Goal: Task Accomplishment & Management: Complete application form

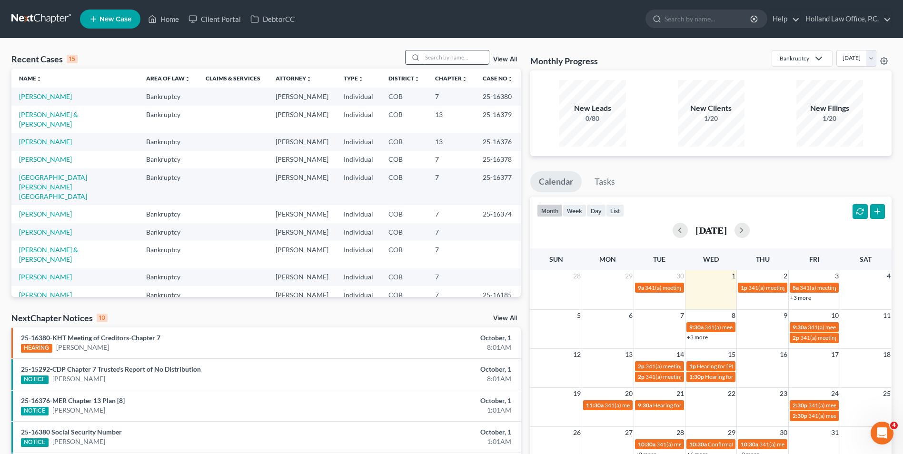
click at [449, 56] on input "search" at bounding box center [455, 57] width 67 height 14
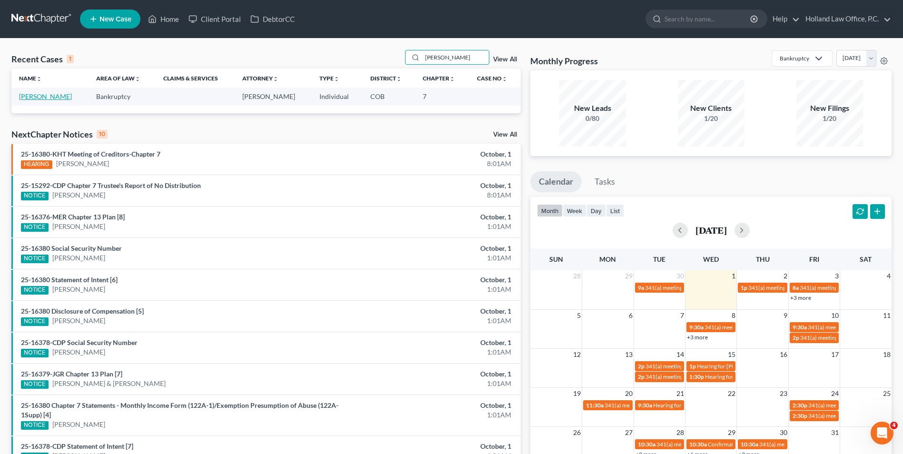
type input "galvan"
click at [40, 97] on link "[PERSON_NAME]" at bounding box center [45, 96] width 53 height 8
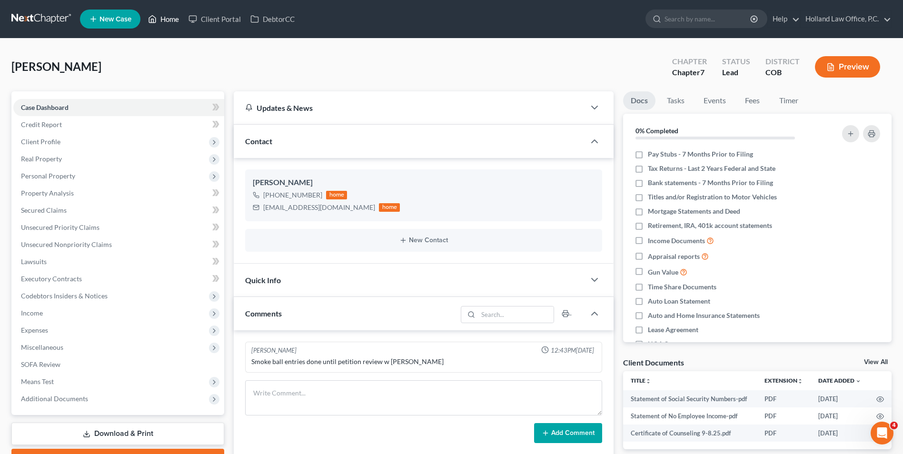
click at [157, 15] on icon at bounding box center [152, 18] width 9 height 11
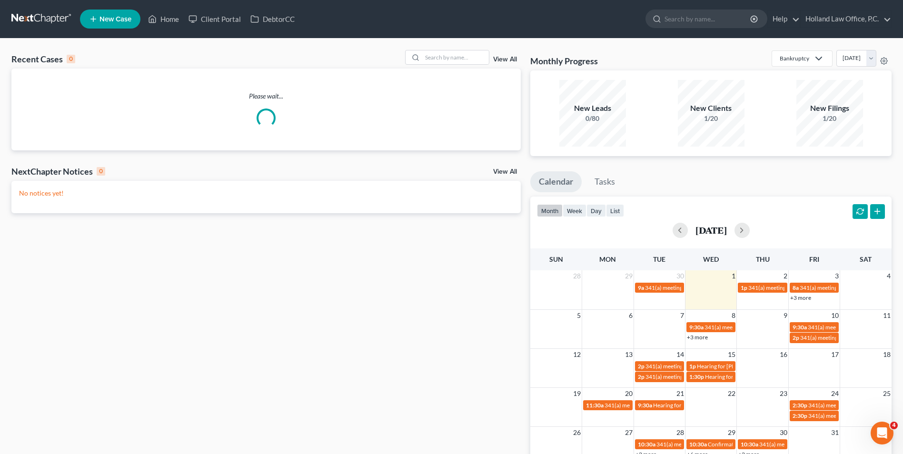
click at [478, 49] on div "Recent Cases 0 View All Please wait... NextChapter Notices 0 View All No notice…" at bounding box center [451, 286] width 903 height 494
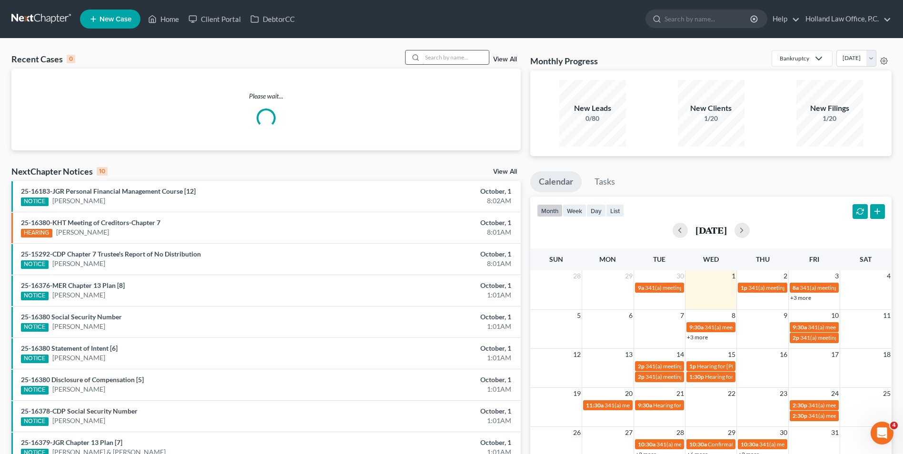
click at [469, 56] on input "search" at bounding box center [455, 57] width 67 height 14
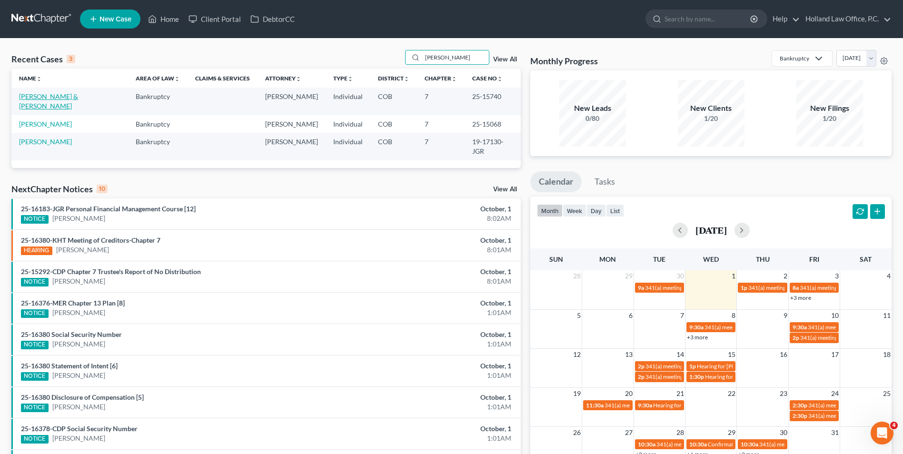
type input "wright"
click at [57, 99] on link "[PERSON_NAME] & [PERSON_NAME]" at bounding box center [48, 101] width 59 height 18
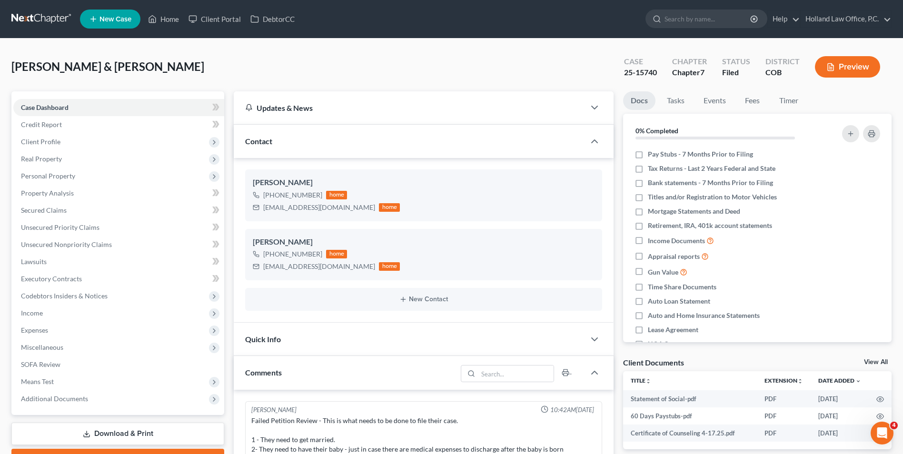
drag, startPoint x: 61, startPoint y: 124, endPoint x: 171, endPoint y: 75, distance: 120.6
click at [171, 75] on div "Wright, Kory & Young, Callee Upgraded Case 25-15740 Chapter Chapter 7 Status Fi…" at bounding box center [451, 70] width 880 height 41
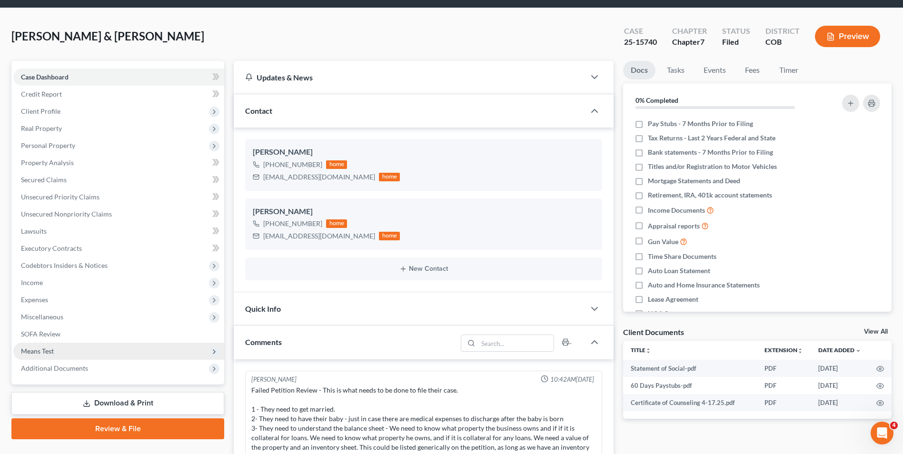
scroll to position [48, 0]
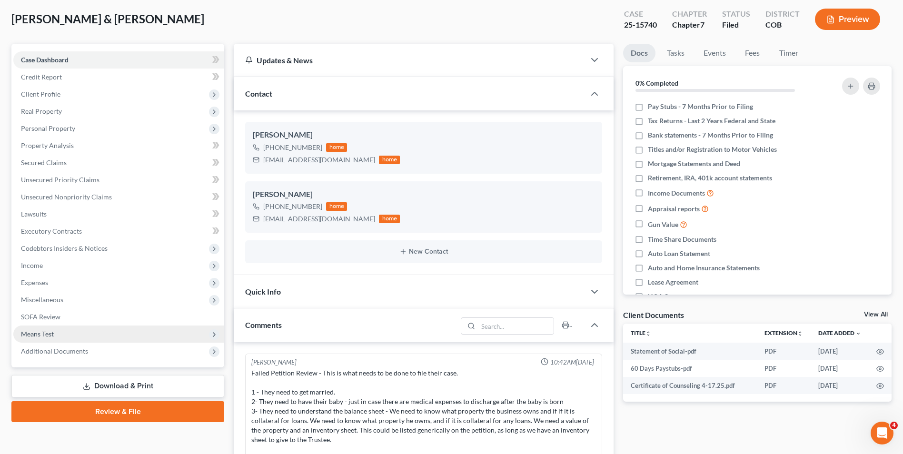
click at [66, 339] on span "Means Test" at bounding box center [118, 334] width 211 height 17
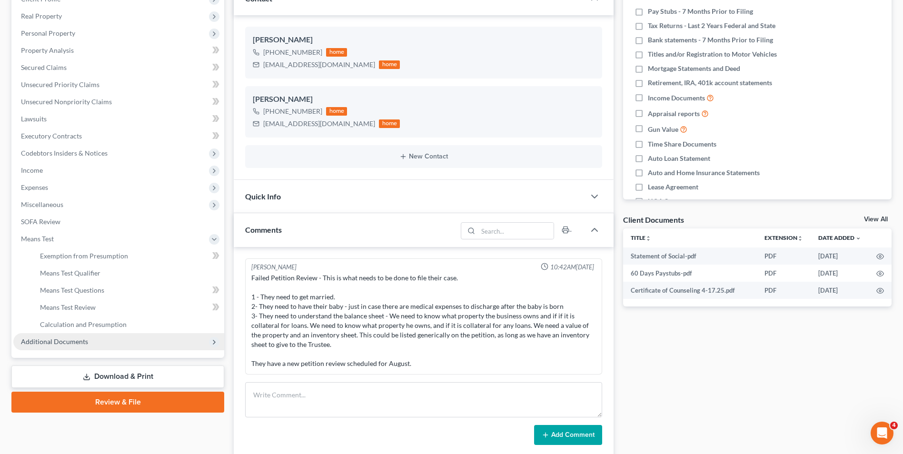
click at [66, 346] on span "Additional Documents" at bounding box center [118, 341] width 211 height 17
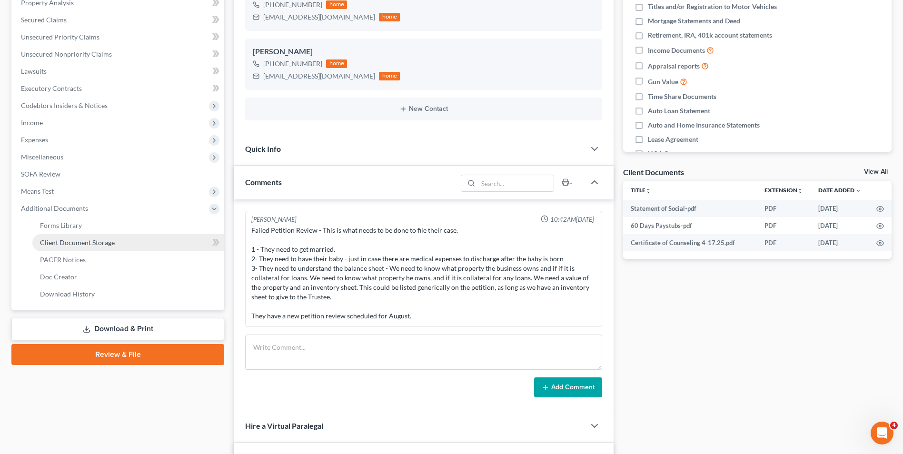
click at [87, 238] on link "Client Document Storage" at bounding box center [128, 242] width 192 height 17
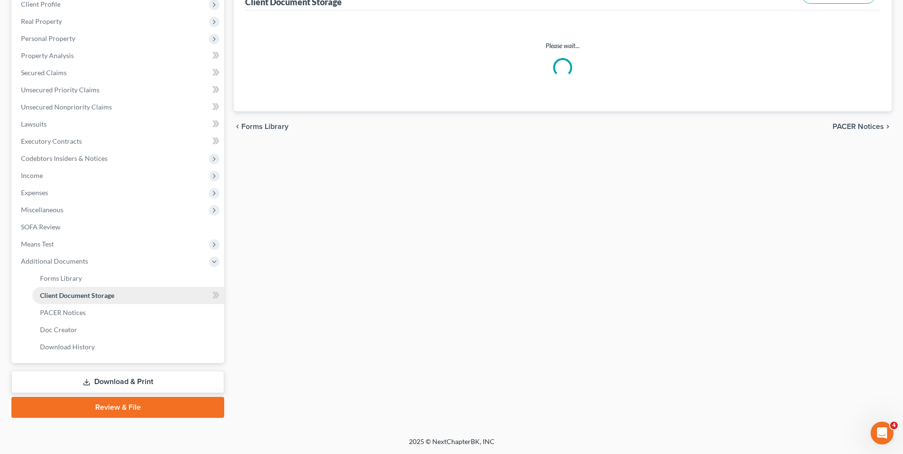
scroll to position [36, 0]
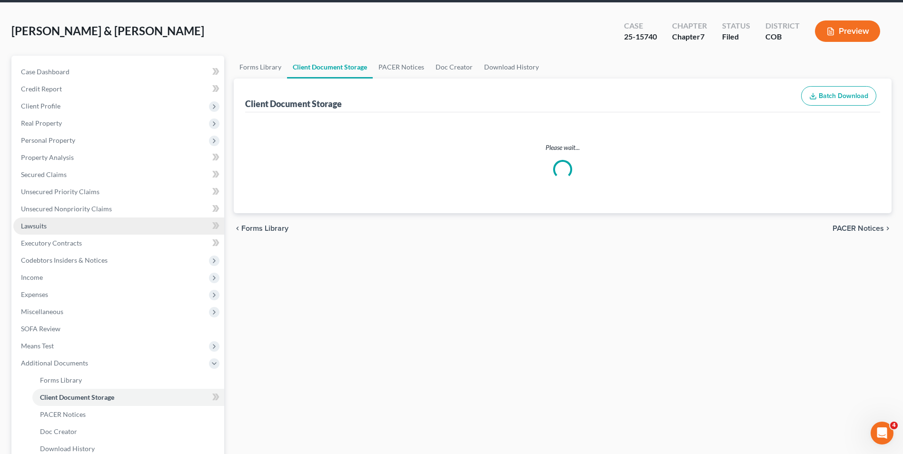
select select "5"
select select "28"
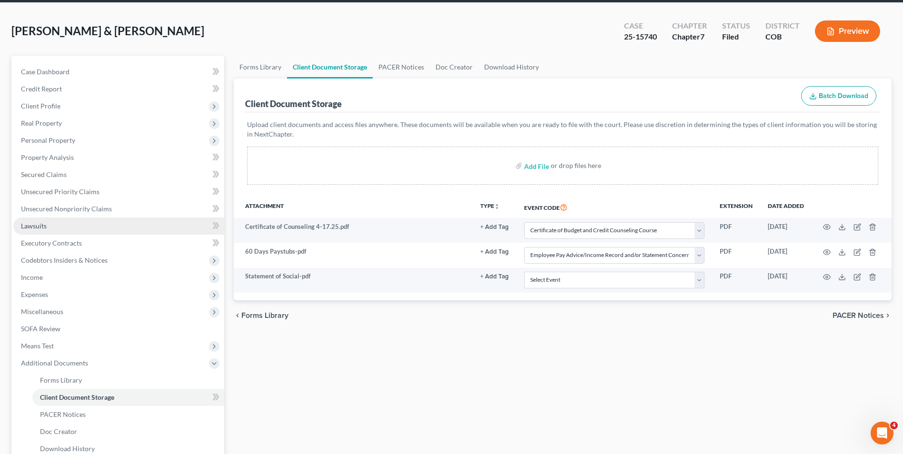
scroll to position [0, 0]
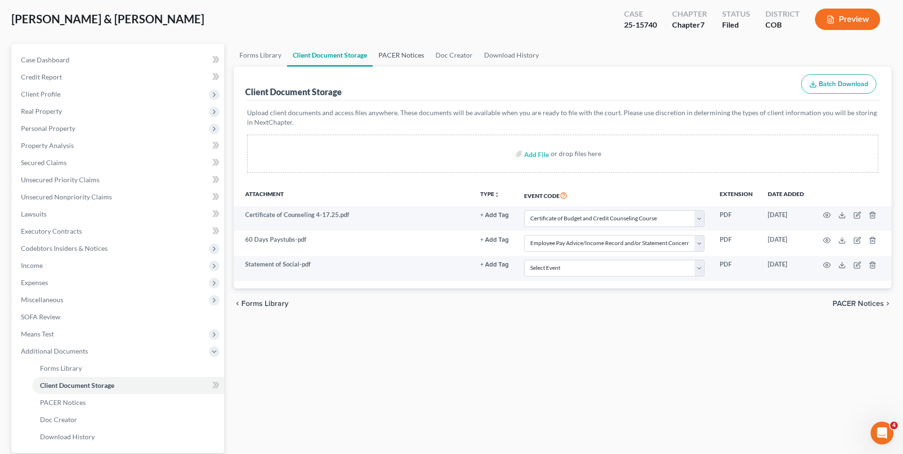
click at [388, 45] on link "PACER Notices" at bounding box center [401, 55] width 57 height 23
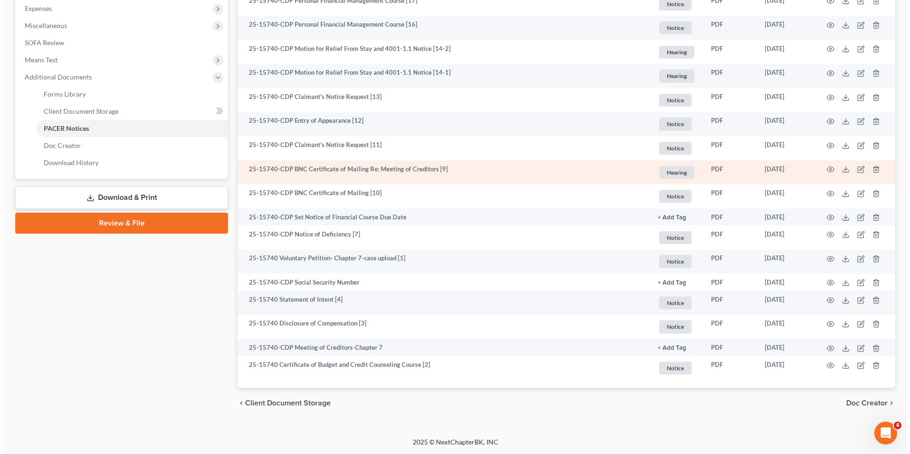
scroll to position [322, 0]
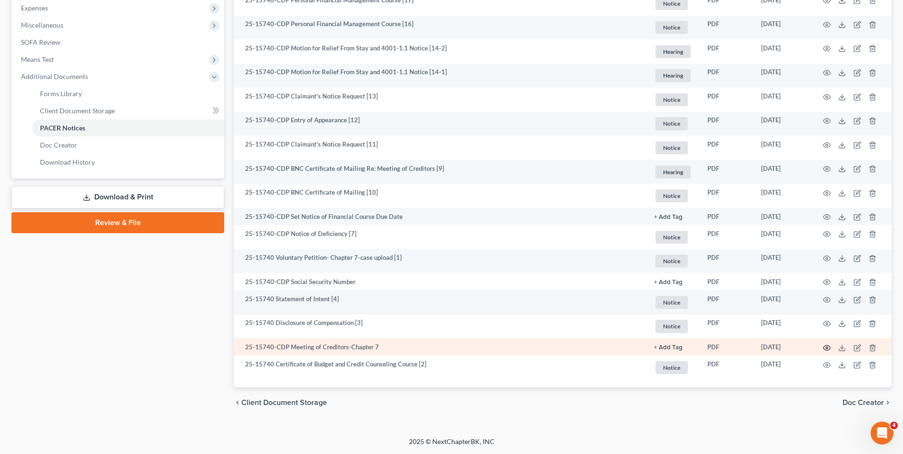
click at [827, 349] on circle "button" at bounding box center [827, 348] width 2 height 2
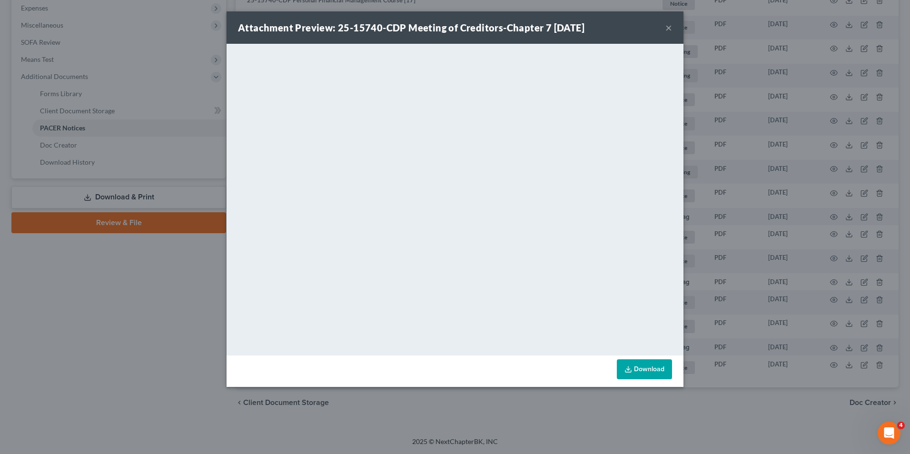
click at [807, 230] on div "Attachment Preview: 25-15740-CDP Meeting of Creditors-Chapter 7 09/08/2025 × <o…" at bounding box center [455, 227] width 910 height 454
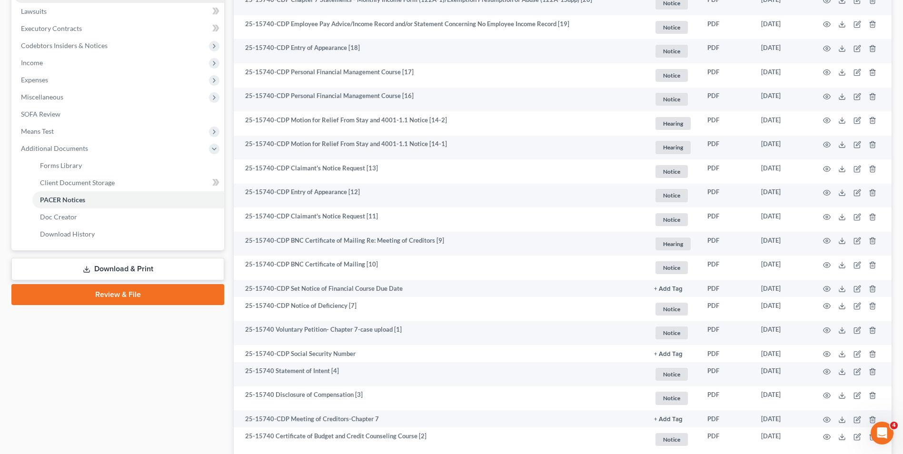
scroll to position [132, 0]
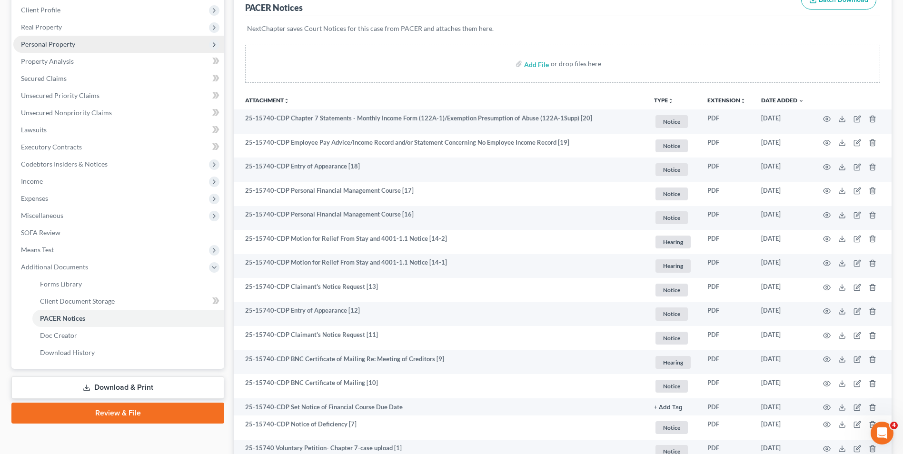
click at [67, 45] on span "Personal Property" at bounding box center [48, 44] width 54 height 8
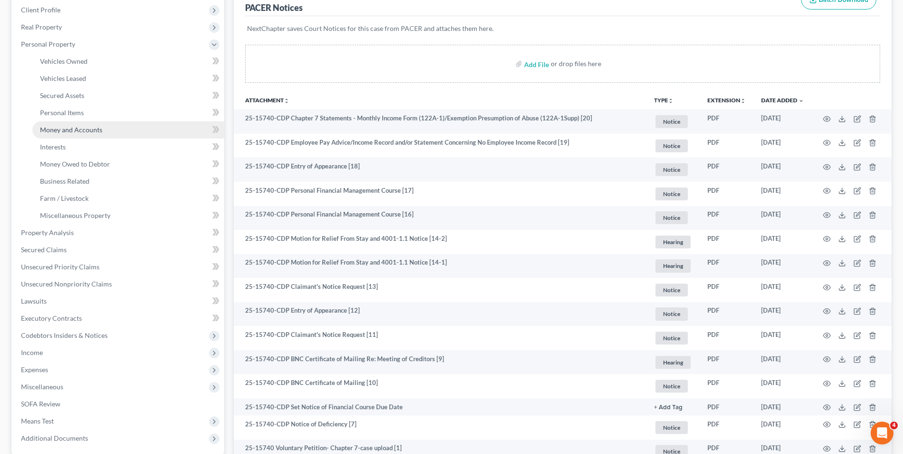
click at [84, 122] on link "Money and Accounts" at bounding box center [128, 129] width 192 height 17
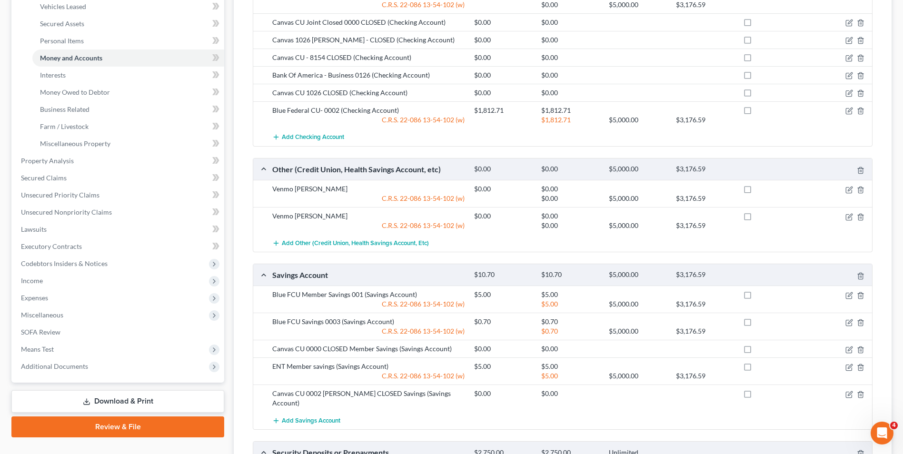
scroll to position [196, 0]
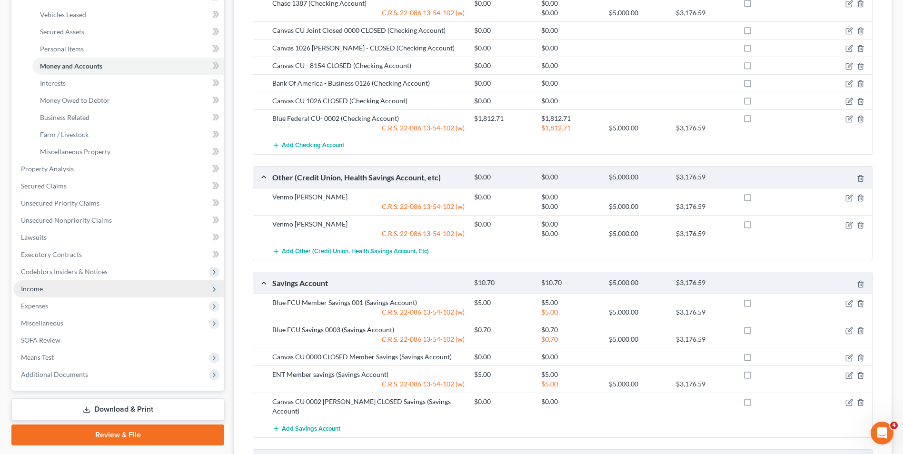
click at [54, 294] on span "Income" at bounding box center [118, 288] width 211 height 17
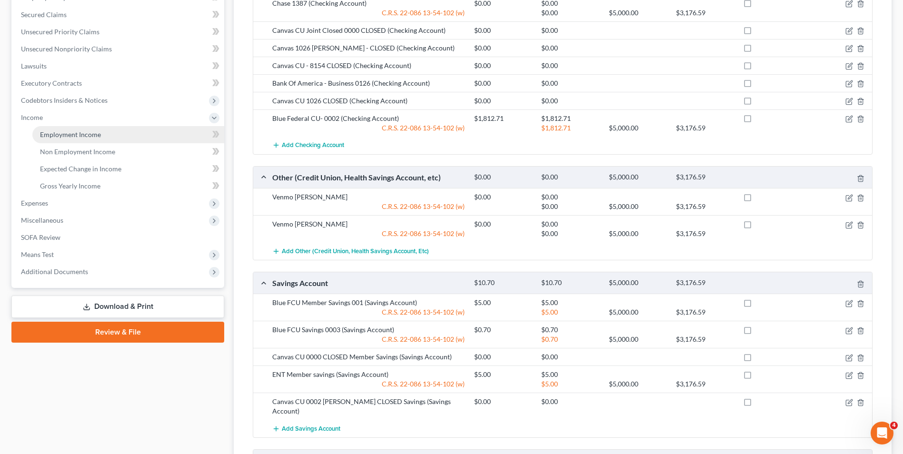
click at [85, 134] on span "Employment Income" at bounding box center [70, 134] width 61 height 8
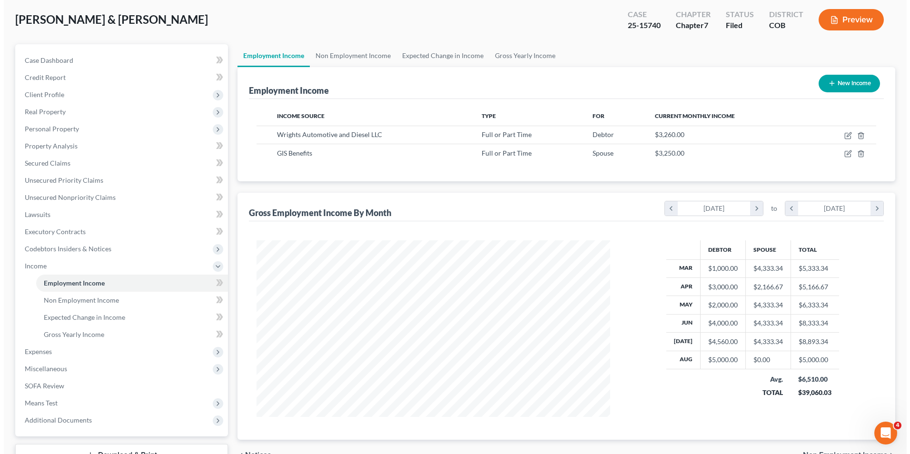
scroll to position [48, 0]
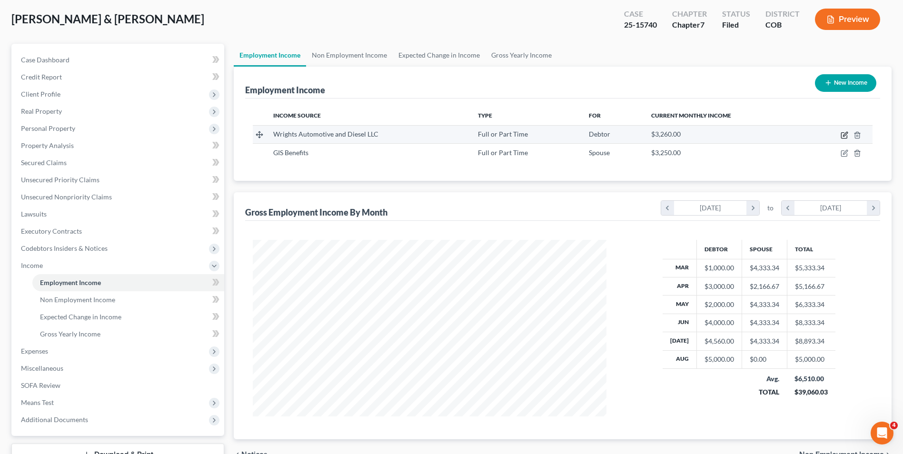
click at [842, 134] on icon "button" at bounding box center [844, 136] width 6 height 6
select select "0"
select select "5"
select select "1"
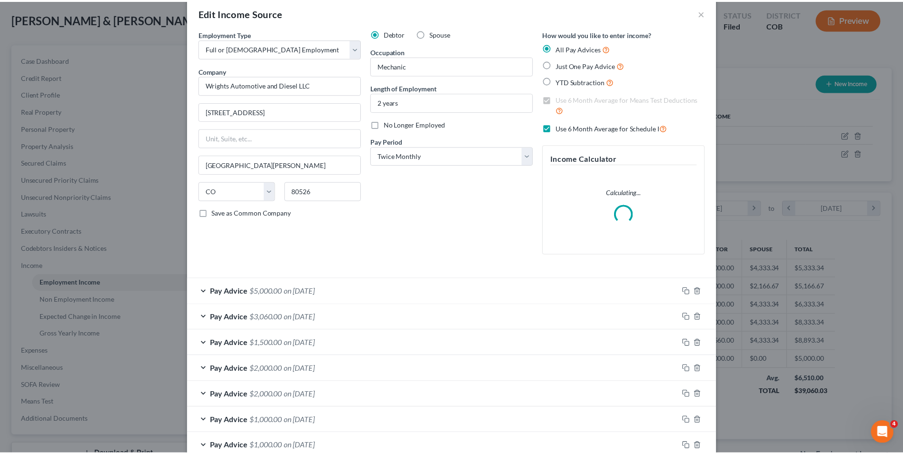
scroll to position [0, 0]
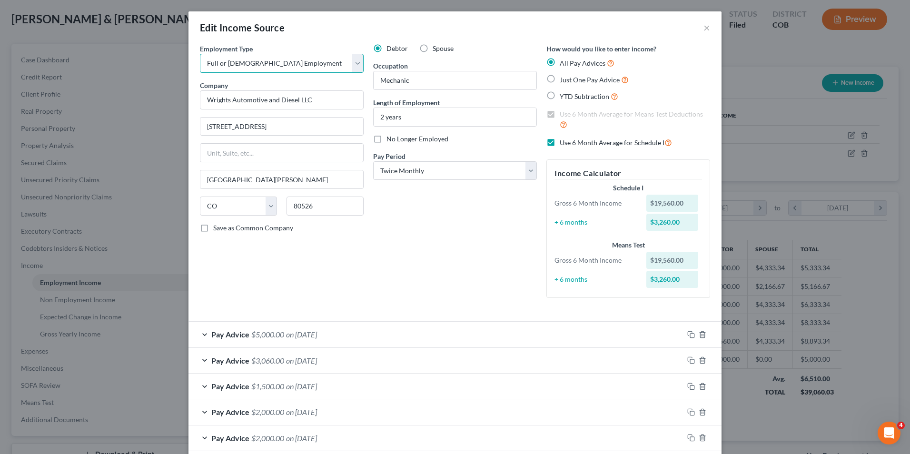
click at [335, 72] on select "Select Full or Part Time Employment Self Employment" at bounding box center [282, 63] width 164 height 19
click at [302, 66] on select "Select Full or Part Time Employment Self Employment" at bounding box center [282, 63] width 164 height 19
click at [712, 30] on div "Edit Income Source ×" at bounding box center [455, 27] width 533 height 32
click at [705, 30] on button "×" at bounding box center [707, 27] width 7 height 11
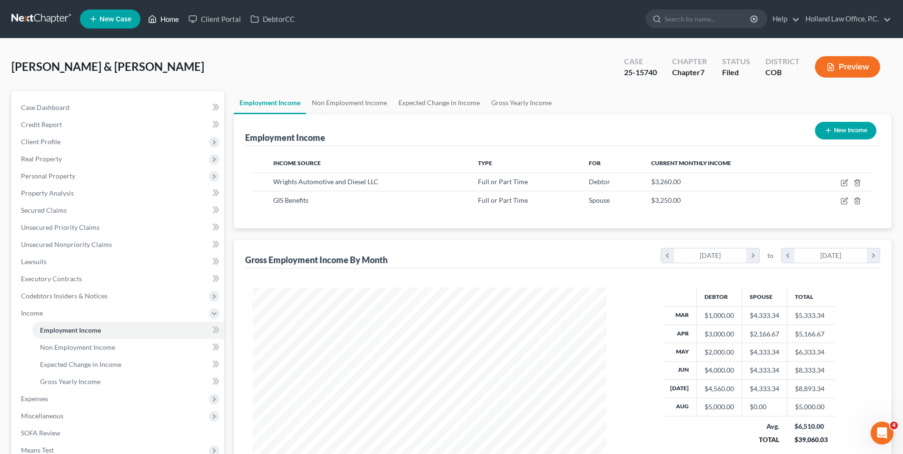
click at [170, 23] on link "Home" at bounding box center [163, 18] width 40 height 17
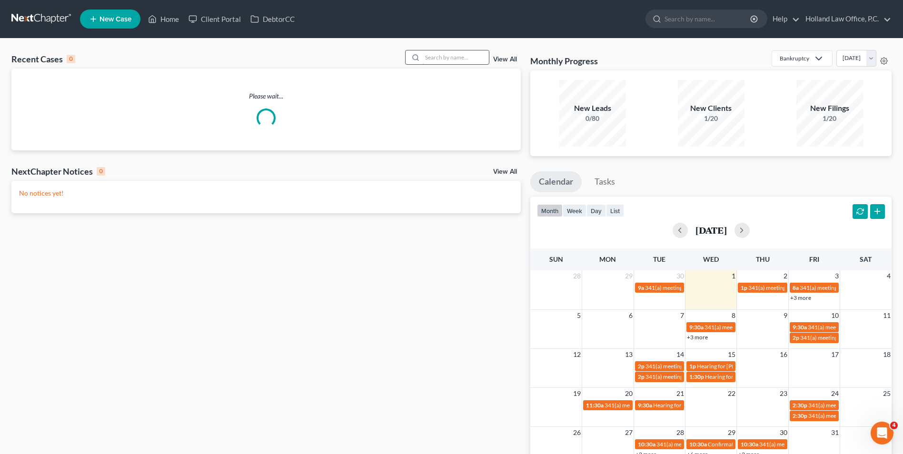
click at [449, 56] on input "search" at bounding box center [455, 57] width 67 height 14
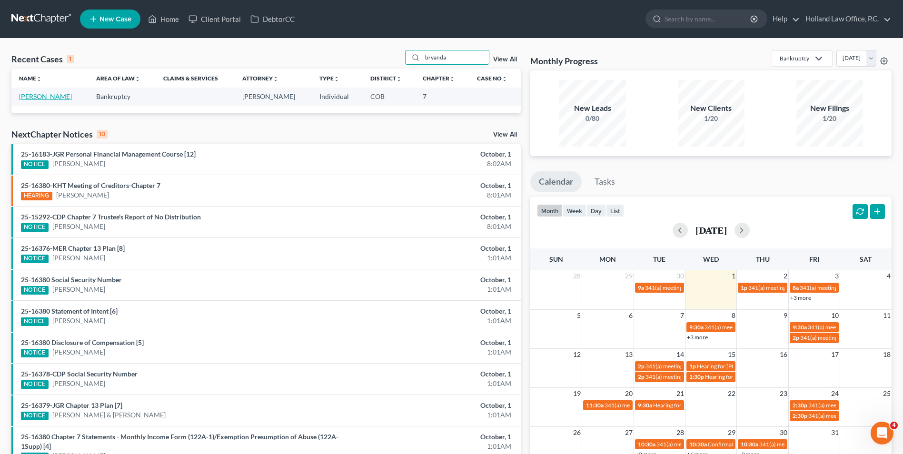
type input "bryanda"
click at [42, 97] on link "[PERSON_NAME]" at bounding box center [45, 96] width 53 height 8
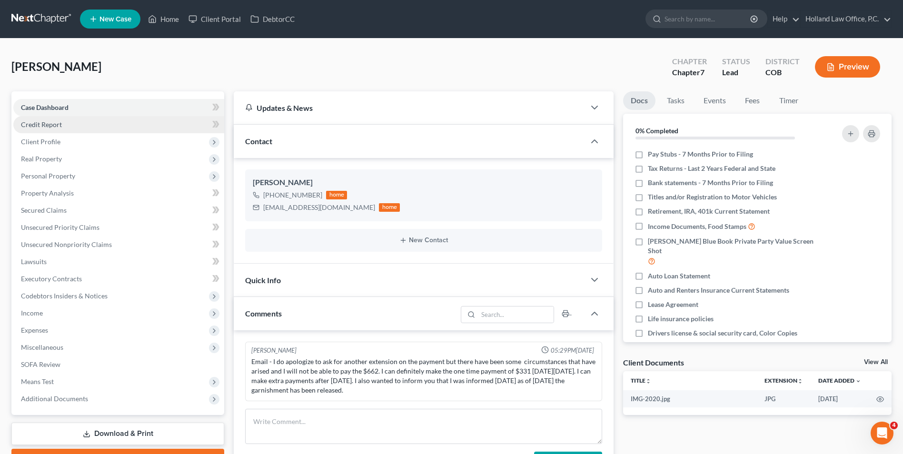
click at [64, 124] on link "Credit Report" at bounding box center [118, 124] width 211 height 17
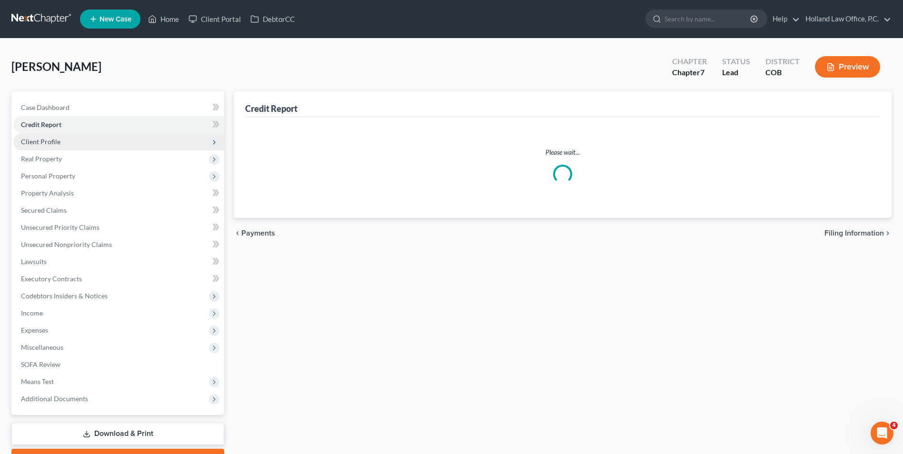
click at [62, 140] on span "Client Profile" at bounding box center [118, 141] width 211 height 17
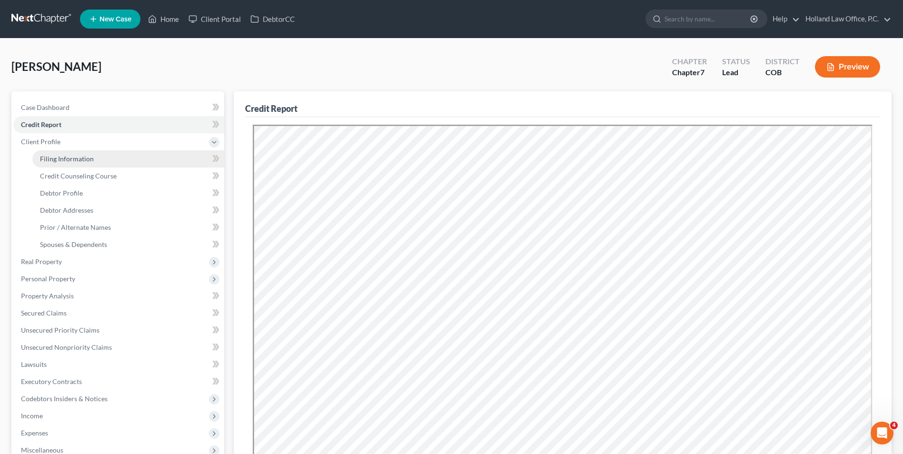
click at [74, 160] on span "Filing Information" at bounding box center [67, 159] width 54 height 8
select select "1"
select select "0"
select select "5"
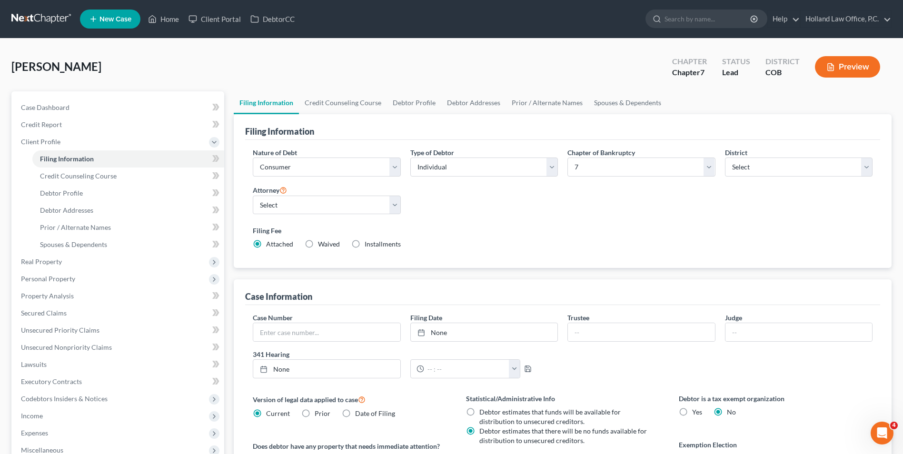
click at [321, 117] on div "Filing Information" at bounding box center [562, 127] width 635 height 26
click at [325, 109] on link "Credit Counseling Course" at bounding box center [343, 102] width 88 height 23
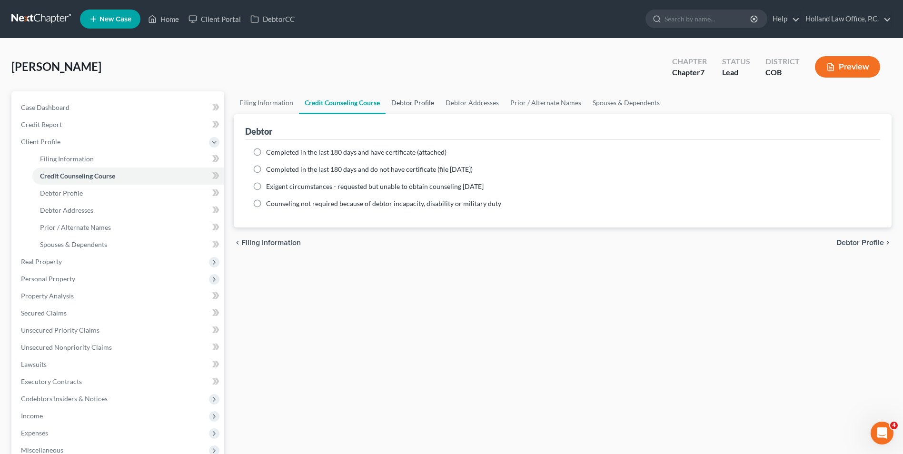
click at [409, 100] on link "Debtor Profile" at bounding box center [413, 102] width 54 height 23
select select "0"
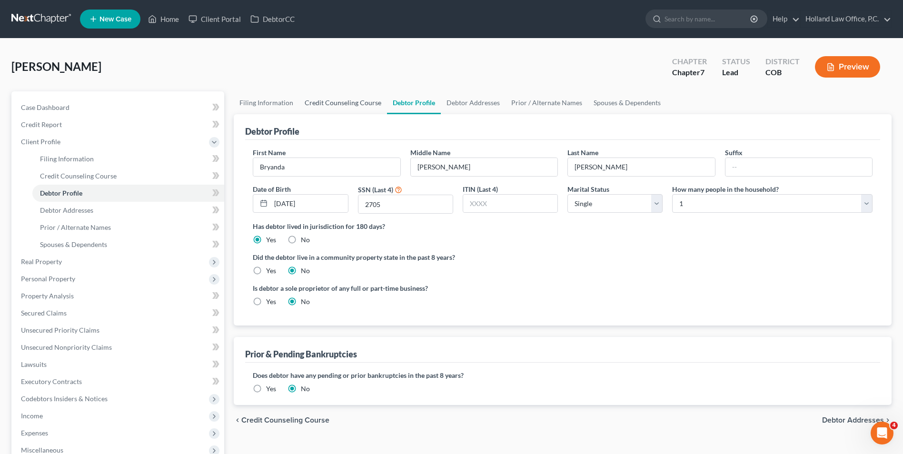
click at [340, 108] on link "Credit Counseling Course" at bounding box center [343, 102] width 88 height 23
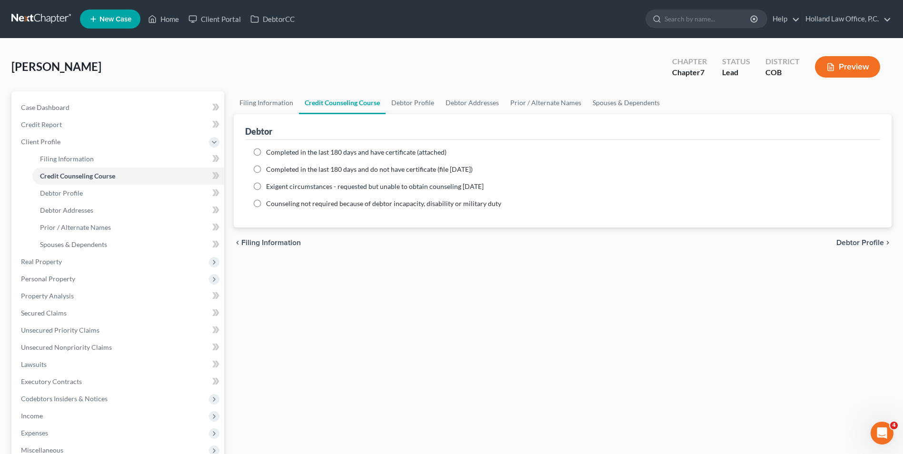
click at [333, 152] on span "Completed in the last 180 days and have certificate (attached)" at bounding box center [356, 152] width 180 height 8
click at [276, 152] on input "Completed in the last 180 days and have certificate (attached)" at bounding box center [273, 151] width 6 height 6
radio input "true"
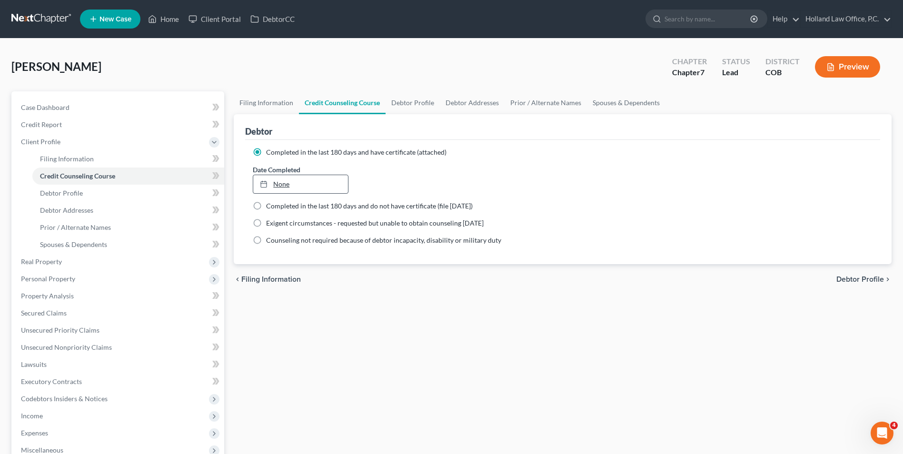
type input "[DATE]"
click at [271, 184] on div at bounding box center [266, 184] width 13 height 8
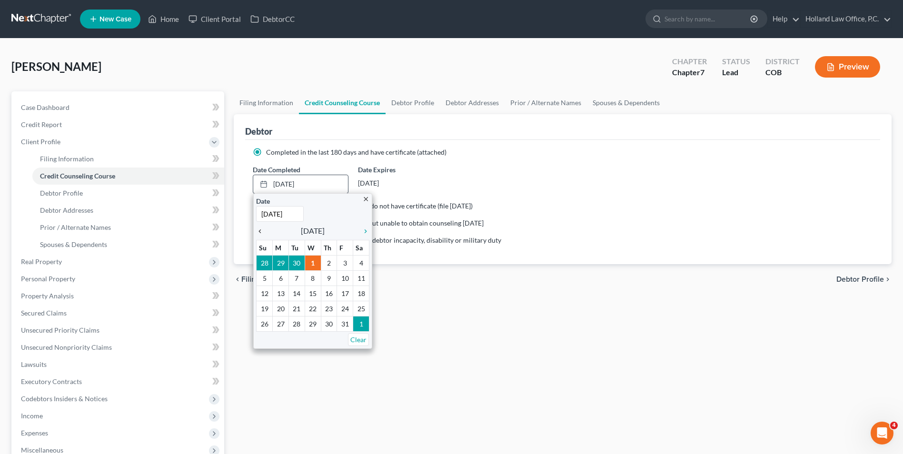
click at [260, 230] on icon "chevron_left" at bounding box center [262, 232] width 12 height 8
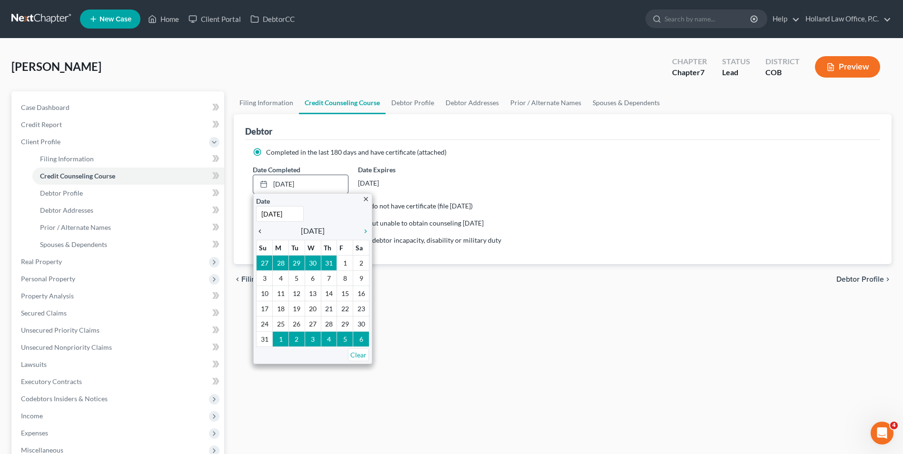
click at [260, 230] on icon "chevron_left" at bounding box center [262, 232] width 12 height 8
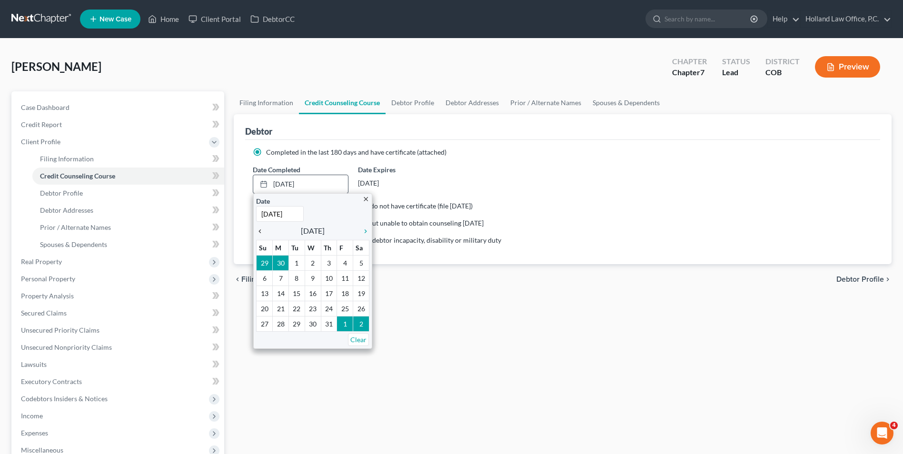
click at [260, 230] on icon "chevron_left" at bounding box center [262, 232] width 12 height 8
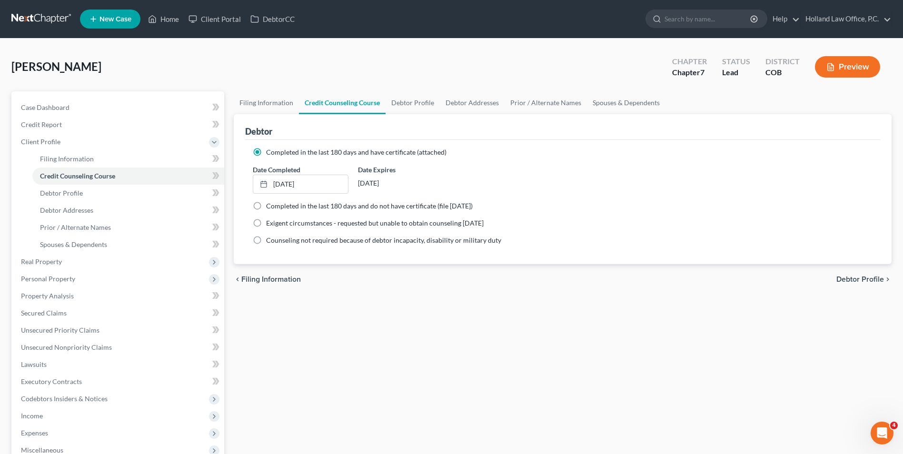
click at [360, 290] on div "chevron_left Filing Information Debtor Profile chevron_right" at bounding box center [563, 279] width 658 height 30
drag, startPoint x: 389, startPoint y: 184, endPoint x: 356, endPoint y: 187, distance: 33.0
click at [356, 187] on div "Date Expires 10/2/2025" at bounding box center [405, 179] width 105 height 29
drag, startPoint x: 356, startPoint y: 187, endPoint x: 405, endPoint y: 184, distance: 49.1
click at [405, 184] on div "10/2/2025" at bounding box center [405, 183] width 95 height 17
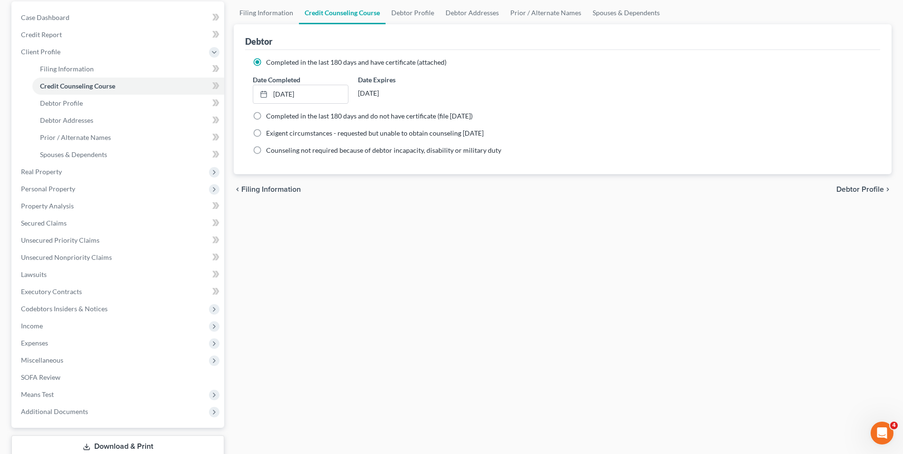
scroll to position [95, 0]
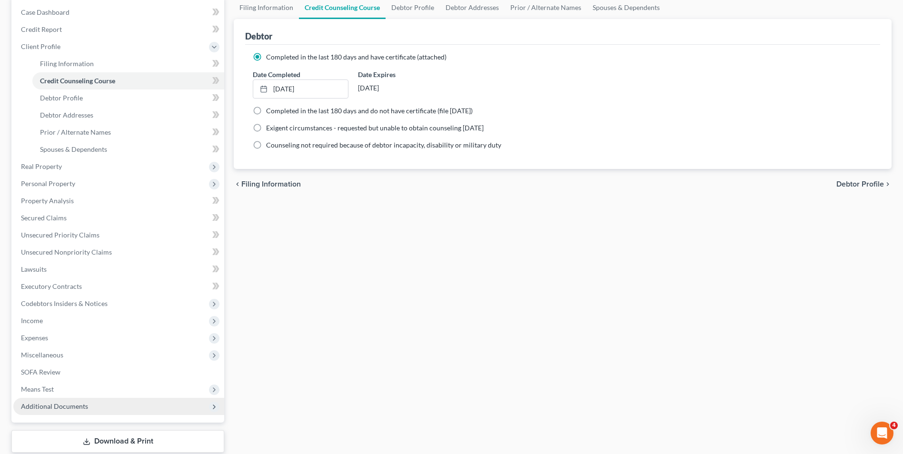
click at [72, 406] on span "Additional Documents" at bounding box center [54, 406] width 67 height 8
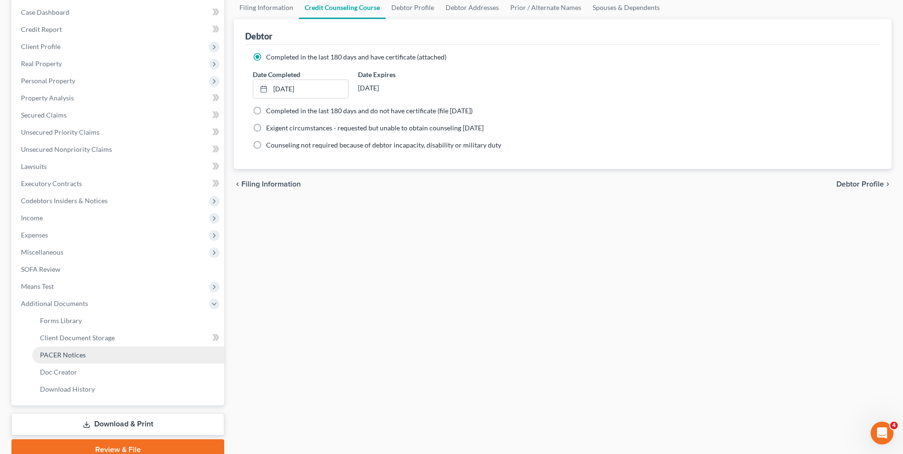
click at [82, 353] on span "PACER Notices" at bounding box center [63, 355] width 46 height 8
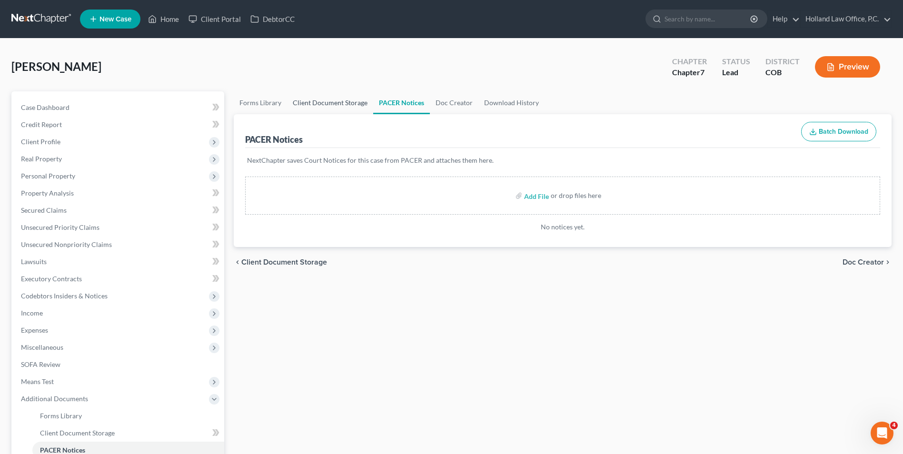
click at [314, 107] on link "Client Document Storage" at bounding box center [330, 102] width 86 height 23
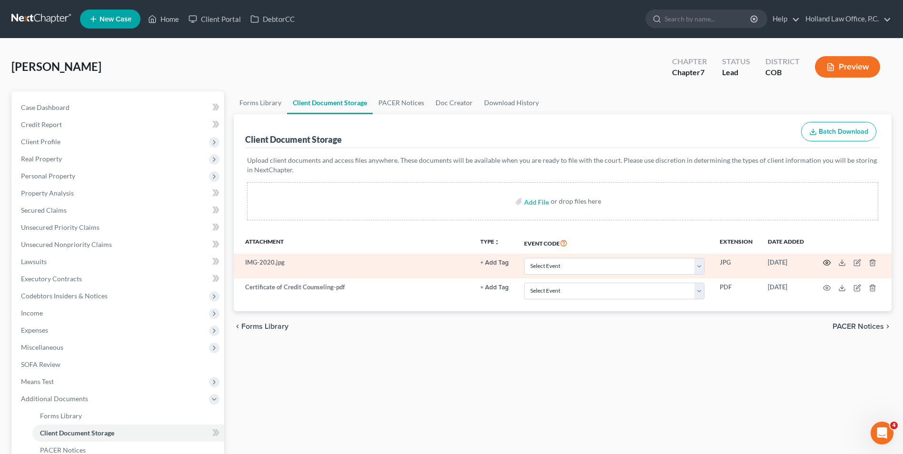
click at [826, 263] on circle "button" at bounding box center [827, 263] width 2 height 2
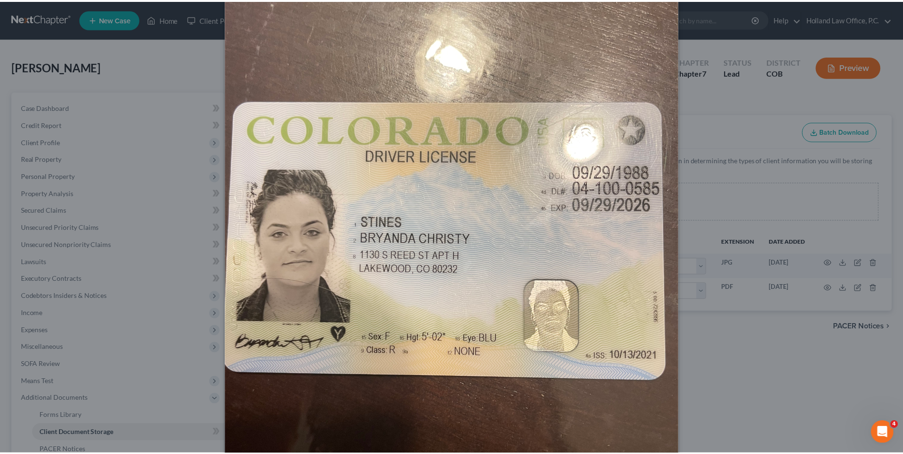
scroll to position [48, 0]
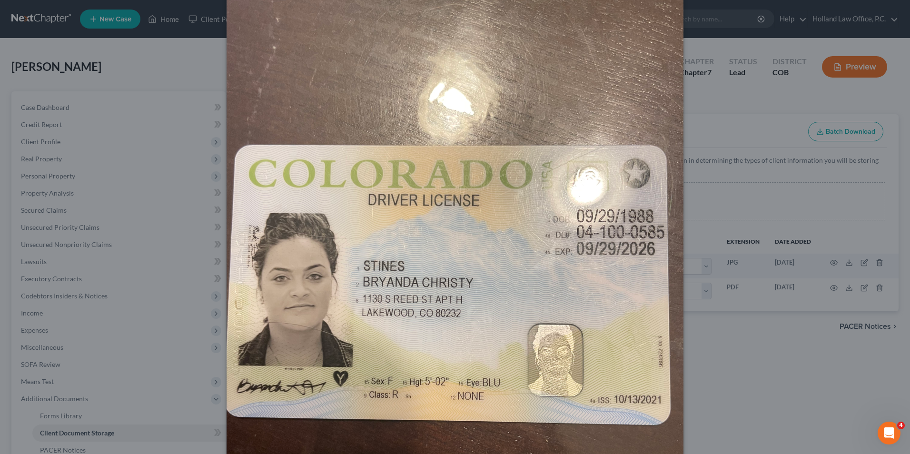
click at [755, 244] on div "Attachment Preview: IMG-2020.jpg 05/29/2025 × Download" at bounding box center [455, 227] width 910 height 454
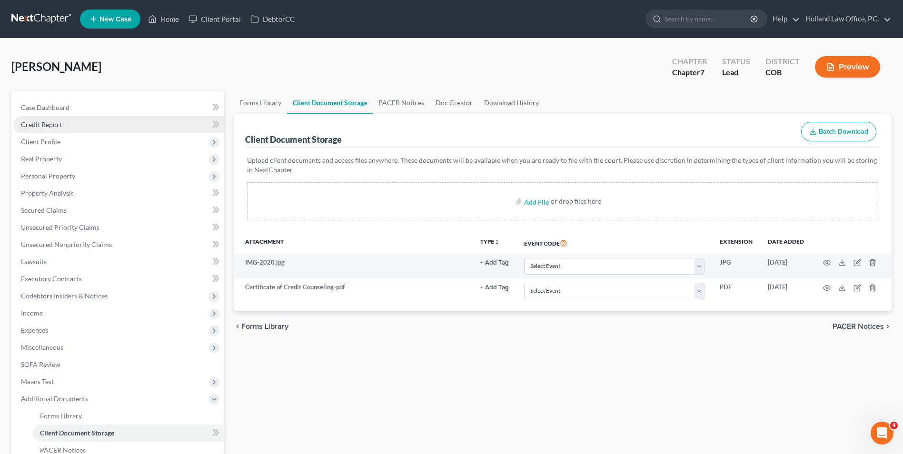
click at [78, 124] on link "Credit Report" at bounding box center [118, 124] width 211 height 17
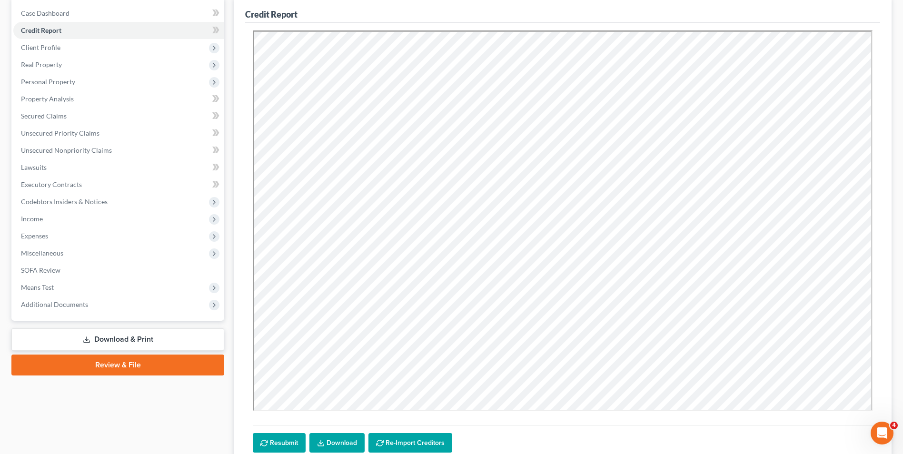
scroll to position [95, 0]
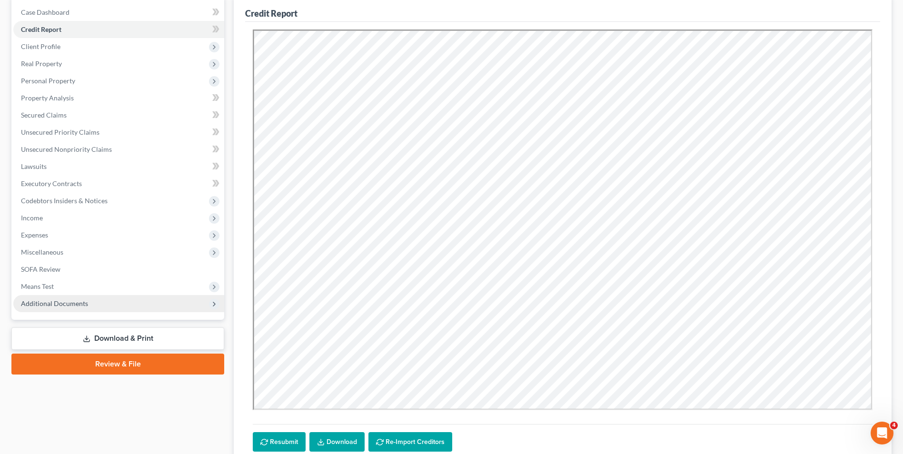
click at [81, 306] on span "Additional Documents" at bounding box center [54, 304] width 67 height 8
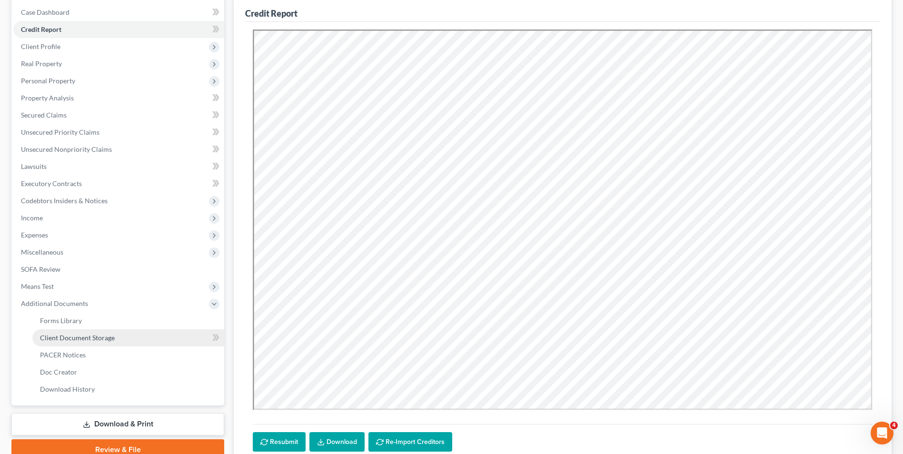
click at [91, 340] on span "Client Document Storage" at bounding box center [77, 338] width 75 height 8
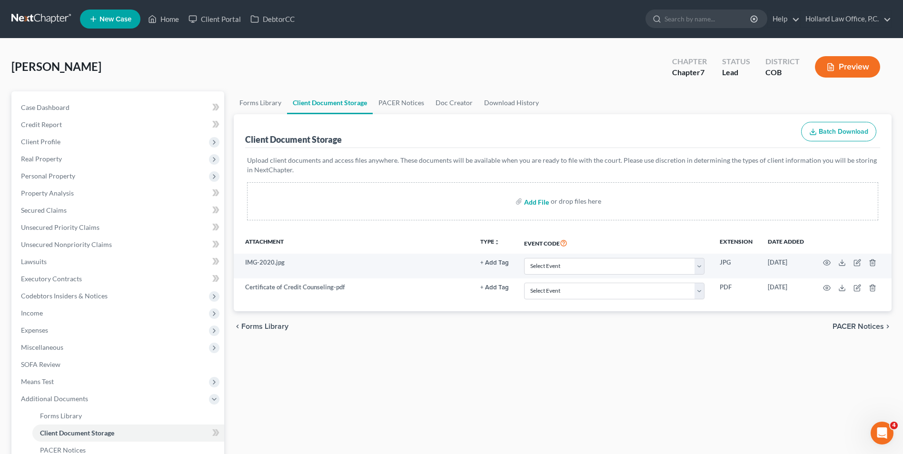
click at [545, 204] on input "file" at bounding box center [535, 201] width 23 height 17
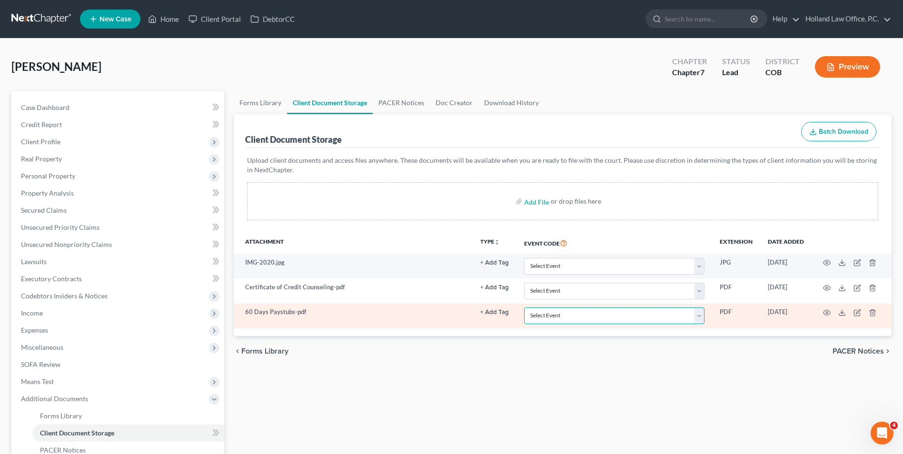
click at [603, 318] on select "Select Event 1009-1.1 Notice of Amendments 20 Largest Unsecured Creditors Amend…" at bounding box center [614, 316] width 180 height 17
select select "28"
click at [524, 308] on select "Select Event 1009-1.1 Notice of Amendments 20 Largest Unsecured Creditors Amend…" at bounding box center [614, 316] width 180 height 17
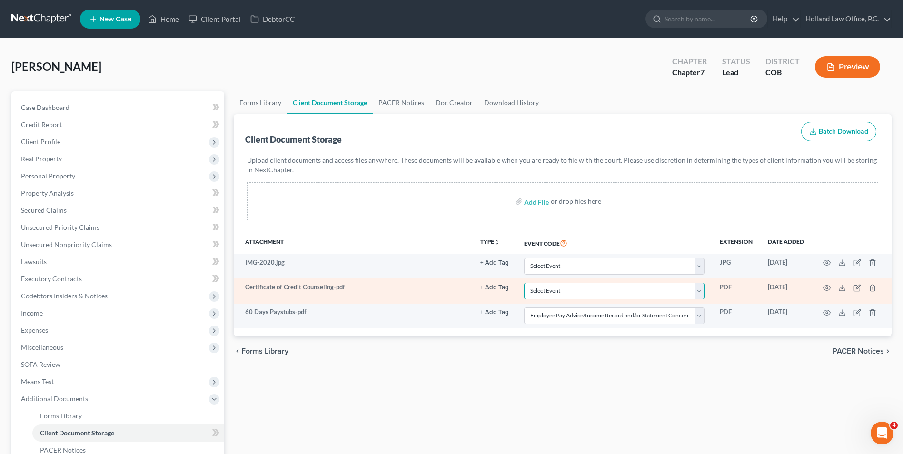
click at [563, 294] on select "Select Event 1009-1.1 Notice of Amendments 20 Largest Unsecured Creditors Amend…" at bounding box center [614, 291] width 180 height 17
select select "5"
click at [524, 283] on select "Select Event 1009-1.1 Notice of Amendments 20 Largest Unsecured Creditors Amend…" at bounding box center [614, 291] width 180 height 17
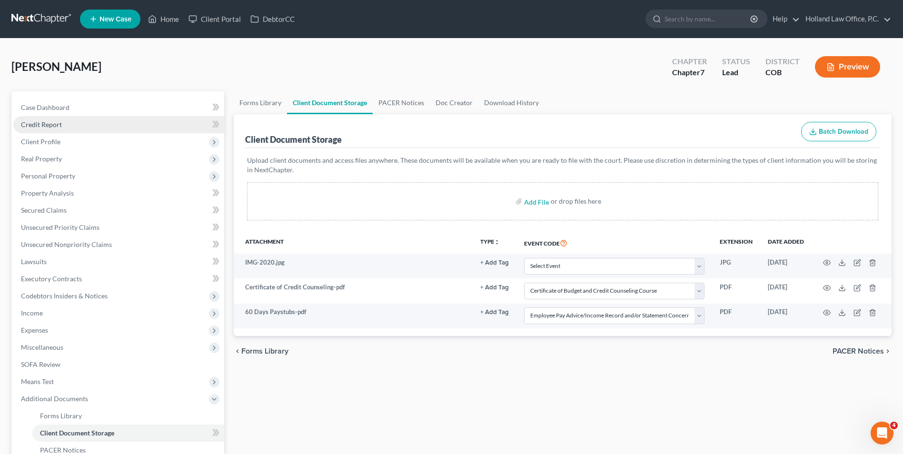
click at [57, 128] on span "Credit Report" at bounding box center [41, 124] width 41 height 8
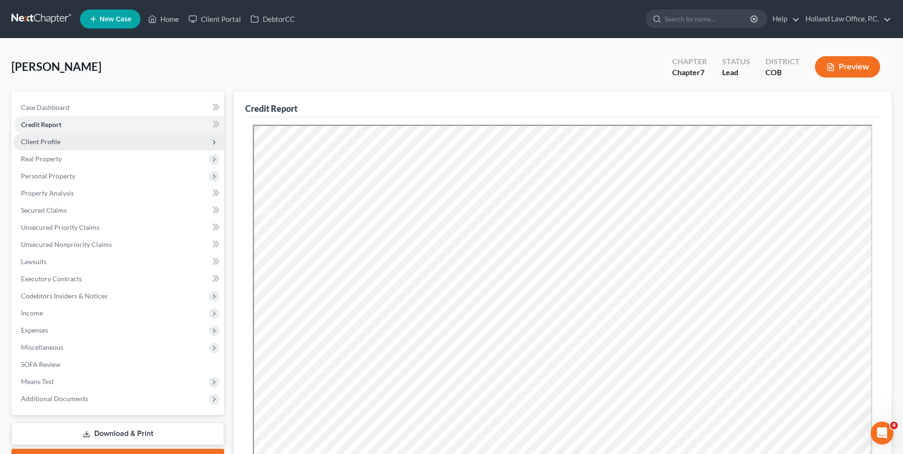
click at [45, 140] on span "Client Profile" at bounding box center [41, 142] width 40 height 8
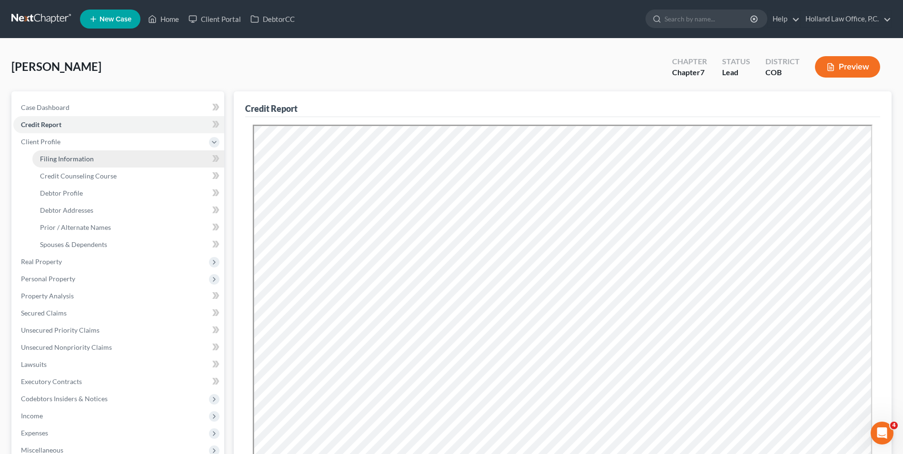
click at [77, 155] on span "Filing Information" at bounding box center [67, 159] width 54 height 8
select select "1"
select select "0"
select select "11"
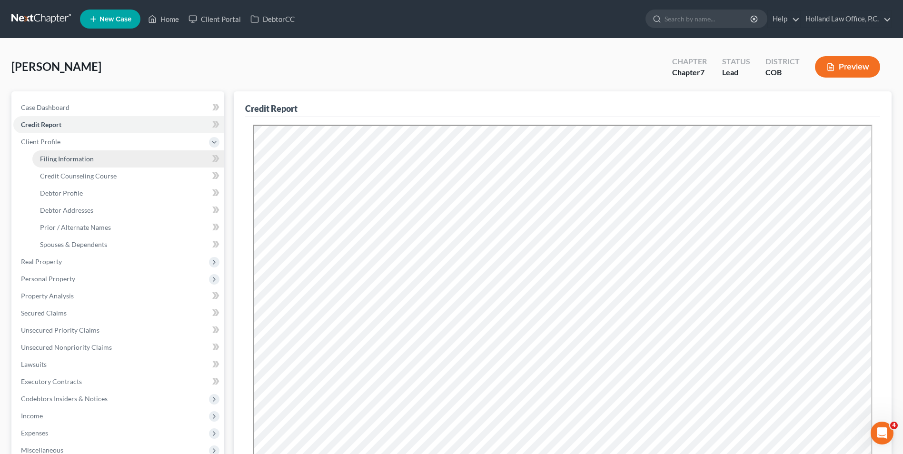
select select "0"
select select "5"
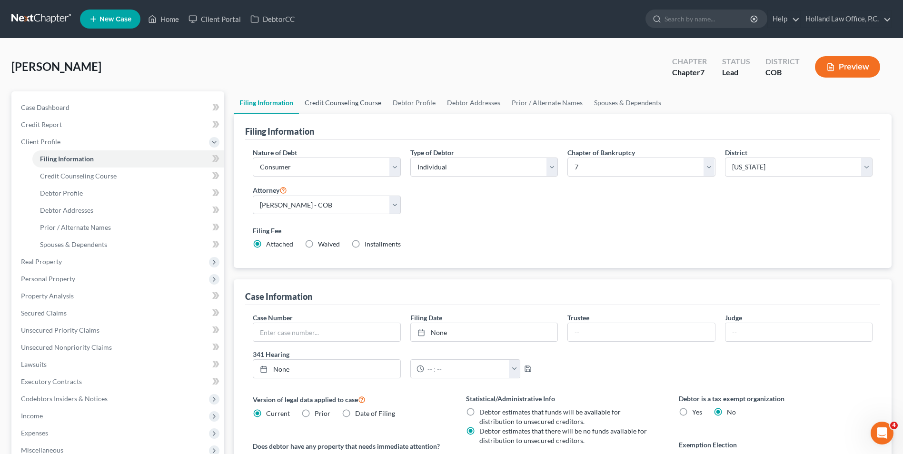
click at [336, 102] on link "Credit Counseling Course" at bounding box center [343, 102] width 88 height 23
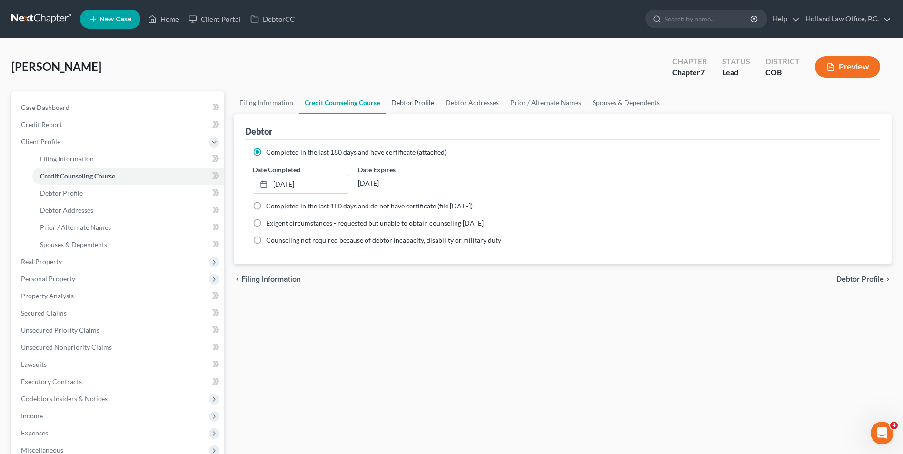
click at [396, 97] on link "Debtor Profile" at bounding box center [413, 102] width 54 height 23
select select "0"
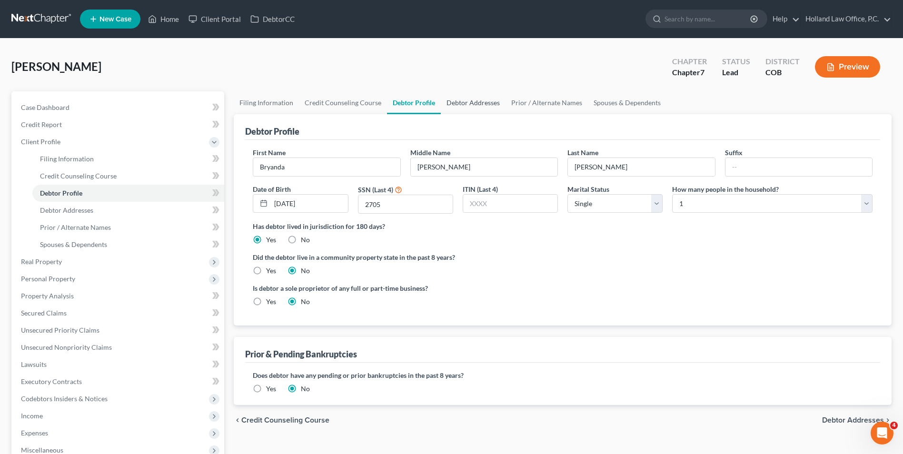
click at [455, 100] on link "Debtor Addresses" at bounding box center [473, 102] width 65 height 23
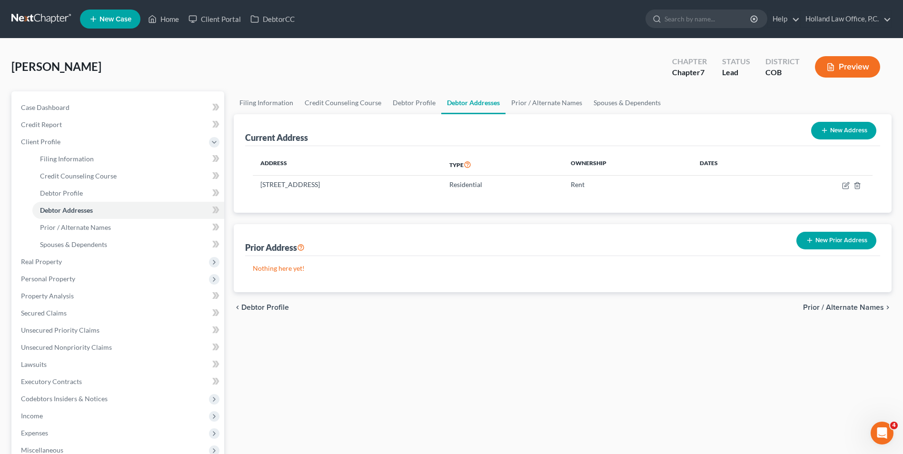
click at [843, 243] on button "New Prior Address" at bounding box center [837, 241] width 80 height 18
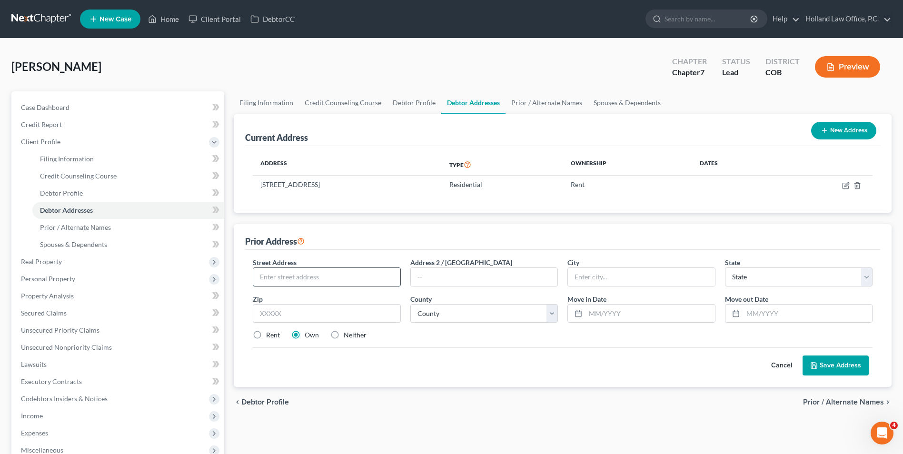
click at [336, 279] on input "text" at bounding box center [326, 277] width 147 height 18
type input "1130 S Reed St Apt H"
click at [350, 318] on input "text" at bounding box center [327, 313] width 148 height 19
type input "80232"
click at [265, 334] on div "Rent" at bounding box center [266, 335] width 27 height 10
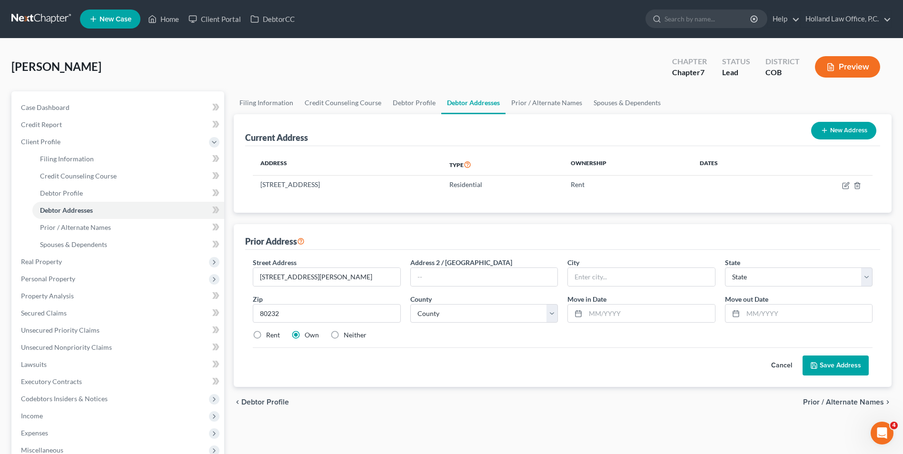
type input "[GEOGRAPHIC_DATA]"
select select "5"
drag, startPoint x: 609, startPoint y: 287, endPoint x: 537, endPoint y: 264, distance: 75.8
click at [537, 264] on div "Street Address * 1130 S Reed St Apt H Address 2 / PO Box City * Denver State * …" at bounding box center [563, 303] width 630 height 90
drag, startPoint x: 537, startPoint y: 264, endPoint x: 590, endPoint y: 278, distance: 55.1
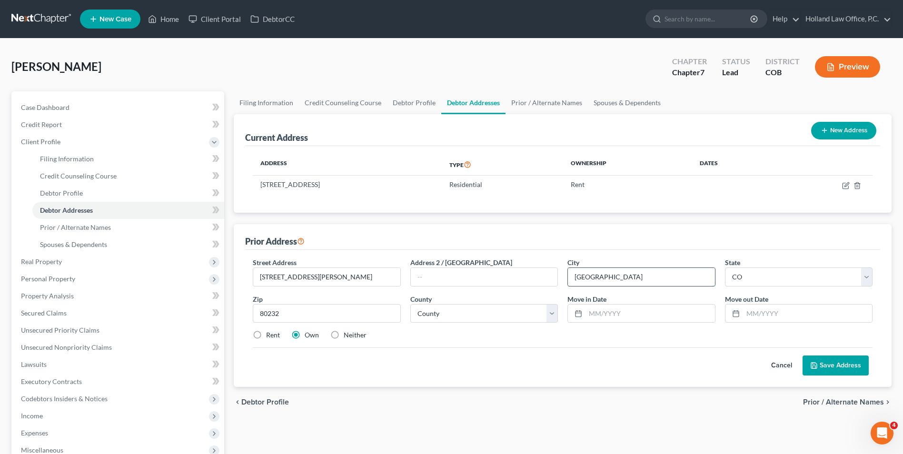
click at [589, 278] on input "[GEOGRAPHIC_DATA]" at bounding box center [641, 277] width 147 height 18
drag, startPoint x: 606, startPoint y: 276, endPoint x: 550, endPoint y: 277, distance: 56.2
click at [550, 277] on div "Street Address * 1130 S Reed St Apt H Address 2 / PO Box City * Denver State * …" at bounding box center [563, 303] width 630 height 90
type input "Lakewood"
click at [532, 265] on div "Address 2 / PO Box" at bounding box center [484, 272] width 157 height 29
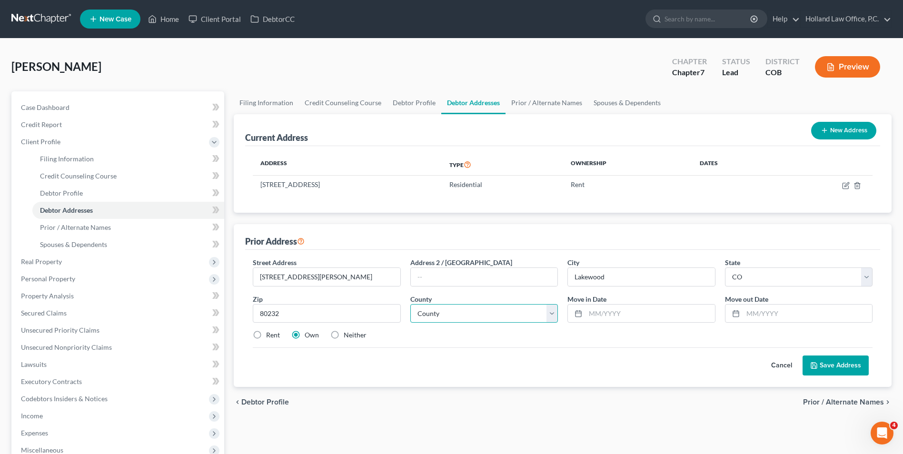
click at [461, 316] on select "County Adams County Alamosa County Arapahoe County Archuleta County Baca County…" at bounding box center [484, 313] width 148 height 19
select select "30"
click at [410, 304] on select "County Adams County Alamosa County Arapahoe County Archuleta County Baca County…" at bounding box center [484, 313] width 148 height 19
click at [266, 335] on label "Rent" at bounding box center [273, 335] width 14 height 10
click at [270, 335] on input "Rent" at bounding box center [273, 333] width 6 height 6
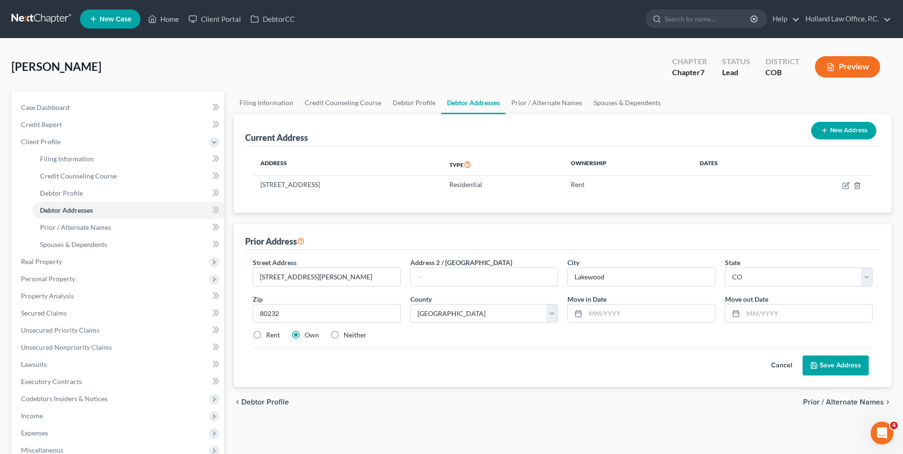
radio input "true"
click at [844, 374] on button "Save Address" at bounding box center [836, 366] width 66 height 20
click at [602, 314] on input "text" at bounding box center [650, 314] width 129 height 18
type input "11/2016"
click at [768, 312] on input "text" at bounding box center [807, 314] width 129 height 18
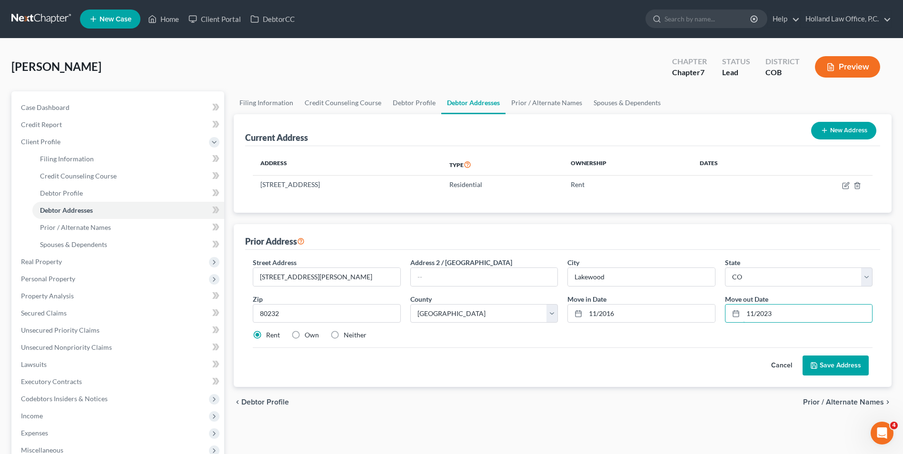
type input "11/2023"
click at [819, 361] on button "Save Address" at bounding box center [836, 366] width 66 height 20
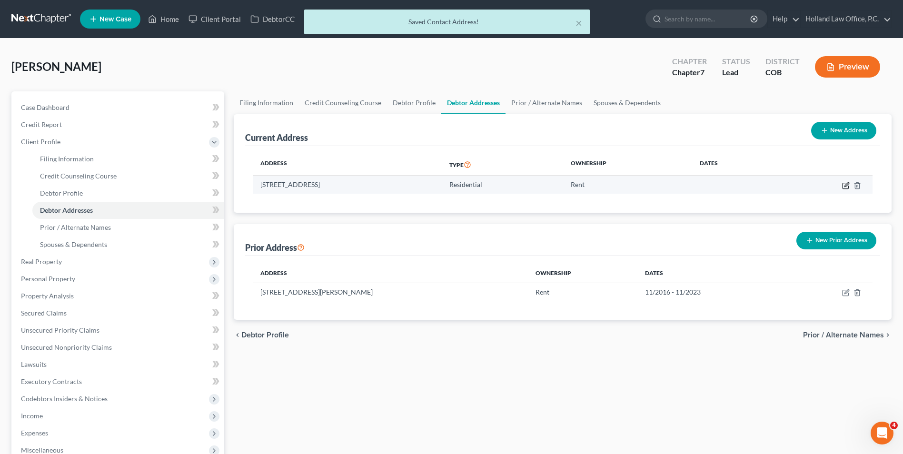
click at [849, 189] on icon "button" at bounding box center [846, 186] width 8 height 8
select select "5"
select select "16"
select select "0"
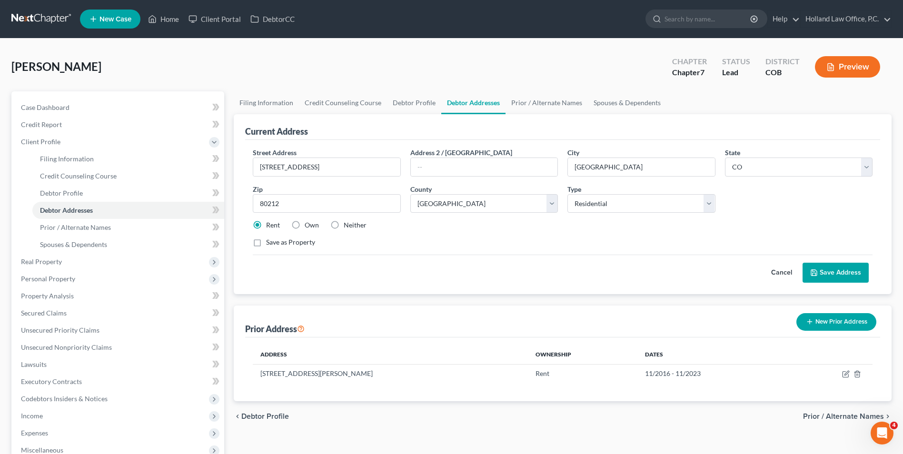
click at [832, 266] on button "Save Address" at bounding box center [836, 273] width 66 height 20
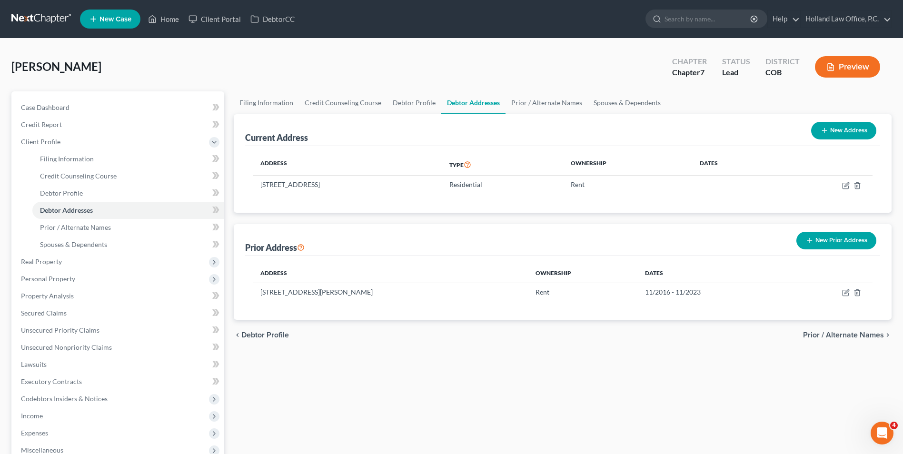
click at [360, 114] on div "Current Address New Address" at bounding box center [562, 130] width 635 height 32
click at [349, 111] on link "Credit Counseling Course" at bounding box center [343, 102] width 88 height 23
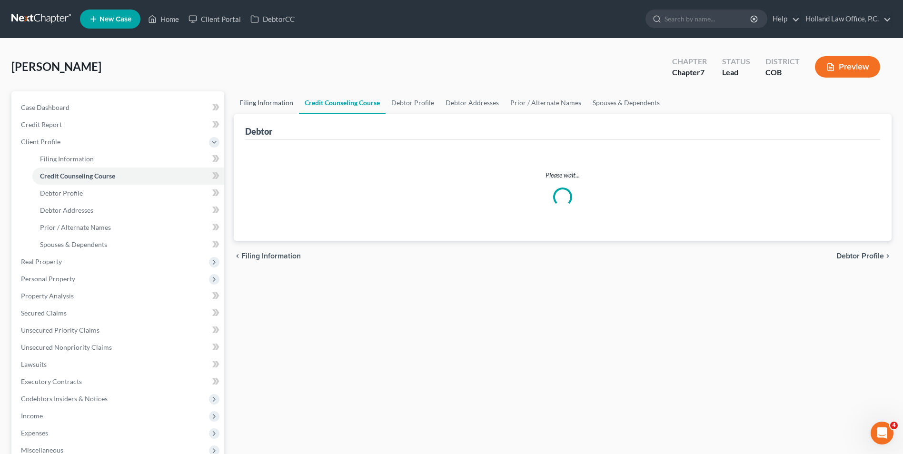
click at [257, 109] on link "Filing Information" at bounding box center [266, 102] width 65 height 23
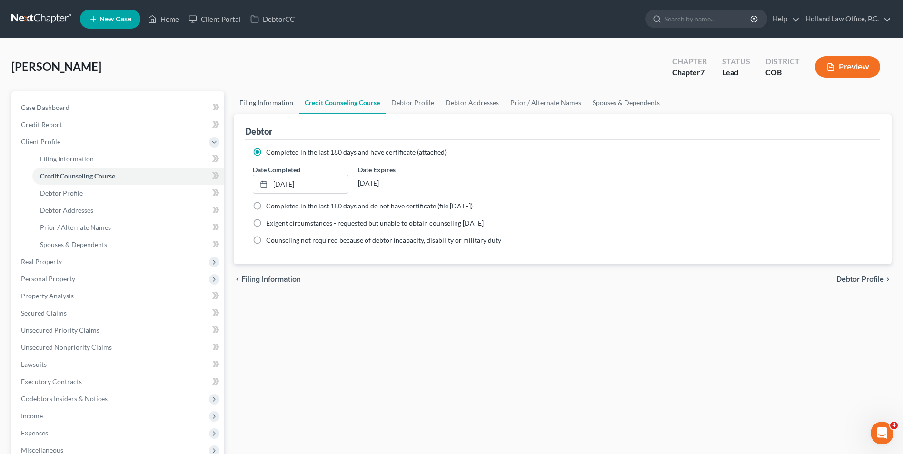
select select "1"
select select "0"
select select "11"
select select "0"
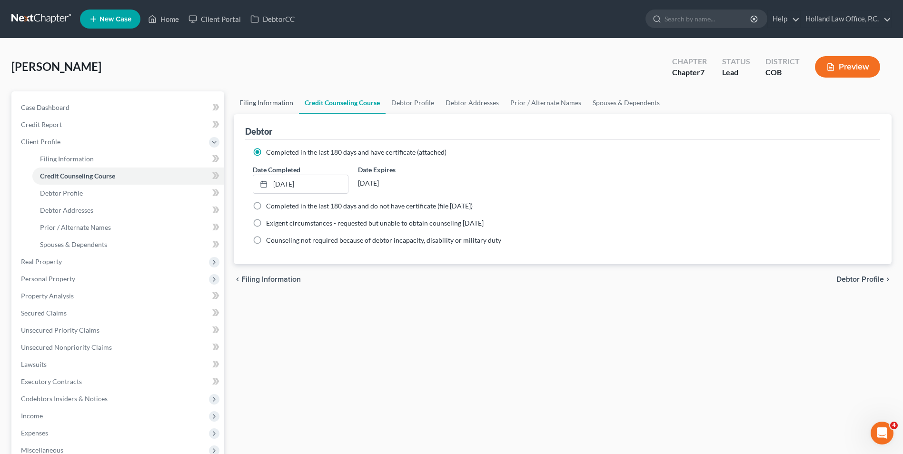
select select "5"
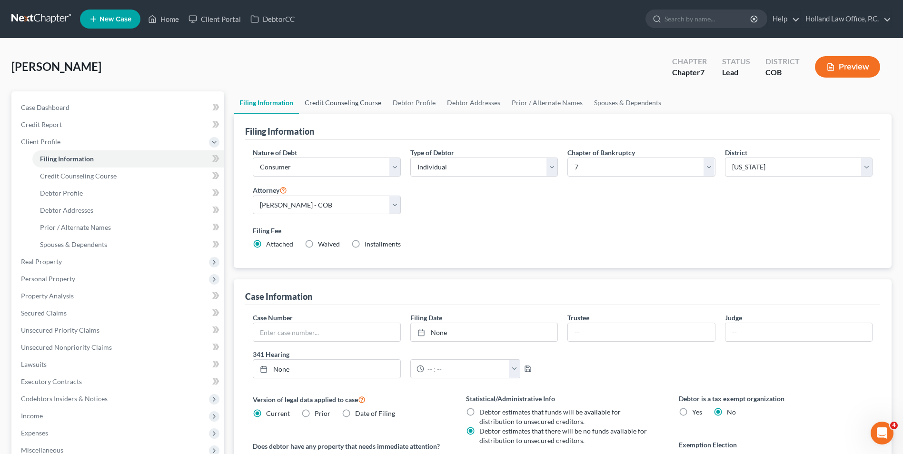
click at [363, 108] on link "Credit Counseling Course" at bounding box center [343, 102] width 88 height 23
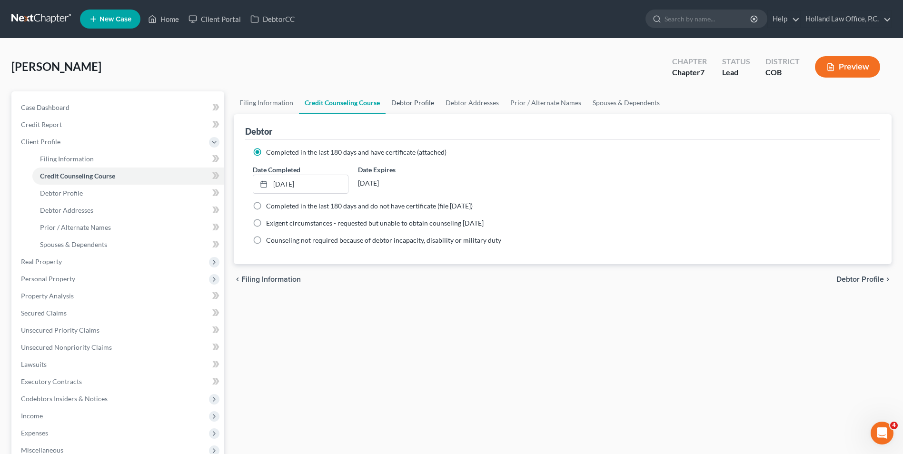
click at [410, 106] on link "Debtor Profile" at bounding box center [413, 102] width 54 height 23
select select "0"
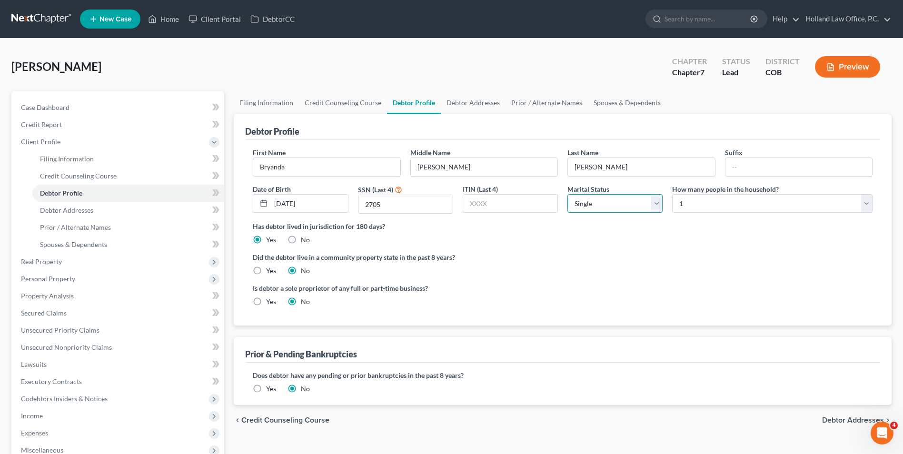
click at [613, 206] on select "Select Single Married Separated Divorced Widowed" at bounding box center [615, 203] width 95 height 19
click at [64, 313] on span "Secured Claims" at bounding box center [44, 313] width 46 height 8
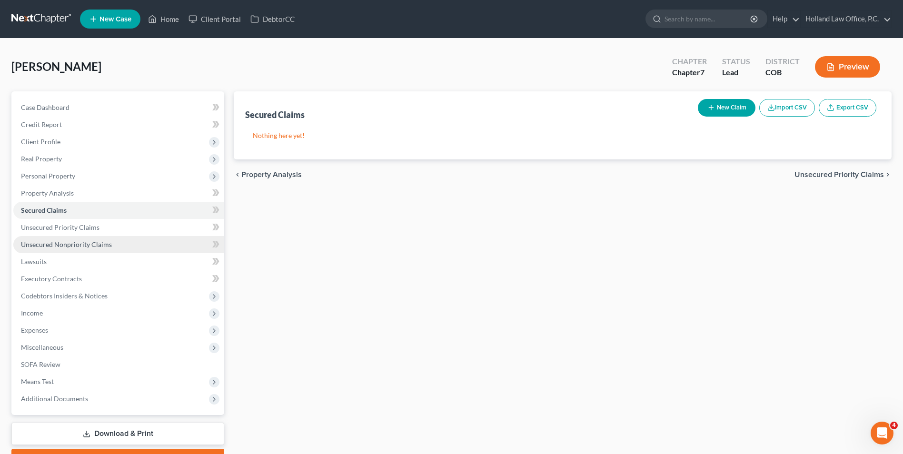
click at [96, 247] on span "Unsecured Nonpriority Claims" at bounding box center [66, 244] width 91 height 8
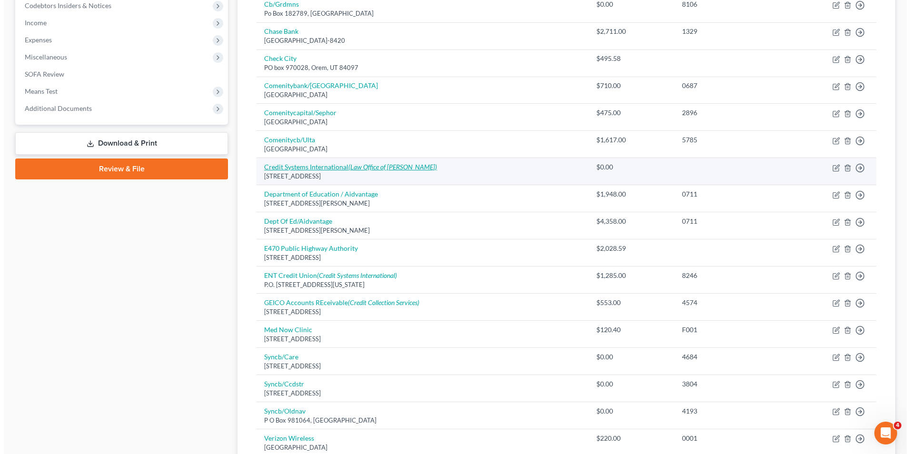
scroll to position [333, 0]
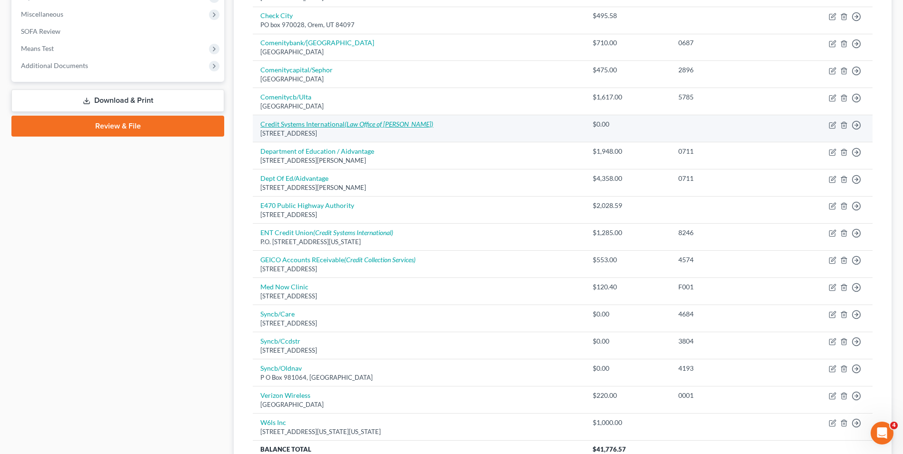
click at [383, 127] on icon "(Law Office of [PERSON_NAME])" at bounding box center [389, 124] width 89 height 8
select select "45"
select select "0"
select select "1"
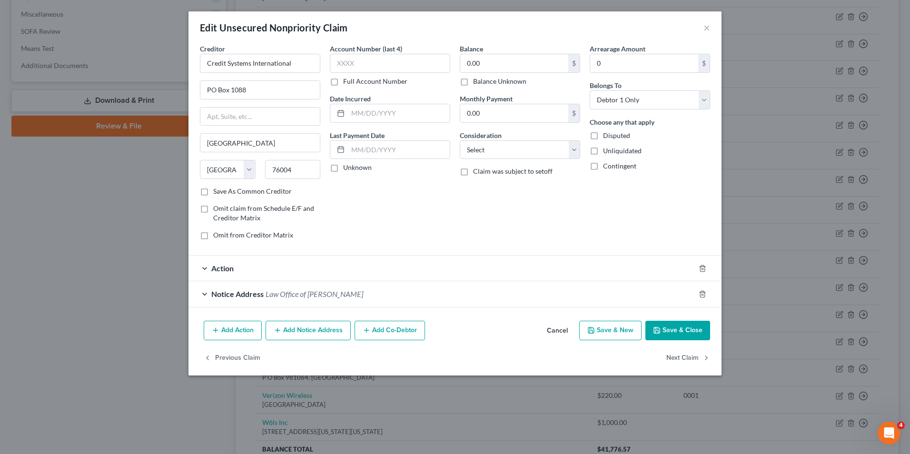
click at [337, 273] on div "Action" at bounding box center [442, 268] width 507 height 25
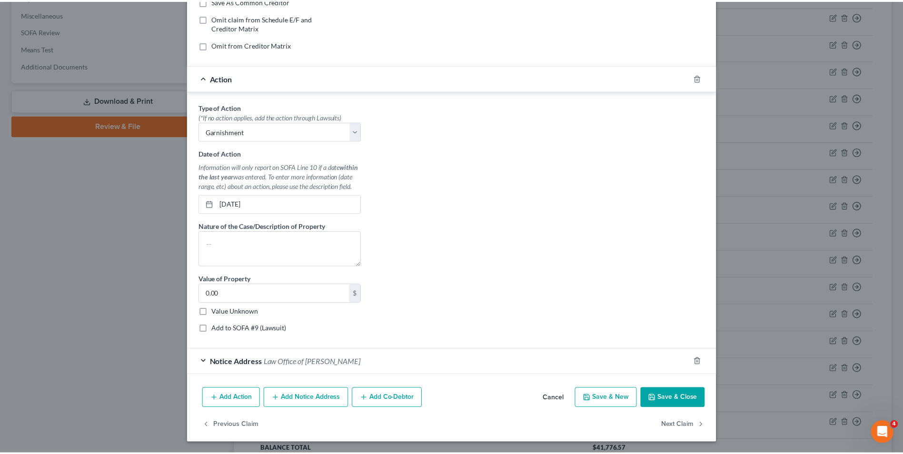
scroll to position [191, 0]
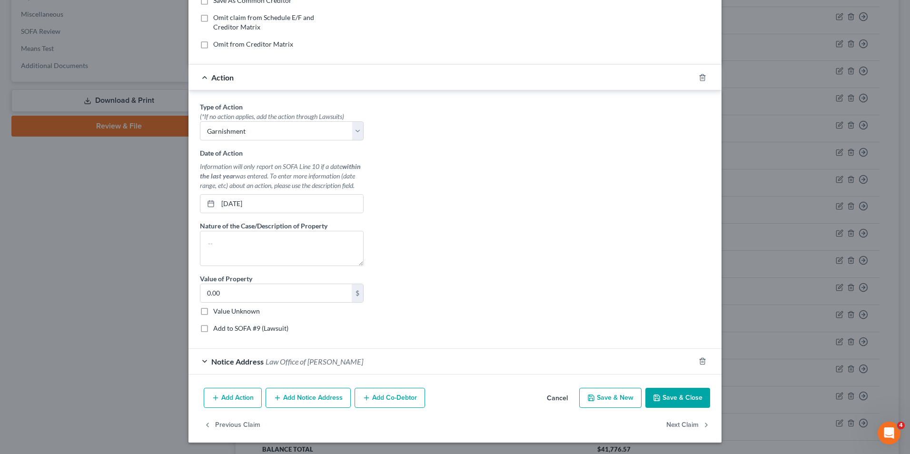
click at [659, 400] on button "Save & Close" at bounding box center [678, 398] width 65 height 20
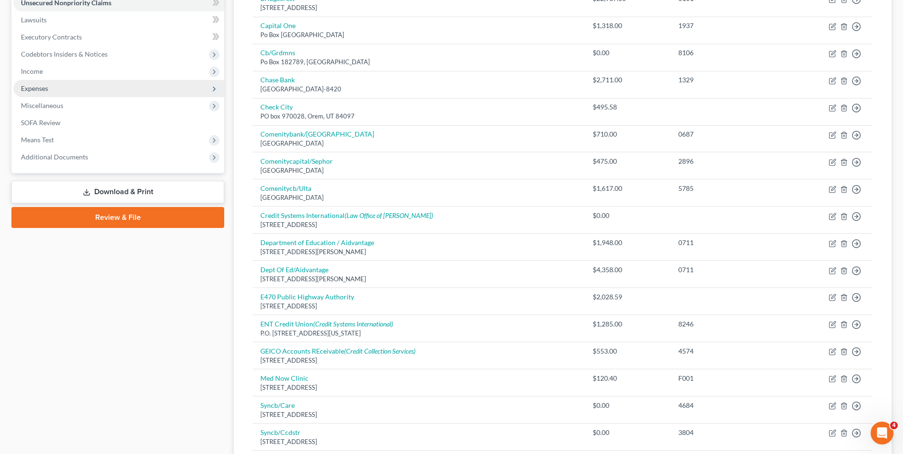
scroll to position [143, 0]
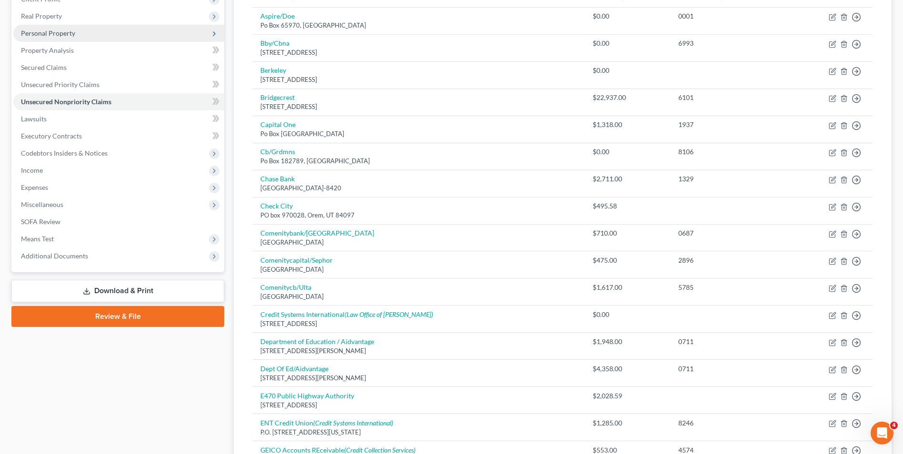
click at [75, 34] on span "Personal Property" at bounding box center [118, 33] width 211 height 17
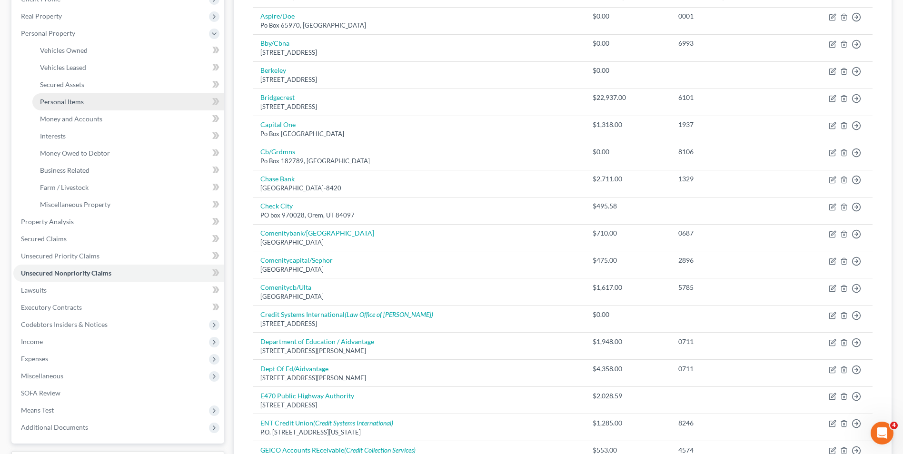
click at [90, 102] on link "Personal Items" at bounding box center [128, 101] width 192 height 17
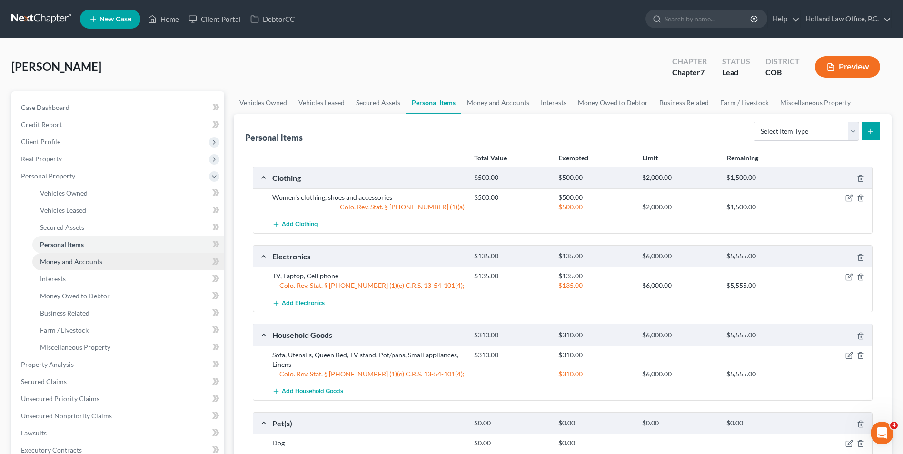
click at [88, 260] on span "Money and Accounts" at bounding box center [71, 262] width 62 height 8
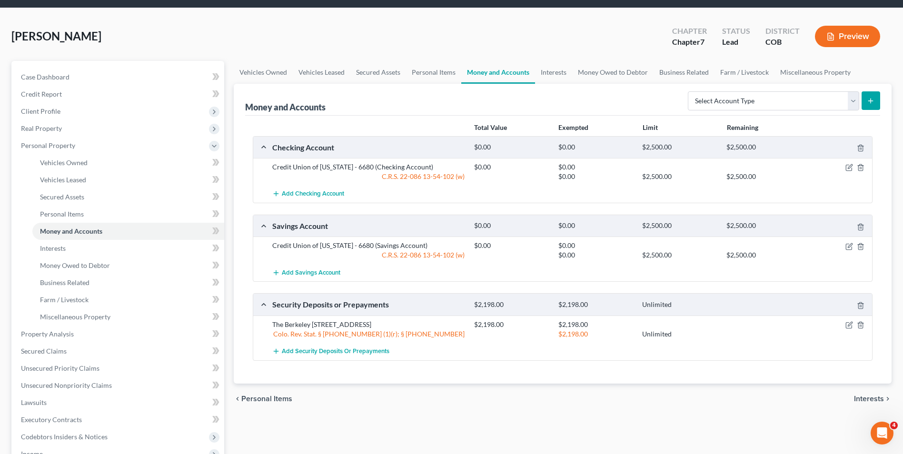
scroll to position [48, 0]
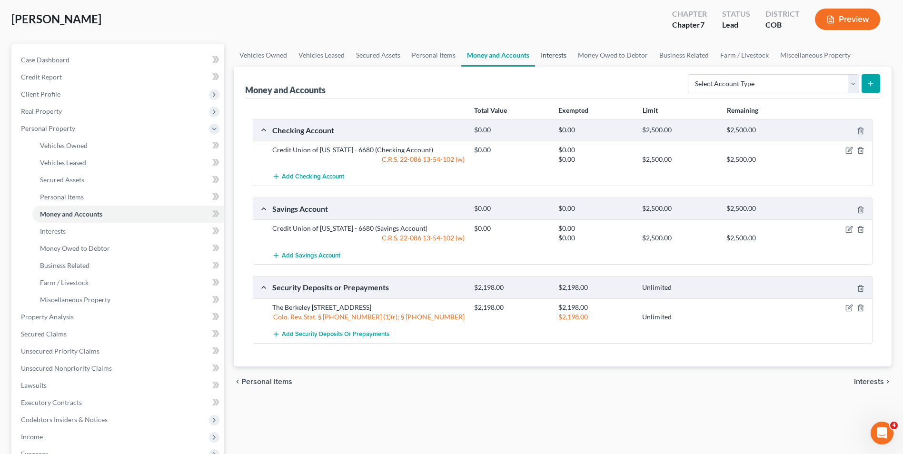
click at [545, 55] on link "Interests" at bounding box center [553, 55] width 37 height 23
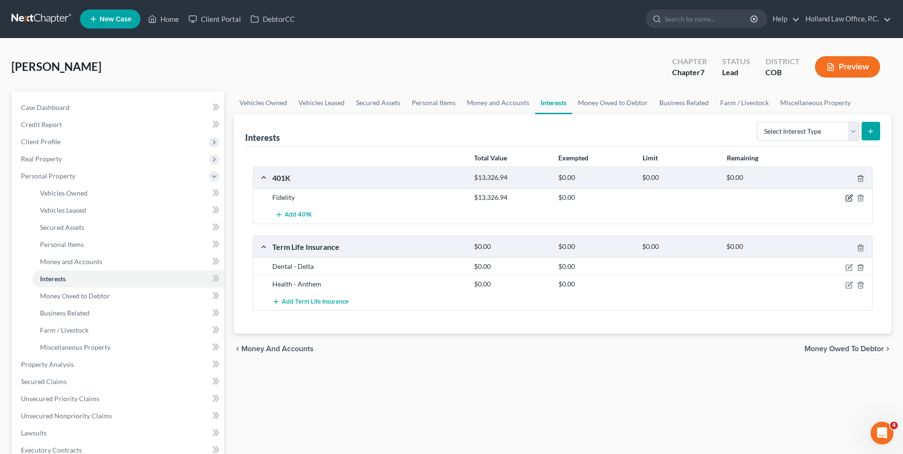
click at [848, 198] on icon "button" at bounding box center [850, 198] width 8 height 8
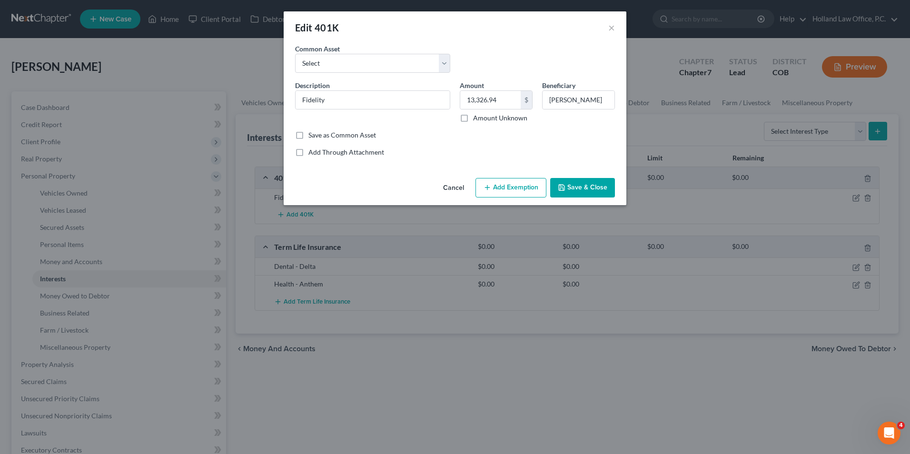
click at [518, 188] on button "Add Exemption" at bounding box center [511, 188] width 71 height 20
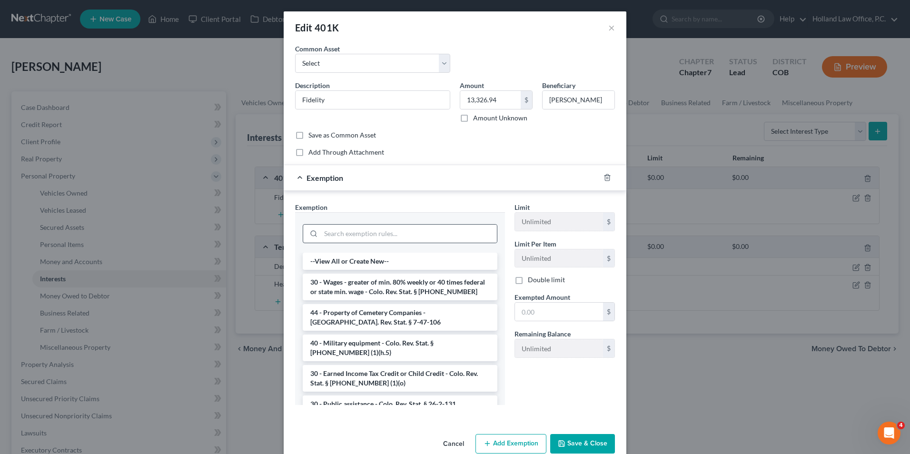
click at [370, 243] on div at bounding box center [400, 233] width 195 height 19
click at [378, 235] on input "search" at bounding box center [409, 234] width 176 height 18
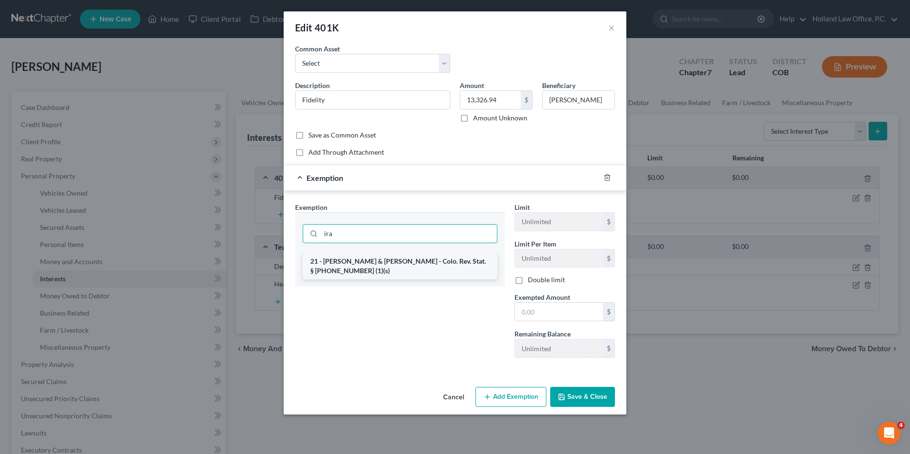
type input "ira"
click at [375, 266] on li "21 - IRA & Roth IRA - Colo. Rev. Stat. § 13-54-102 (1)(s)" at bounding box center [400, 266] width 195 height 27
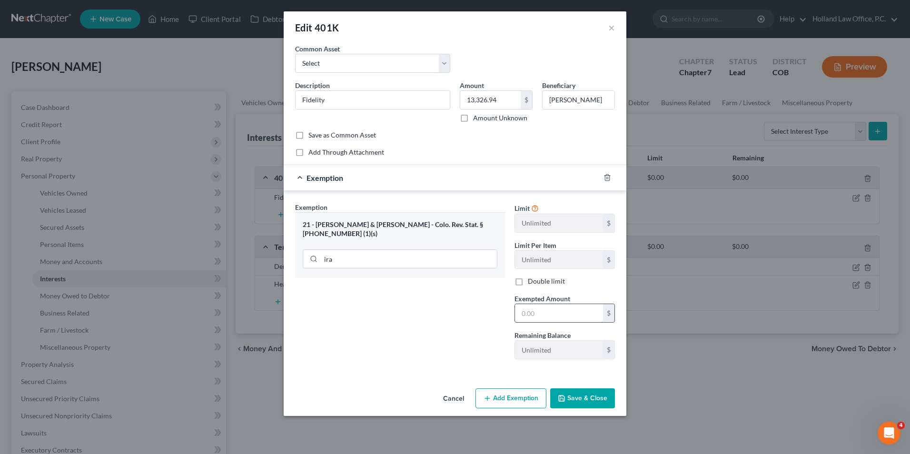
click at [536, 322] on input "text" at bounding box center [559, 313] width 88 height 18
type input "13,326.94"
click at [450, 337] on div "Exemption Set must be selected for CA. Exemption * 21 - IRA & Roth IRA - Colo. …" at bounding box center [400, 284] width 220 height 165
click at [571, 395] on button "Save & Close" at bounding box center [582, 399] width 65 height 20
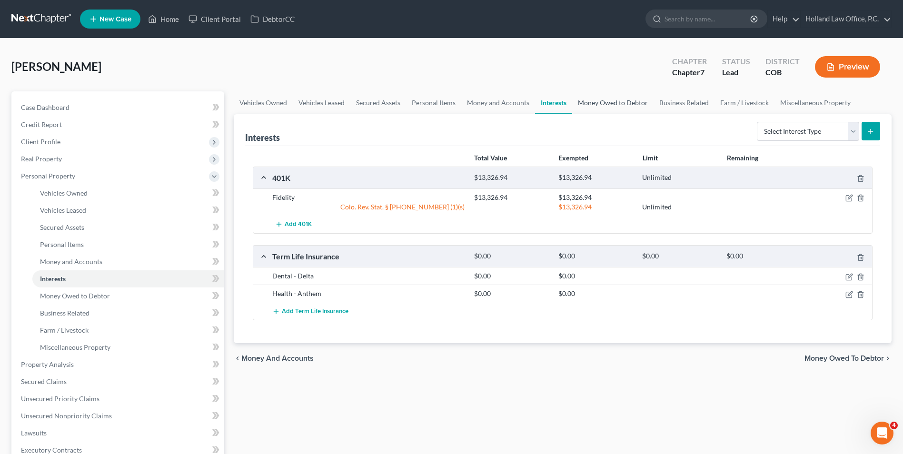
click at [590, 106] on link "Money Owed to Debtor" at bounding box center [612, 102] width 81 height 23
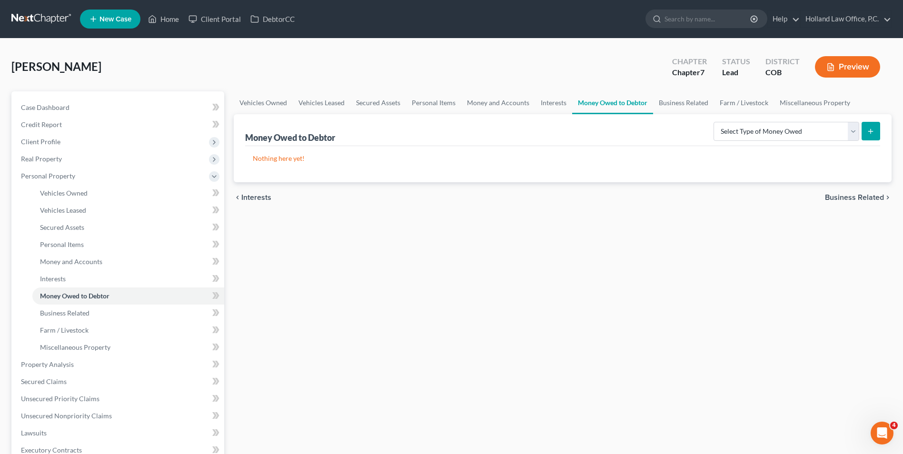
click at [811, 143] on div "Select Type of Money Owed Accounts Receivable Alimony Child Support Claims Agai…" at bounding box center [795, 130] width 170 height 25
click at [809, 136] on select "Select Type of Money Owed Accounts Receivable Alimony Child Support Claims Agai…" at bounding box center [787, 131] width 146 height 19
select select "unpaid_wages"
click at [715, 122] on select "Select Type of Money Owed Accounts Receivable Alimony Child Support Claims Agai…" at bounding box center [787, 131] width 146 height 19
click at [879, 129] on button "submit" at bounding box center [871, 131] width 19 height 19
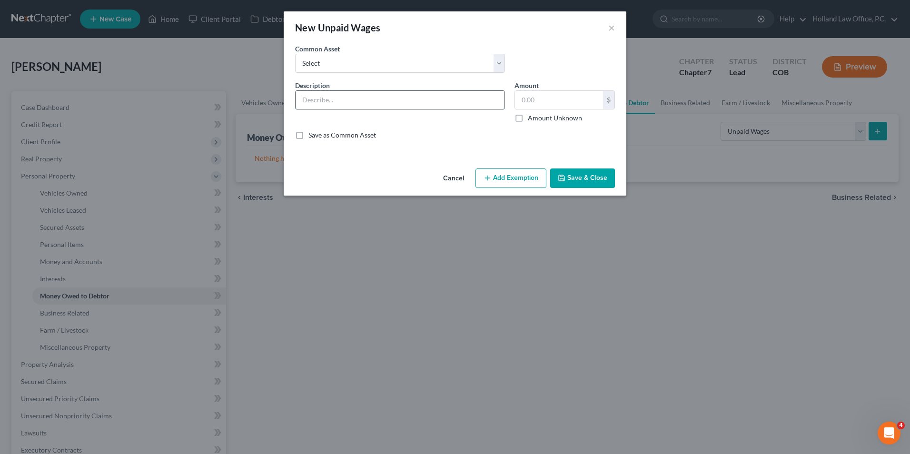
click at [345, 108] on input "text" at bounding box center [400, 100] width 209 height 18
type input "Unpaid Wages: $25.17/hr x _____ = $"
click at [565, 99] on input "text" at bounding box center [559, 100] width 88 height 18
type input "0.00"
click at [519, 186] on button "Add Exemption" at bounding box center [511, 179] width 71 height 20
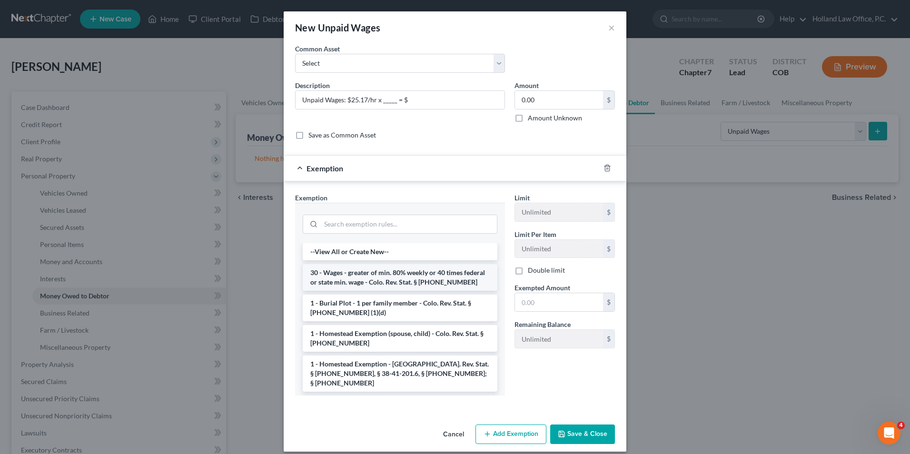
click at [369, 276] on li "30 - Wages - greater of min. 80% weekly or 40 times federal or state min. wage …" at bounding box center [400, 277] width 195 height 27
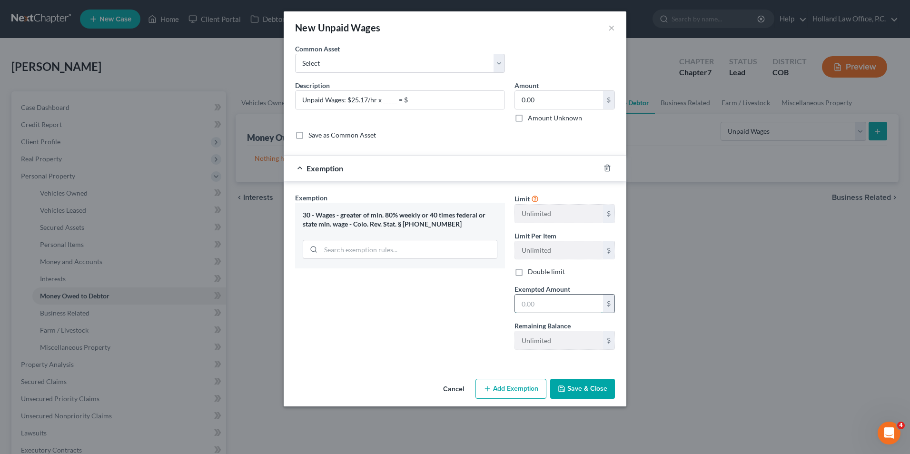
click at [557, 301] on input "text" at bounding box center [559, 304] width 88 height 18
type input "0.00"
click at [569, 397] on button "Save & Close" at bounding box center [582, 389] width 65 height 20
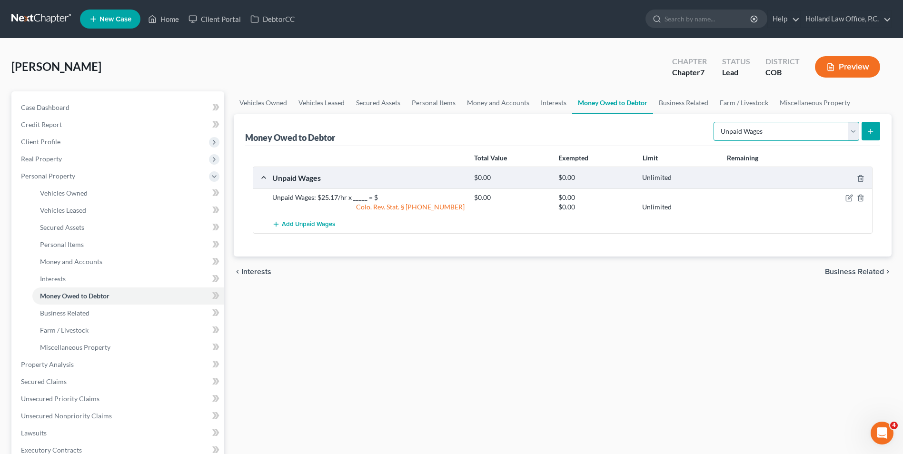
click at [809, 138] on select "Select Type of Money Owed Accounts Receivable Alimony Child Support Claims Agai…" at bounding box center [787, 131] width 146 height 19
select select "sick_or_vacation_pay"
click at [715, 122] on select "Select Type of Money Owed Accounts Receivable Alimony Child Support Claims Agai…" at bounding box center [787, 131] width 146 height 19
click at [877, 127] on button "submit" at bounding box center [871, 131] width 19 height 19
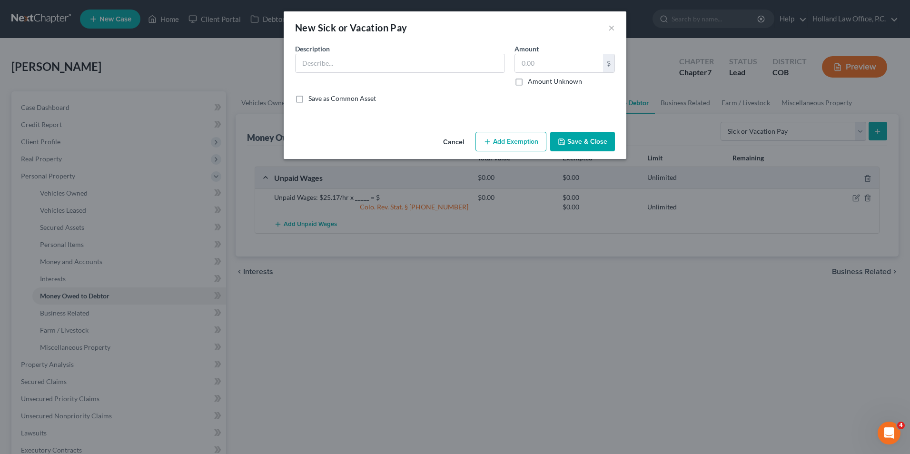
click at [434, 74] on div "Description *" at bounding box center [400, 65] width 220 height 42
click at [432, 68] on input "text" at bounding box center [400, 63] width 209 height 18
type input "PTO: $25.17/hr x _____ hrs = $"
click at [542, 68] on input "text" at bounding box center [559, 63] width 88 height 18
type input "0.00"
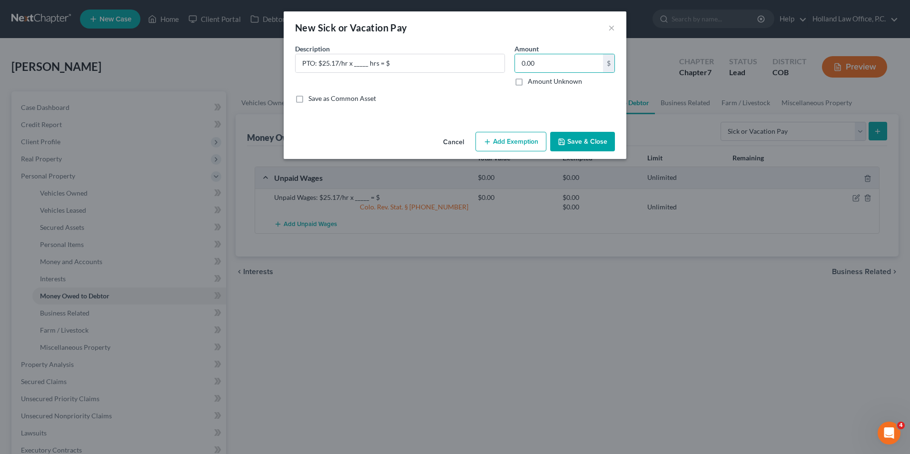
click at [458, 53] on div "Description * PTO: $25.17/hr x _____ hrs = $" at bounding box center [400, 65] width 220 height 42
click at [449, 63] on input "PTO: $25.17/hr x _____ hrs = $" at bounding box center [400, 63] width 209 height 18
type input "PTO: $25.17/hr x _____ hrs = $ (No Cash Out)"
click at [530, 140] on button "Add Exemption" at bounding box center [511, 142] width 71 height 20
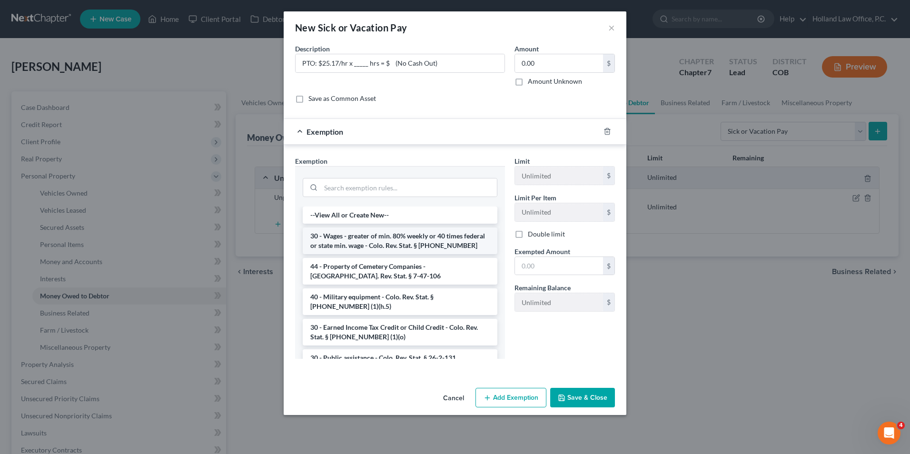
click at [370, 231] on li "30 - Wages - greater of min. 80% weekly or 40 times federal or state min. wage …" at bounding box center [400, 241] width 195 height 27
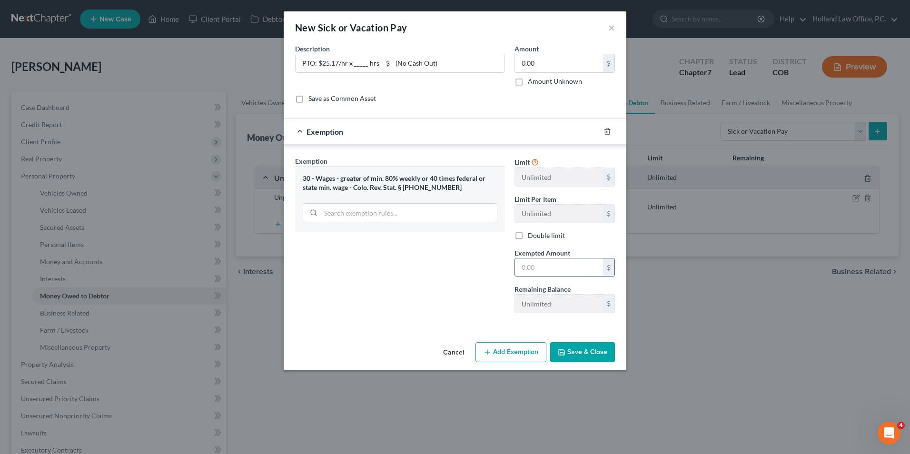
click at [528, 259] on input "text" at bounding box center [559, 268] width 88 height 18
type input "0.00"
click at [490, 246] on div "Exemption Set must be selected for CA. Exemption * 30 - Wages - greater of min.…" at bounding box center [400, 238] width 220 height 165
click at [589, 350] on button "Save & Close" at bounding box center [582, 352] width 65 height 20
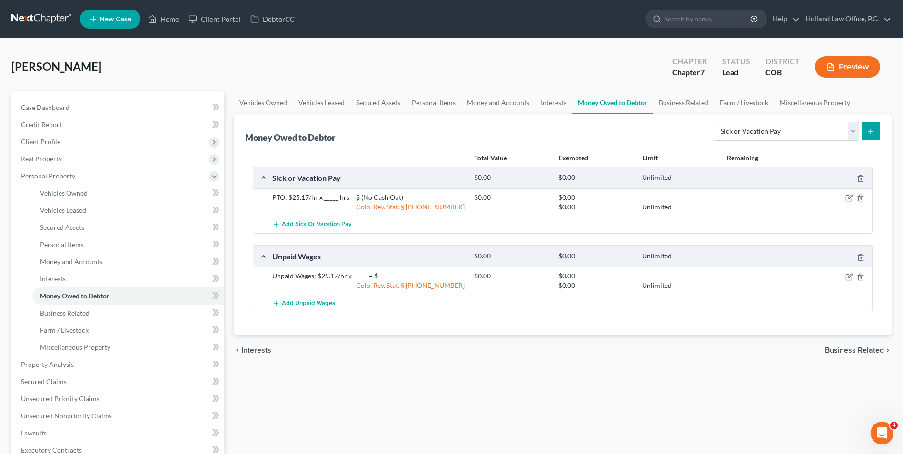
click at [312, 222] on span "Add Sick or Vacation Pay" at bounding box center [317, 225] width 70 height 8
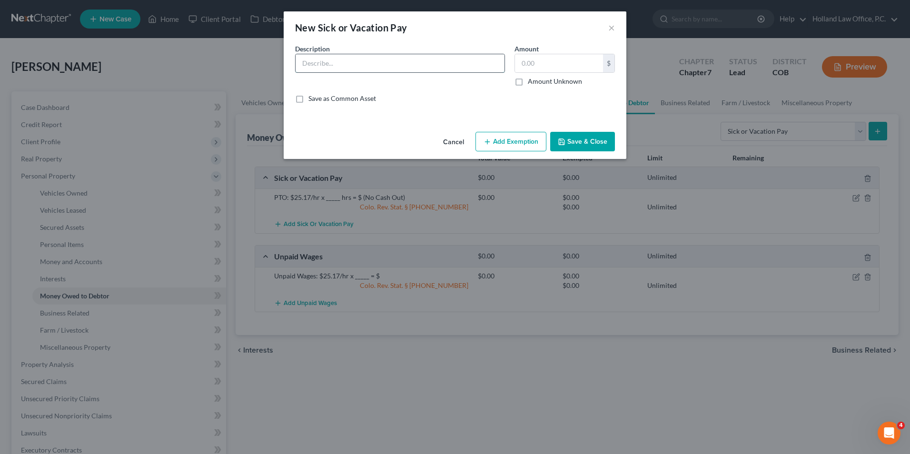
click at [323, 65] on input "text" at bounding box center [400, 63] width 209 height 18
type input "Sick: $25.17/hr x _____ hrs = $ (No Cash Out)"
click at [563, 75] on div "$ Amount Unknown" at bounding box center [565, 70] width 100 height 32
click at [555, 62] on input "text" at bounding box center [559, 63] width 88 height 18
type input "0.00"
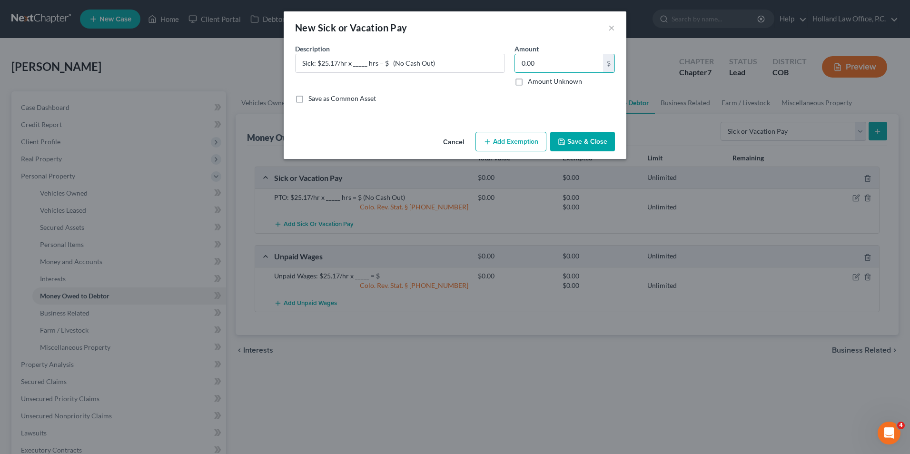
click at [485, 134] on button "Add Exemption" at bounding box center [511, 142] width 71 height 20
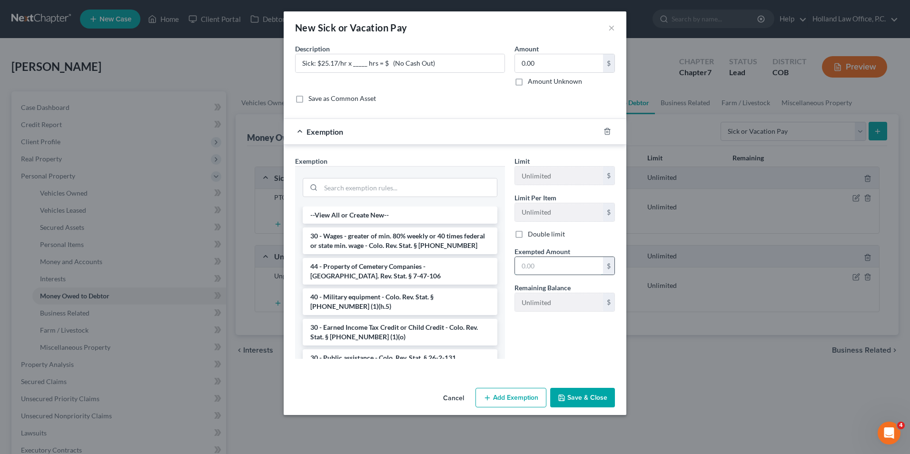
click at [558, 262] on input "text" at bounding box center [559, 266] width 88 height 18
type input "0.00"
click at [403, 243] on li "30 - Wages - greater of min. 80% weekly or 40 times federal or state min. wage …" at bounding box center [400, 241] width 195 height 27
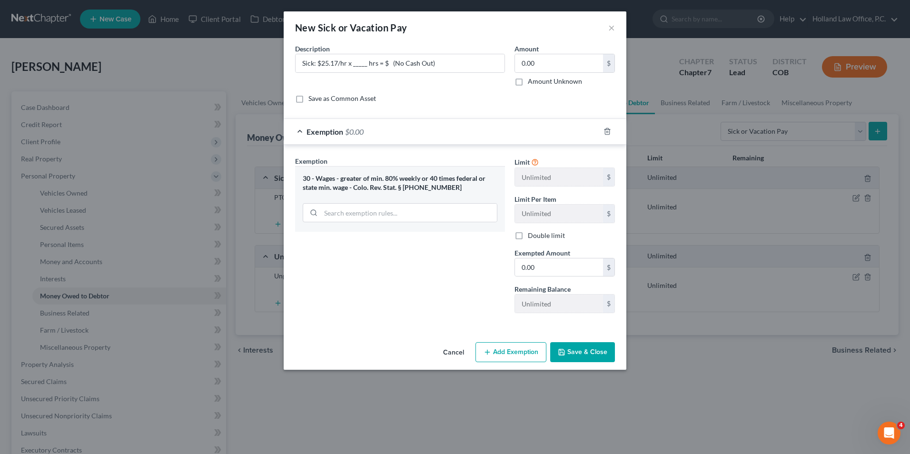
click at [583, 348] on button "Save & Close" at bounding box center [582, 352] width 65 height 20
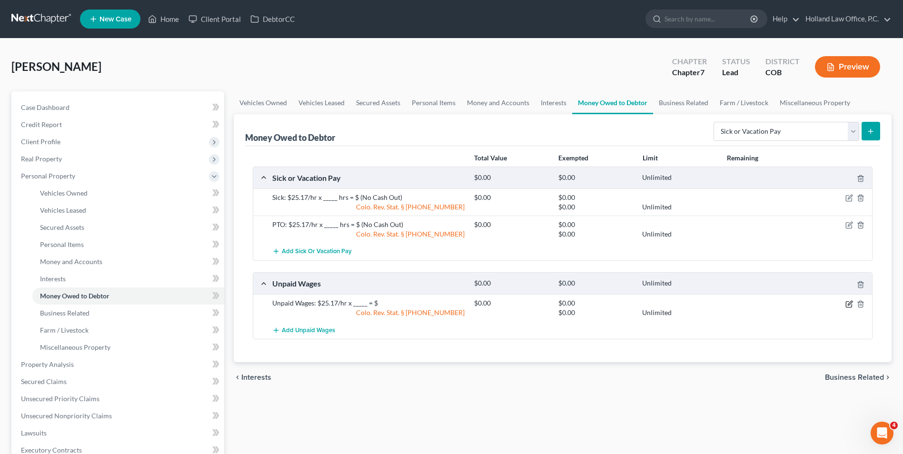
click at [850, 305] on icon "button" at bounding box center [850, 304] width 8 height 8
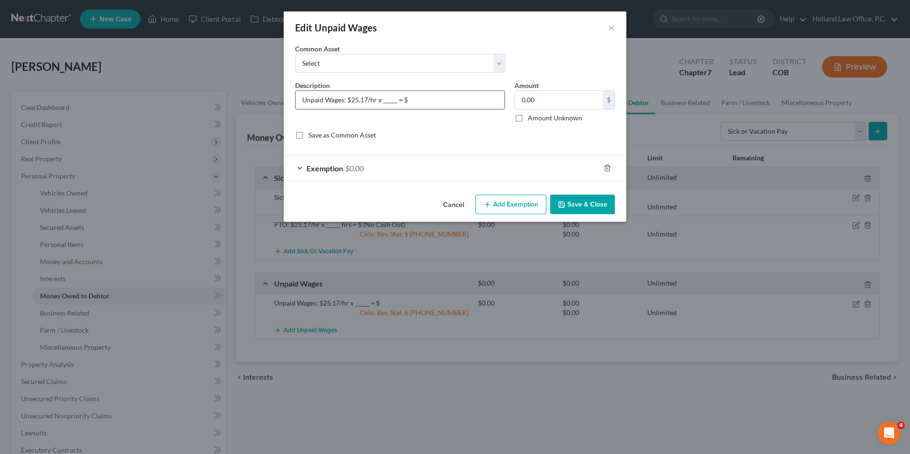
click at [396, 99] on input "Unpaid Wages: $25.17/hr x _____ = $" at bounding box center [400, 100] width 209 height 18
type input "Unpaid Wages: $25.17/hr x _____ hrs = $"
click at [592, 190] on div "An exemption set must first be selected from the Filing Information section. Co…" at bounding box center [455, 117] width 343 height 147
click at [587, 204] on button "Save & Close" at bounding box center [582, 205] width 65 height 20
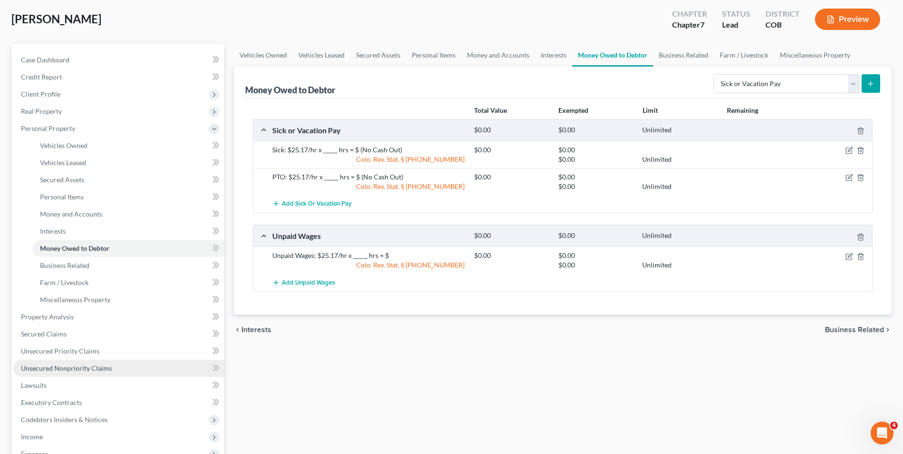
click at [82, 367] on span "Unsecured Nonpriority Claims" at bounding box center [66, 368] width 91 height 8
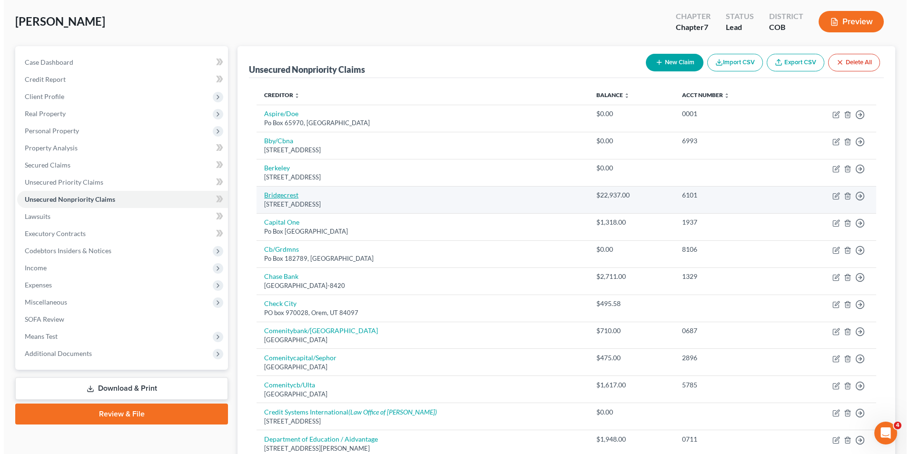
scroll to position [48, 0]
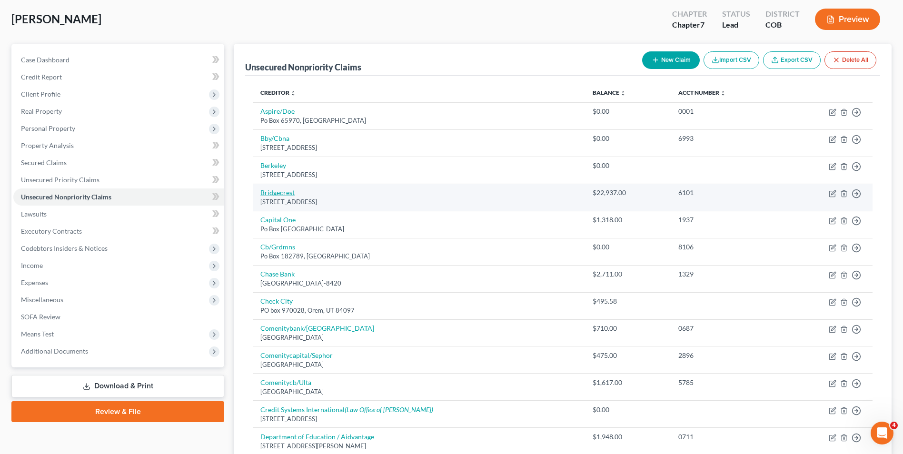
click at [278, 242] on tbody "Aspire/Doe Po Box 65970, West Des Moines, IA 50265 $0.00 0001 Move to D Move to…" at bounding box center [563, 422] width 620 height 641
click at [281, 197] on td "Bridgecrest 4020 E Indian School Rd, Phoenix, AZ 85018" at bounding box center [419, 197] width 332 height 27
click at [281, 194] on link "Bridgecrest" at bounding box center [277, 193] width 34 height 8
select select "3"
select select "14"
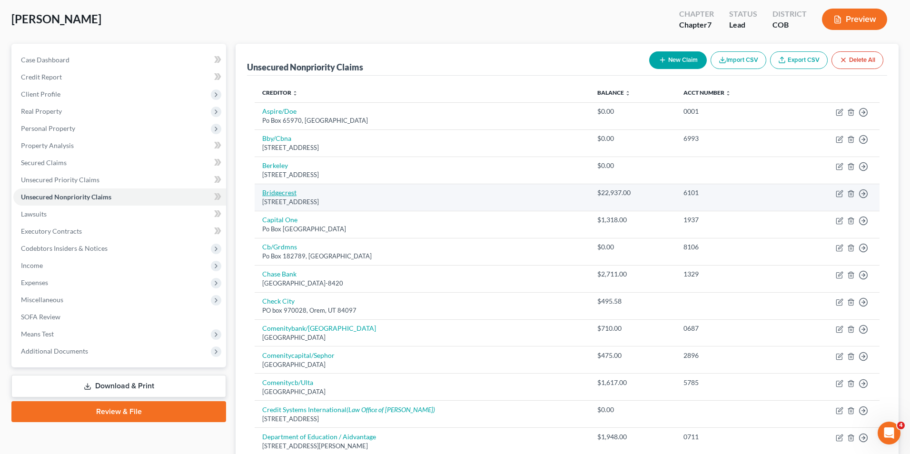
select select "0"
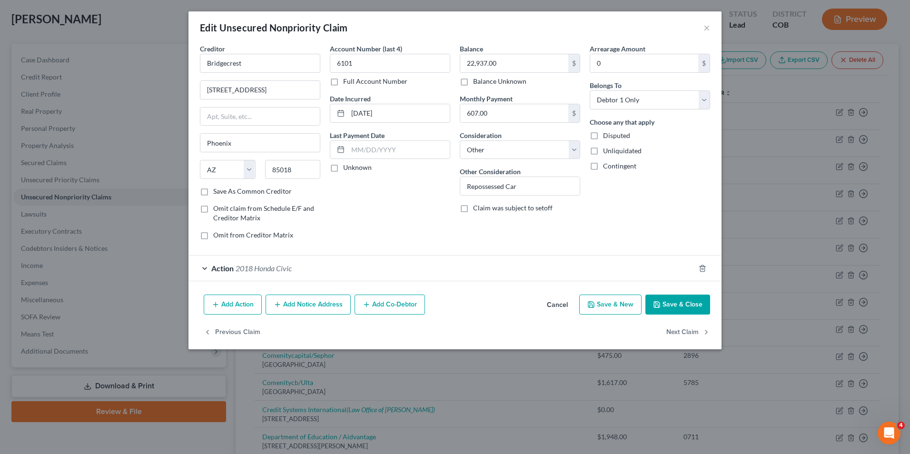
click at [281, 274] on div "Action 2018 Honda Civic" at bounding box center [442, 268] width 507 height 25
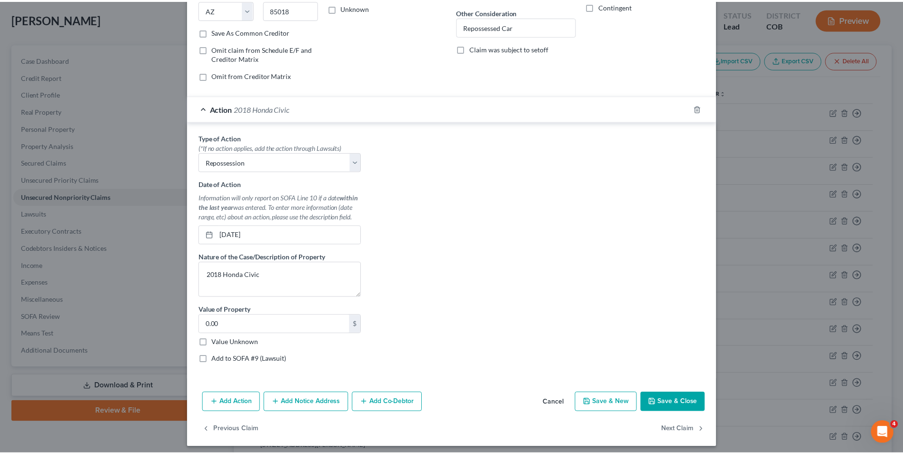
scroll to position [165, 0]
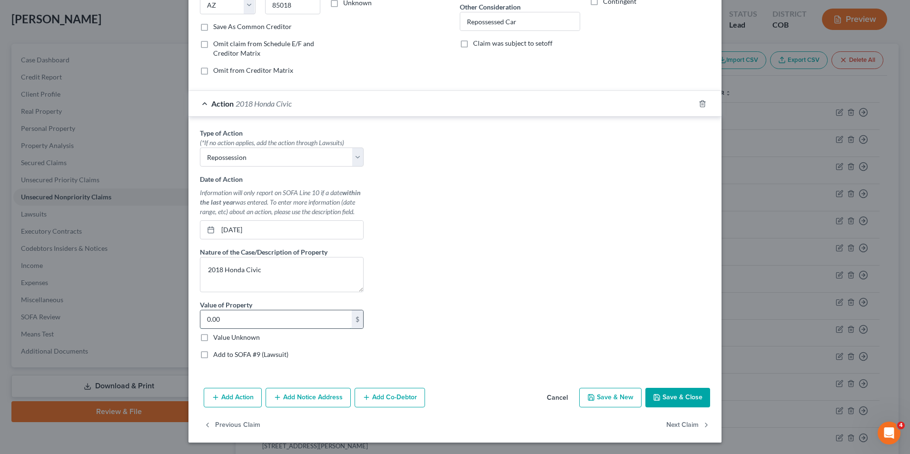
click at [244, 326] on input "0.00" at bounding box center [275, 319] width 151 height 18
type input "13,755.00"
click at [555, 337] on div "Type of Action * (*If no action applies, add the action through Lawsuits) Selec…" at bounding box center [455, 247] width 520 height 239
click at [657, 395] on icon "button" at bounding box center [657, 398] width 8 height 8
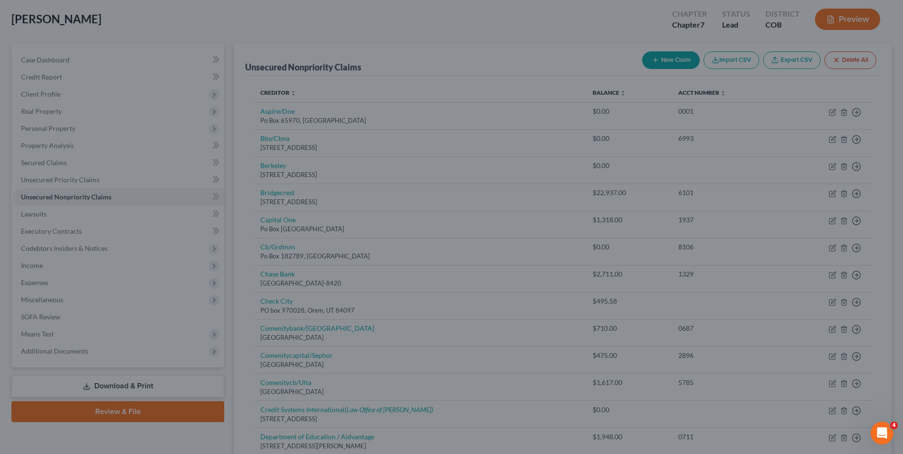
scroll to position [0, 0]
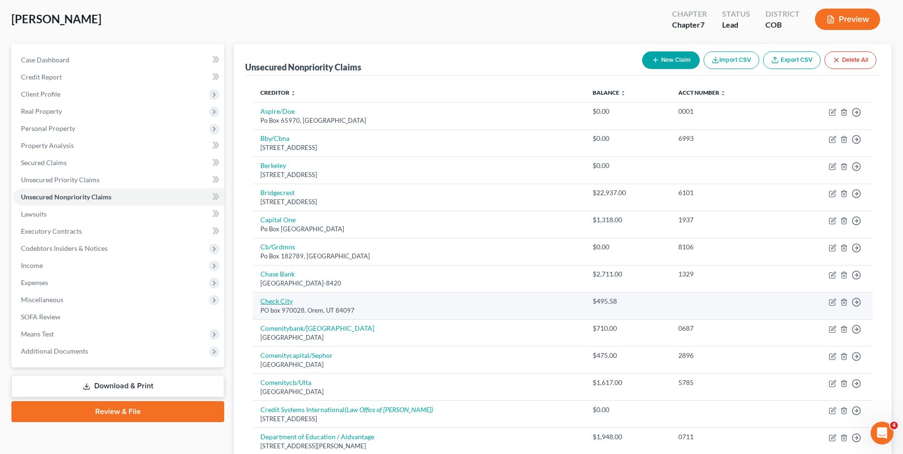
click at [287, 302] on link "Check City" at bounding box center [276, 301] width 32 height 8
select select "46"
select select "0"
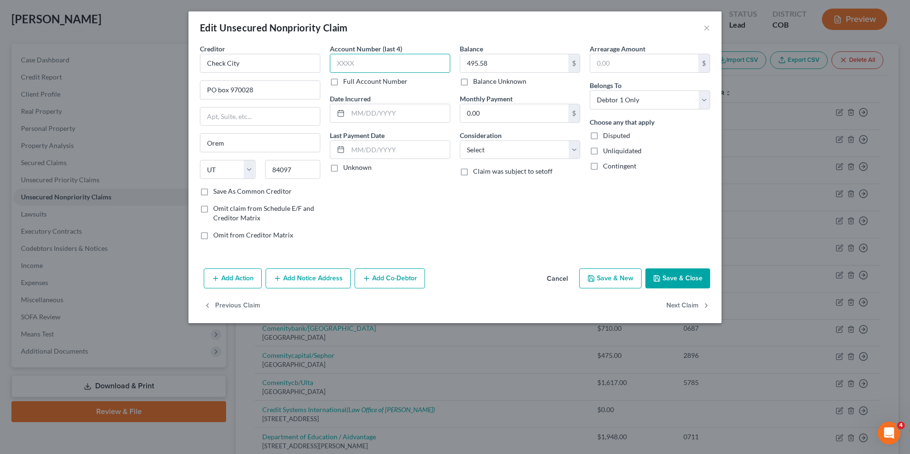
click at [372, 60] on input "text" at bounding box center [390, 63] width 120 height 19
type input "6961"
click at [409, 207] on div "Account Number (last 4) 6961 Full Account Number Date Incurred Last Payment Dat…" at bounding box center [390, 146] width 130 height 204
click at [670, 271] on button "Save & Close" at bounding box center [678, 279] width 65 height 20
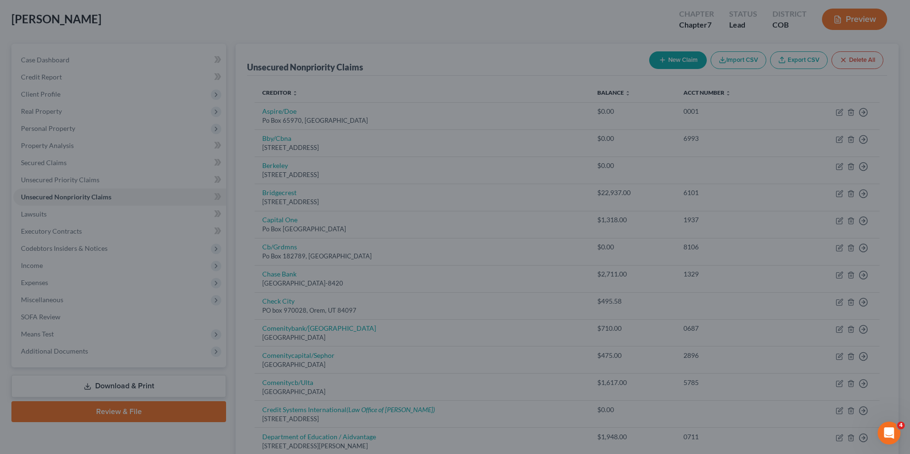
type input "0"
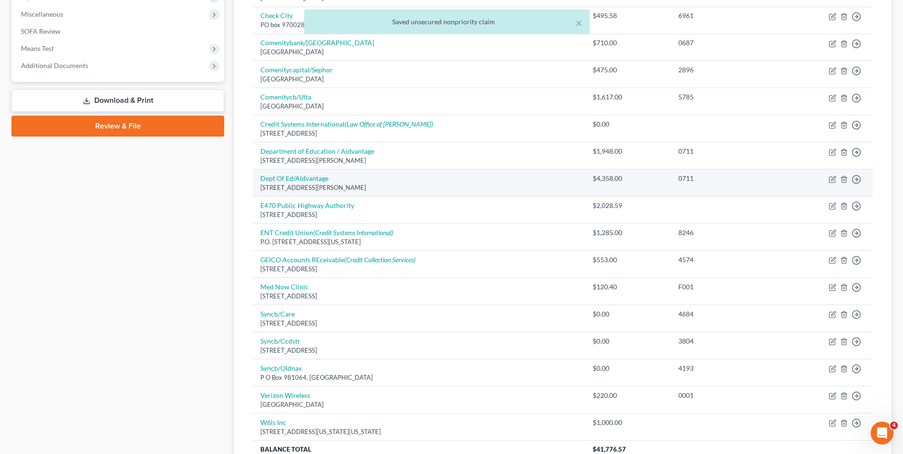
scroll to position [423, 0]
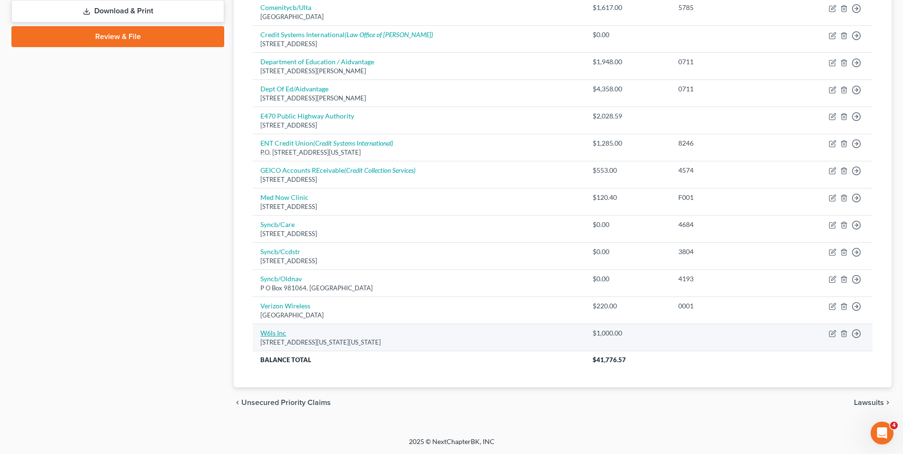
click at [275, 336] on link "W6ls Inc" at bounding box center [273, 333] width 26 height 8
select select "37"
select select "0"
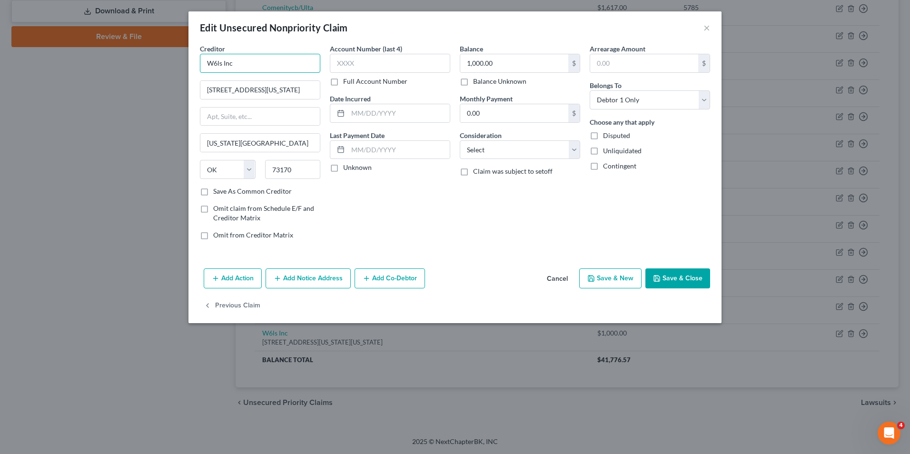
click at [218, 65] on input "W6ls Inc" at bounding box center [260, 63] width 120 height 19
type input "W6Ls Inc"
click at [364, 59] on input "text" at bounding box center [390, 63] width 120 height 19
type input "9426"
click at [413, 213] on div "Account Number (last 4) 9426 Full Account Number Date Incurred Last Payment Dat…" at bounding box center [390, 146] width 130 height 204
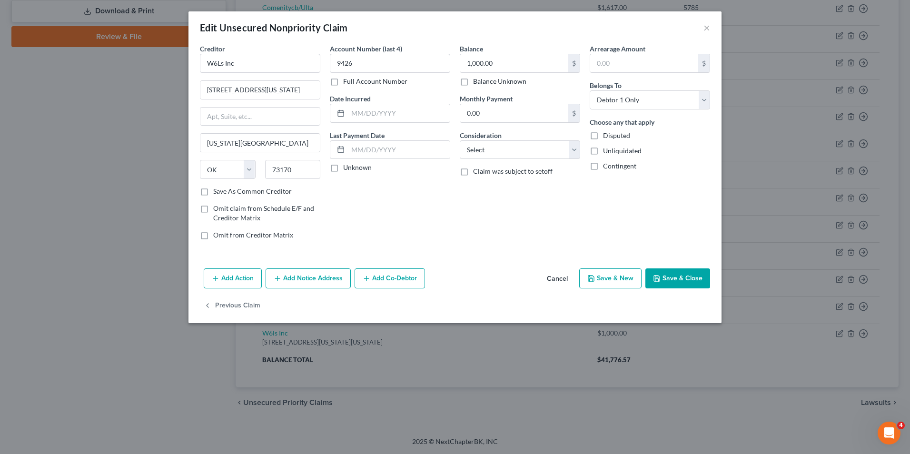
click at [670, 281] on button "Save & Close" at bounding box center [678, 279] width 65 height 20
type input "0"
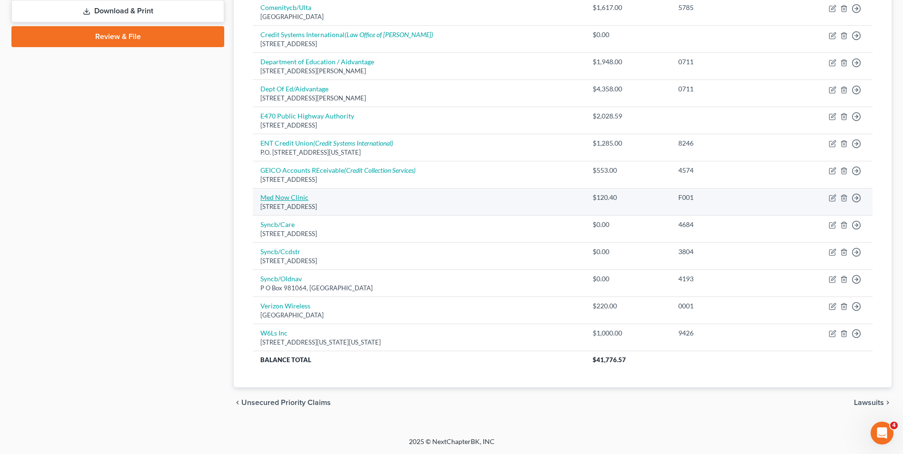
click at [292, 197] on link "Med Now Clinic" at bounding box center [284, 197] width 48 height 8
select select "5"
select select "0"
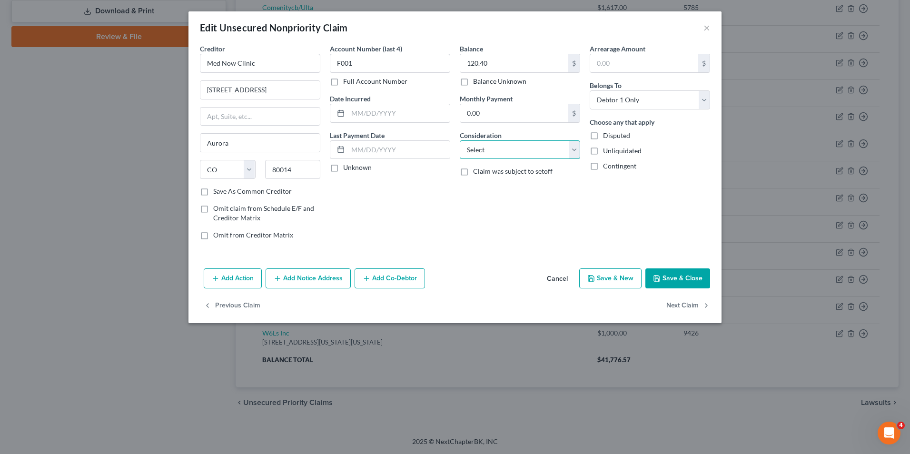
click at [507, 156] on select "Select Cable / Satellite Services Collection Agency Credit Card Debt Debt Couns…" at bounding box center [520, 149] width 120 height 19
select select "9"
click at [460, 140] on select "Select Cable / Satellite Services Collection Agency Credit Card Debt Debt Couns…" at bounding box center [520, 149] width 120 height 19
click at [663, 281] on button "Save & Close" at bounding box center [678, 279] width 65 height 20
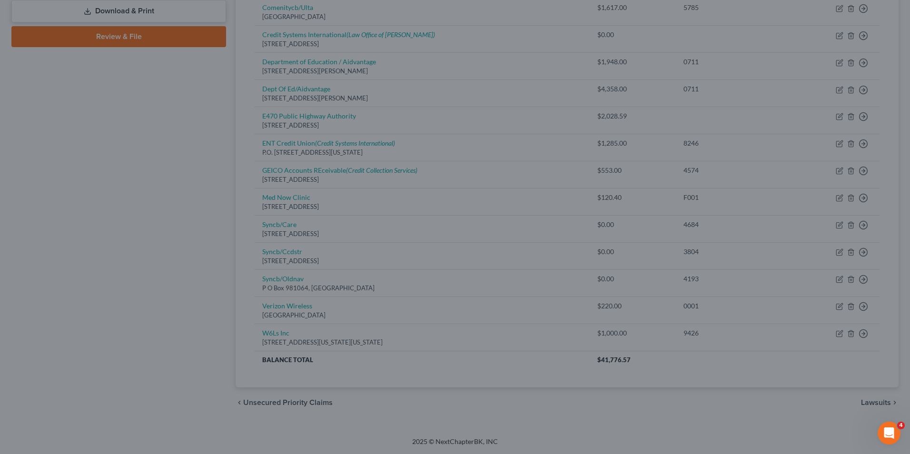
type input "0"
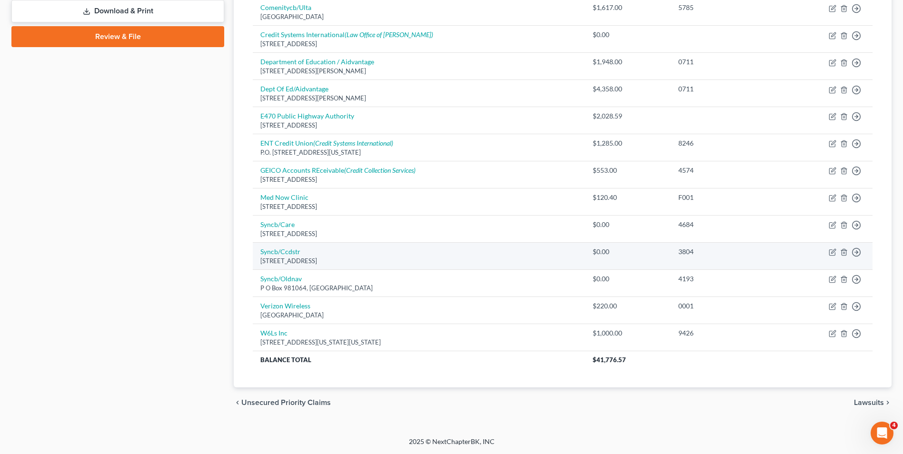
scroll to position [375, 0]
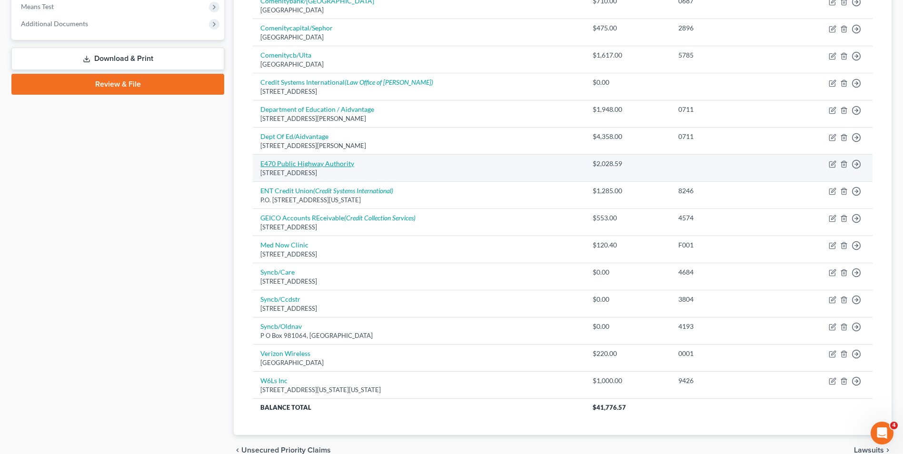
click at [309, 162] on link "E470 Public Highway Authority" at bounding box center [307, 164] width 94 height 8
select select "5"
select select "0"
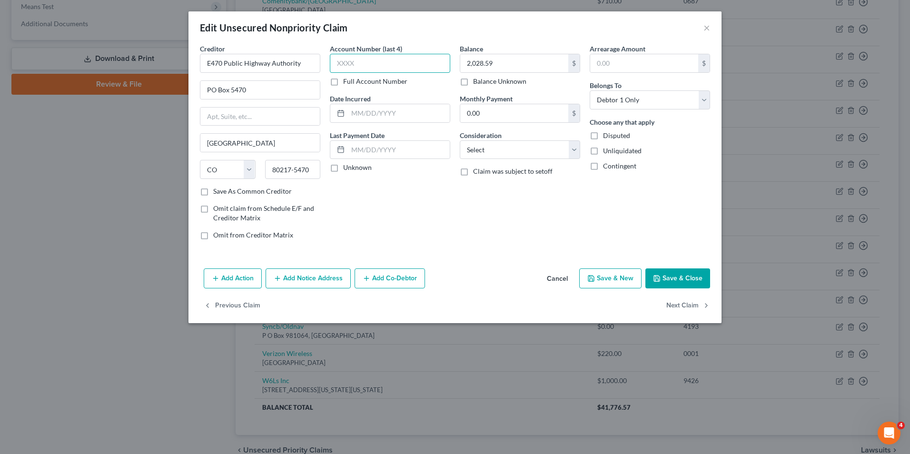
click at [359, 64] on input "text" at bounding box center [390, 63] width 120 height 19
type input "8209"
click at [429, 178] on div "Account Number (last 4) 8209 Full Account Number Date Incurred Last Payment Dat…" at bounding box center [390, 146] width 130 height 204
click at [707, 279] on button "Save & Close" at bounding box center [678, 279] width 65 height 20
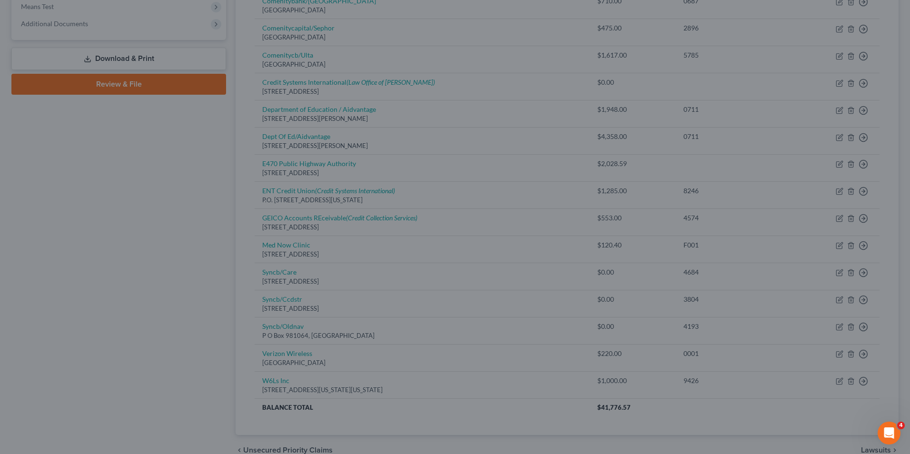
type input "0"
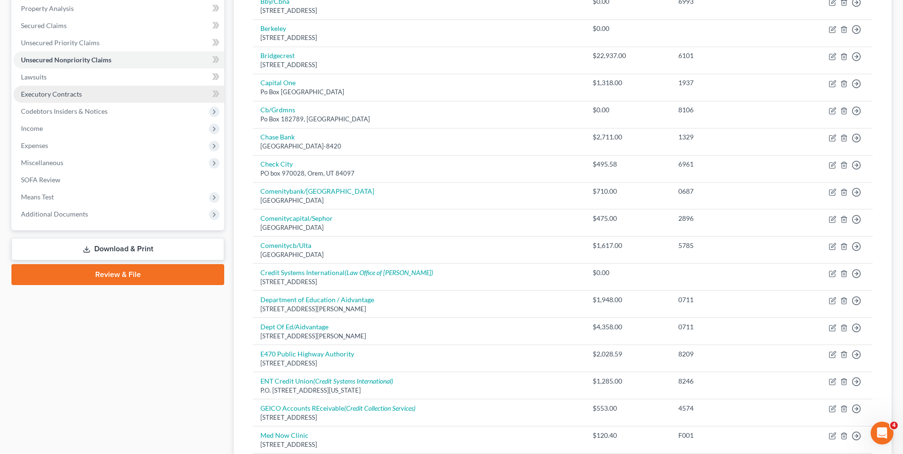
click at [58, 93] on span "Executory Contracts" at bounding box center [51, 94] width 61 height 8
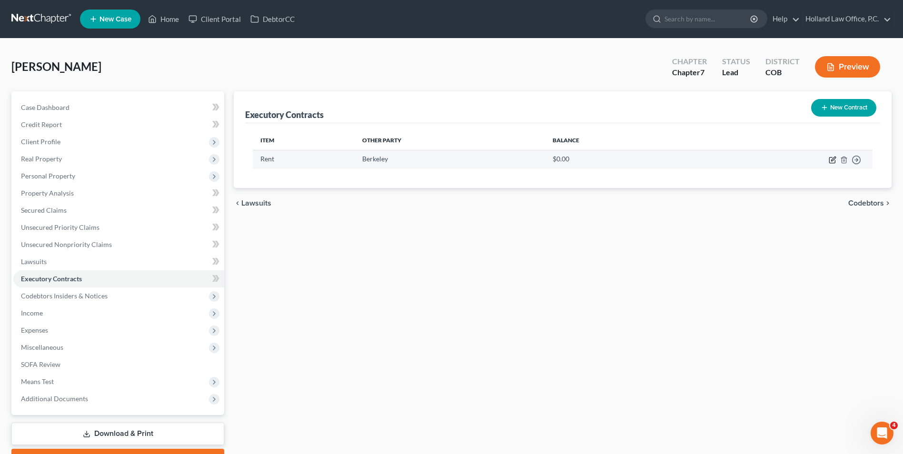
click at [832, 161] on icon "button" at bounding box center [833, 160] width 8 height 8
select select "3"
select select "5"
select select "0"
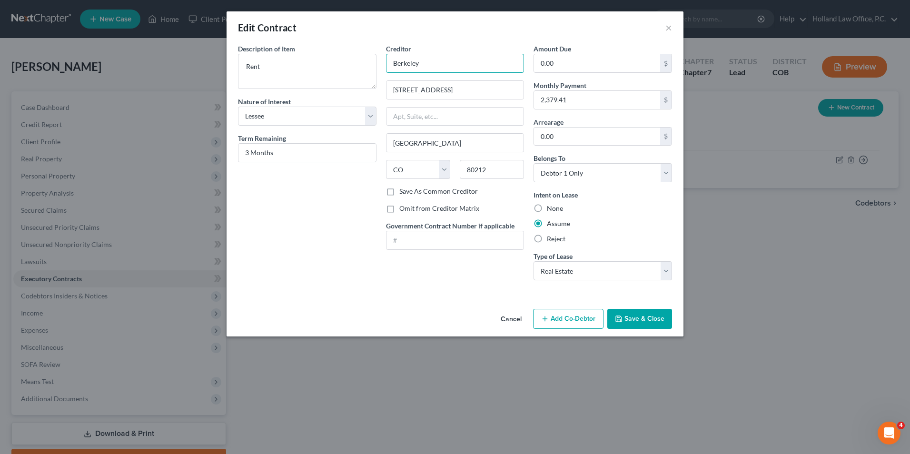
click at [423, 64] on input "Berkeley" at bounding box center [455, 63] width 139 height 19
click at [393, 62] on input "Berkeley" at bounding box center [455, 63] width 139 height 19
type input "The Berkeley"
click at [631, 319] on button "Save & Close" at bounding box center [640, 319] width 65 height 20
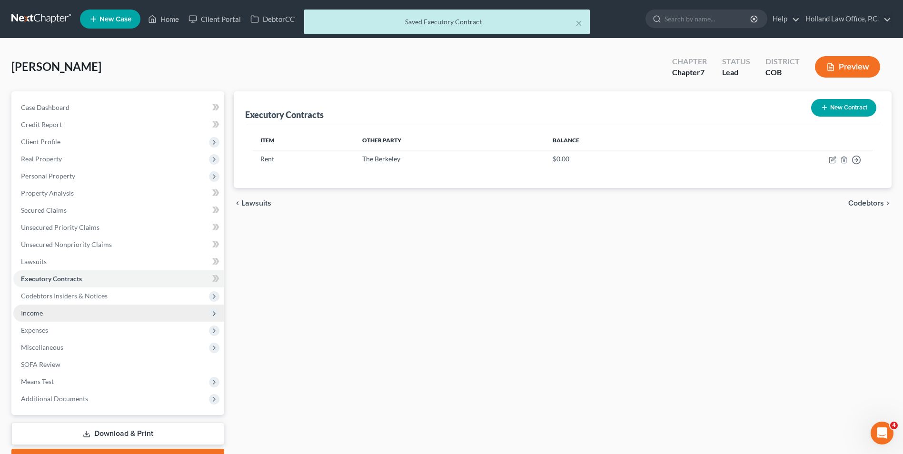
click at [59, 314] on span "Income" at bounding box center [118, 313] width 211 height 17
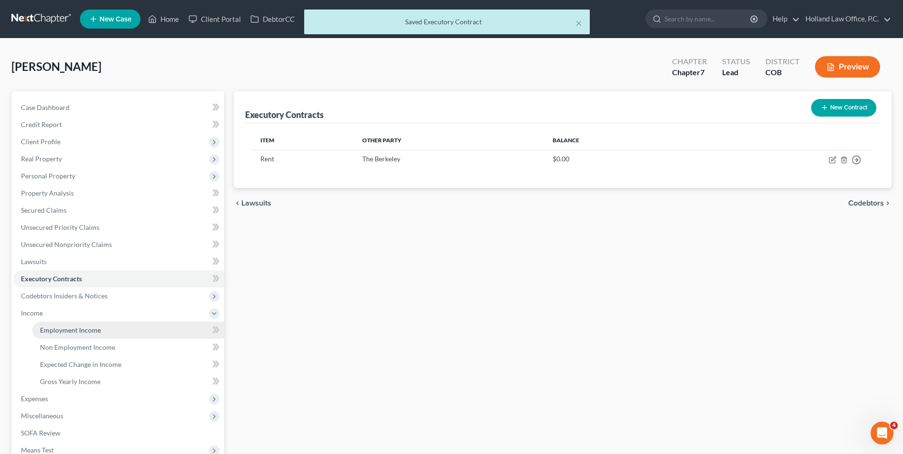
click at [67, 330] on span "Employment Income" at bounding box center [70, 330] width 61 height 8
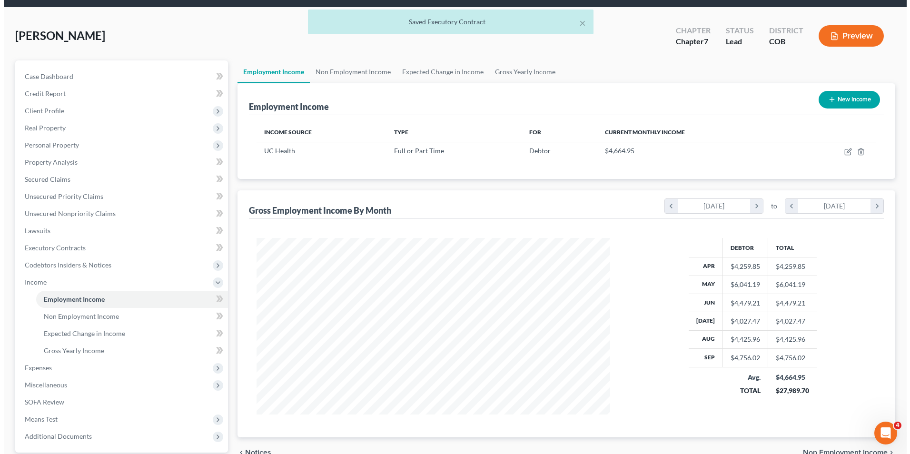
scroll to position [48, 0]
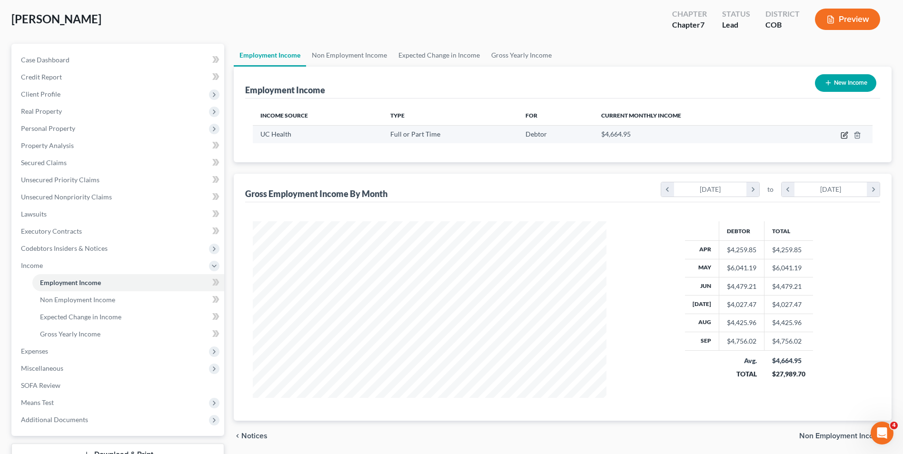
click at [842, 137] on icon "button" at bounding box center [844, 136] width 6 height 6
select select "0"
select select "5"
select select "2"
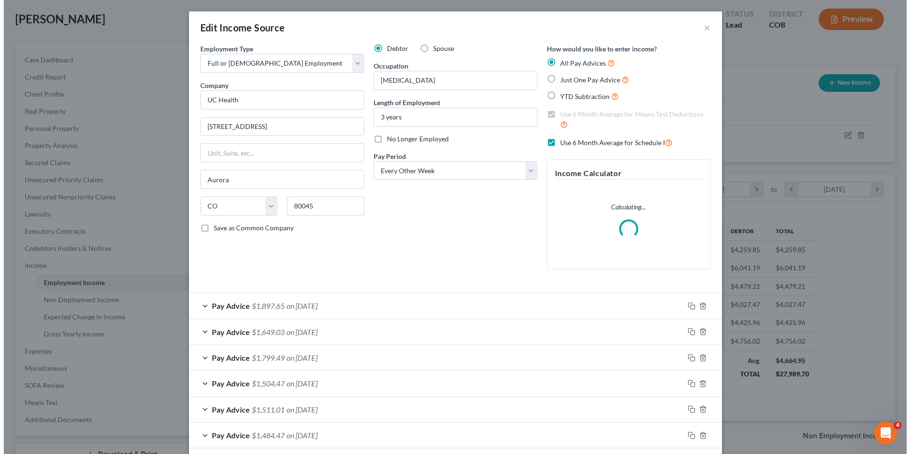
scroll to position [178, 376]
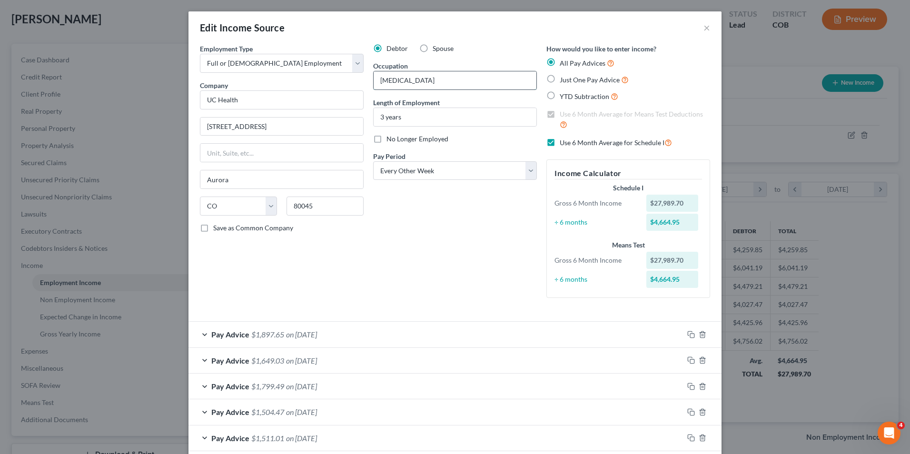
click at [418, 81] on input "Radiology" at bounding box center [455, 80] width 163 height 18
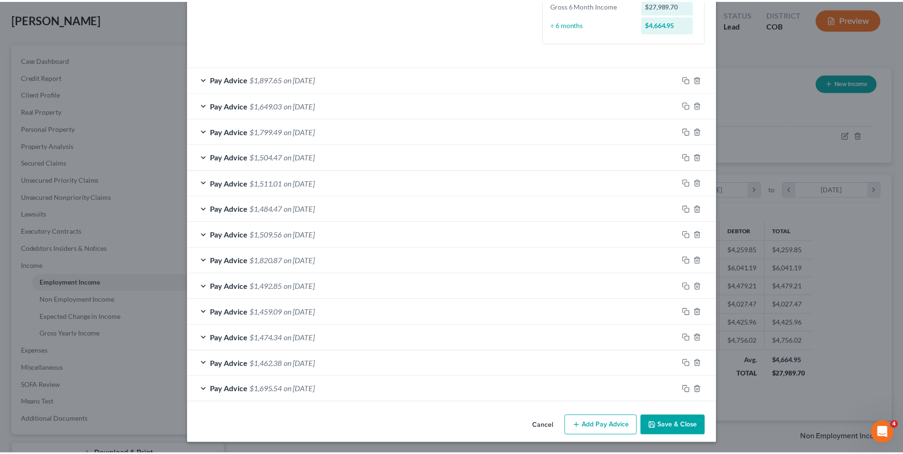
scroll to position [256, 0]
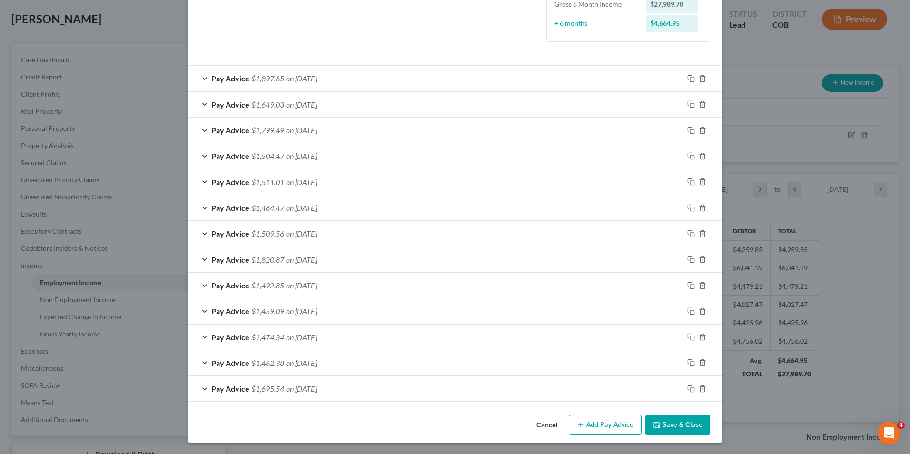
type input "Radiology Patient Access Specialist"
click at [663, 425] on button "Save & Close" at bounding box center [678, 425] width 65 height 20
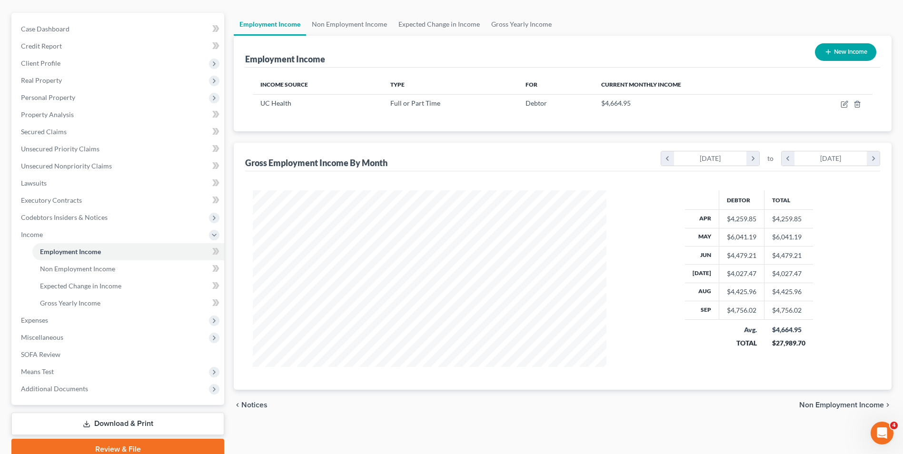
scroll to position [95, 0]
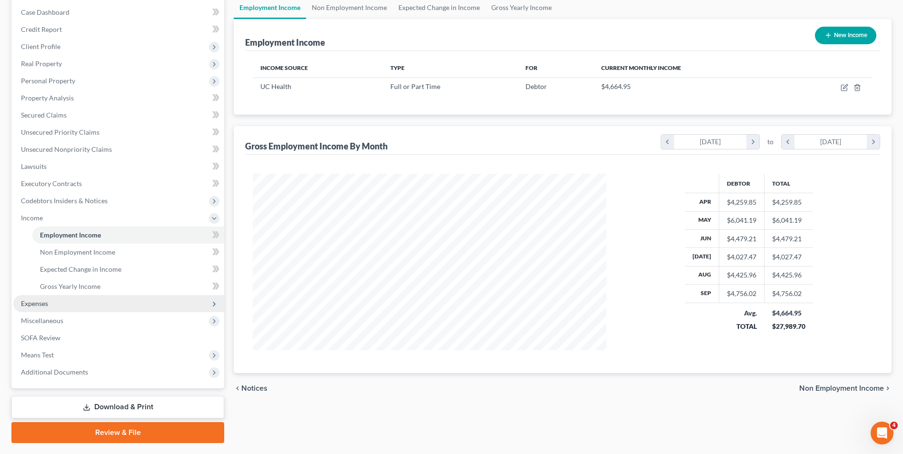
click at [35, 303] on span "Expenses" at bounding box center [34, 304] width 27 height 8
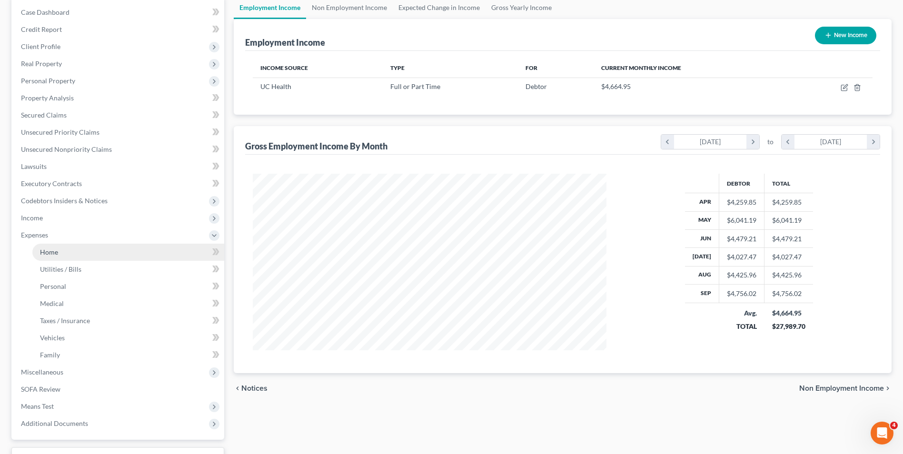
click at [67, 253] on link "Home" at bounding box center [128, 252] width 192 height 17
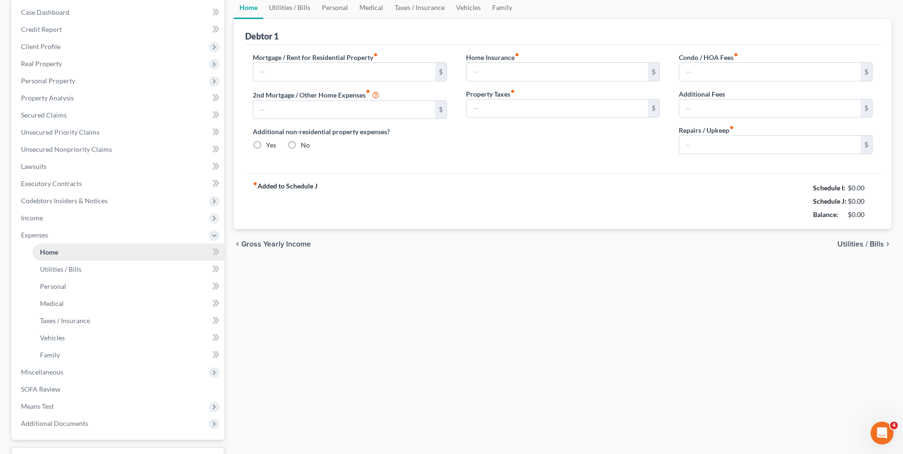
scroll to position [60, 0]
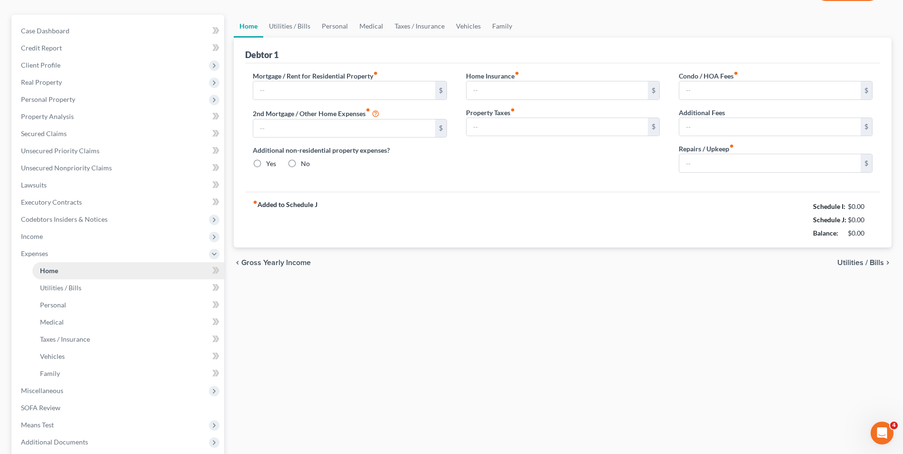
type input "935.00"
radio input "true"
type input "50.00"
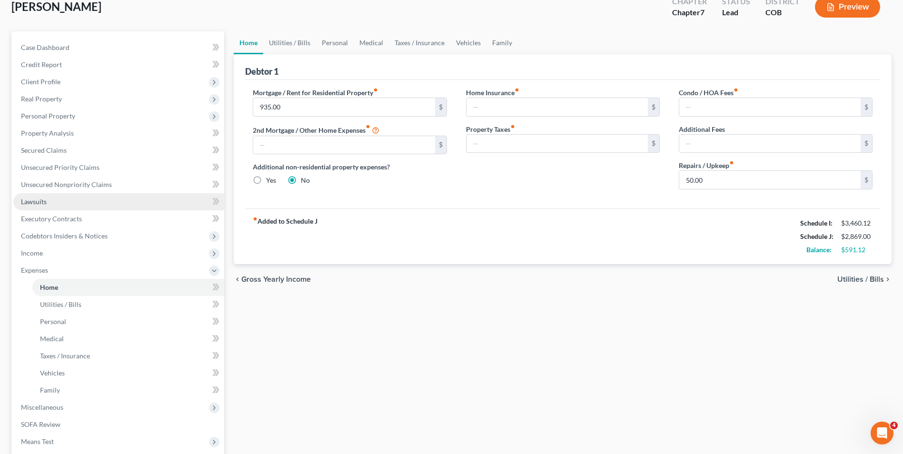
scroll to position [0, 0]
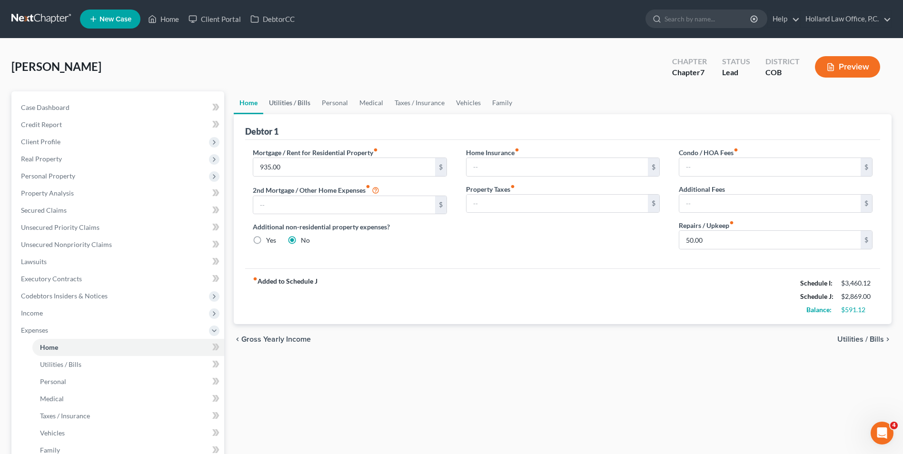
click at [302, 103] on link "Utilities / Bills" at bounding box center [289, 102] width 53 height 23
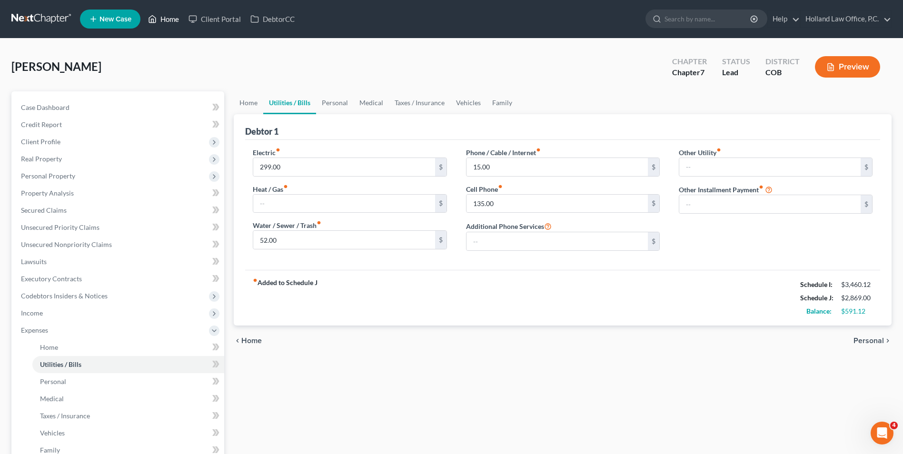
click at [168, 19] on link "Home" at bounding box center [163, 18] width 40 height 17
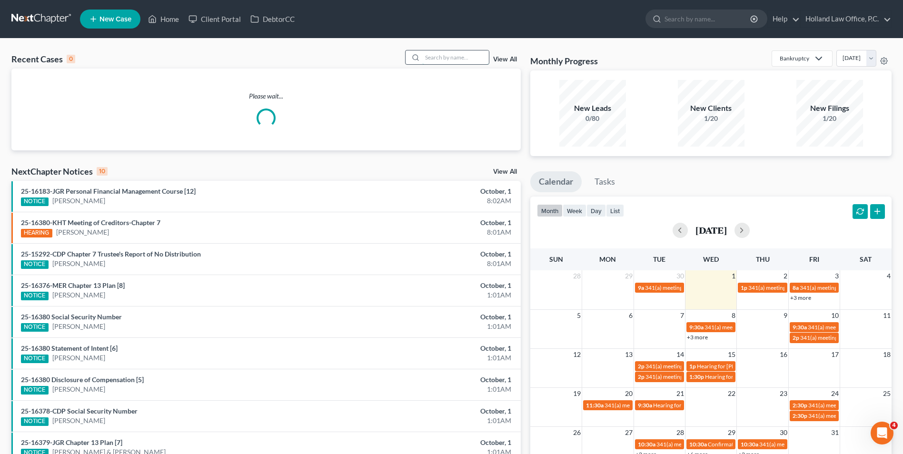
click at [452, 61] on input "search" at bounding box center [455, 57] width 67 height 14
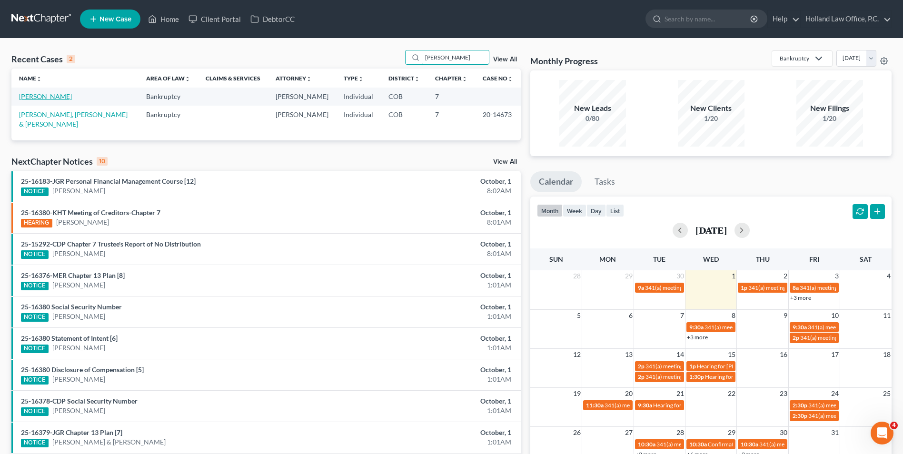
type input "alma"
click at [45, 97] on link "[PERSON_NAME]" at bounding box center [45, 96] width 53 height 8
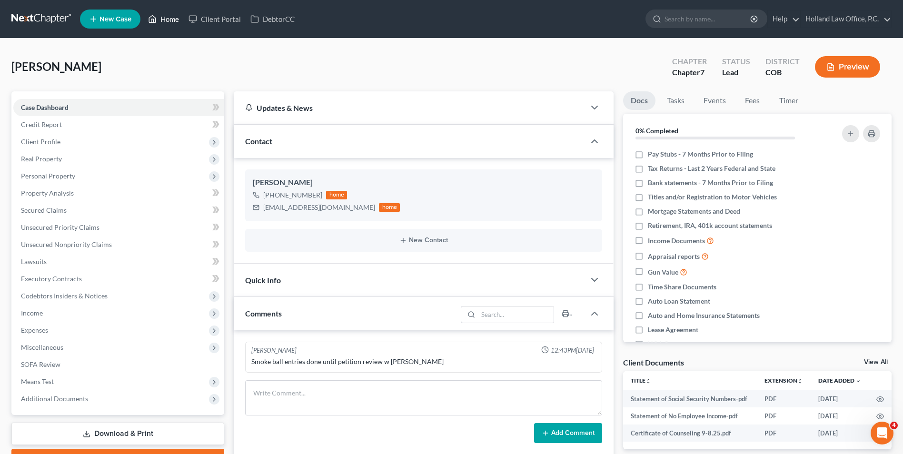
click at [158, 16] on link "Home" at bounding box center [163, 18] width 40 height 17
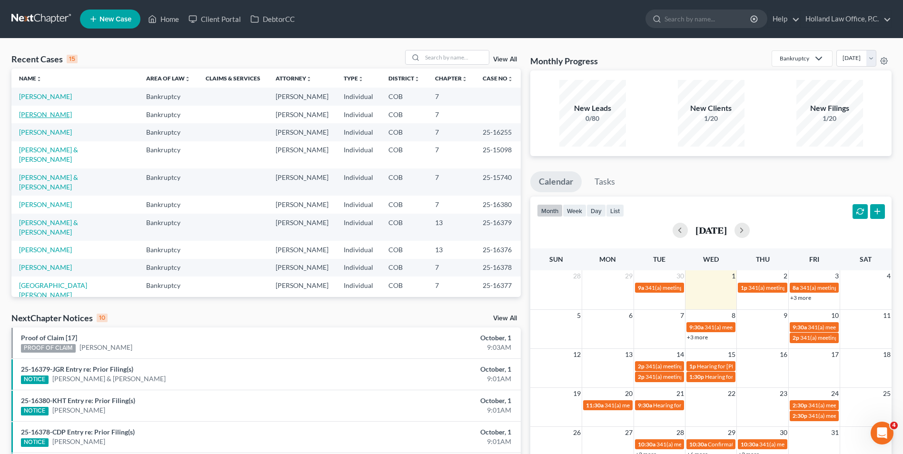
click at [46, 117] on link "[PERSON_NAME]" at bounding box center [45, 114] width 53 height 8
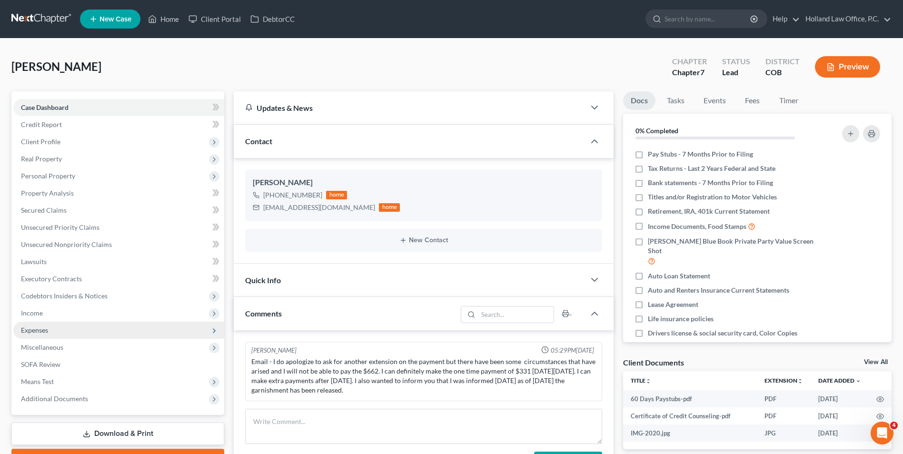
click at [39, 330] on span "Expenses" at bounding box center [34, 330] width 27 height 8
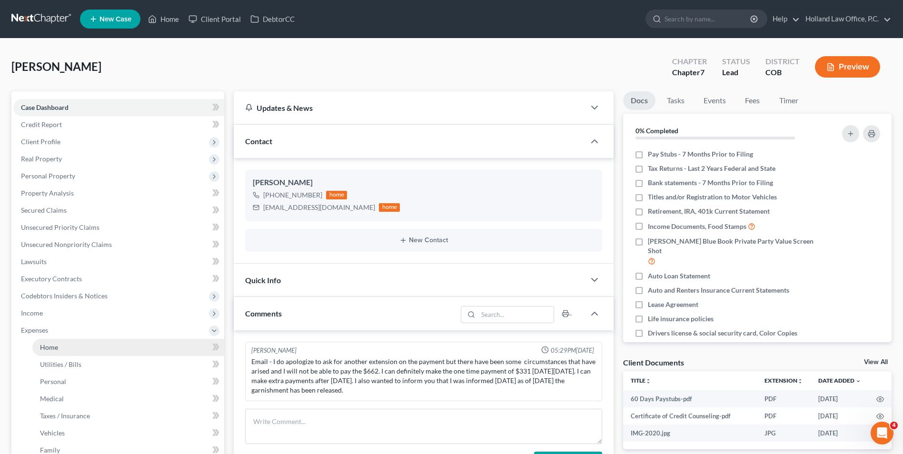
click at [51, 353] on link "Home" at bounding box center [128, 347] width 192 height 17
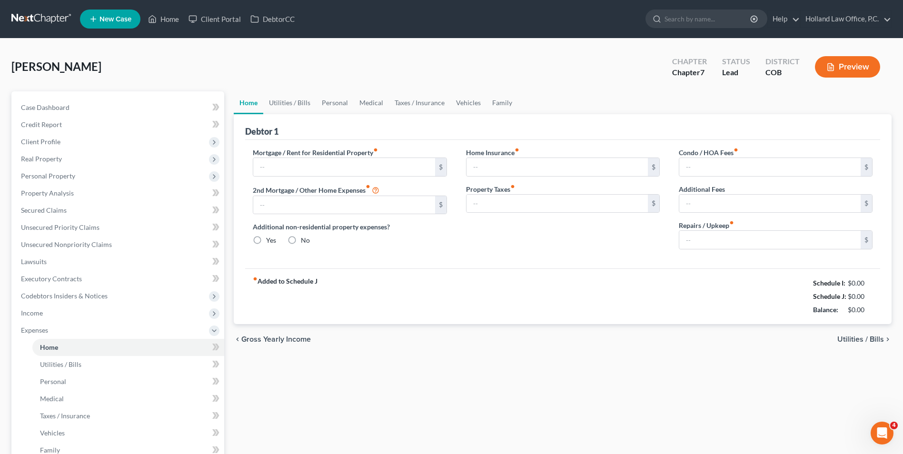
type input "935.00"
radio input "true"
type input "50.00"
click at [278, 107] on link "Utilities / Bills" at bounding box center [289, 102] width 53 height 23
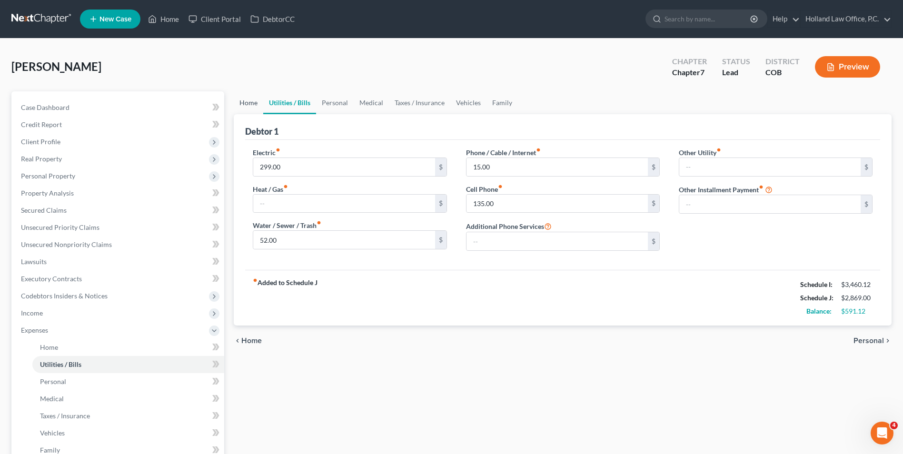
click at [255, 106] on link "Home" at bounding box center [249, 102] width 30 height 23
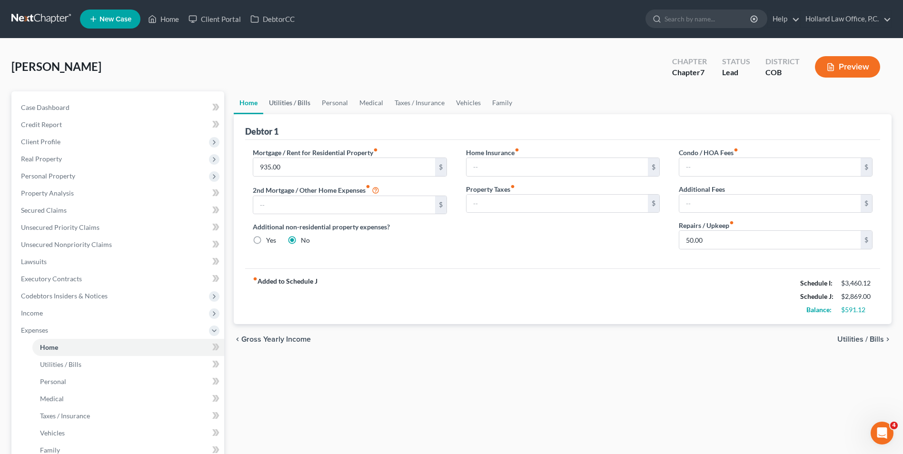
click at [287, 108] on link "Utilities / Bills" at bounding box center [289, 102] width 53 height 23
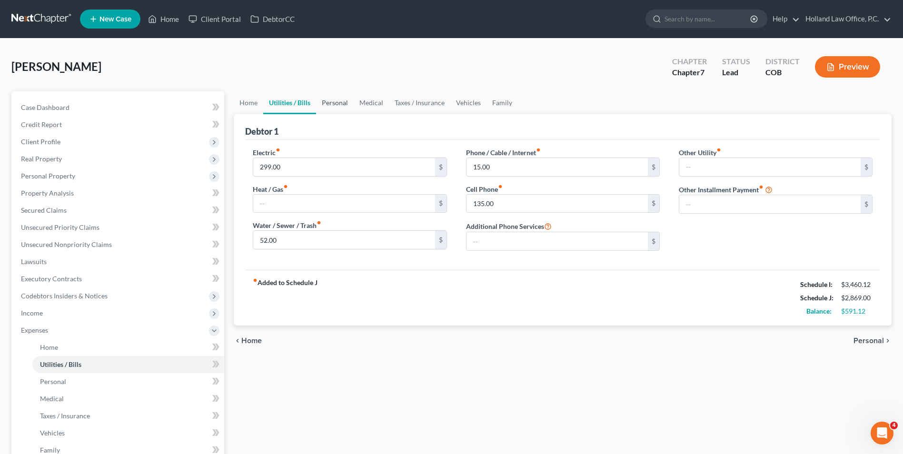
click at [325, 104] on link "Personal" at bounding box center [335, 102] width 38 height 23
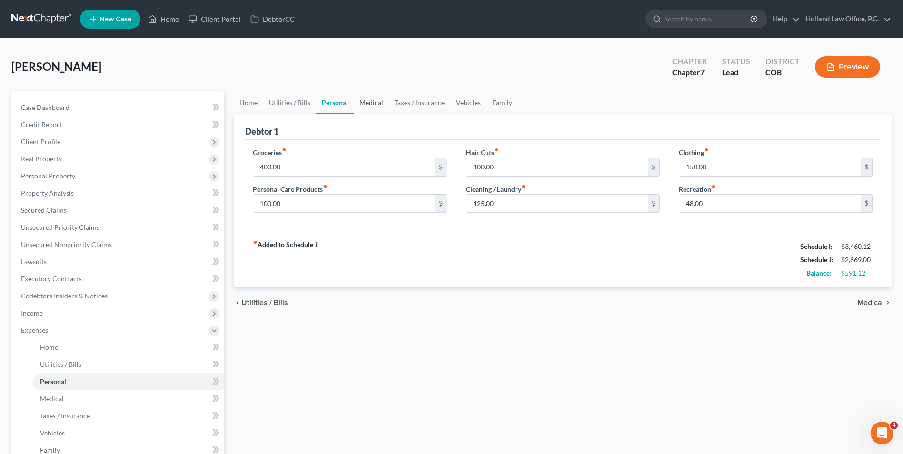
click at [364, 98] on link "Medical" at bounding box center [371, 102] width 35 height 23
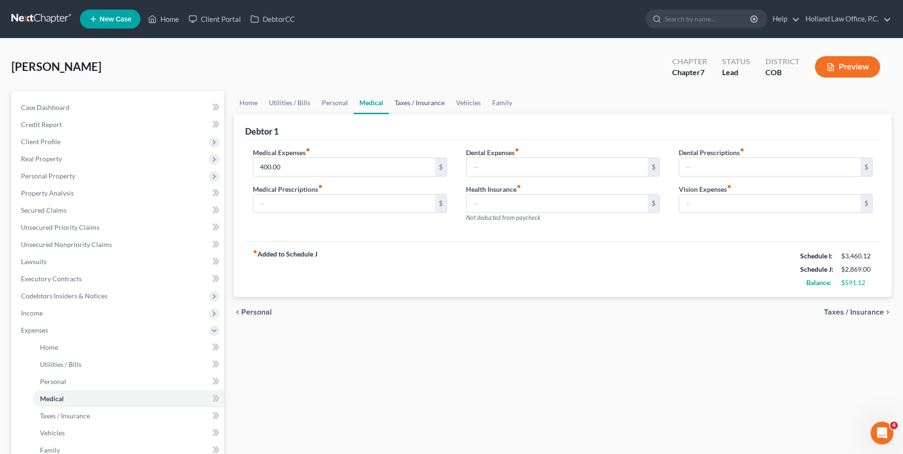
click at [423, 110] on link "Taxes / Insurance" at bounding box center [419, 102] width 61 height 23
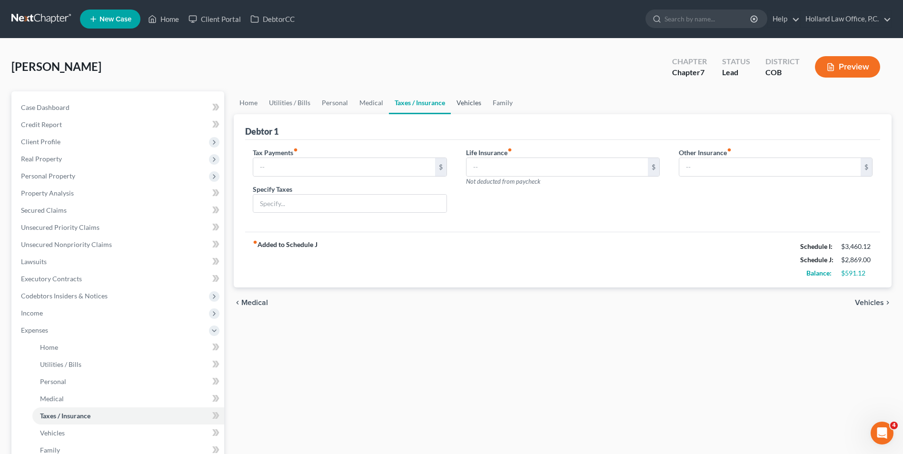
click at [457, 100] on link "Vehicles" at bounding box center [469, 102] width 36 height 23
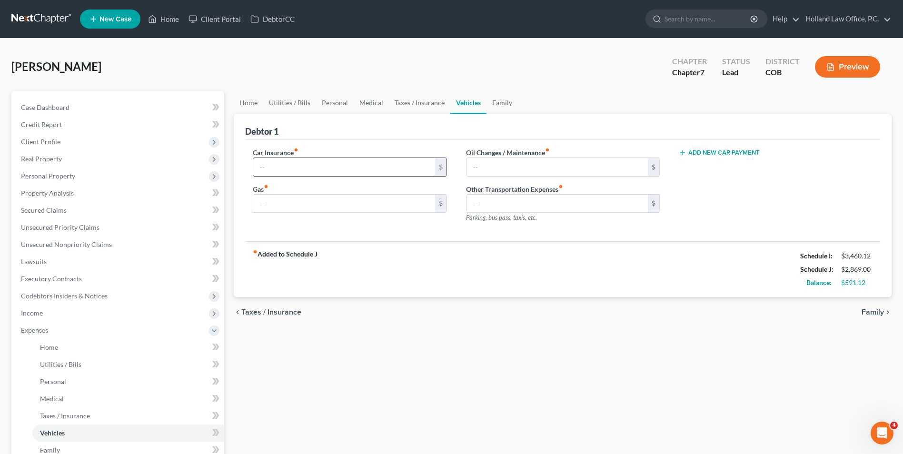
click at [274, 160] on input "text" at bounding box center [343, 167] width 181 height 18
click at [261, 207] on input "text" at bounding box center [343, 204] width 181 height 18
type input "220.00"
click at [341, 103] on link "Personal" at bounding box center [335, 102] width 38 height 23
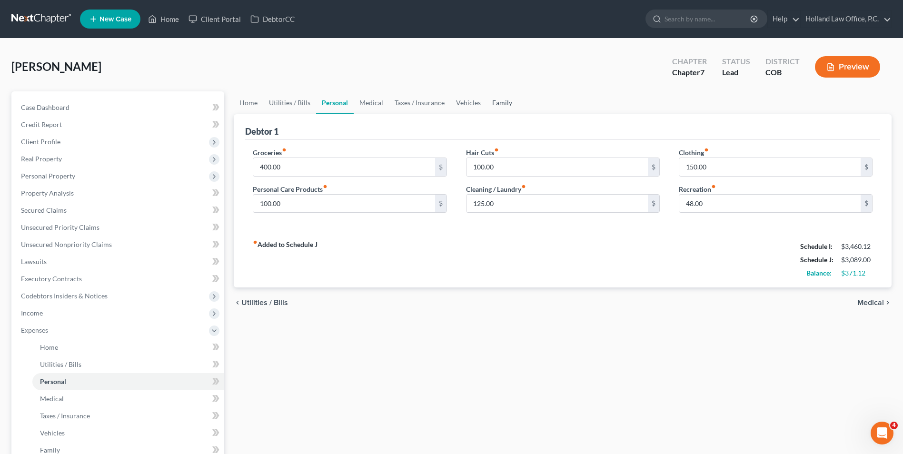
click at [490, 103] on link "Family" at bounding box center [502, 102] width 31 height 23
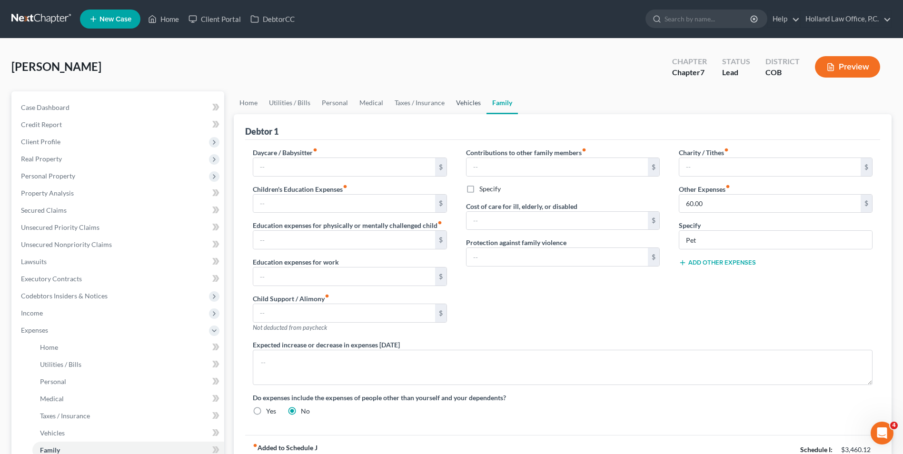
click at [470, 107] on link "Vehicles" at bounding box center [468, 102] width 36 height 23
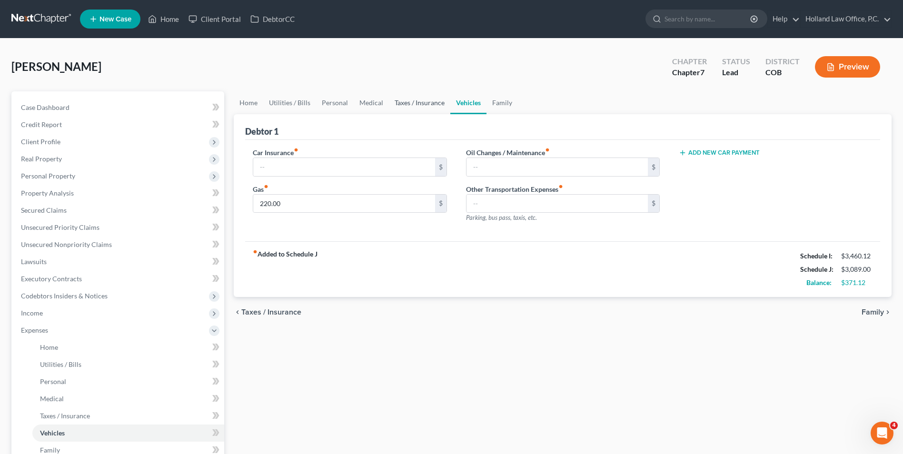
click at [414, 99] on link "Taxes / Insurance" at bounding box center [419, 102] width 61 height 23
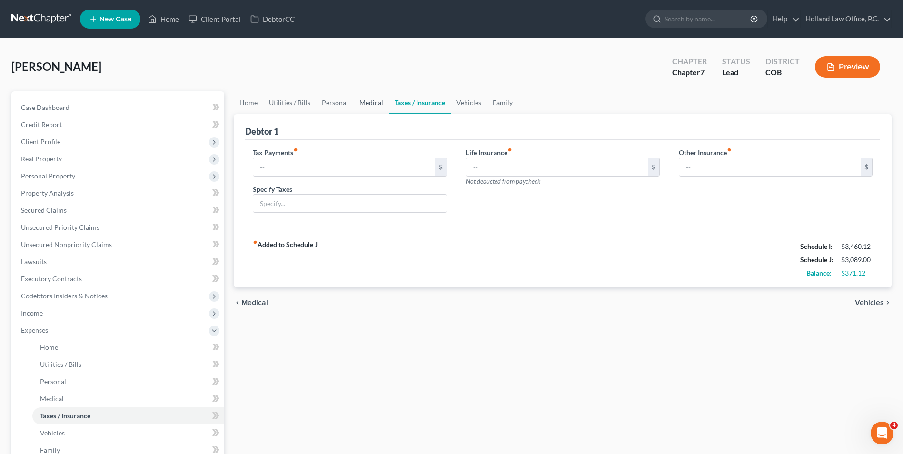
click at [370, 106] on link "Medical" at bounding box center [371, 102] width 35 height 23
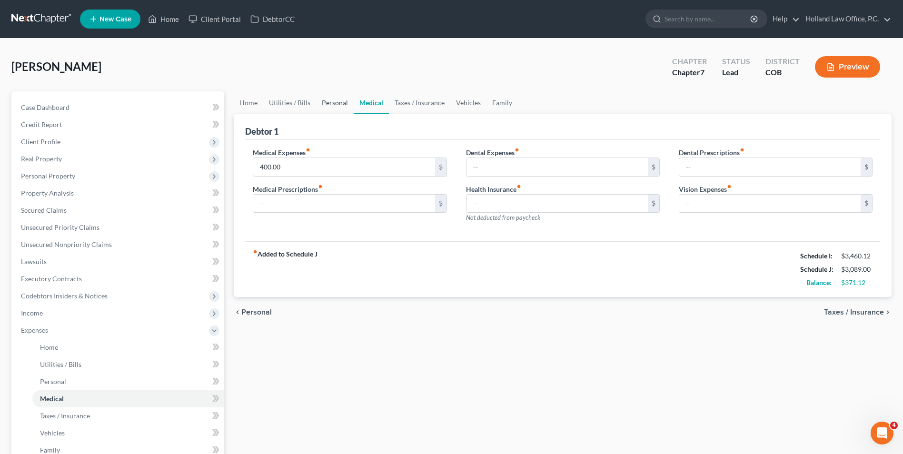
click at [339, 105] on link "Personal" at bounding box center [335, 102] width 38 height 23
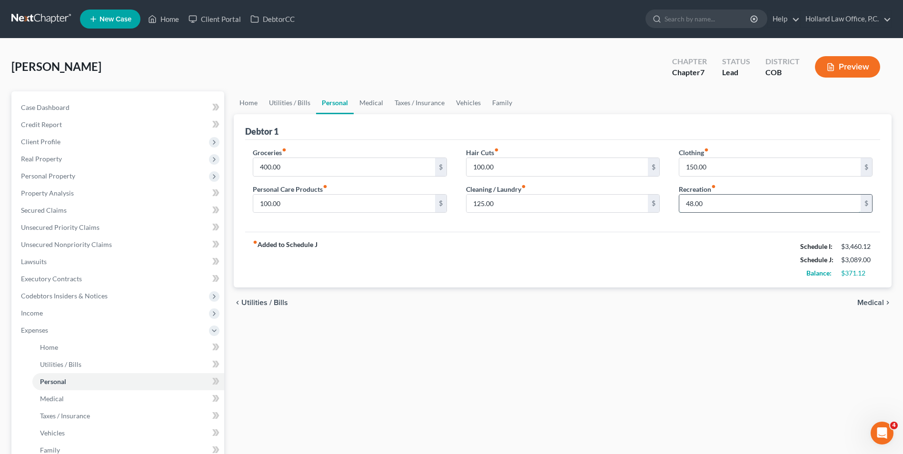
click at [724, 205] on input "48.00" at bounding box center [770, 204] width 181 height 18
type input "50.00"
click at [639, 98] on ul "Home Utilities / Bills Personal Medical Taxes / Insurance Vehicles Family" at bounding box center [563, 102] width 658 height 23
click at [511, 106] on link "Family" at bounding box center [502, 102] width 31 height 23
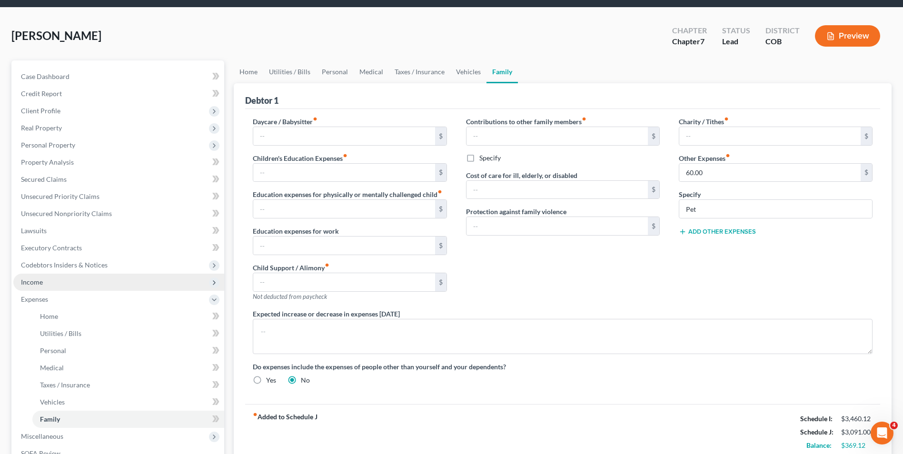
scroll to position [48, 0]
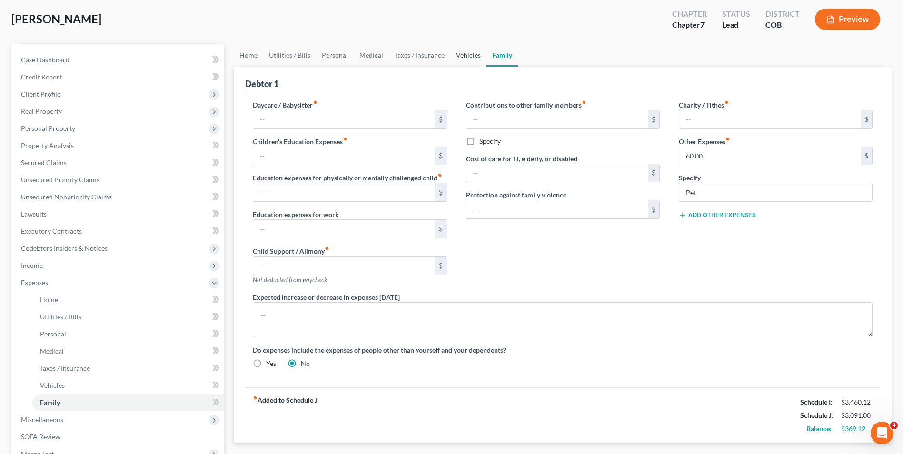
click at [469, 53] on link "Vehicles" at bounding box center [468, 55] width 36 height 23
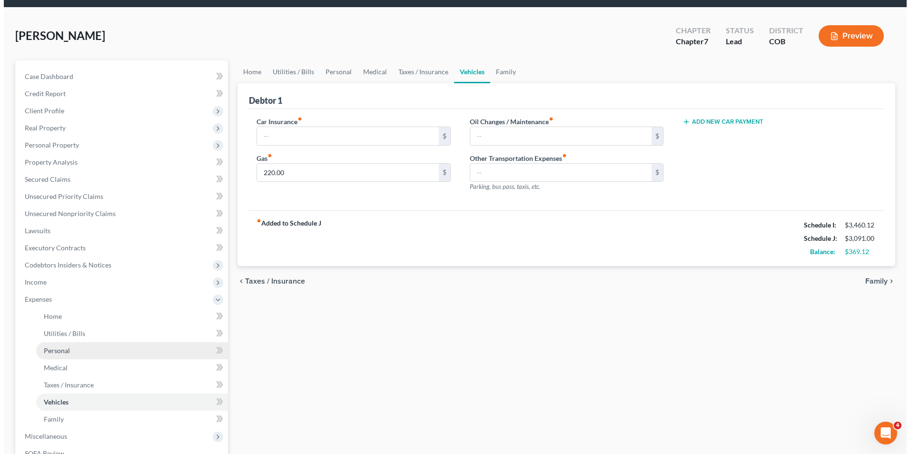
scroll to position [48, 0]
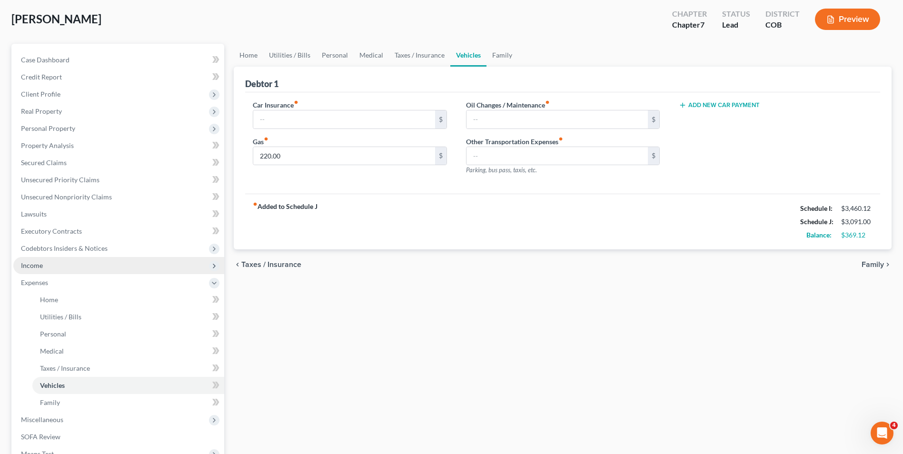
click at [59, 265] on span "Income" at bounding box center [118, 265] width 211 height 17
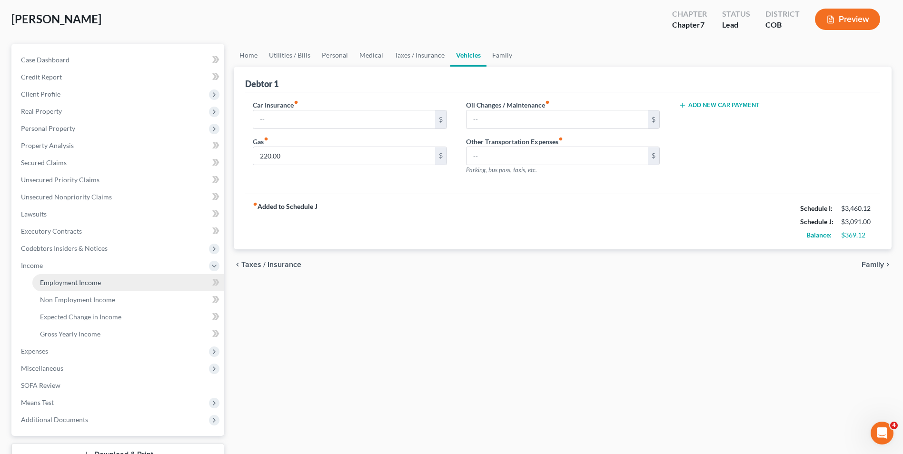
click at [71, 287] on link "Employment Income" at bounding box center [128, 282] width 192 height 17
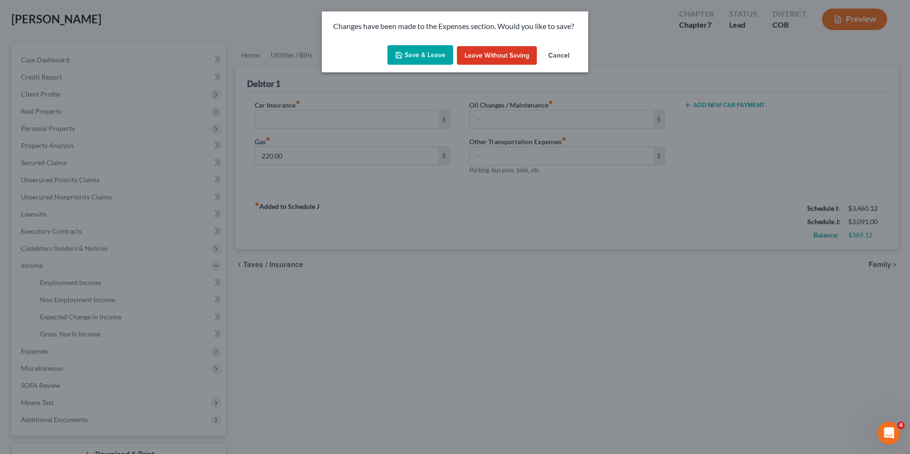
click at [429, 60] on button "Save & Leave" at bounding box center [421, 55] width 66 height 20
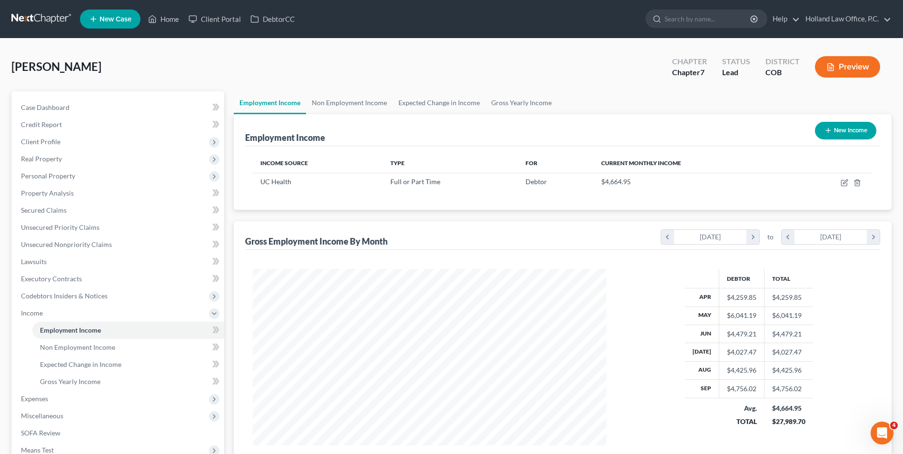
scroll to position [177, 372]
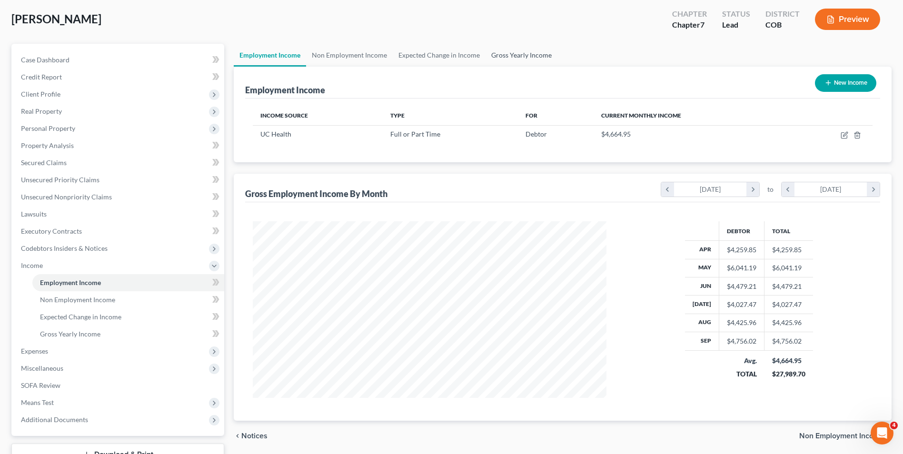
click at [508, 52] on link "Gross Yearly Income" at bounding box center [522, 55] width 72 height 23
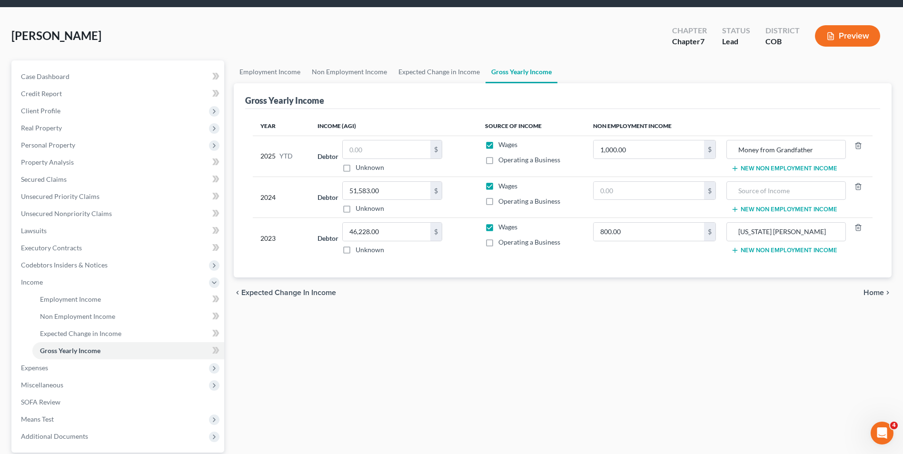
scroll to position [48, 0]
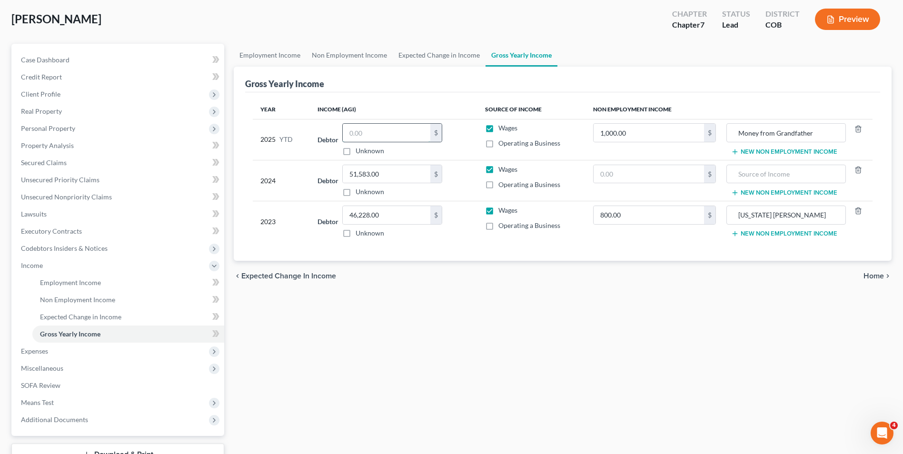
click at [368, 128] on input "text" at bounding box center [387, 133] width 88 height 18
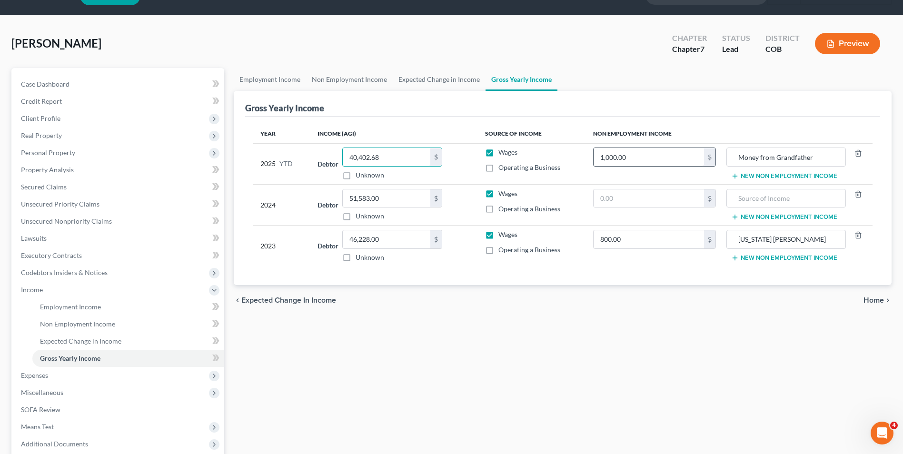
scroll to position [0, 0]
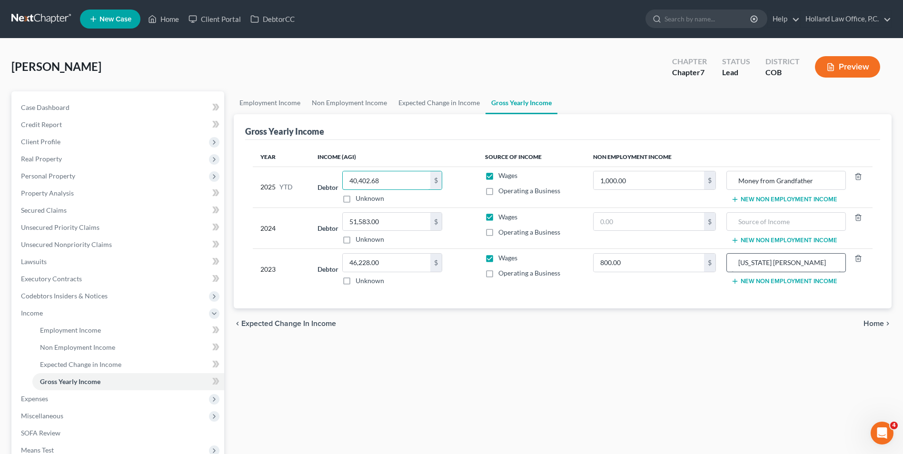
type input "40,402.68"
drag, startPoint x: 805, startPoint y: 262, endPoint x: 714, endPoint y: 264, distance: 91.0
click at [714, 264] on tr "2023 Debtor 46,228.00 $ Unknown Balance Undetermined 46,228.00 $ Unknown Wages …" at bounding box center [563, 269] width 620 height 41
type input "Colorado Tabor"
type input "0"
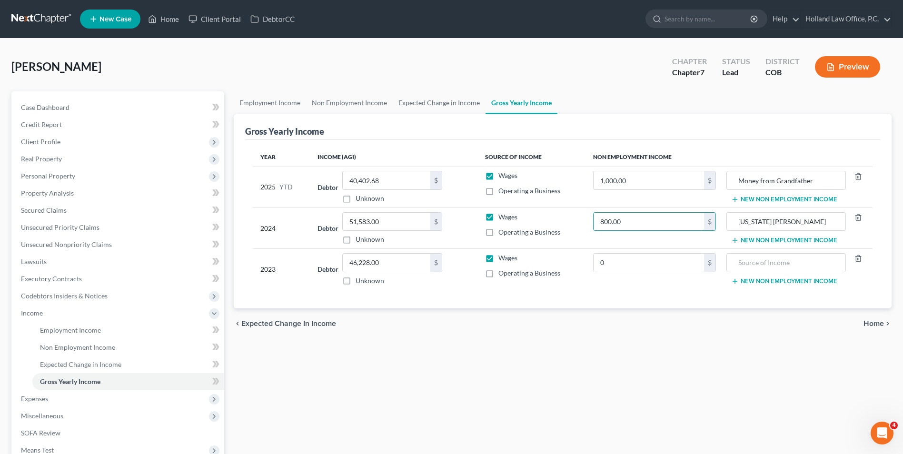
type input "800.00"
click at [809, 202] on button "New Non Employment Income" at bounding box center [784, 200] width 106 height 8
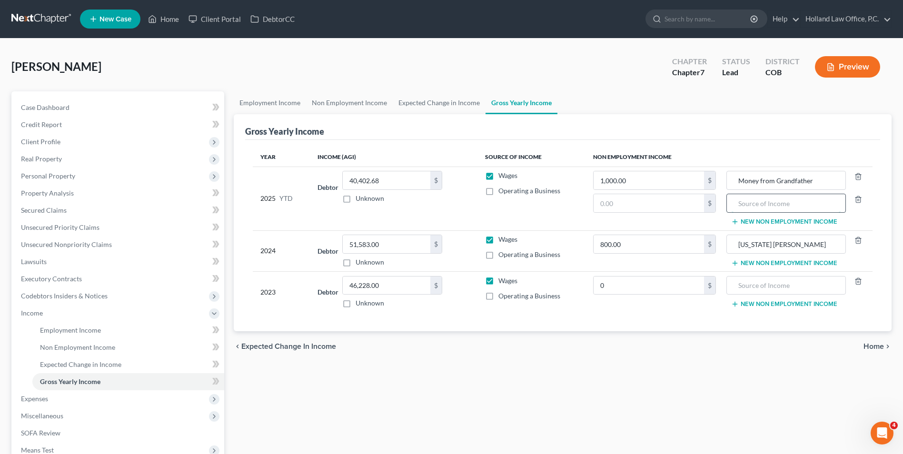
click at [754, 204] on input "text" at bounding box center [786, 203] width 109 height 18
drag, startPoint x: 800, startPoint y: 201, endPoint x: 770, endPoint y: 205, distance: 29.8
click at [770, 205] on input "Colorado Tabor" at bounding box center [786, 203] width 109 height 18
type input "[US_STATE] [PERSON_NAME]"
drag, startPoint x: 799, startPoint y: 247, endPoint x: 771, endPoint y: 250, distance: 27.8
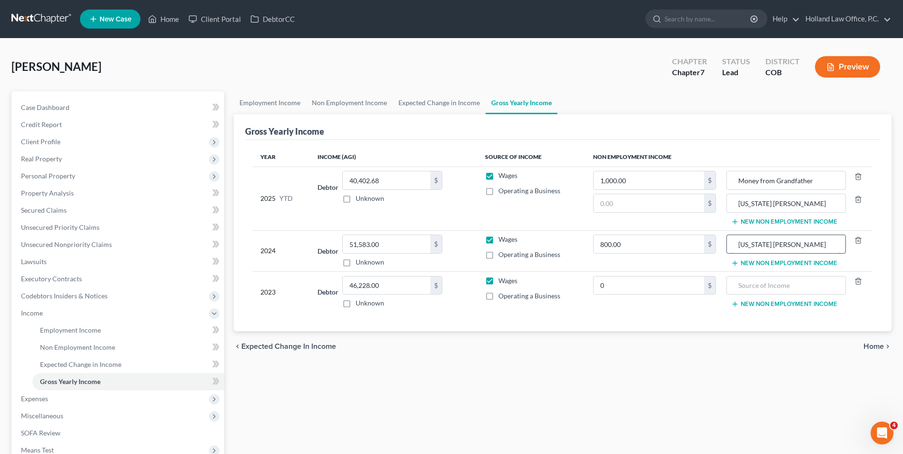
click at [771, 250] on input "Colorado Tabor" at bounding box center [786, 244] width 109 height 18
type input "[US_STATE] [PERSON_NAME]"
click at [654, 201] on input "text" at bounding box center [649, 203] width 110 height 18
type input "240.00"
click at [640, 119] on div "Gross Yearly Income" at bounding box center [562, 127] width 635 height 26
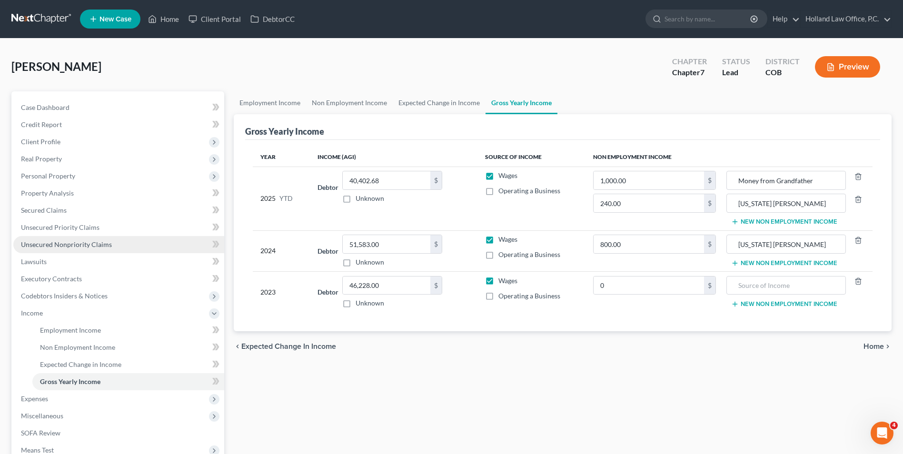
click at [75, 244] on span "Unsecured Nonpriority Claims" at bounding box center [66, 244] width 91 height 8
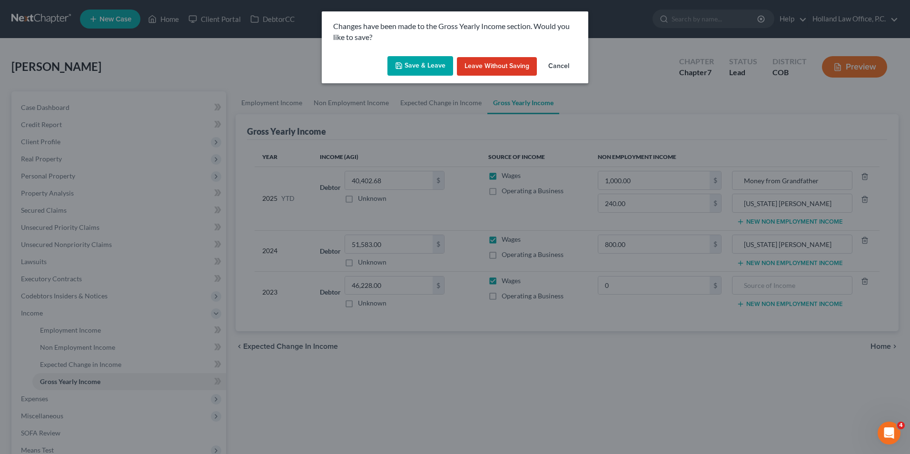
click at [414, 70] on button "Save & Leave" at bounding box center [421, 66] width 66 height 20
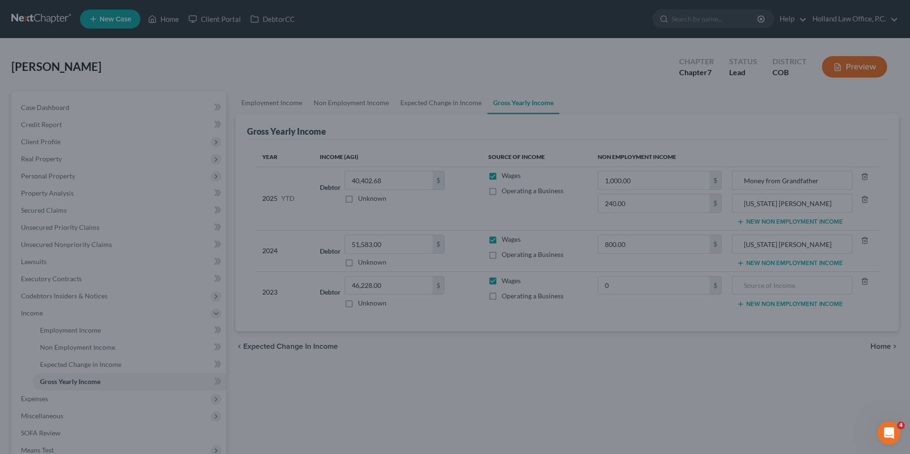
type input "0.00"
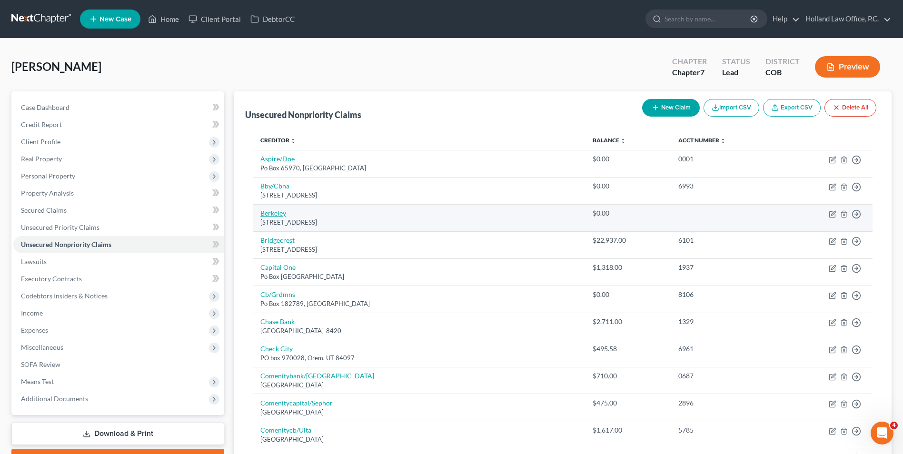
click at [279, 213] on link "Berkeley" at bounding box center [273, 213] width 26 height 8
select select "5"
select select "14"
select select "0"
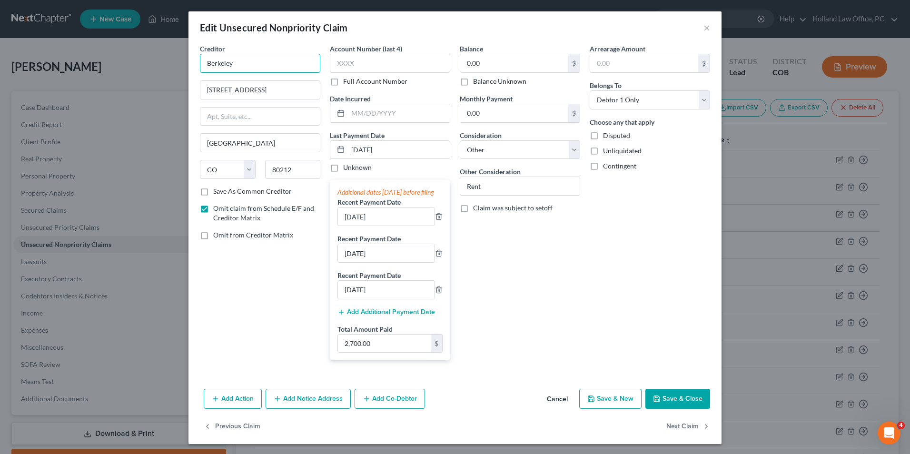
click at [203, 67] on input "Berkeley" at bounding box center [260, 63] width 120 height 19
type input "The Berkeley"
click at [270, 231] on label "Omit from Creditor Matrix" at bounding box center [253, 235] width 80 height 10
drag, startPoint x: 270, startPoint y: 231, endPoint x: 259, endPoint y: 233, distance: 12.1
click at [258, 233] on span "Omit from Creditor Matrix" at bounding box center [253, 235] width 80 height 8
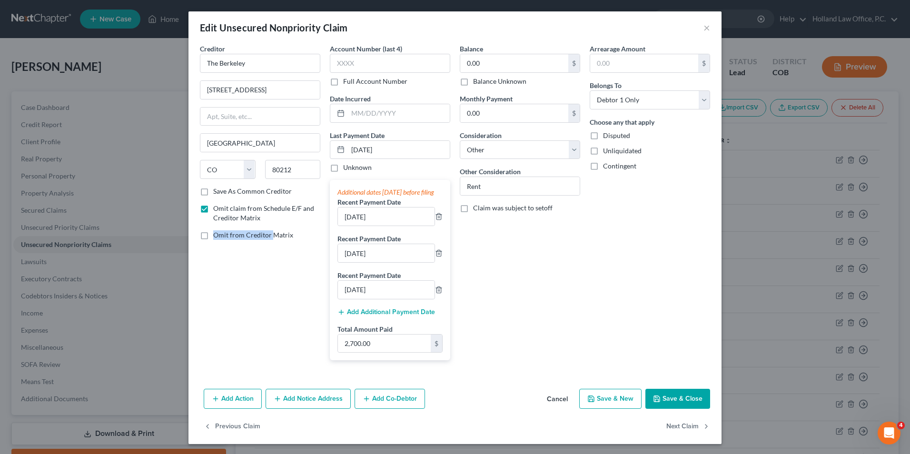
click at [223, 233] on input "Omit from Creditor Matrix" at bounding box center [220, 233] width 6 height 6
checkbox input "true"
click at [671, 407] on button "Save & Close" at bounding box center [678, 399] width 65 height 20
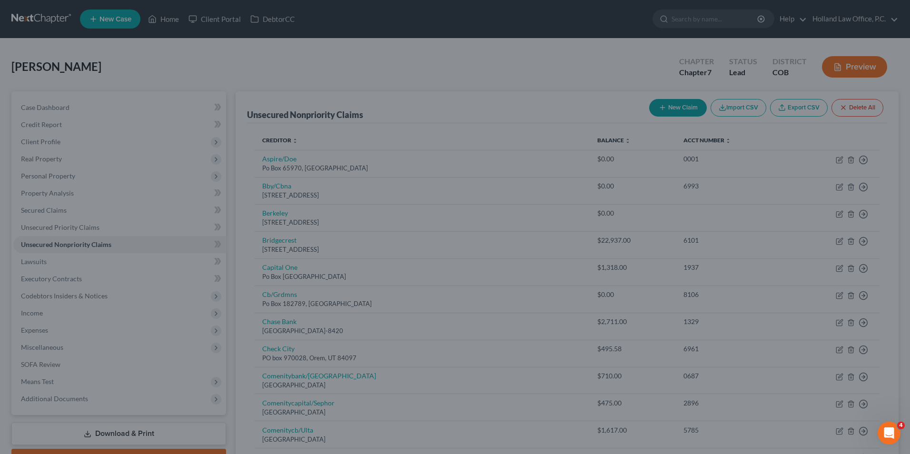
type input "0"
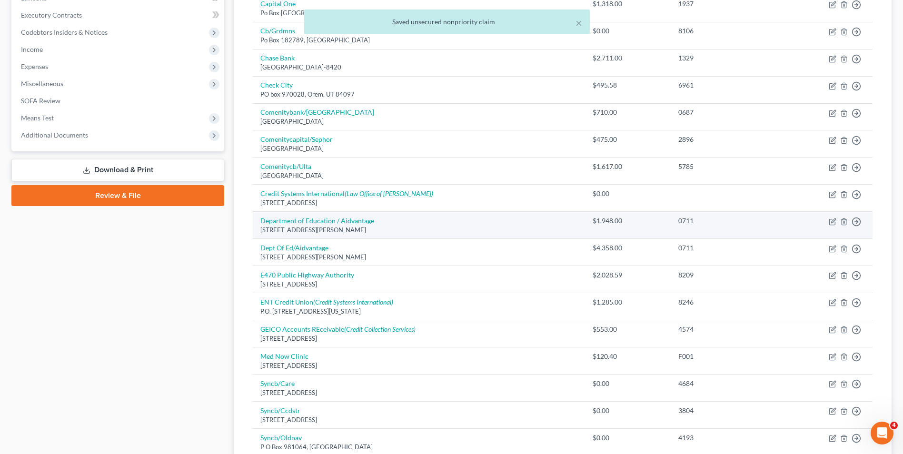
scroll to position [286, 0]
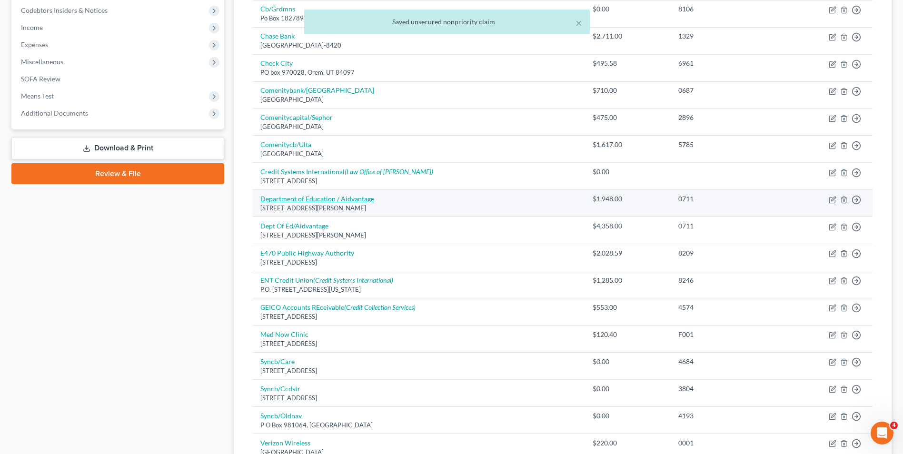
click at [291, 198] on link "Department of Education / Aidvantage" at bounding box center [317, 199] width 114 height 8
select select "39"
select select "17"
select select "0"
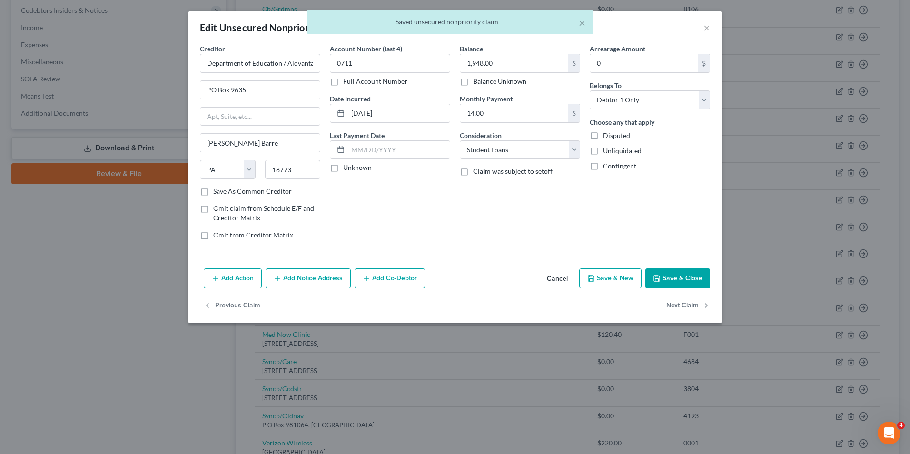
click at [655, 284] on button "Save & Close" at bounding box center [678, 279] width 65 height 20
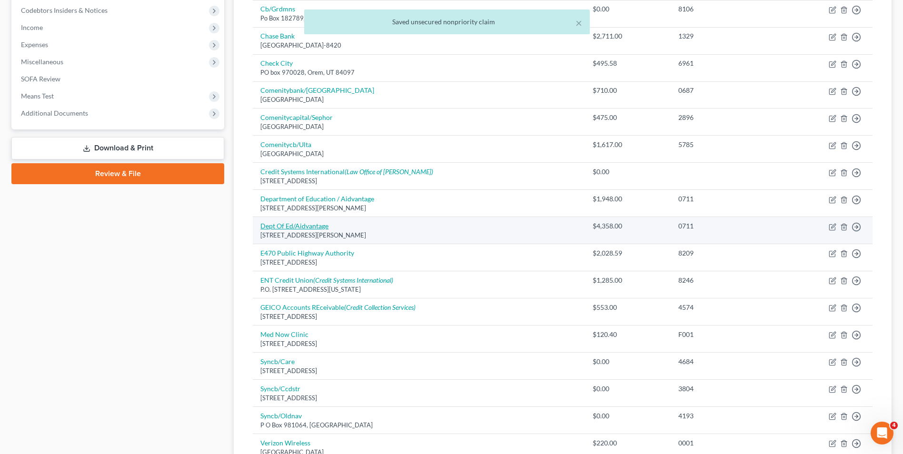
click at [293, 228] on link "Dept Of Ed/Aidvantage" at bounding box center [294, 226] width 68 height 8
select select "39"
select select "17"
select select "0"
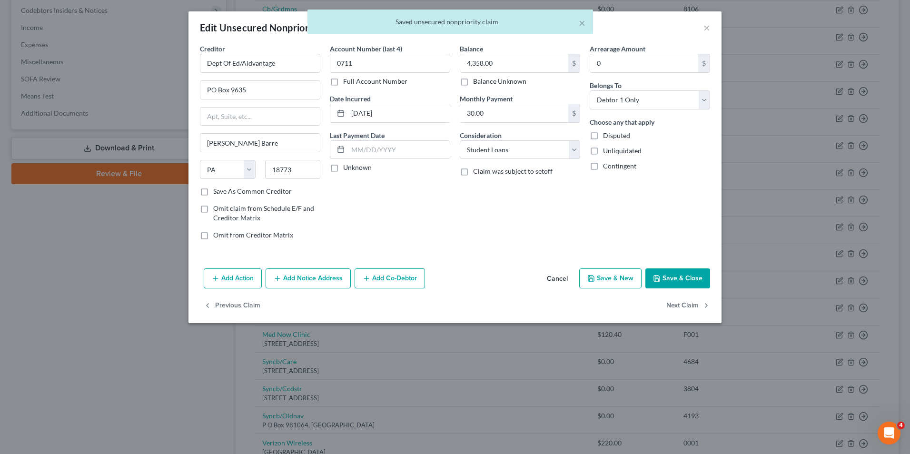
click at [675, 277] on button "Save & Close" at bounding box center [678, 279] width 65 height 20
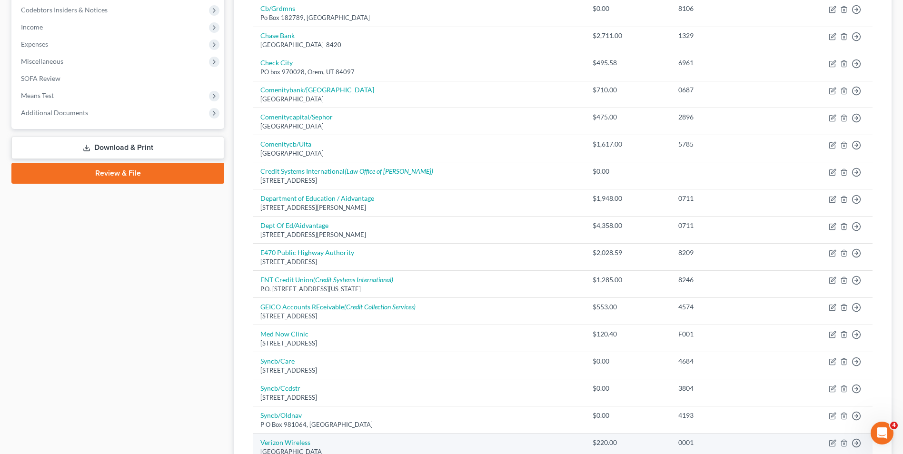
scroll to position [381, 0]
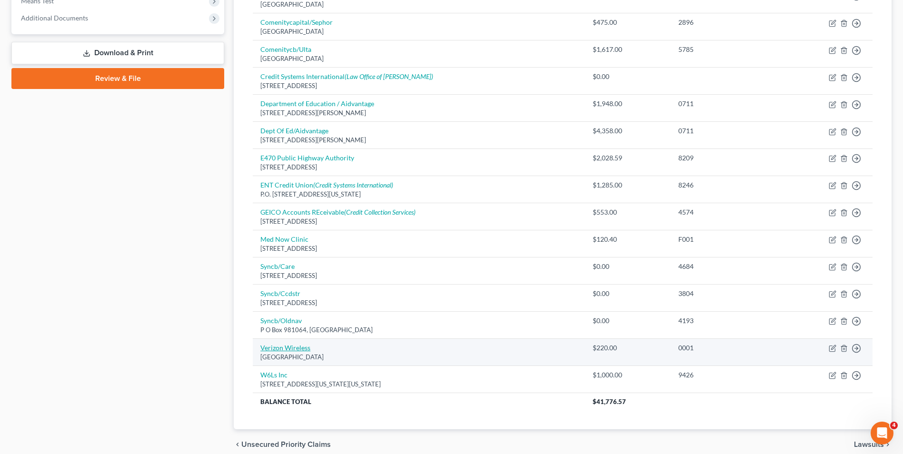
click at [288, 346] on link "Verizon Wireless" at bounding box center [285, 348] width 50 height 8
select select "10"
select select "14"
select select "0"
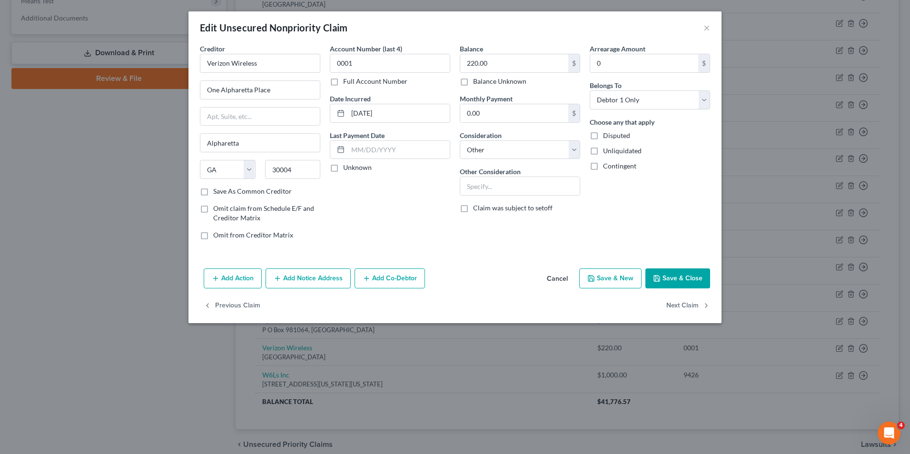
click at [654, 274] on button "Save & Close" at bounding box center [678, 279] width 65 height 20
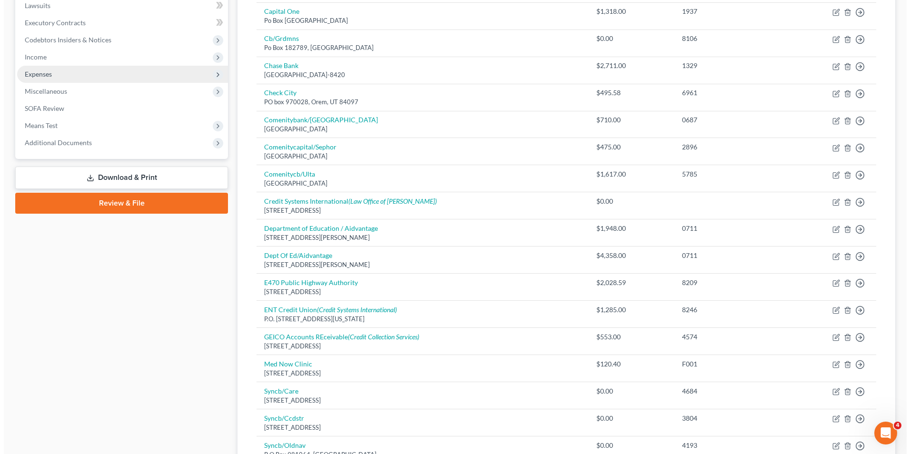
scroll to position [143, 0]
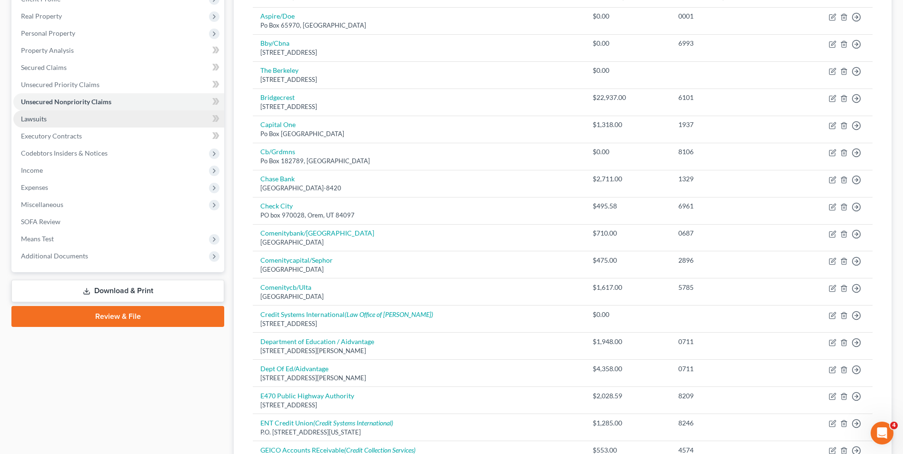
click at [48, 112] on link "Lawsuits" at bounding box center [118, 118] width 211 height 17
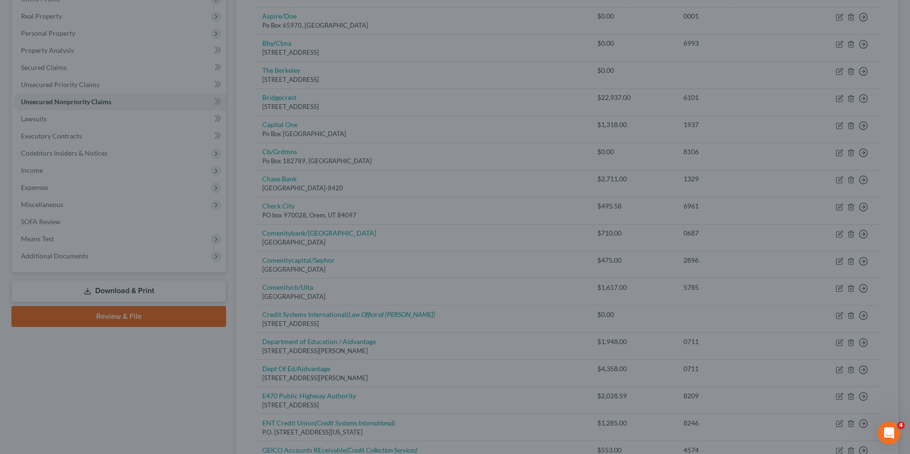
click at [59, 119] on div at bounding box center [455, 227] width 910 height 454
click at [51, 122] on div at bounding box center [455, 227] width 910 height 454
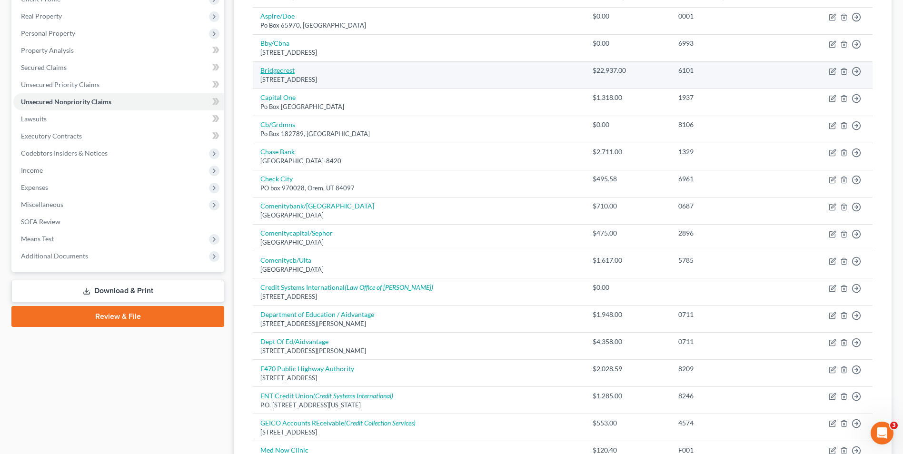
click at [271, 70] on link "Bridgecrest" at bounding box center [277, 70] width 34 height 8
select select "3"
select select "14"
select select "0"
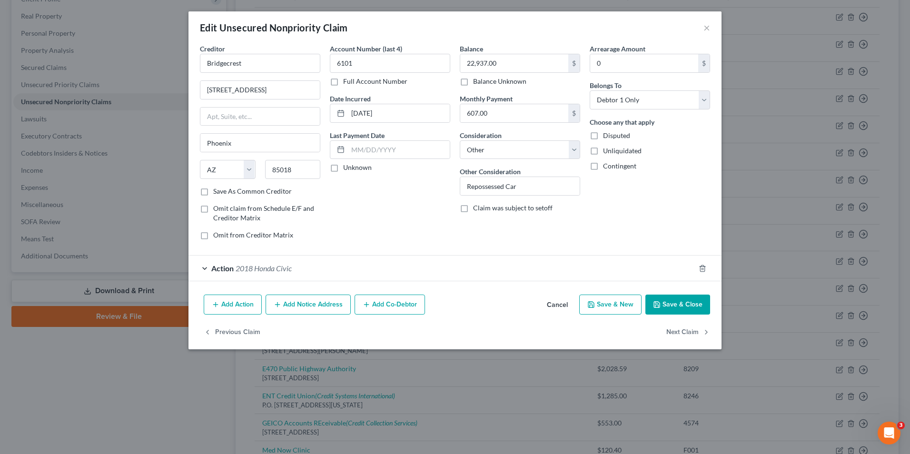
click at [276, 268] on span "2018 Honda Civic" at bounding box center [264, 268] width 56 height 9
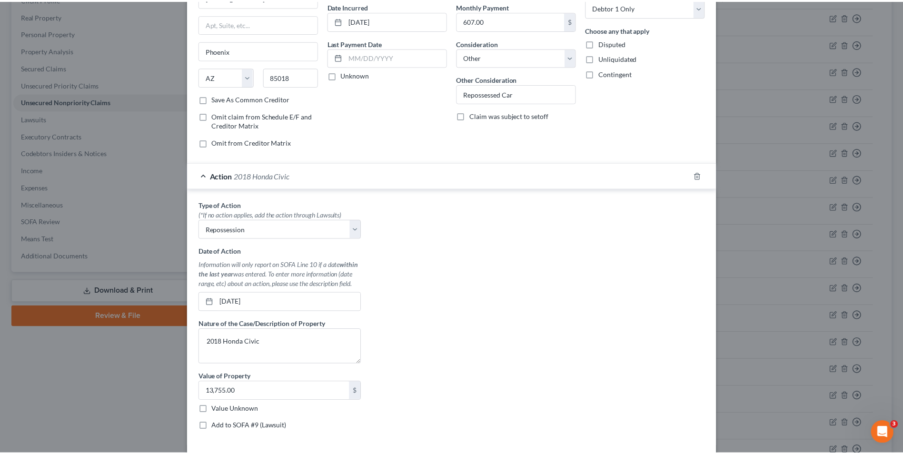
scroll to position [165, 0]
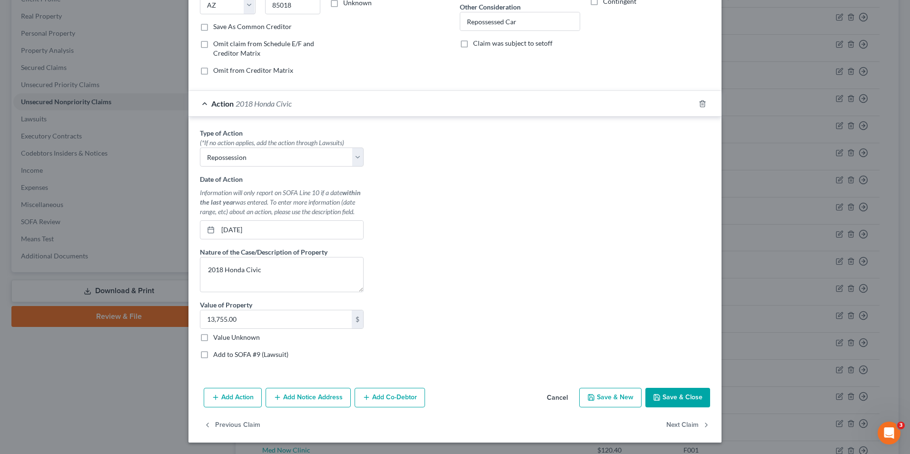
click at [667, 397] on button "Save & Close" at bounding box center [678, 398] width 65 height 20
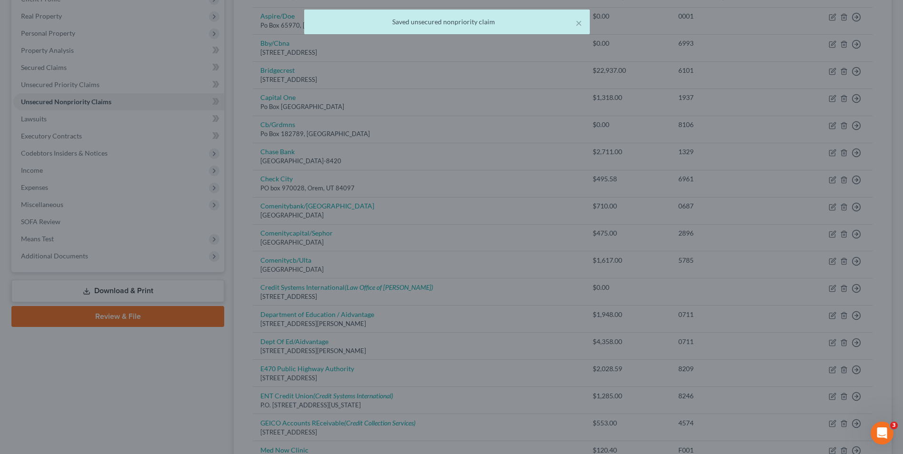
scroll to position [0, 0]
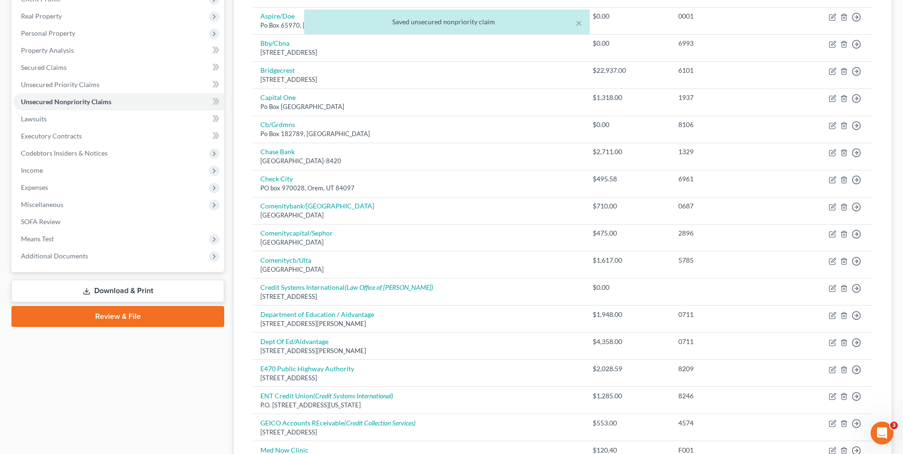
click at [18, 110] on li "Lawsuits" at bounding box center [118, 118] width 211 height 17
click at [31, 124] on link "Lawsuits" at bounding box center [118, 118] width 211 height 17
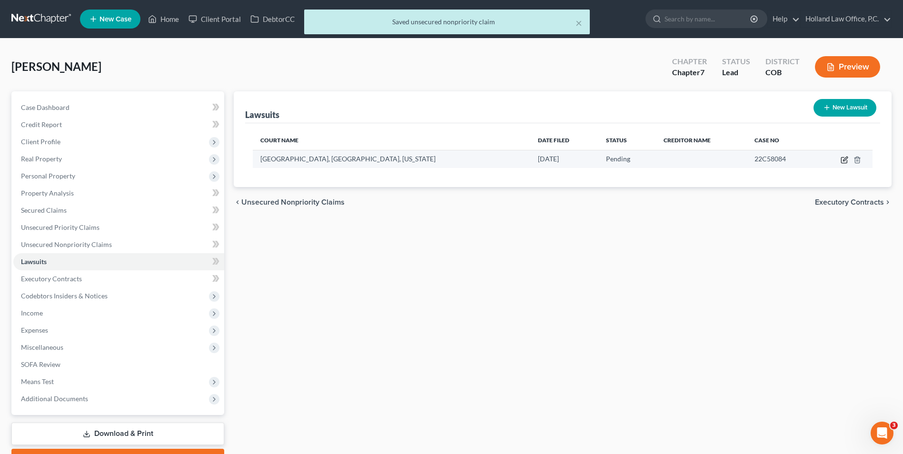
click at [847, 160] on icon "button" at bounding box center [845, 160] width 8 height 8
select select "5"
select select "0"
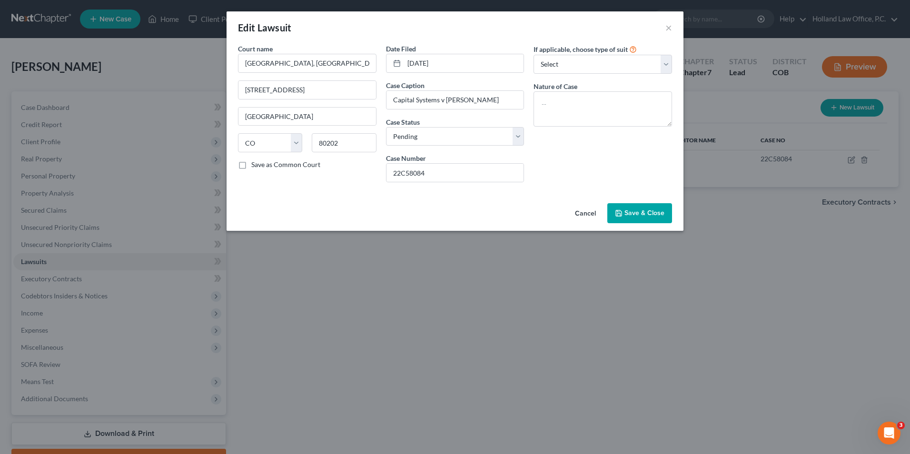
click at [657, 213] on span "Save & Close" at bounding box center [645, 213] width 40 height 8
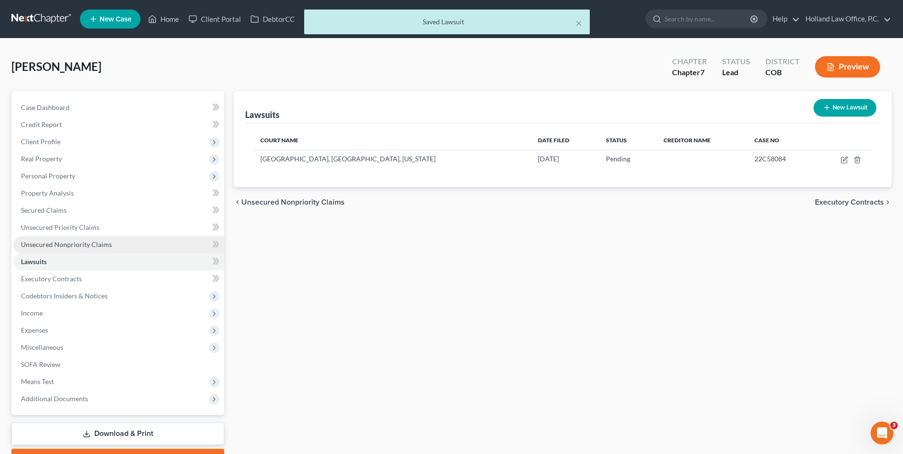
click at [69, 244] on span "Unsecured Nonpriority Claims" at bounding box center [66, 244] width 91 height 8
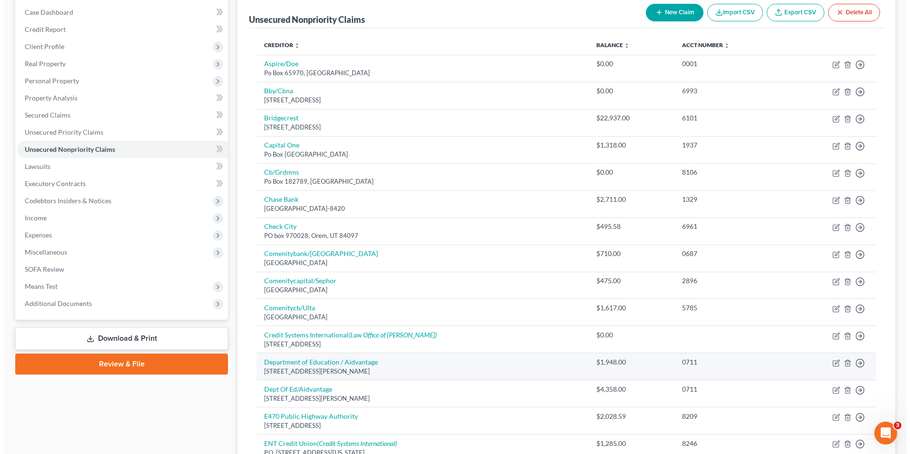
scroll to position [143, 0]
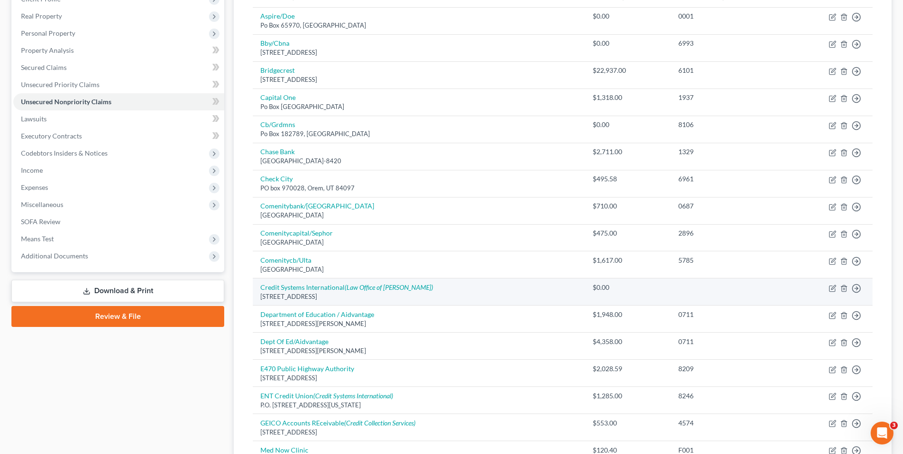
click at [324, 292] on td "Credit Systems International (Law Office of [PERSON_NAME]) [STREET_ADDRESS]" at bounding box center [419, 292] width 332 height 27
click at [324, 288] on link "Credit Systems International (Law Office of [PERSON_NAME])" at bounding box center [346, 287] width 173 height 8
select select "45"
select select "0"
select select "1"
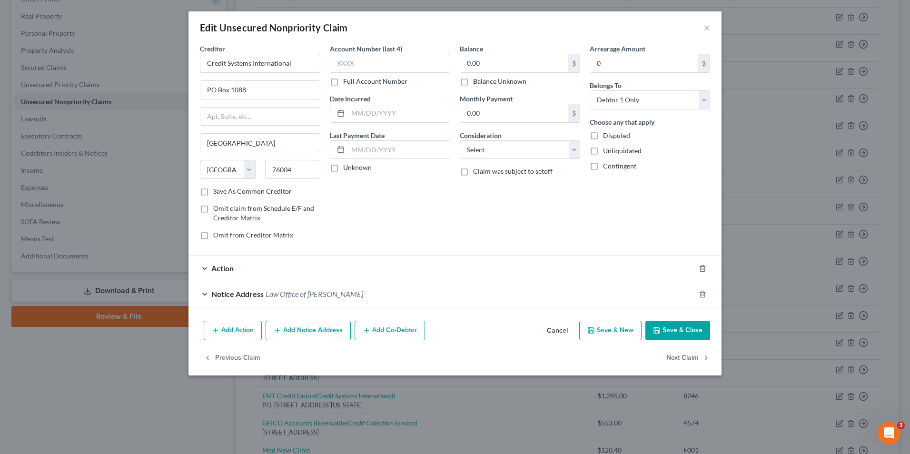
click at [247, 263] on div "Action" at bounding box center [442, 268] width 507 height 25
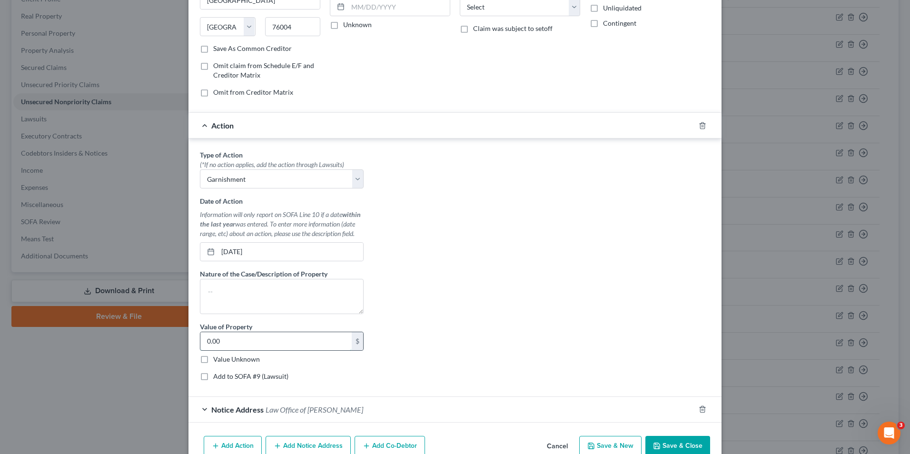
click at [224, 341] on input "0.00" at bounding box center [275, 341] width 151 height 18
click at [229, 286] on textarea at bounding box center [282, 296] width 164 height 35
click at [261, 250] on input "[DATE]" at bounding box center [290, 252] width 145 height 18
drag, startPoint x: 263, startPoint y: 252, endPoint x: 196, endPoint y: 250, distance: 67.2
click at [196, 250] on div "Type of Action * (*If no action applies, add the action through Lawsuits) Selec…" at bounding box center [281, 269] width 173 height 239
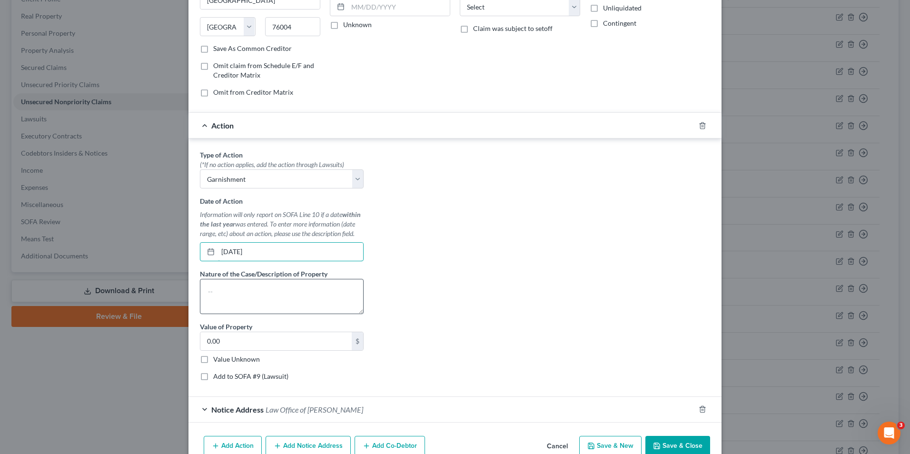
type input "[DATE]"
click at [209, 291] on textarea at bounding box center [282, 296] width 164 height 35
click at [248, 352] on div "0.00 $ Value Unknown" at bounding box center [282, 348] width 164 height 32
click at [248, 344] on input "0.00" at bounding box center [275, 341] width 151 height 18
click at [225, 336] on input "0.00" at bounding box center [275, 341] width 151 height 18
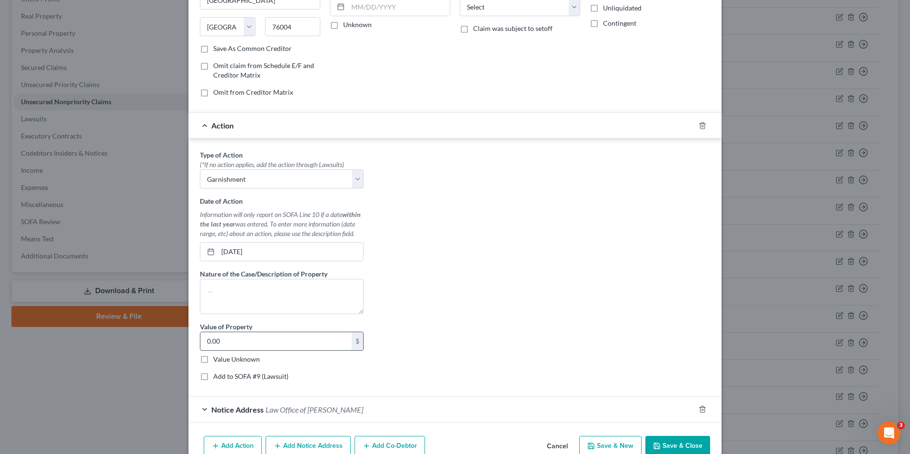
click at [221, 342] on input "0.00" at bounding box center [275, 341] width 151 height 18
drag, startPoint x: 218, startPoint y: 340, endPoint x: 195, endPoint y: 344, distance: 23.6
click at [195, 344] on div "Type of Action * (*If no action applies, add the action through Lawsuits) Selec…" at bounding box center [281, 269] width 173 height 239
type input "3,334.60"
click at [279, 282] on textarea at bounding box center [282, 296] width 164 height 35
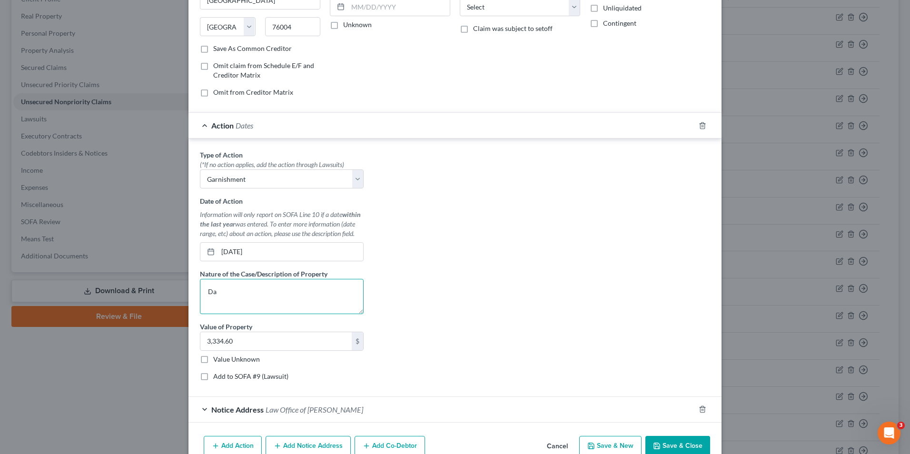
type textarea "D"
type textarea "1"
paste textarea "I am sorry to hear that [PERSON_NAME] is not doing well."
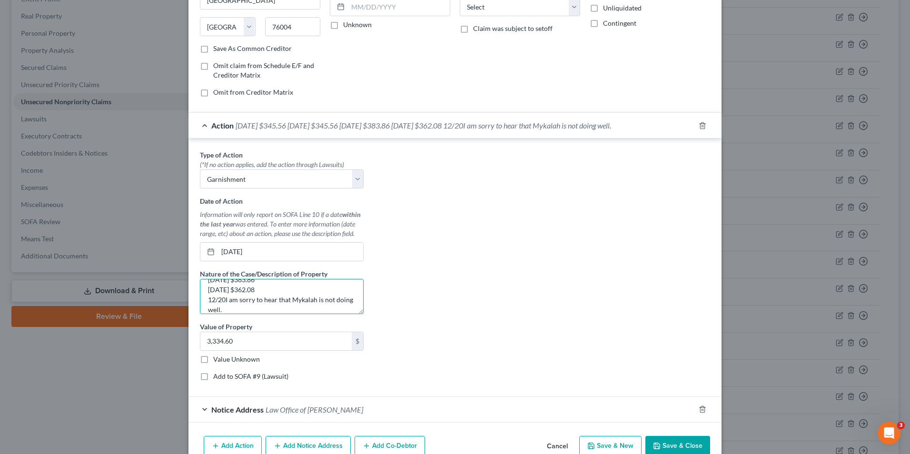
drag, startPoint x: 242, startPoint y: 310, endPoint x: 225, endPoint y: 301, distance: 19.6
click at [225, 301] on textarea "[DATE] $345.56 [DATE] $345.56 [DATE] $383.86 [DATE] $362.08 12/20I am sorry to …" at bounding box center [282, 296] width 164 height 35
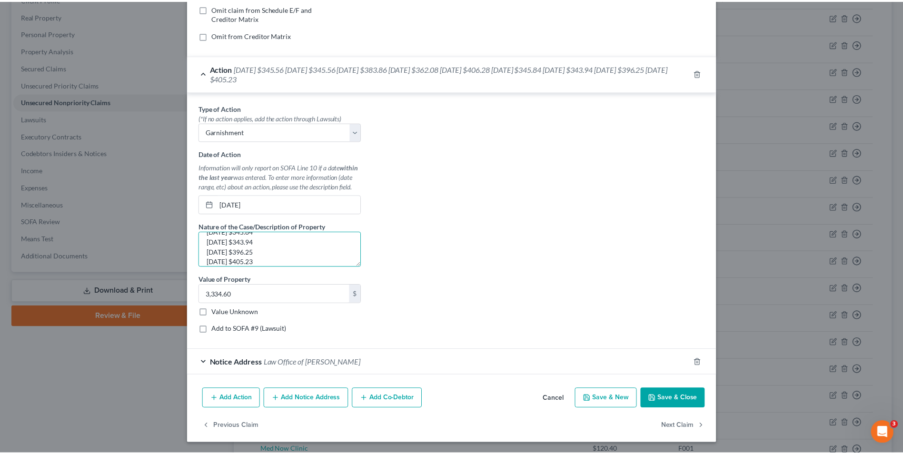
scroll to position [201, 0]
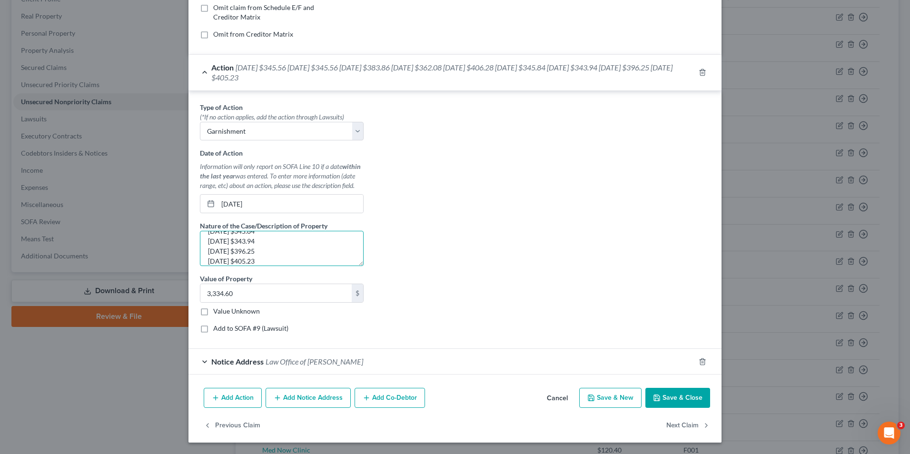
type textarea "[DATE] $345.56 [DATE] $345.56 [DATE] $383.86 [DATE] $362.08 [DATE] $406.28 [DAT…"
click at [659, 387] on div "Add Action Add Notice Address Add Co-Debtor Cancel Save & New Save & Close" at bounding box center [455, 399] width 533 height 31
click at [656, 400] on polyline "button" at bounding box center [657, 400] width 3 height 2
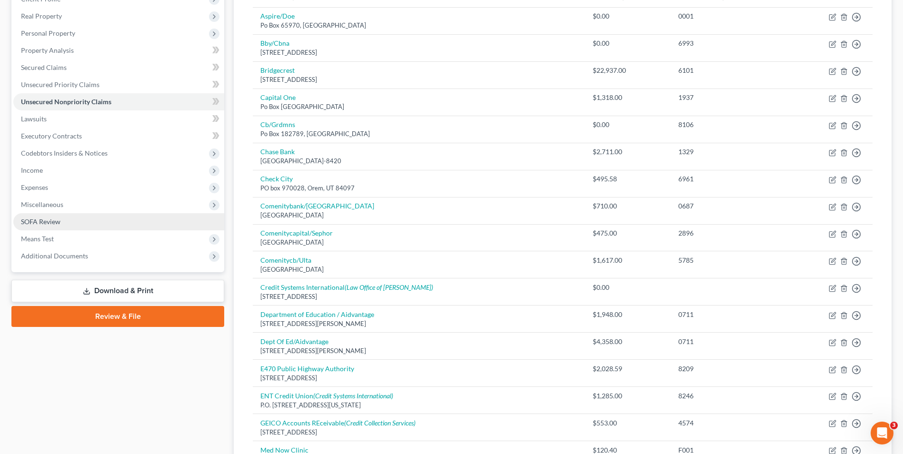
click at [54, 220] on span "SOFA Review" at bounding box center [41, 222] width 40 height 8
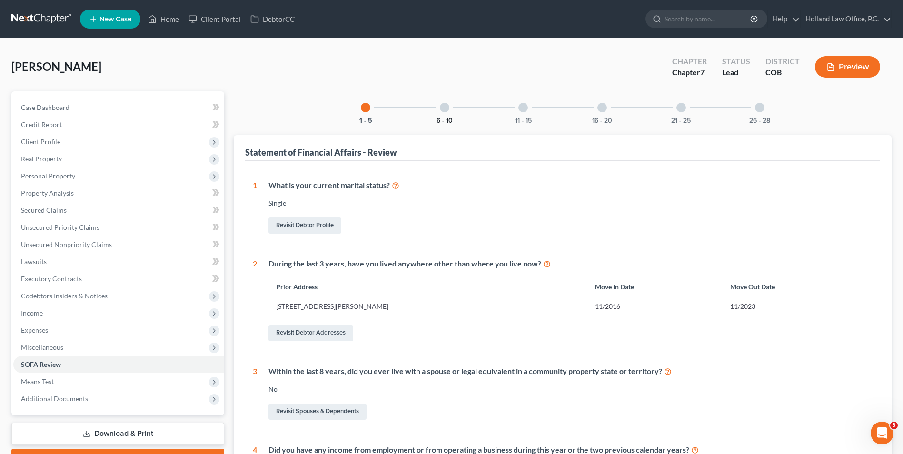
scroll to position [48, 0]
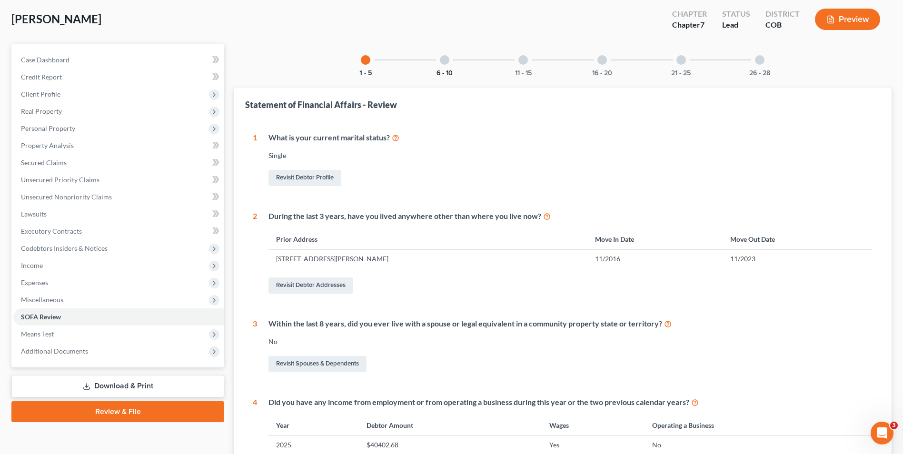
click at [446, 73] on button "6 - 10" at bounding box center [445, 73] width 16 height 7
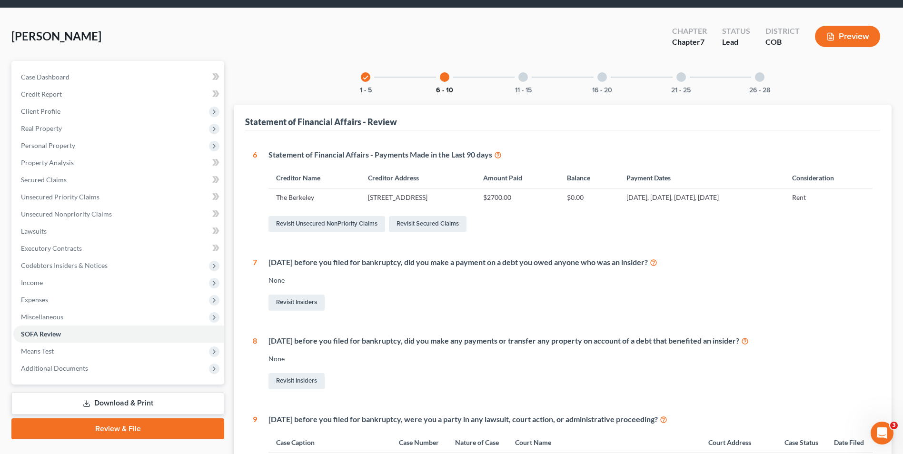
scroll to position [26, 0]
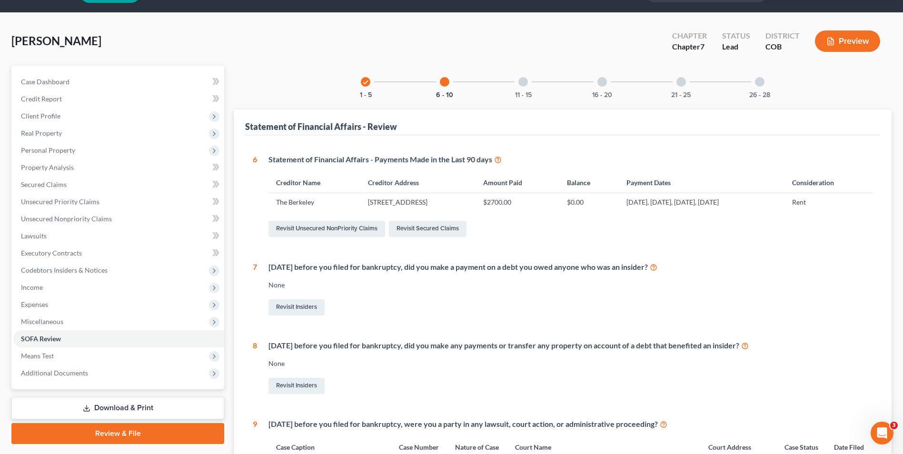
click at [528, 86] on div "11 - 15" at bounding box center [523, 82] width 32 height 32
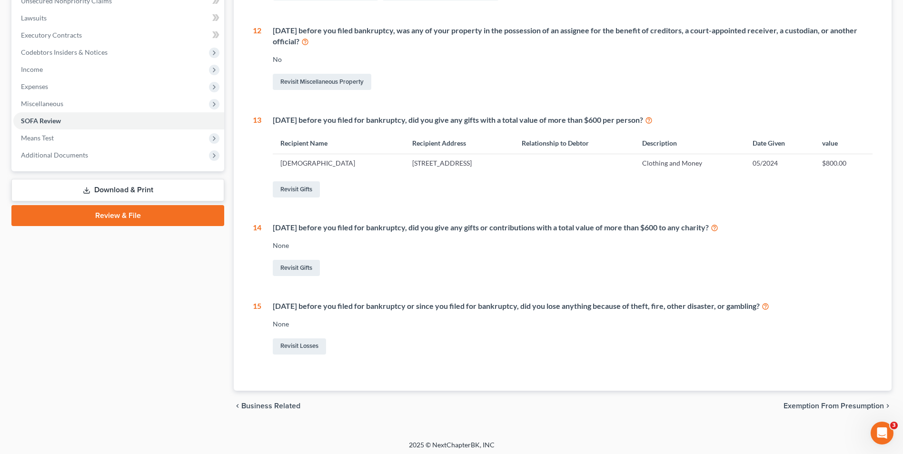
scroll to position [247, 0]
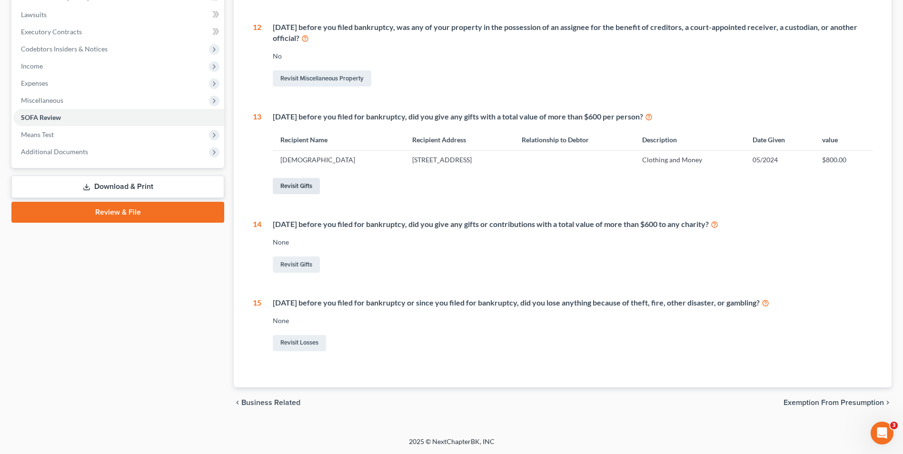
click at [314, 184] on link "Revisit Gifts" at bounding box center [296, 186] width 47 height 16
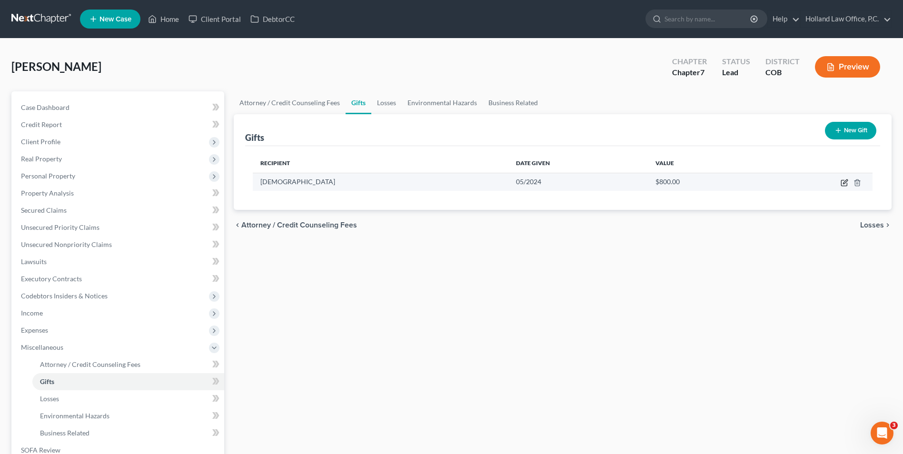
click at [847, 184] on icon "button" at bounding box center [845, 183] width 8 height 8
select select "5"
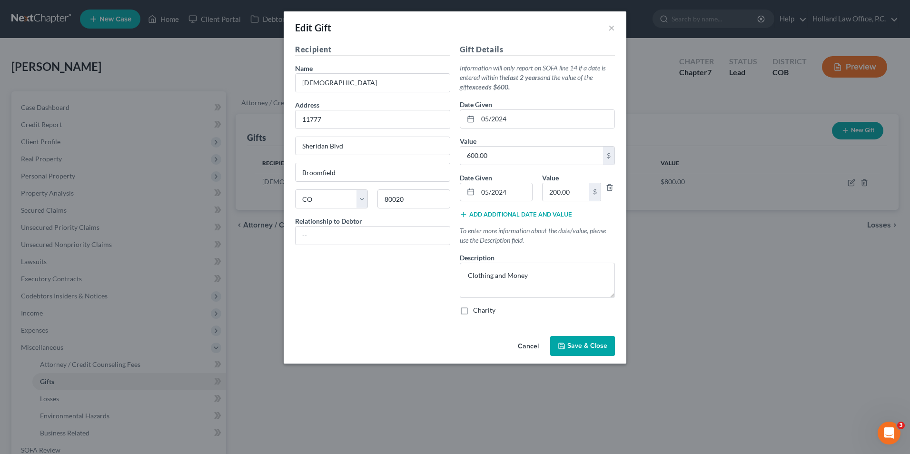
drag, startPoint x: 567, startPoint y: 339, endPoint x: 560, endPoint y: 344, distance: 8.5
click at [560, 344] on icon "button" at bounding box center [562, 346] width 6 height 6
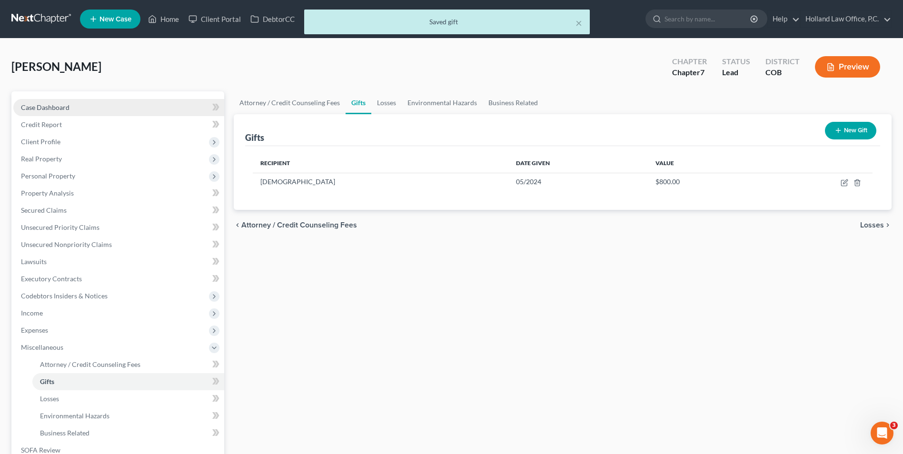
click at [35, 113] on link "Case Dashboard" at bounding box center [118, 107] width 211 height 17
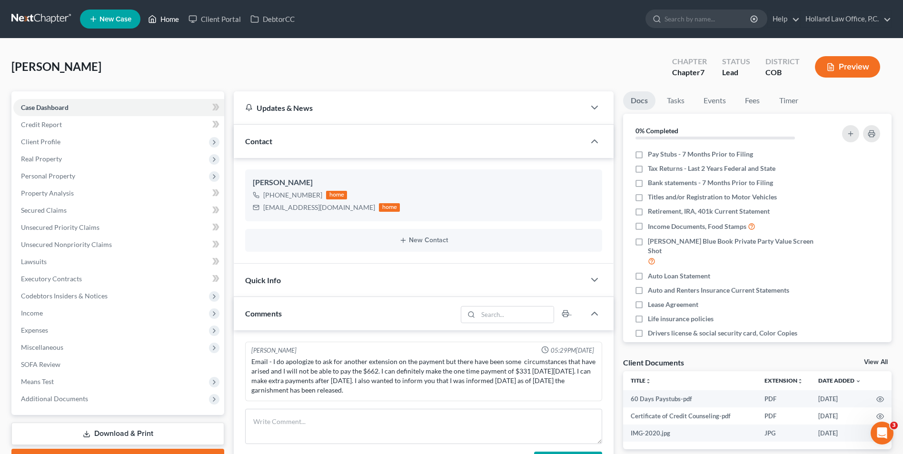
click at [177, 16] on link "Home" at bounding box center [163, 18] width 40 height 17
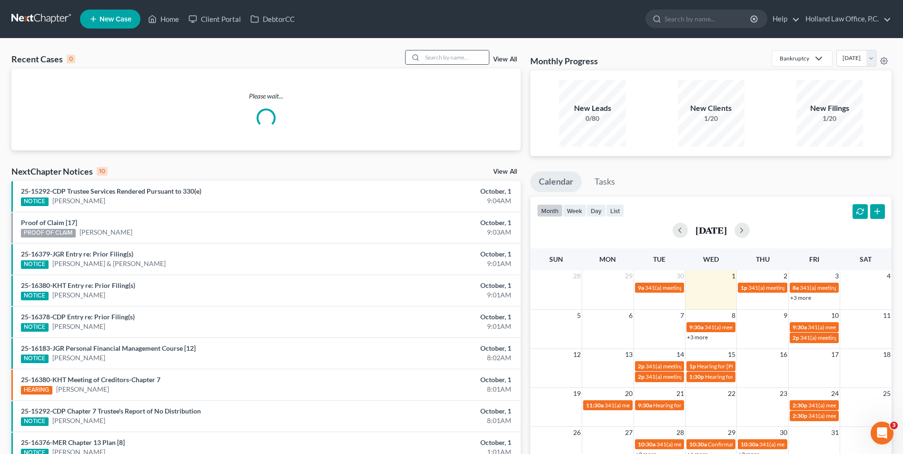
click at [451, 63] on input "search" at bounding box center [455, 57] width 67 height 14
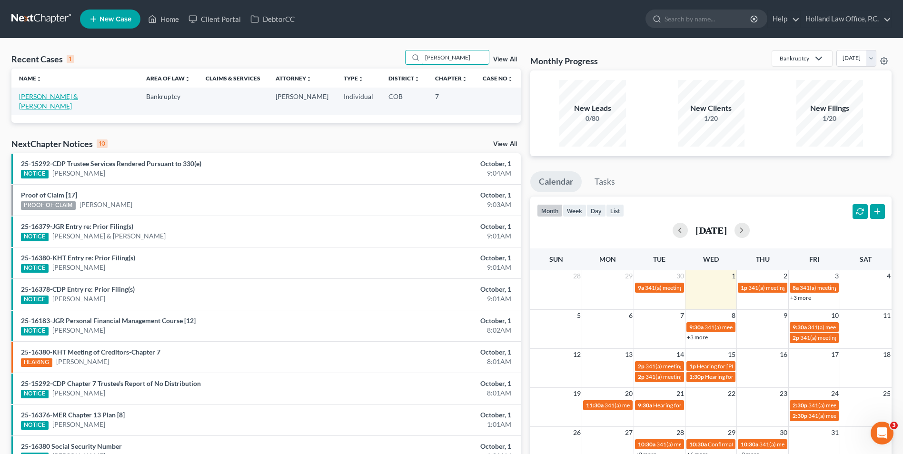
type input "[PERSON_NAME]"
click at [49, 96] on link "[PERSON_NAME] & [PERSON_NAME]" at bounding box center [48, 101] width 59 height 18
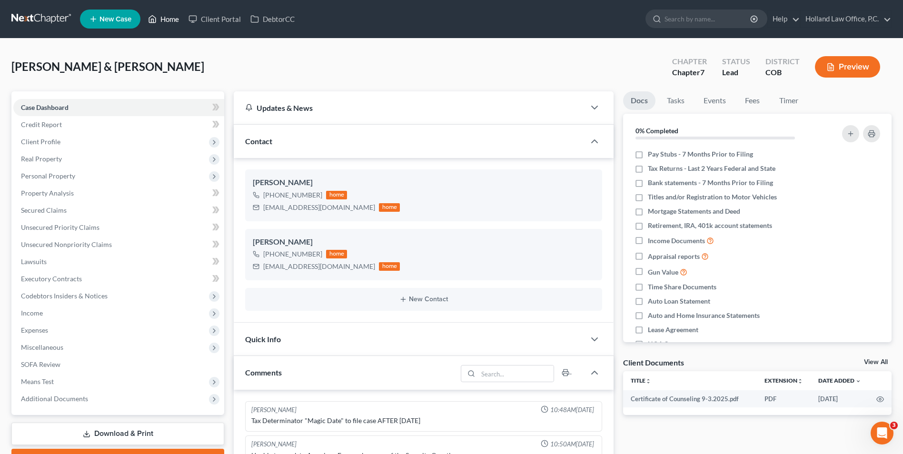
click at [159, 12] on link "Home" at bounding box center [163, 18] width 40 height 17
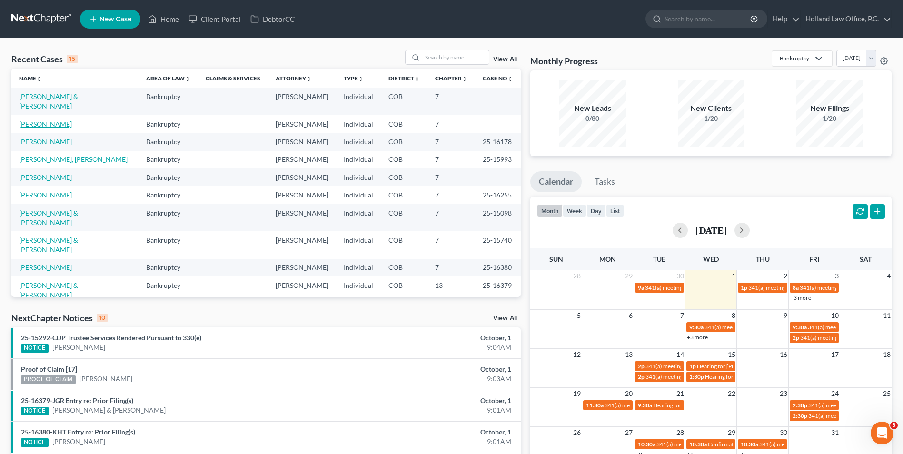
click at [51, 120] on link "[PERSON_NAME]" at bounding box center [45, 124] width 53 height 8
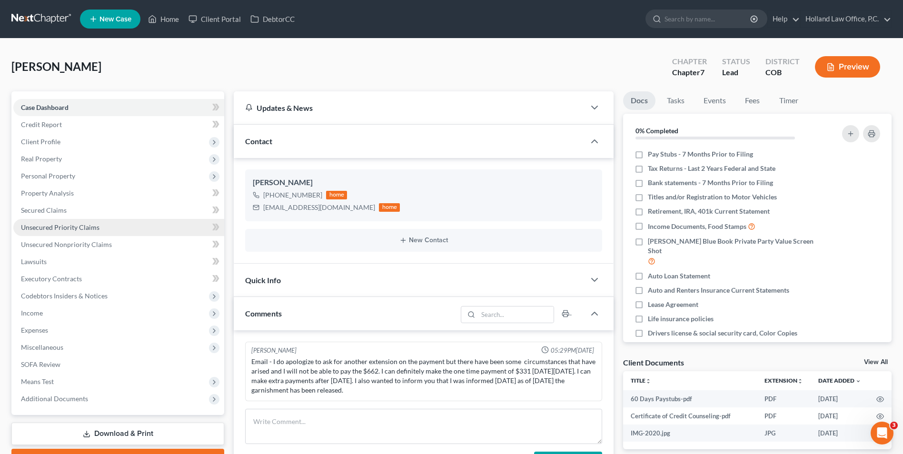
click at [66, 228] on span "Unsecured Priority Claims" at bounding box center [60, 227] width 79 height 8
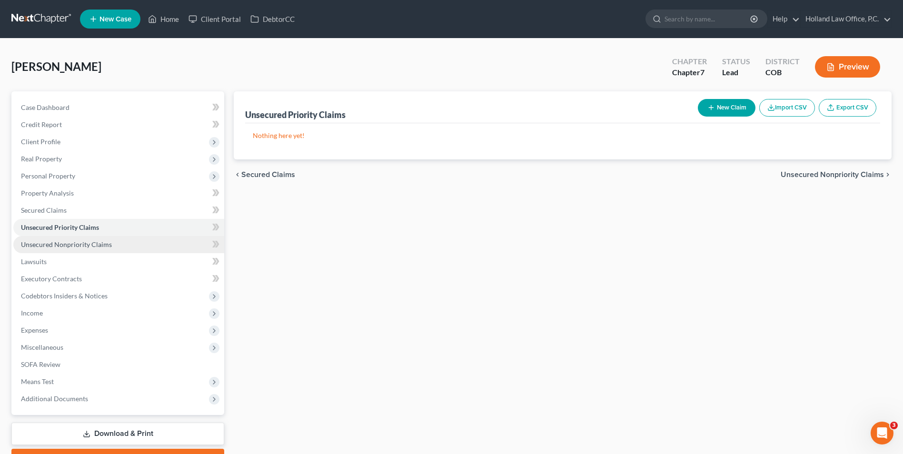
click at [95, 238] on link "Unsecured Nonpriority Claims" at bounding box center [118, 244] width 211 height 17
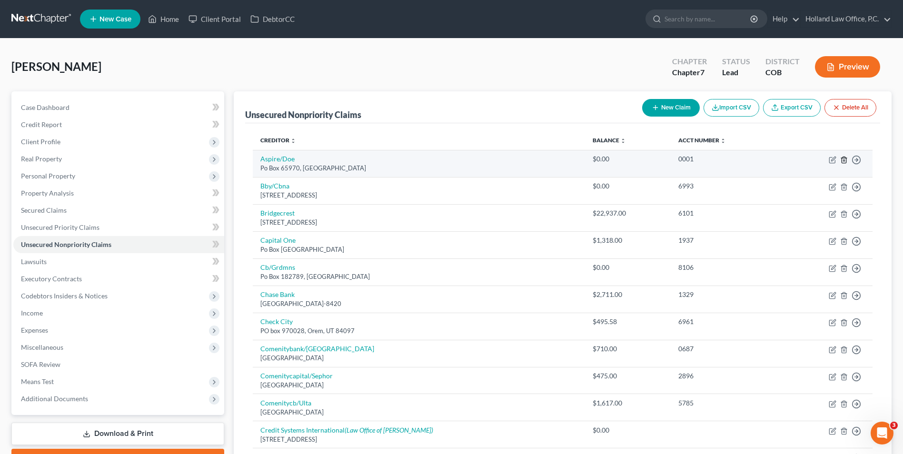
click at [844, 159] on icon "button" at bounding box center [844, 160] width 8 height 8
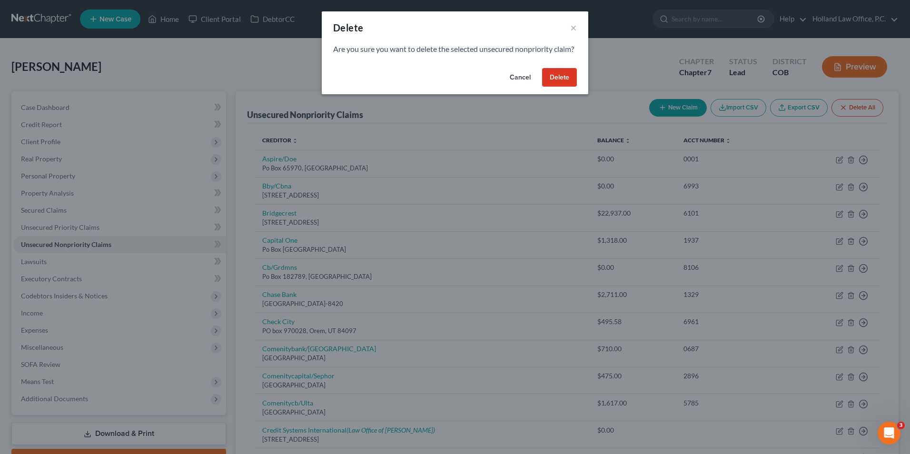
click at [556, 87] on button "Delete" at bounding box center [559, 77] width 35 height 19
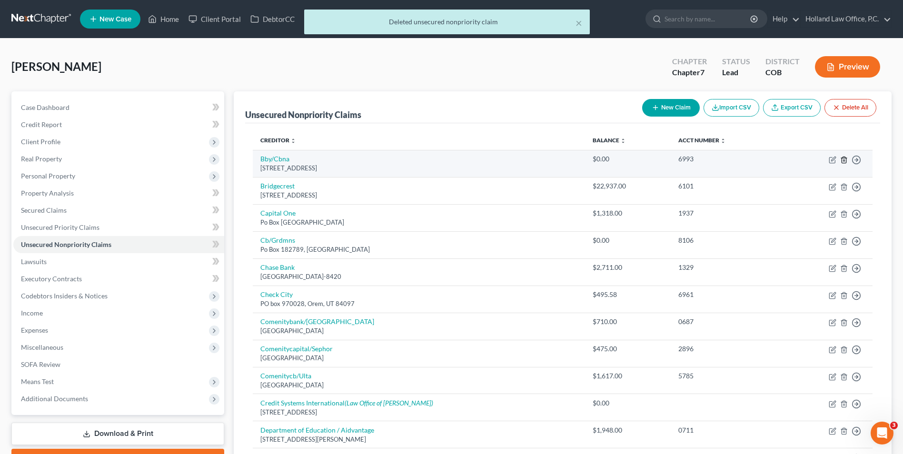
click at [843, 162] on icon "button" at bounding box center [844, 160] width 8 height 8
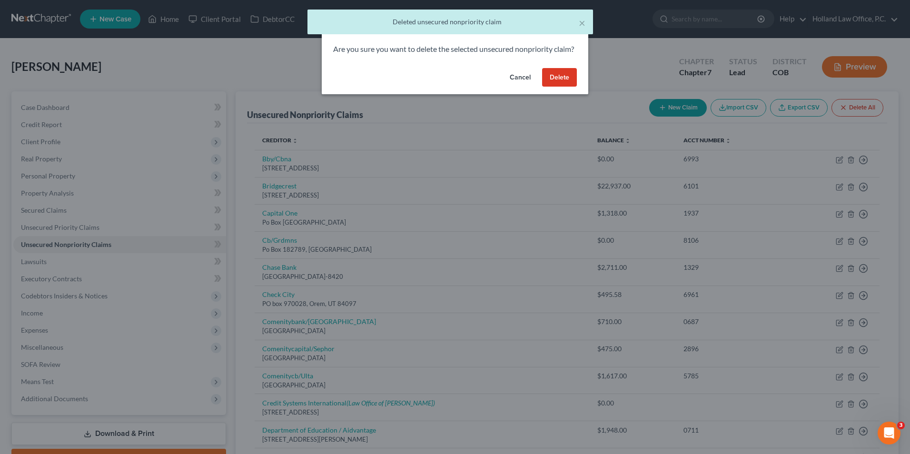
click at [546, 86] on button "Delete" at bounding box center [559, 77] width 35 height 19
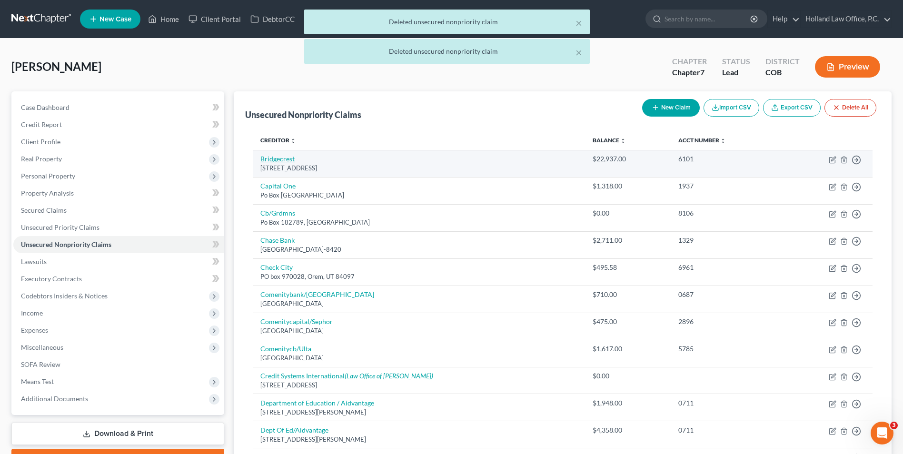
click at [275, 158] on link "Bridgecrest" at bounding box center [277, 159] width 34 height 8
select select "3"
select select "14"
select select "0"
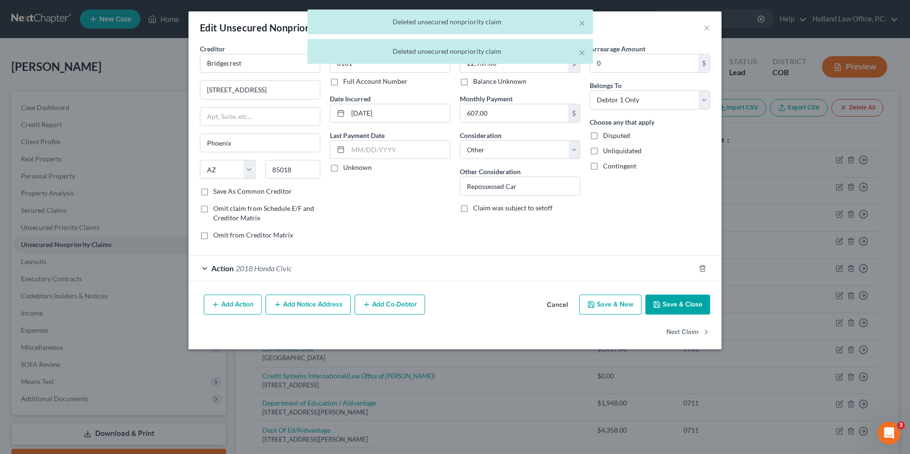
drag, startPoint x: 258, startPoint y: 54, endPoint x: 261, endPoint y: 73, distance: 19.8
click at [199, 59] on div "× Deleted unsecured nonpriority claim × Deleted unsecured nonpriority claim" at bounding box center [450, 39] width 910 height 59
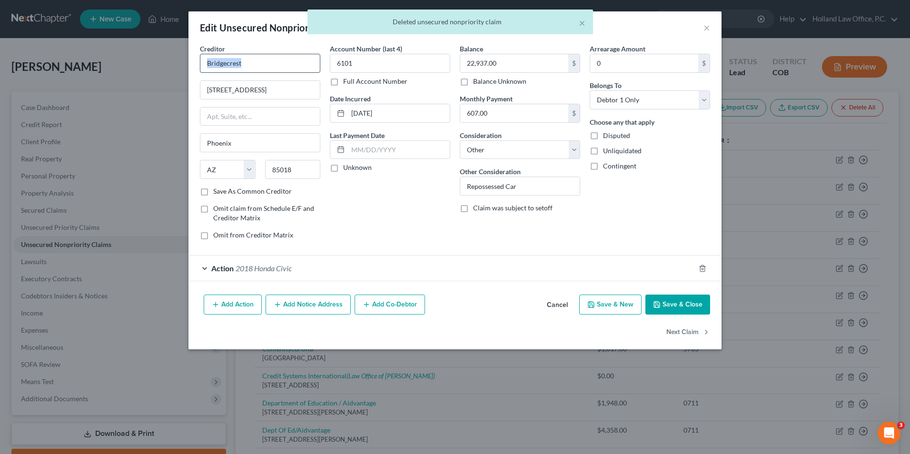
click at [248, 70] on div "Creditor * Bridgecrest [GEOGRAPHIC_DATA] [GEOGRAPHIC_DATA] [US_STATE][GEOGRAPHI…" at bounding box center [260, 115] width 120 height 143
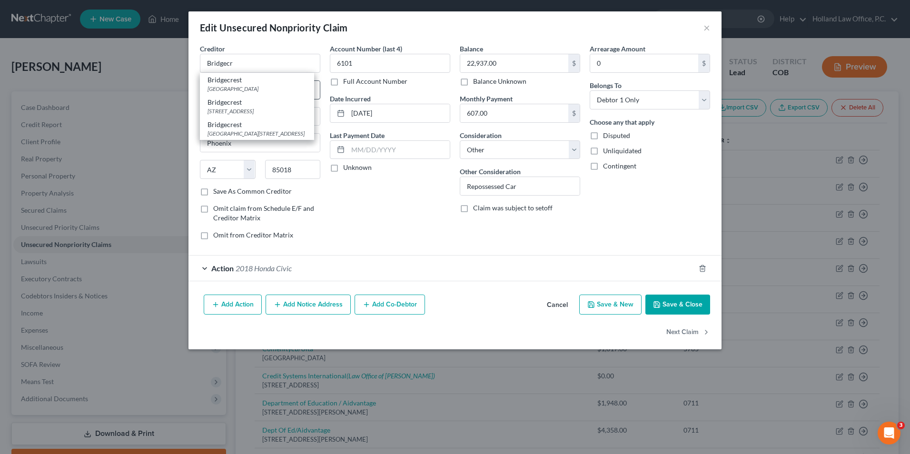
click at [246, 93] on div "[GEOGRAPHIC_DATA][STREET_ADDRESS]" at bounding box center [257, 84] width 114 height 22
type input "Bridgecrest"
type input "PO Box 842695"
type input "[PERSON_NAME]"
type input "85233"
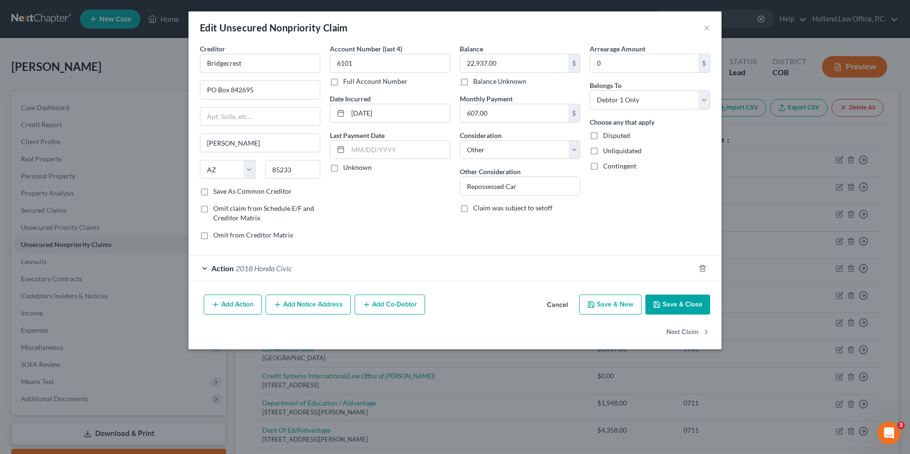
click at [667, 304] on button "Save & Close" at bounding box center [678, 305] width 65 height 20
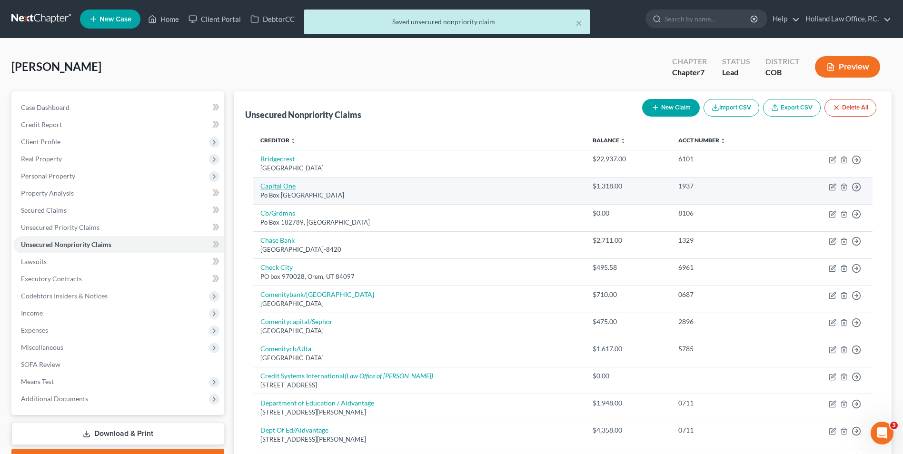
click at [283, 188] on link "Capital One" at bounding box center [277, 186] width 35 height 8
select select "48"
select select "2"
select select "0"
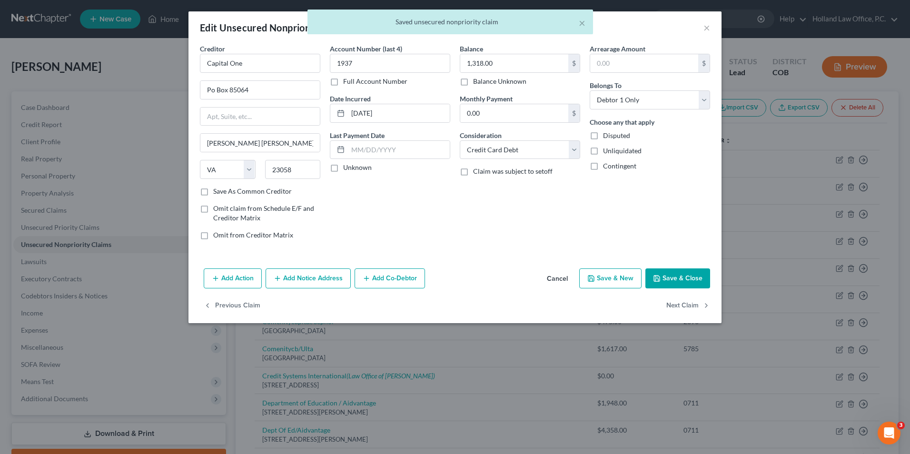
click at [663, 281] on button "Save & Close" at bounding box center [678, 279] width 65 height 20
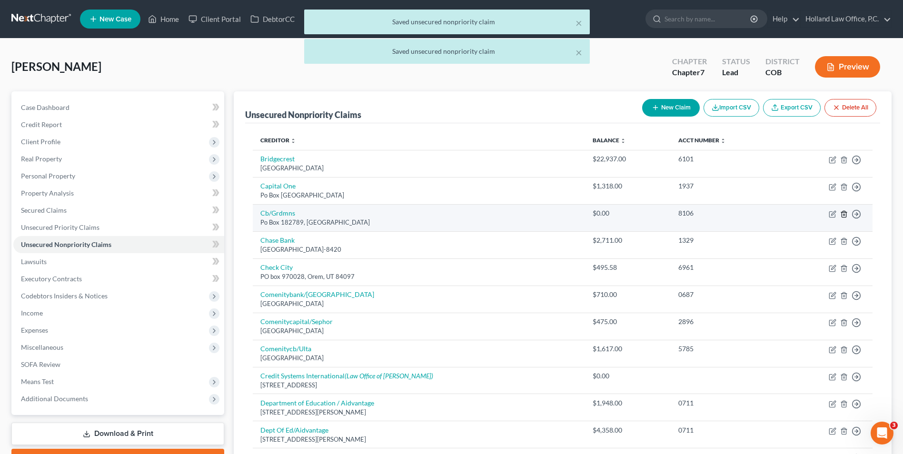
click at [844, 213] on icon "button" at bounding box center [844, 214] width 8 height 8
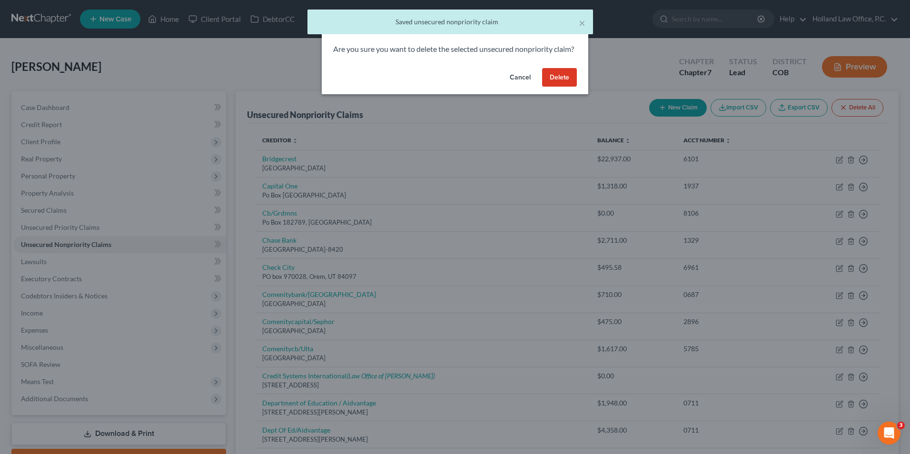
click at [572, 87] on button "Delete" at bounding box center [559, 77] width 35 height 19
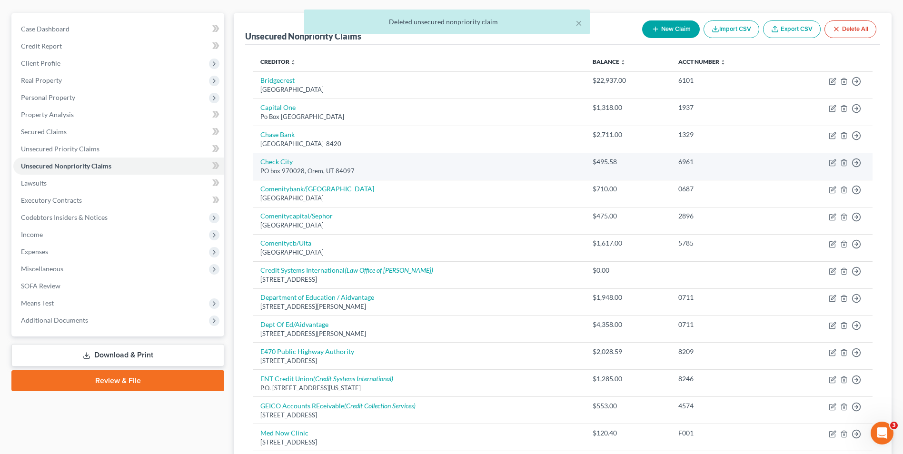
scroll to position [95, 0]
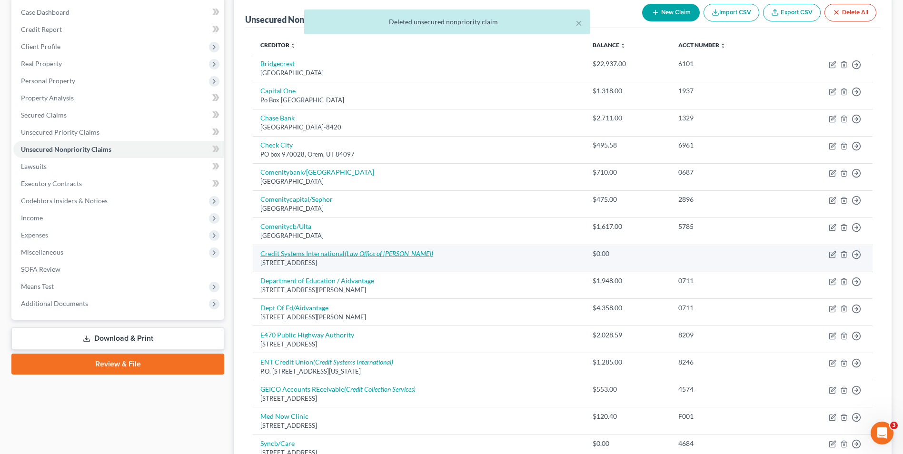
click at [311, 254] on link "Credit Systems International (Law Office of [PERSON_NAME])" at bounding box center [346, 254] width 173 height 8
select select "45"
select select "0"
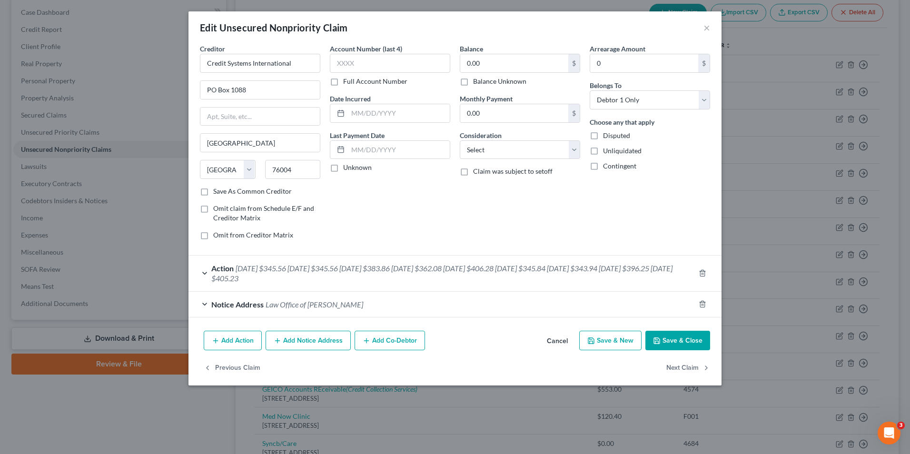
click at [660, 348] on button "Save & Close" at bounding box center [678, 341] width 65 height 20
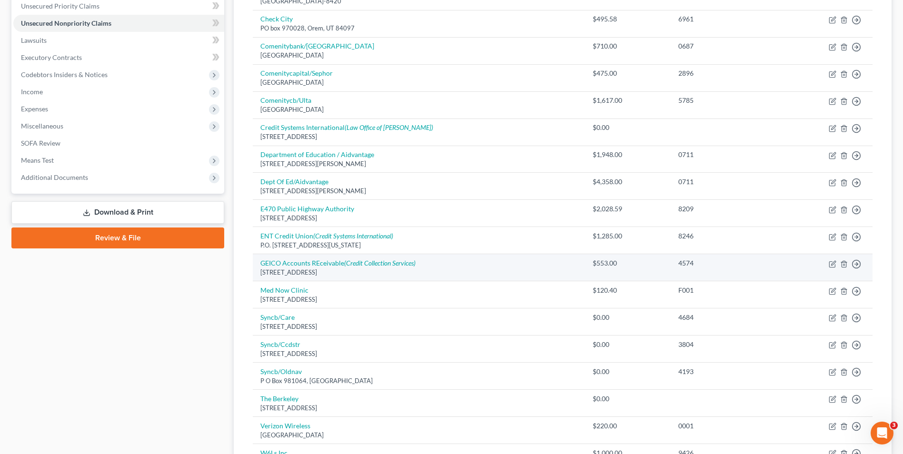
scroll to position [238, 0]
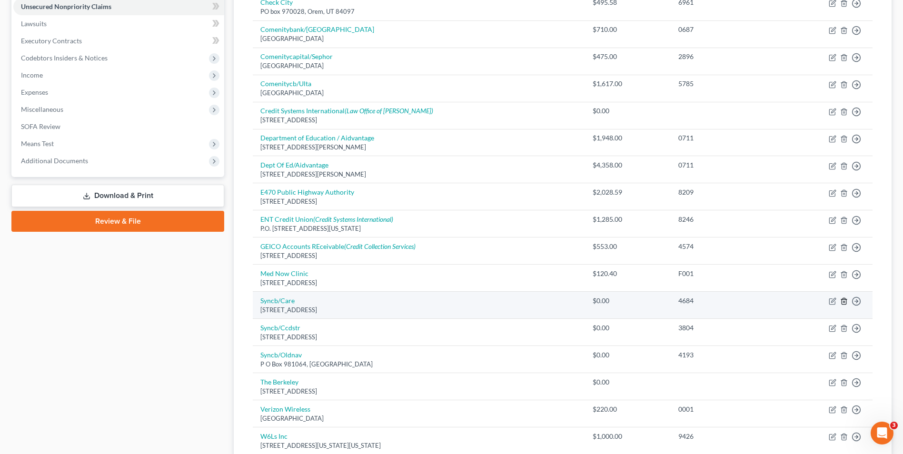
click at [844, 300] on polyline "button" at bounding box center [844, 300] width 6 height 0
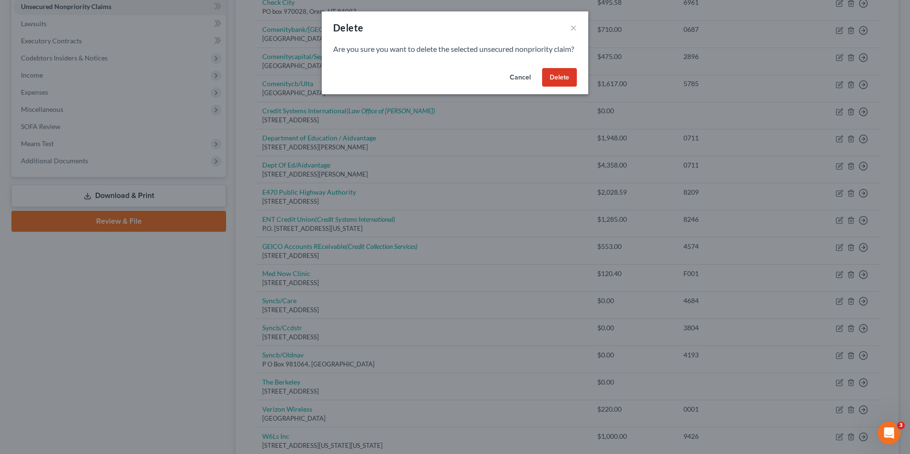
click at [568, 87] on button "Delete" at bounding box center [559, 77] width 35 height 19
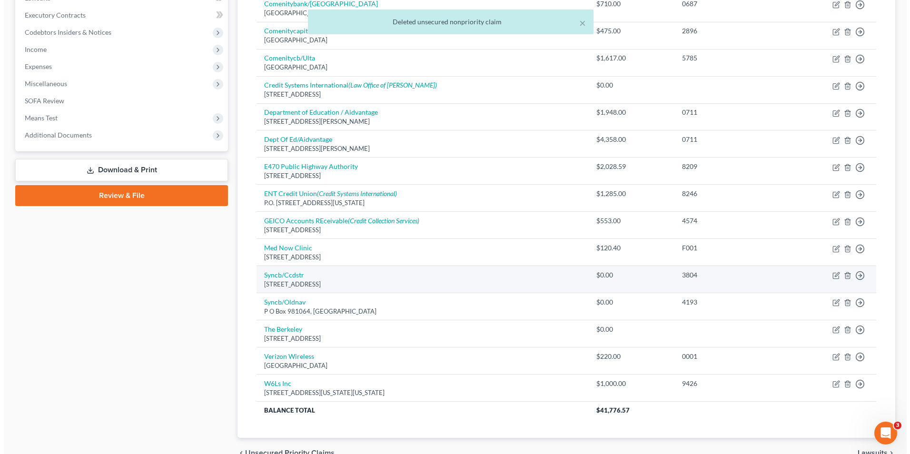
scroll to position [286, 0]
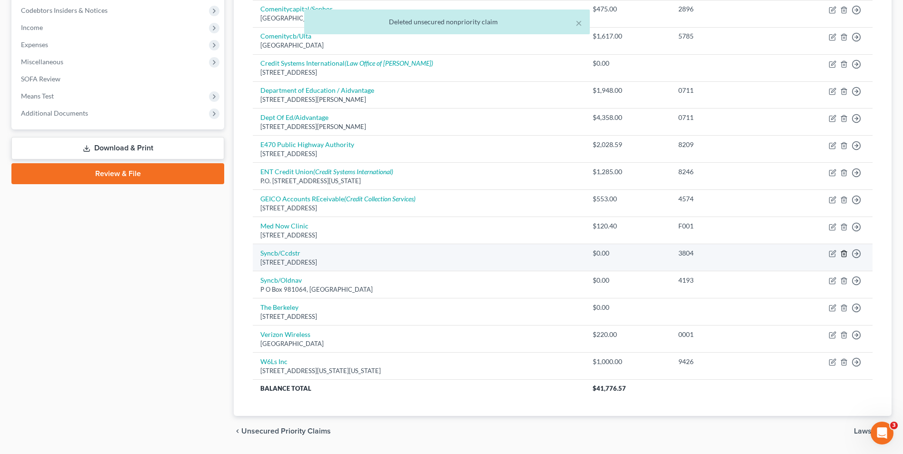
click at [844, 252] on polyline "button" at bounding box center [844, 252] width 6 height 0
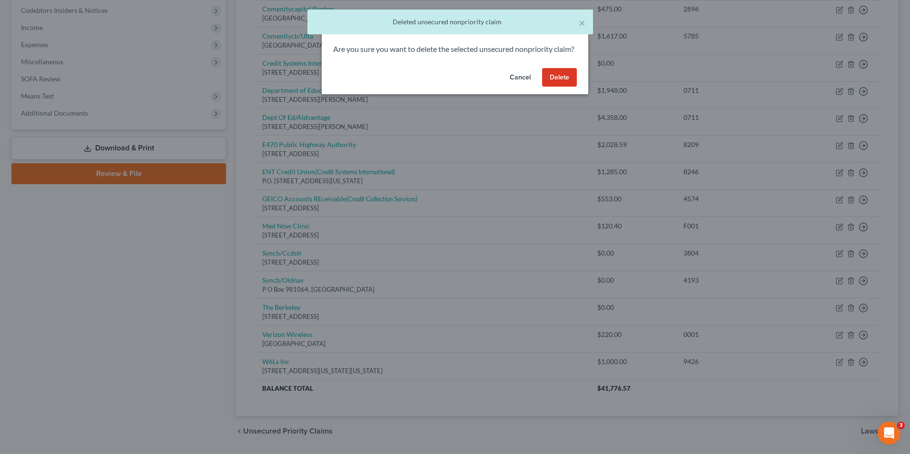
click at [567, 87] on button "Delete" at bounding box center [559, 77] width 35 height 19
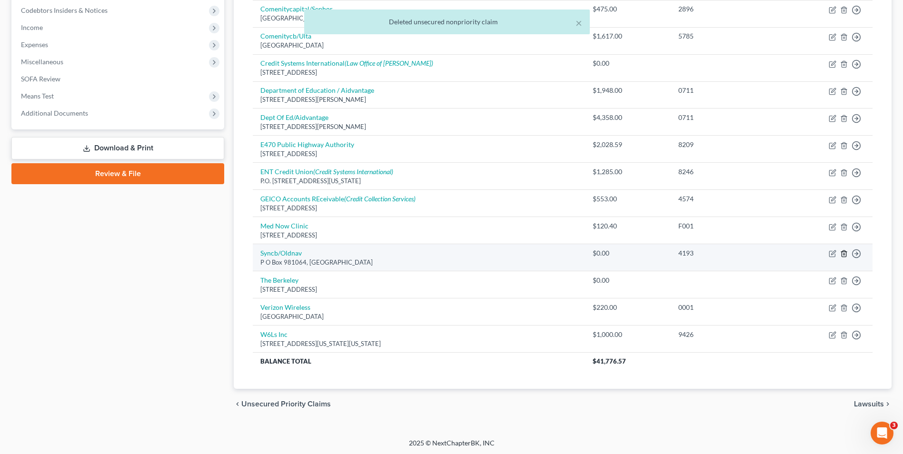
click at [846, 256] on icon "button" at bounding box center [844, 254] width 4 height 6
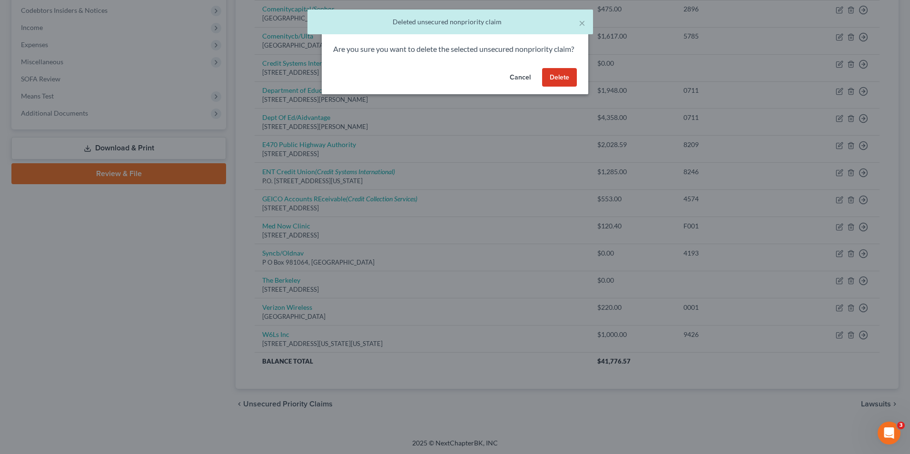
click at [560, 86] on button "Delete" at bounding box center [559, 77] width 35 height 19
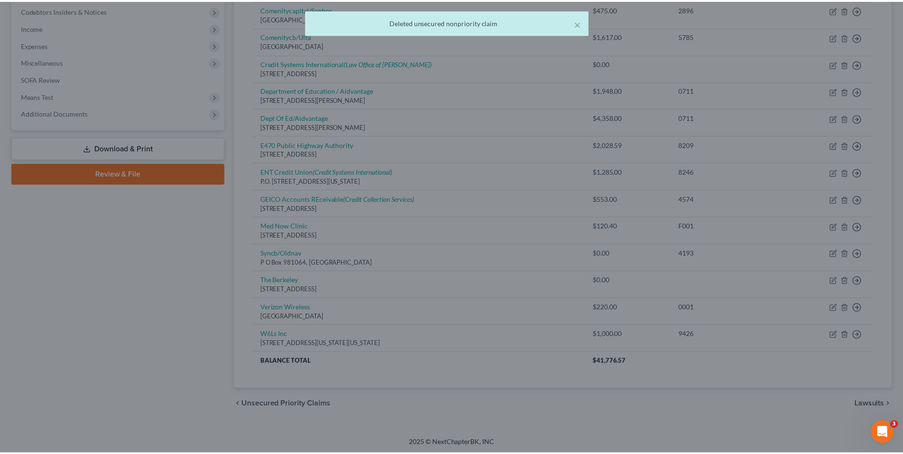
scroll to position [260, 0]
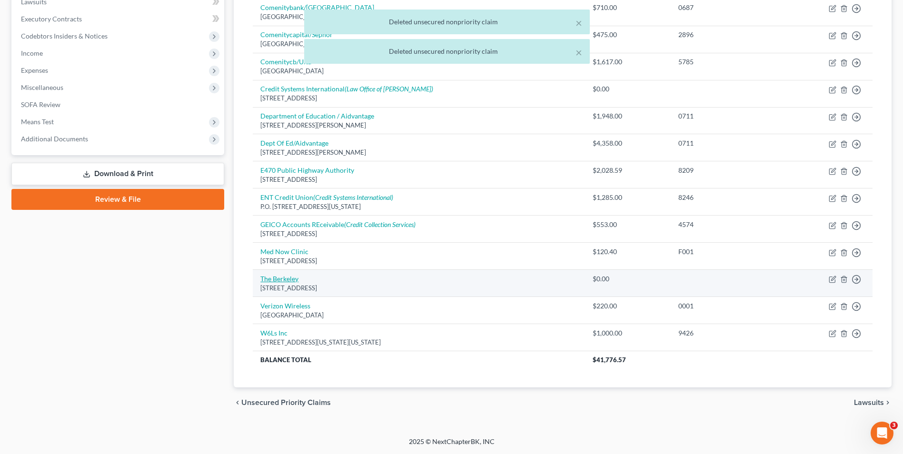
click at [281, 278] on link "The Berkeley" at bounding box center [279, 279] width 38 height 8
select select "5"
select select "14"
select select "0"
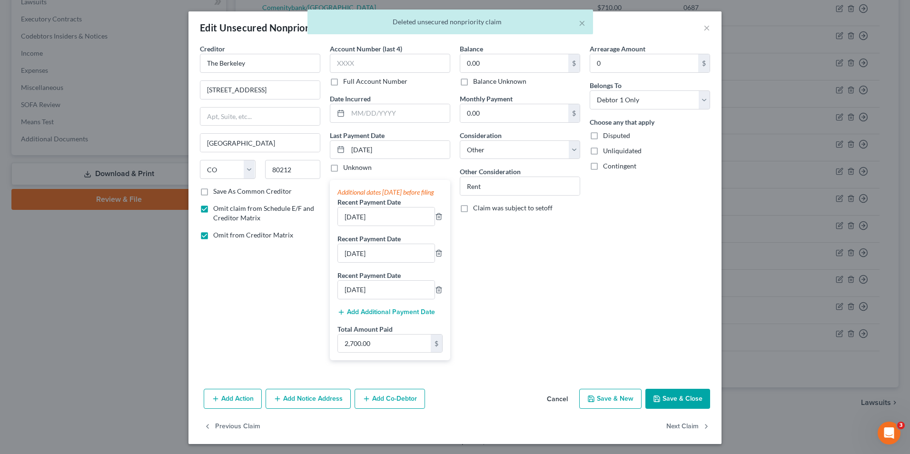
click at [658, 403] on icon "button" at bounding box center [657, 399] width 8 height 8
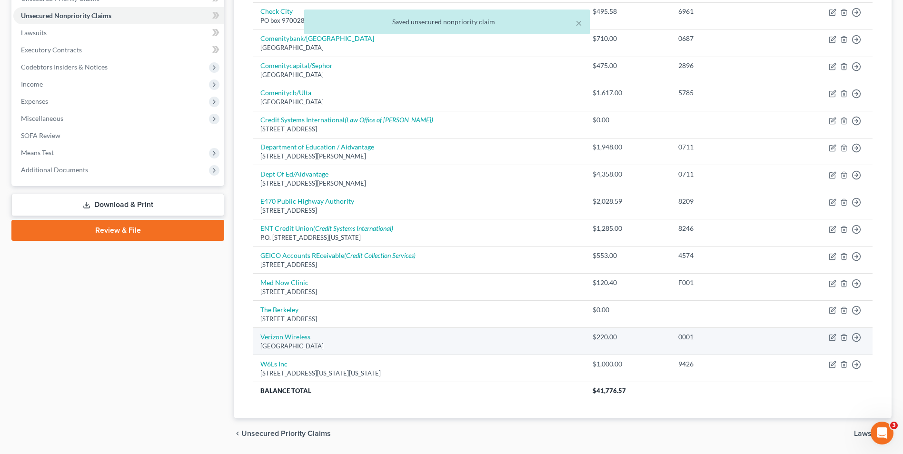
scroll to position [212, 0]
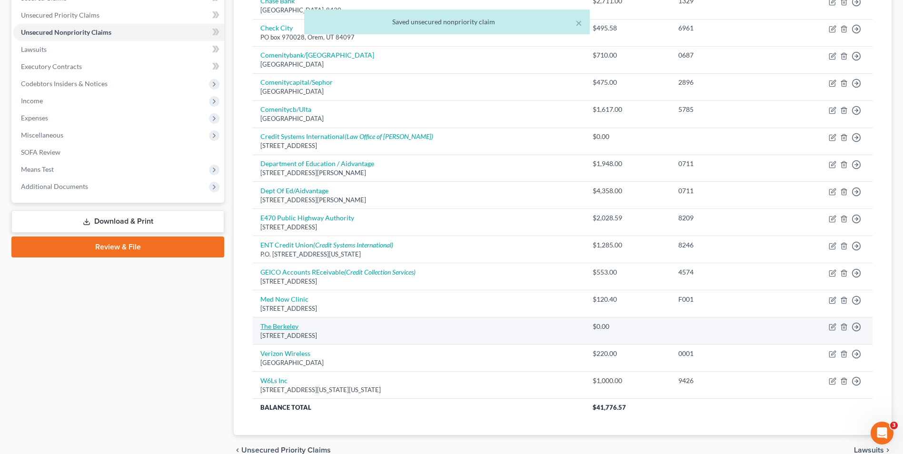
click at [287, 325] on link "The Berkeley" at bounding box center [279, 326] width 38 height 8
select select "5"
select select "14"
select select "0"
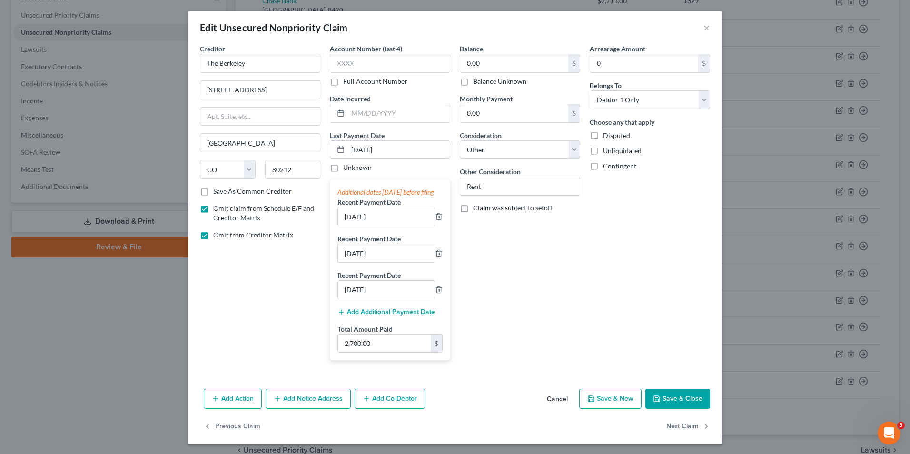
click at [669, 409] on button "Save & Close" at bounding box center [678, 399] width 65 height 20
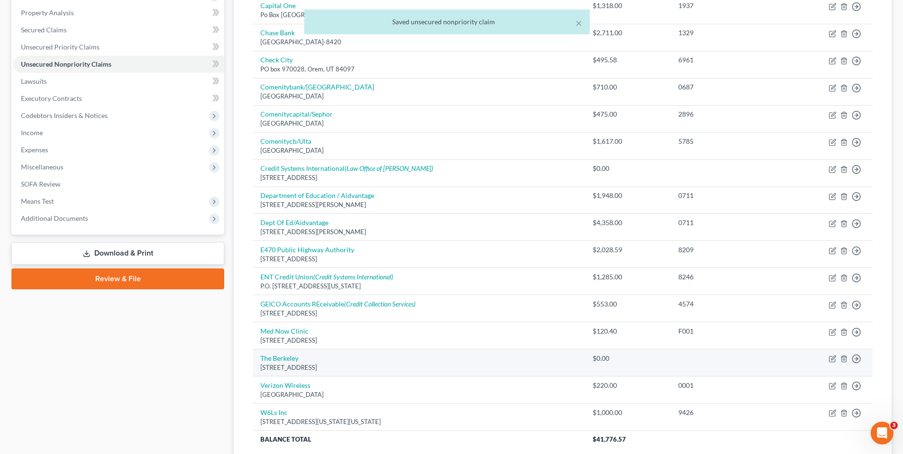
scroll to position [190, 0]
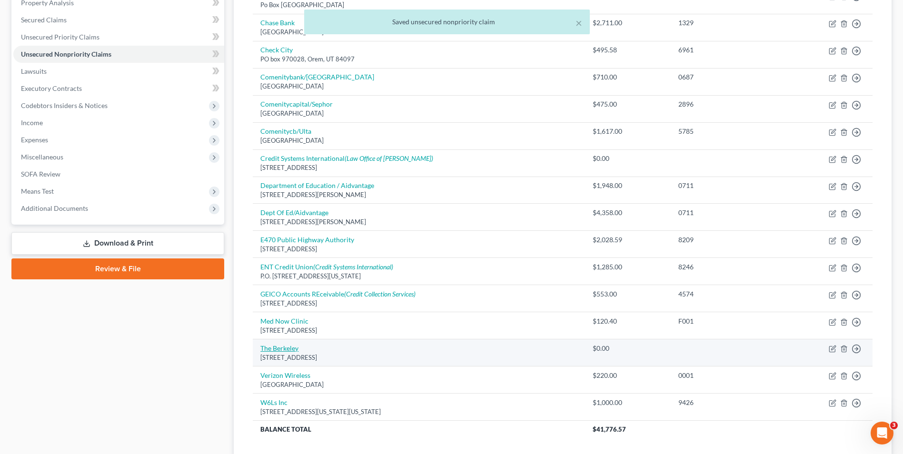
click at [289, 344] on link "The Berkeley" at bounding box center [279, 348] width 38 height 8
select select "5"
select select "14"
select select "0"
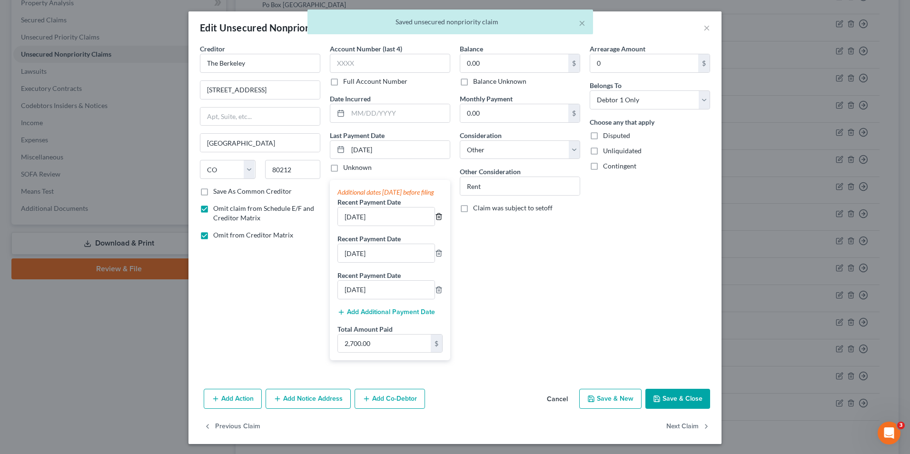
click at [435, 220] on icon "button" at bounding box center [439, 217] width 8 height 8
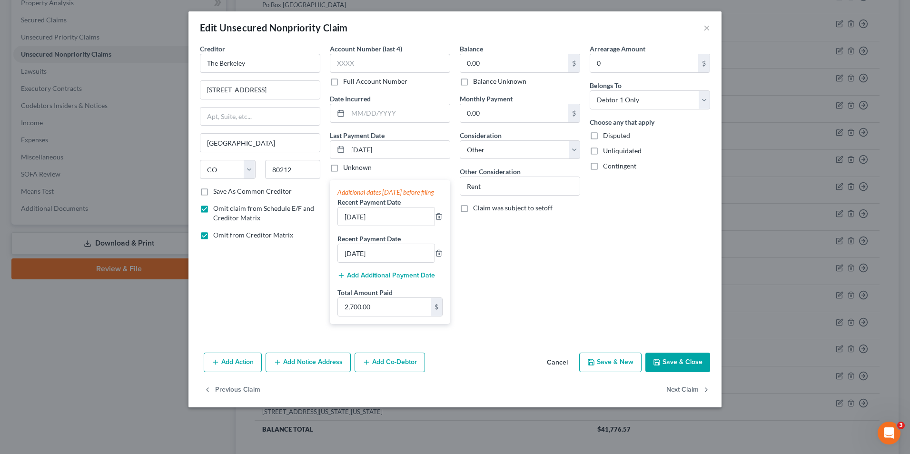
click at [663, 366] on button "Save & Close" at bounding box center [678, 363] width 65 height 20
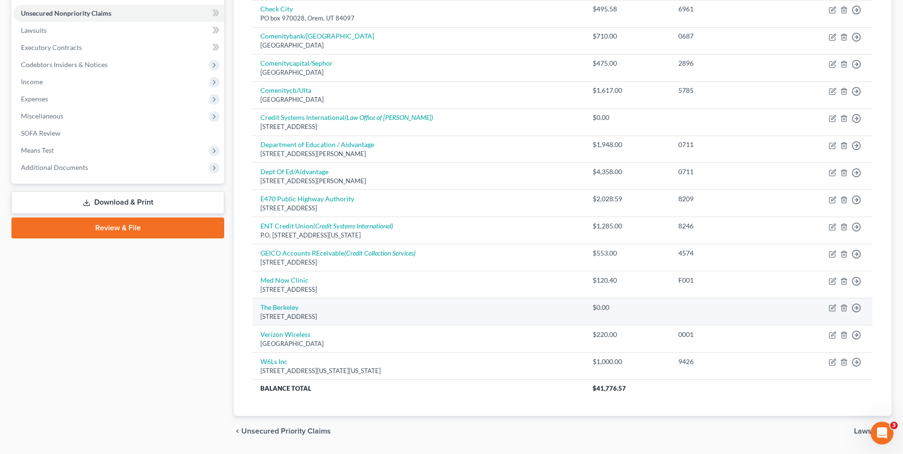
scroll to position [0, 0]
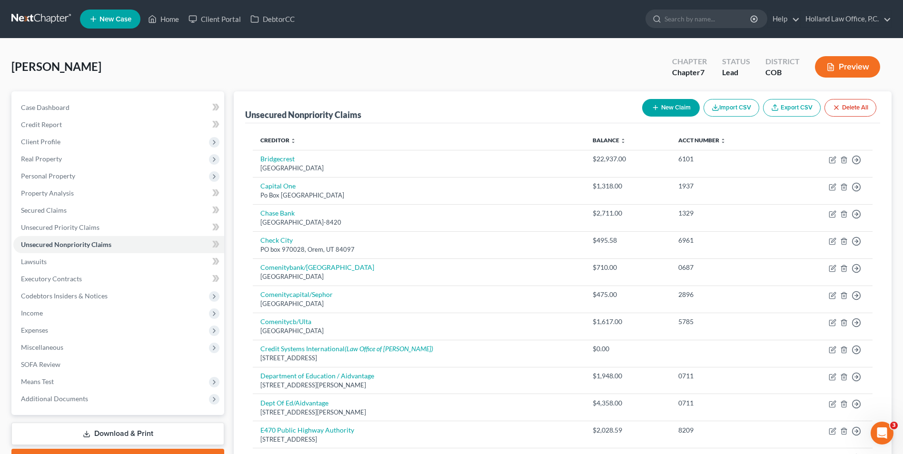
click at [858, 60] on button "Preview" at bounding box center [847, 66] width 65 height 21
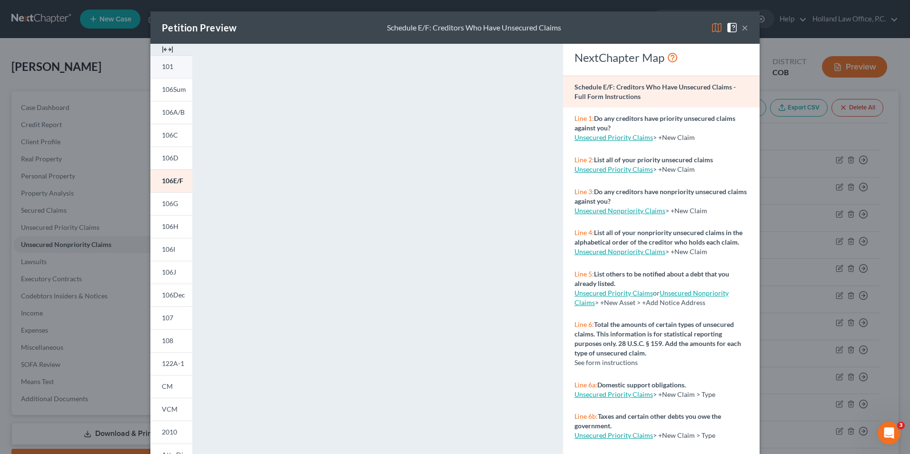
click at [175, 61] on link "101" at bounding box center [171, 66] width 42 height 23
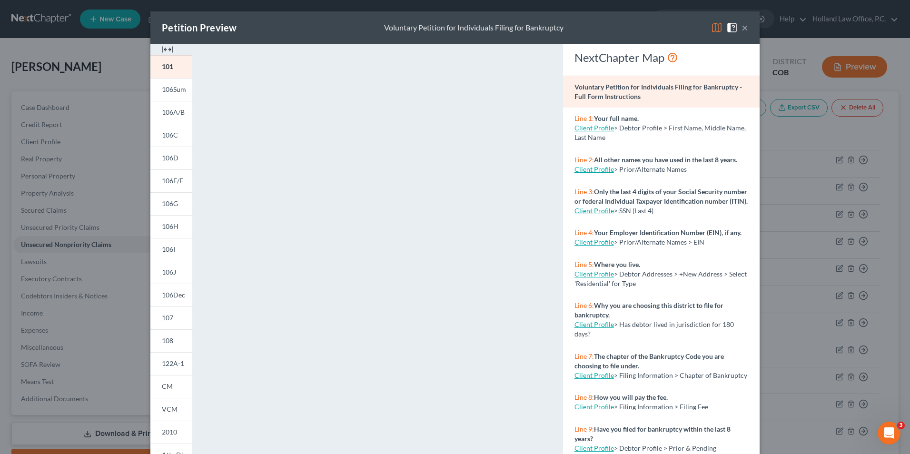
click at [781, 166] on div "Petition Preview Voluntary Petition for Individuals Filing for Bankruptcy × 101…" at bounding box center [455, 227] width 910 height 454
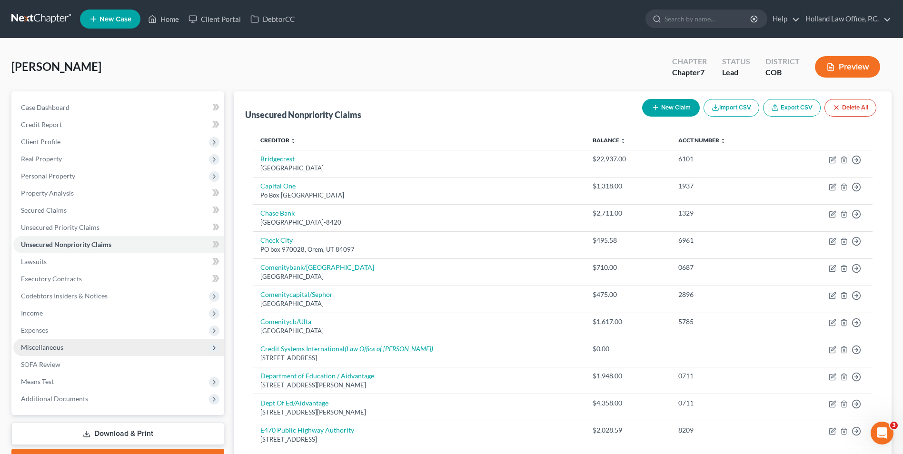
click at [59, 350] on span "Miscellaneous" at bounding box center [42, 347] width 42 height 8
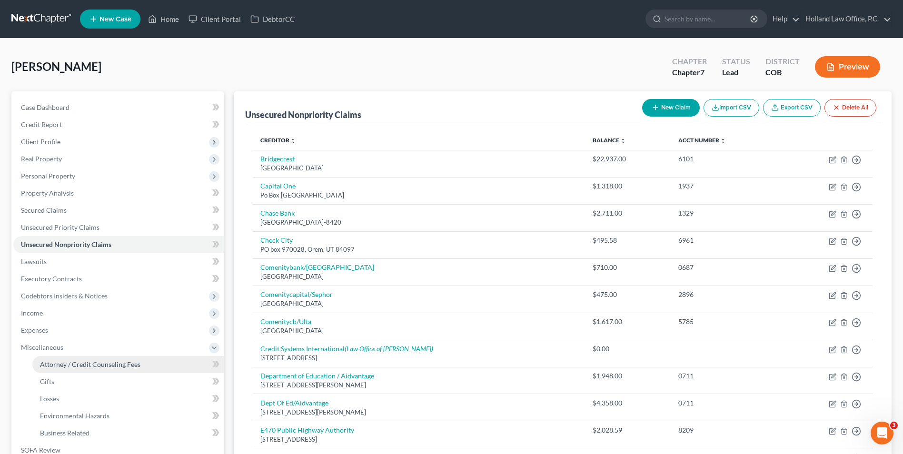
click at [78, 360] on span "Attorney / Credit Counseling Fees" at bounding box center [90, 364] width 100 height 8
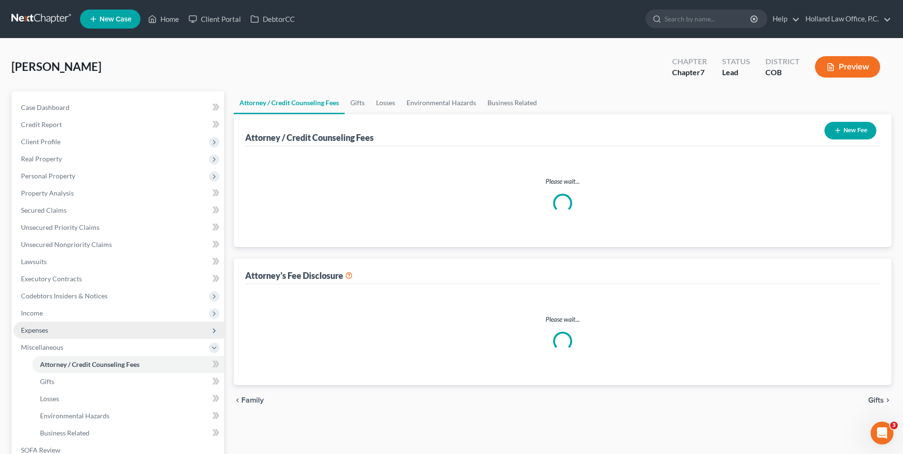
select select "0"
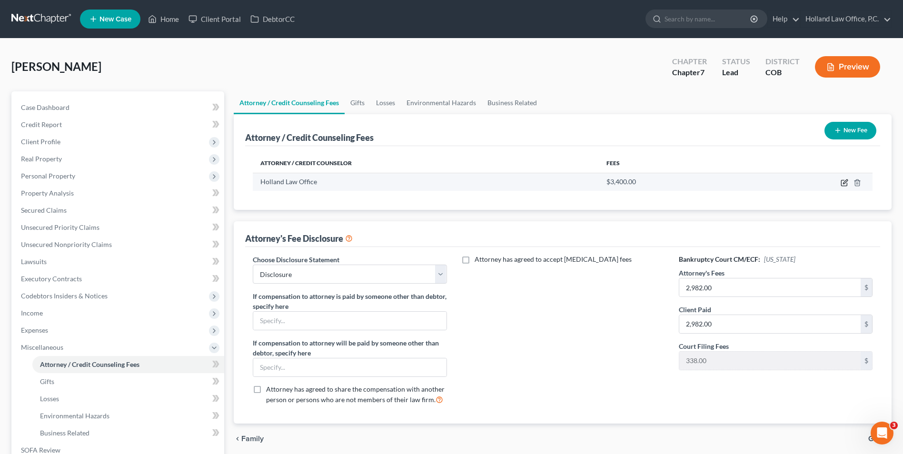
click at [846, 186] on icon "button" at bounding box center [844, 183] width 6 height 6
select select "5"
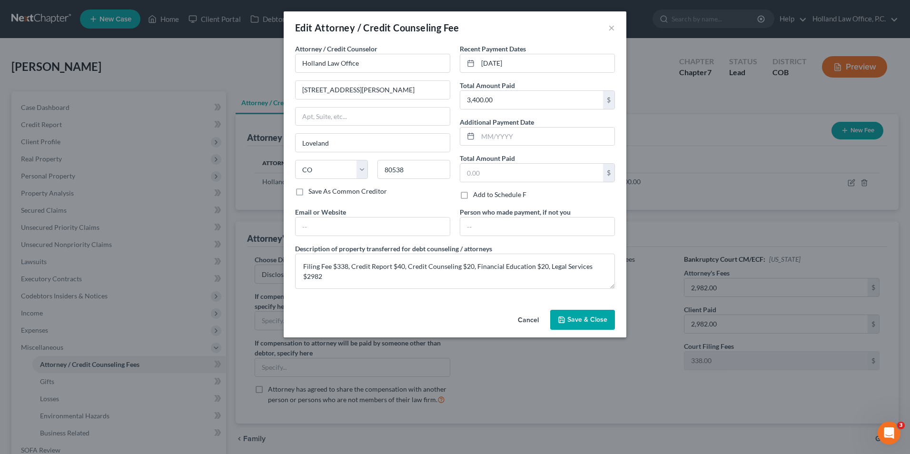
click at [578, 310] on button "Save & Close" at bounding box center [582, 320] width 65 height 20
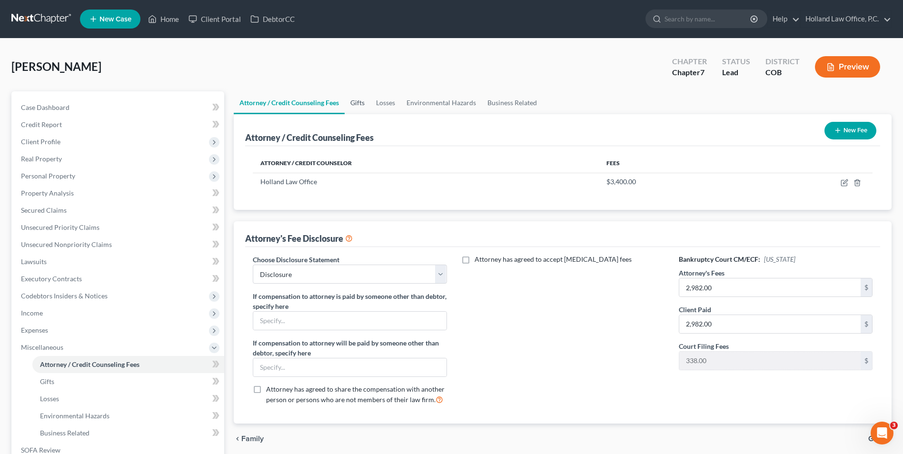
click at [359, 106] on link "Gifts" at bounding box center [358, 102] width 26 height 23
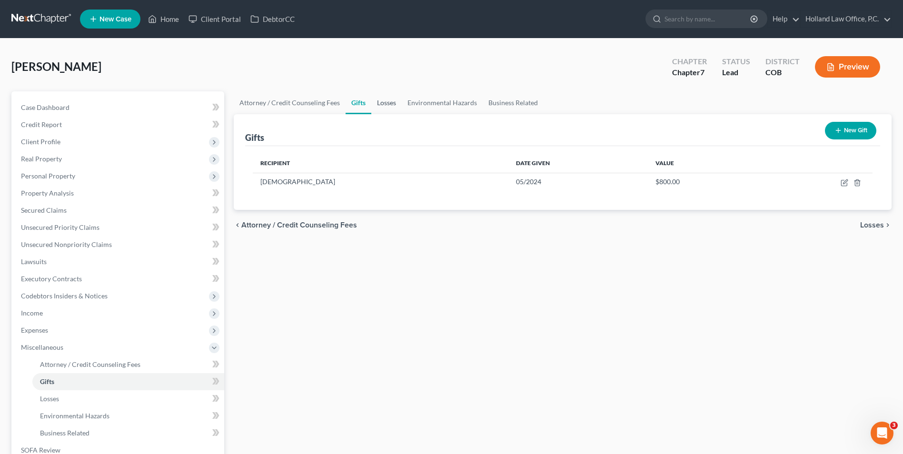
click at [388, 105] on link "Losses" at bounding box center [386, 102] width 30 height 23
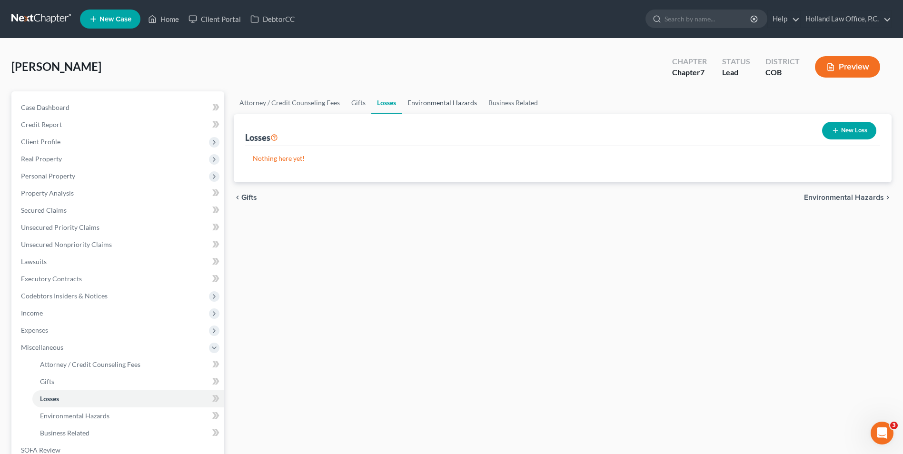
click at [429, 103] on link "Environmental Hazards" at bounding box center [442, 102] width 81 height 23
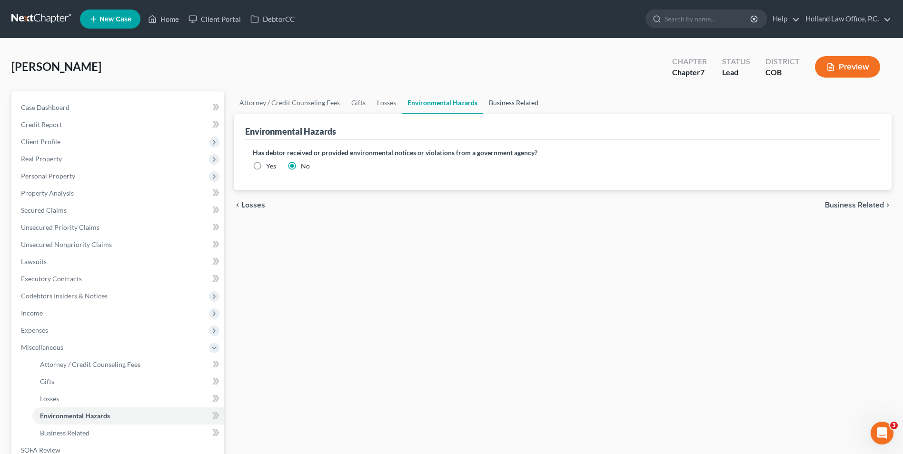
click at [527, 104] on link "Business Related" at bounding box center [513, 102] width 61 height 23
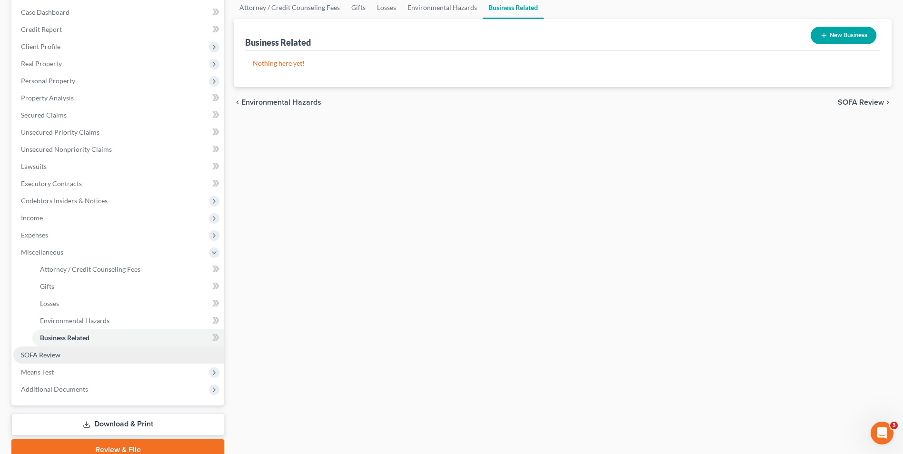
click at [55, 354] on span "SOFA Review" at bounding box center [41, 355] width 40 height 8
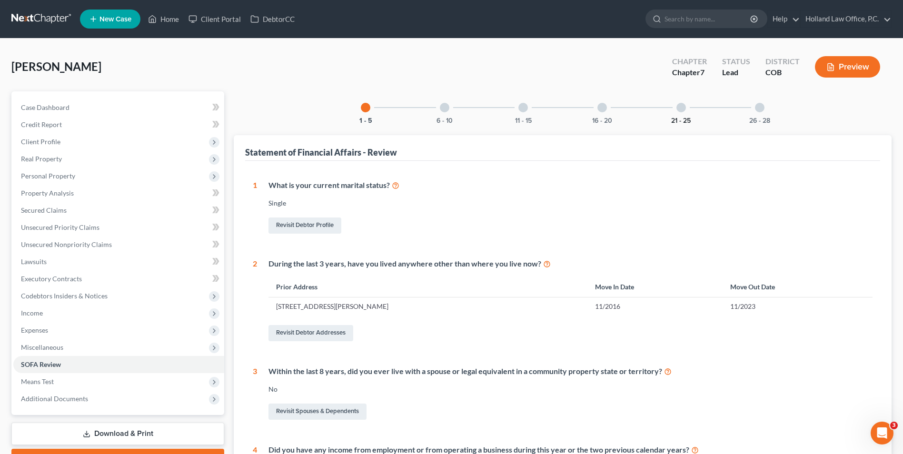
click at [682, 118] on button "21 - 25" at bounding box center [681, 121] width 20 height 7
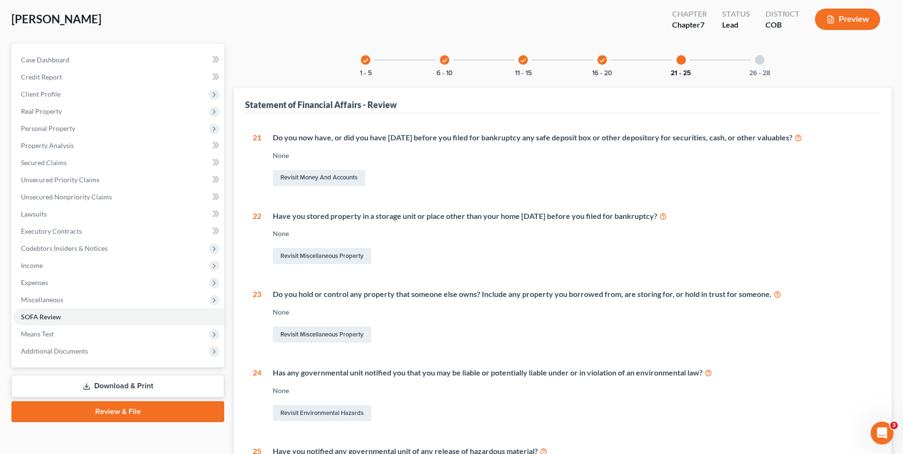
scroll to position [95, 0]
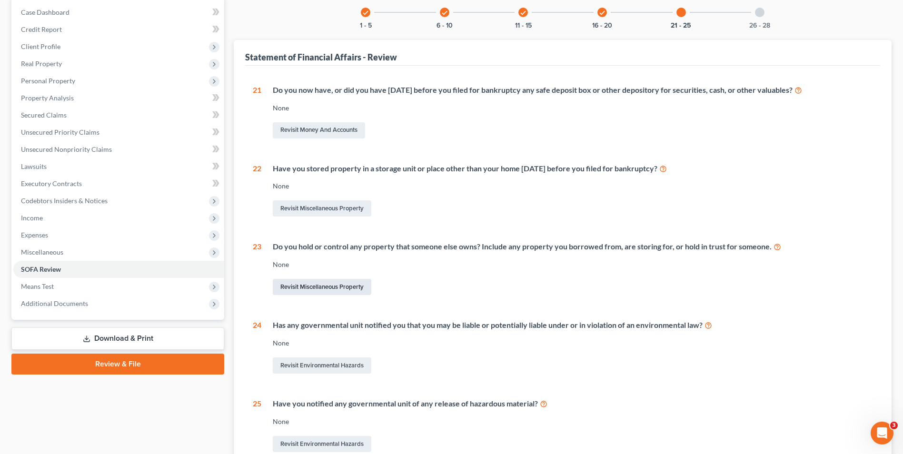
click at [352, 295] on link "Revisit Miscellaneous Property" at bounding box center [322, 287] width 99 height 16
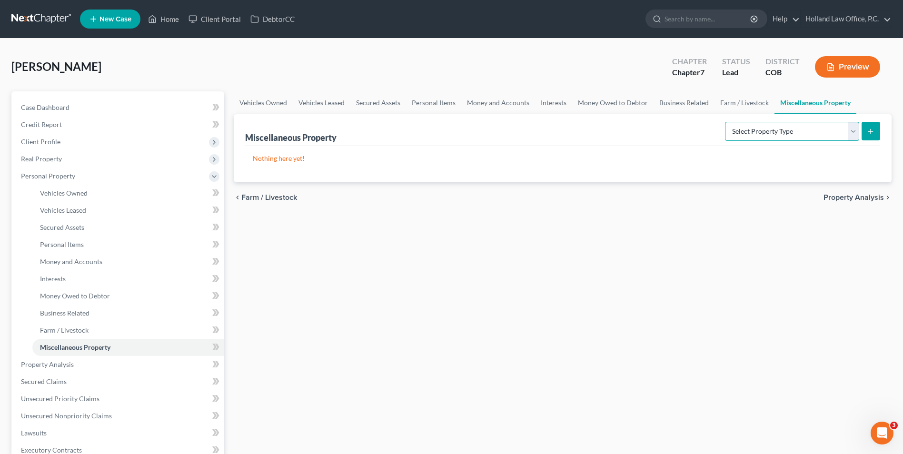
click at [834, 124] on select "Select Property Type Assigned for Creditor Benefit [DATE] Holding for Another N…" at bounding box center [792, 131] width 134 height 19
click at [725, 122] on select "Select Property Type Assigned for Creditor Benefit [DATE] Holding for Another N…" at bounding box center [792, 131] width 134 height 19
click at [874, 139] on button "submit" at bounding box center [871, 131] width 19 height 19
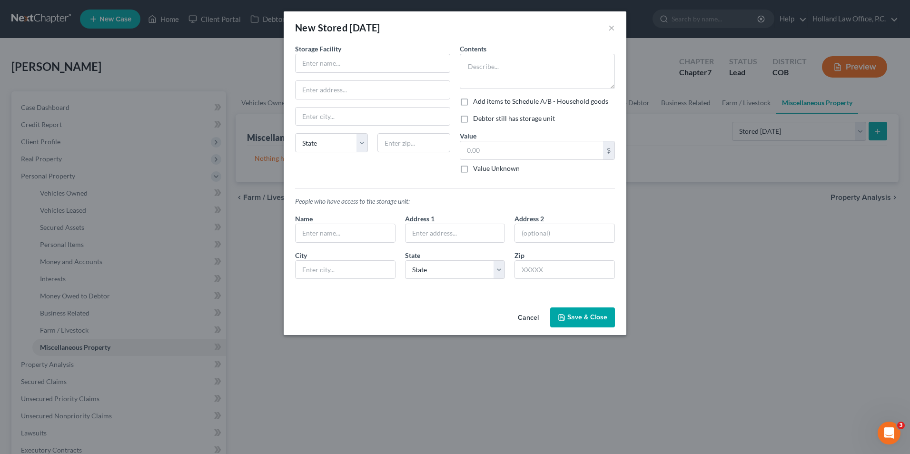
click at [615, 30] on div "New Stored [DATE] ×" at bounding box center [455, 27] width 343 height 32
click at [614, 31] on button "×" at bounding box center [612, 27] width 7 height 11
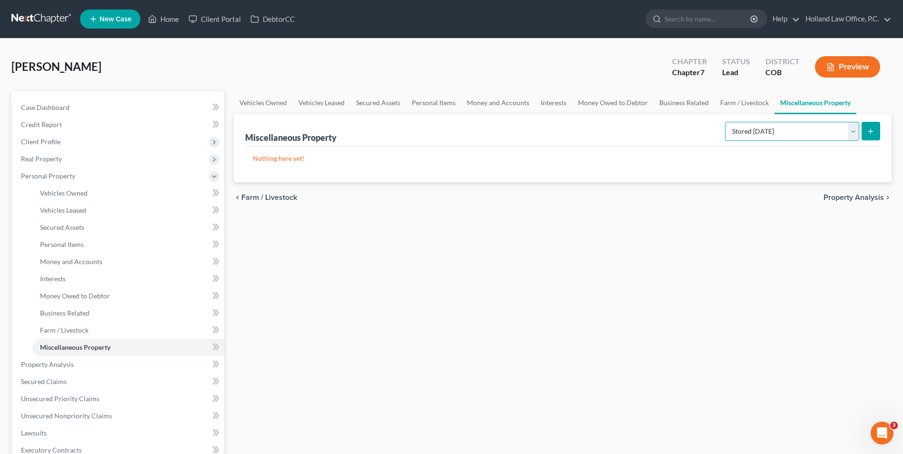
click at [805, 137] on select "Select Property Type Assigned for Creditor Benefit [DATE] Holding for Another N…" at bounding box center [792, 131] width 134 height 19
click at [725, 122] on select "Select Property Type Assigned for Creditor Benefit [DATE] Holding for Another N…" at bounding box center [792, 131] width 134 height 19
click at [862, 126] on button "submit" at bounding box center [871, 131] width 19 height 19
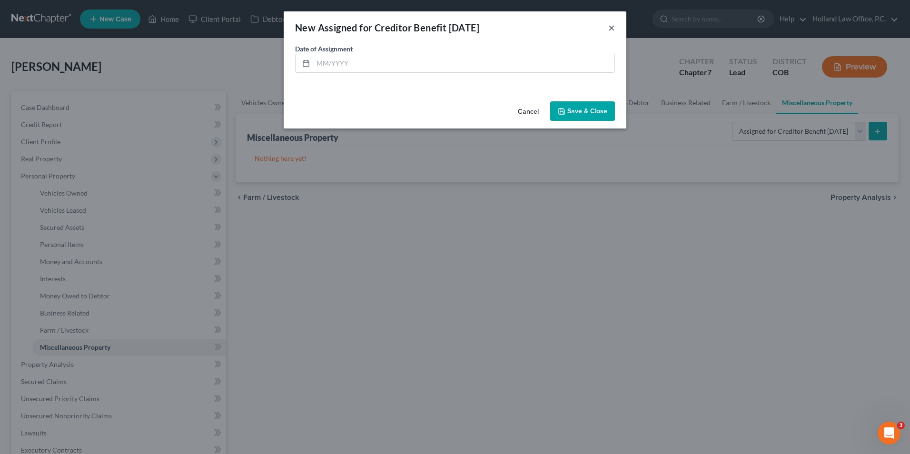
click at [611, 28] on button "×" at bounding box center [612, 27] width 7 height 11
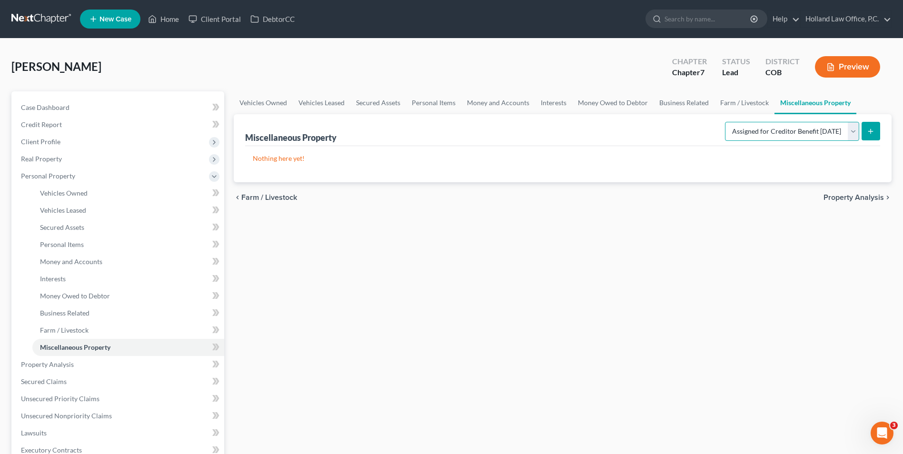
click at [789, 130] on select "Select Property Type Assigned for Creditor Benefit [DATE] Holding for Another N…" at bounding box center [792, 131] width 134 height 19
select select "holding_for_another"
click at [725, 122] on select "Select Property Type Assigned for Creditor Benefit [DATE] Holding for Another N…" at bounding box center [792, 131] width 134 height 19
click at [877, 134] on button "submit" at bounding box center [871, 131] width 19 height 19
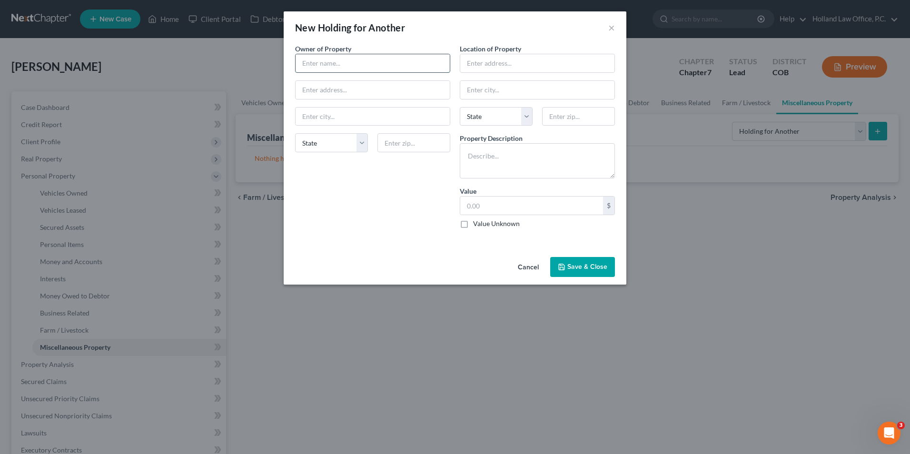
click at [372, 65] on input "text" at bounding box center [373, 63] width 154 height 18
